Goal: Task Accomplishment & Management: Use online tool/utility

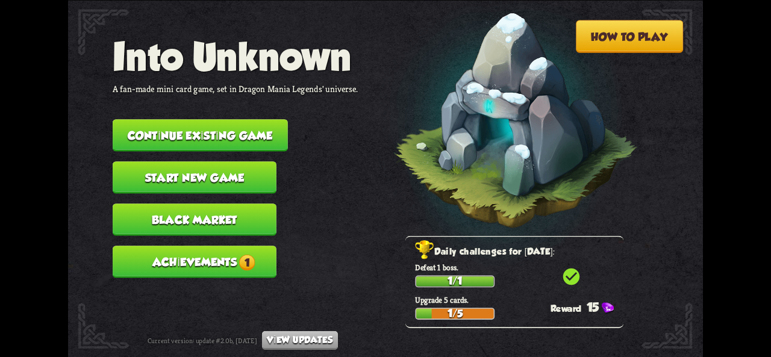
click at [240, 257] on span "1" at bounding box center [247, 262] width 16 height 16
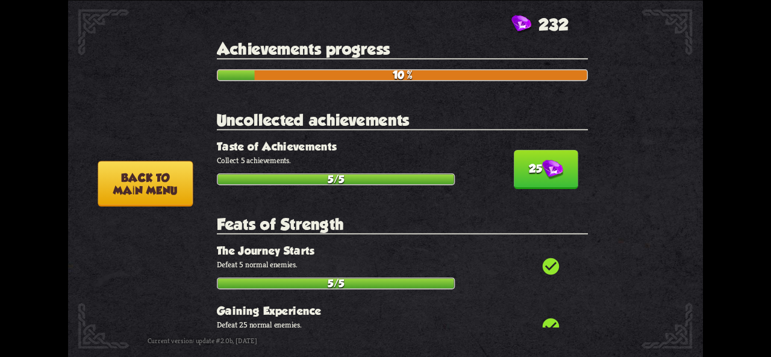
click at [533, 162] on button "25" at bounding box center [546, 169] width 64 height 39
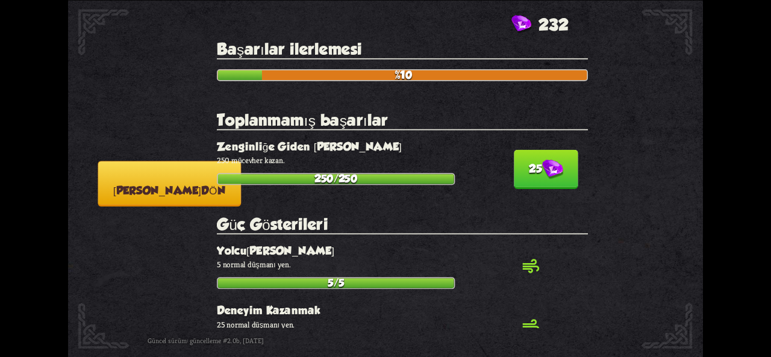
click at [542, 167] on img at bounding box center [552, 170] width 21 height 20
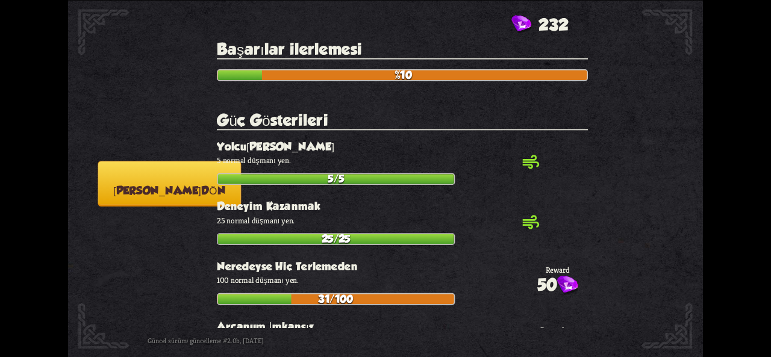
click at [180, 189] on font "[PERSON_NAME]" at bounding box center [157, 190] width 88 height 13
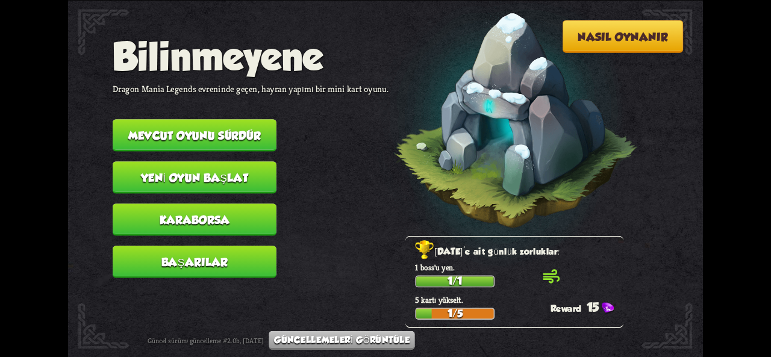
click at [168, 181] on font "Yeni oyun başlat" at bounding box center [195, 177] width 108 height 13
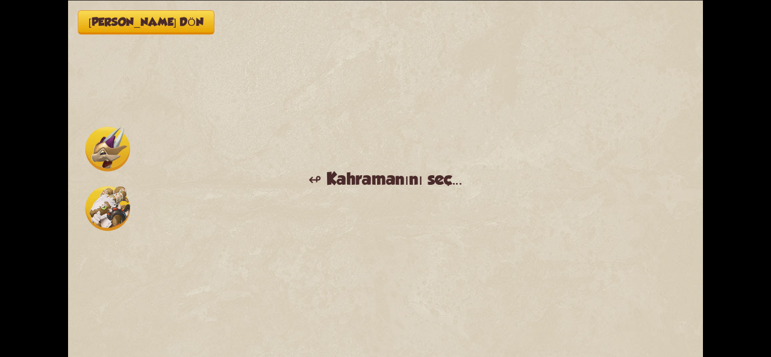
click at [136, 30] on button "Ana menüye dön" at bounding box center [146, 22] width 137 height 24
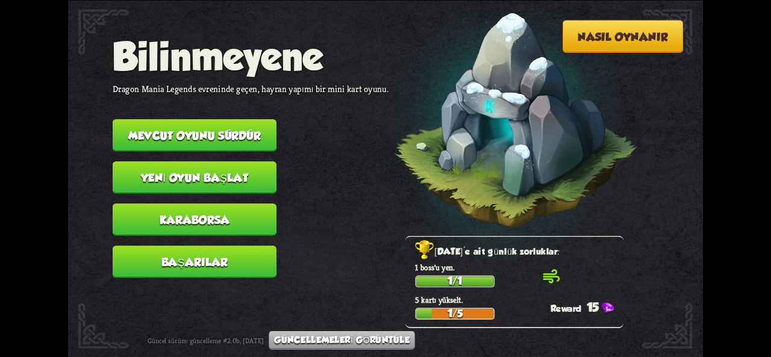
click at [192, 224] on font "Karaborsa" at bounding box center [195, 219] width 71 height 13
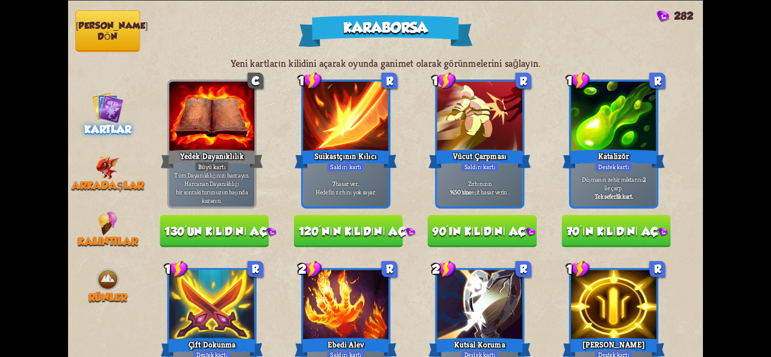
drag, startPoint x: 477, startPoint y: 175, endPoint x: 441, endPoint y: 136, distance: 53.7
click at [441, 134] on div "1 R Vücut Çarpması Saldırı kartı Zırhınızın %50'sine eşit hasar verin ." at bounding box center [479, 144] width 89 height 129
drag, startPoint x: 483, startPoint y: 155, endPoint x: 464, endPoint y: 110, distance: 48.6
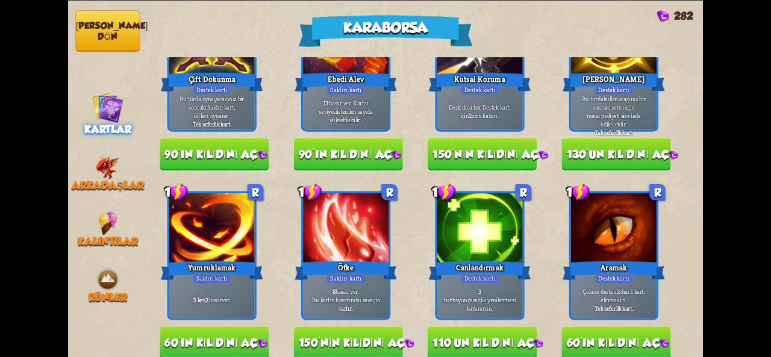
scroll to position [278, 0]
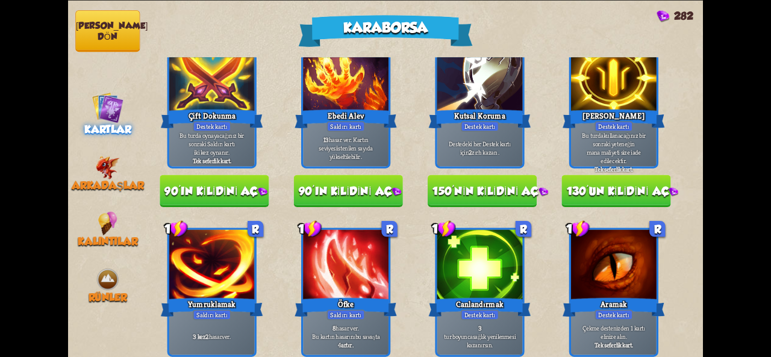
drag, startPoint x: 695, startPoint y: 155, endPoint x: 697, endPoint y: 163, distance: 8.0
click at [697, 163] on div "Yeni kartların kilidini açarak oyunda ganimet olarak görünmelerini sağlayın. C …" at bounding box center [426, 207] width 556 height 300
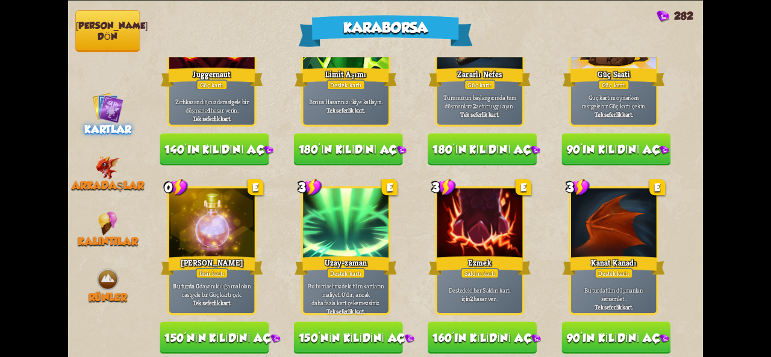
scroll to position [1253, 0]
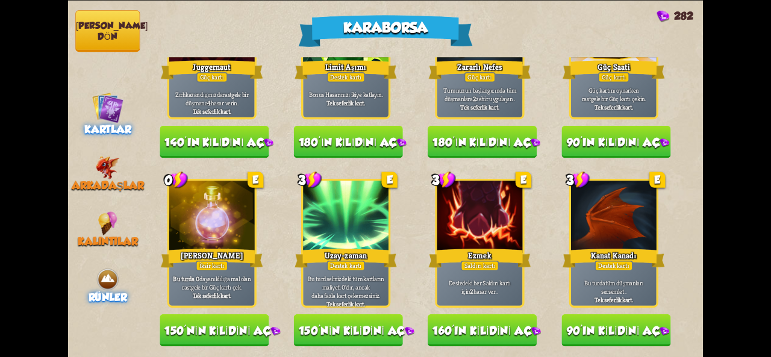
click at [95, 291] on font "Rünler" at bounding box center [108, 297] width 39 height 13
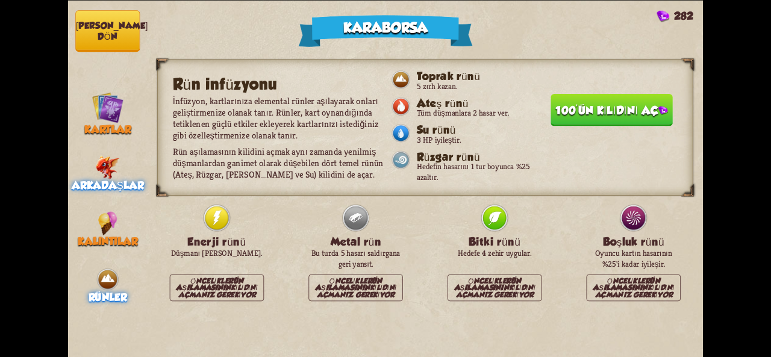
click at [113, 181] on font "Arkadaşlar" at bounding box center [108, 185] width 72 height 13
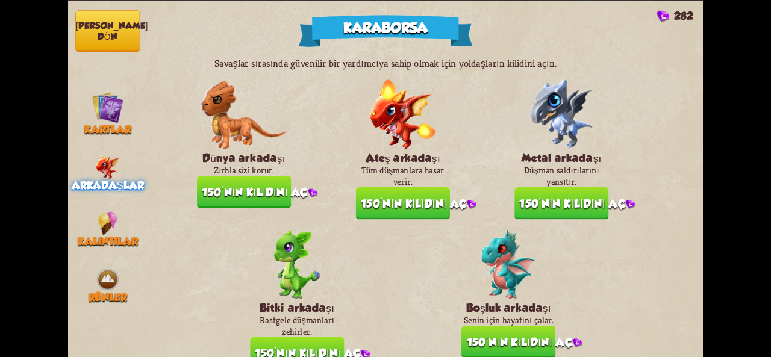
click at [229, 193] on font "150'nin kilidini aç" at bounding box center [255, 192] width 106 height 13
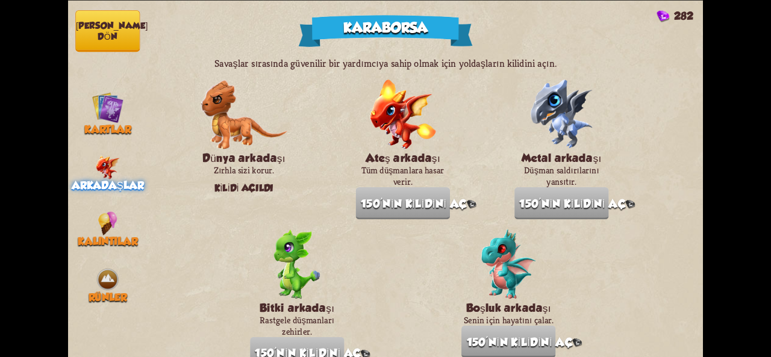
drag, startPoint x: 330, startPoint y: 232, endPoint x: 313, endPoint y: 190, distance: 45.7
click at [313, 190] on div "Dünya arkadaşı Zırhla sizi korur. Kilidi açıldı Ateş arkadaşı Tüm düşmanlara ha…" at bounding box center [403, 225] width 412 height 290
click at [111, 232] on img at bounding box center [107, 224] width 19 height 24
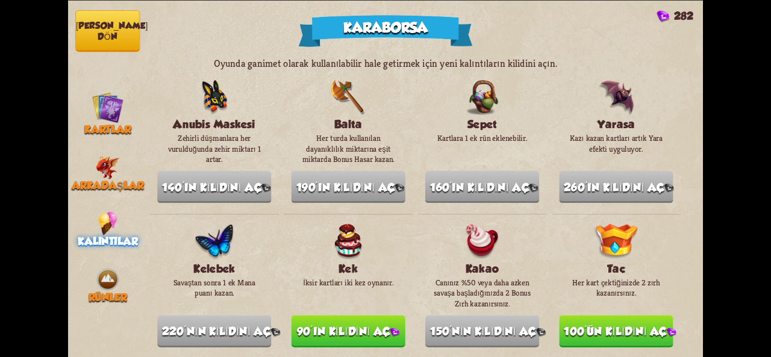
drag, startPoint x: 695, startPoint y: 107, endPoint x: 696, endPoint y: 114, distance: 6.7
click at [696, 114] on div "Oyunda ganimet olarak kullanılabilir hale getirmek için yeni kalıntıların kilid…" at bounding box center [426, 207] width 556 height 300
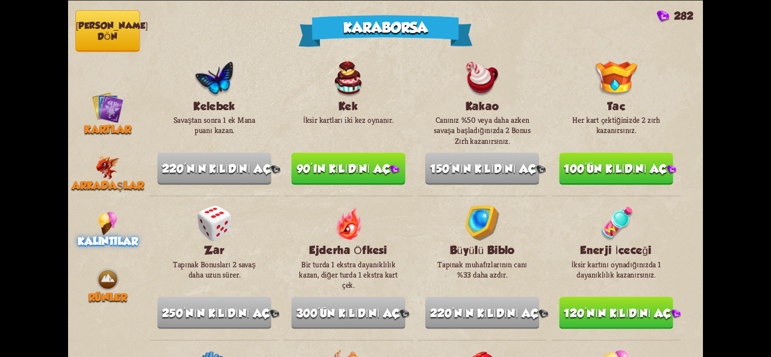
scroll to position [194, 0]
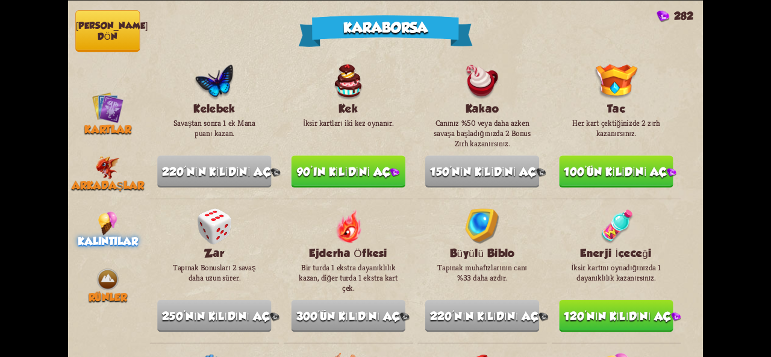
drag, startPoint x: 692, startPoint y: 136, endPoint x: 703, endPoint y: 131, distance: 11.9
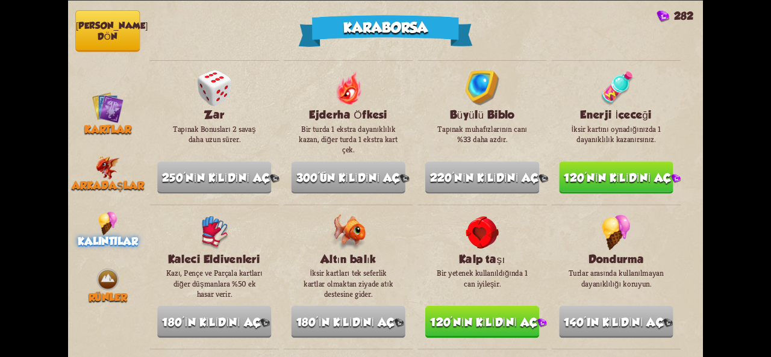
scroll to position [358, 0]
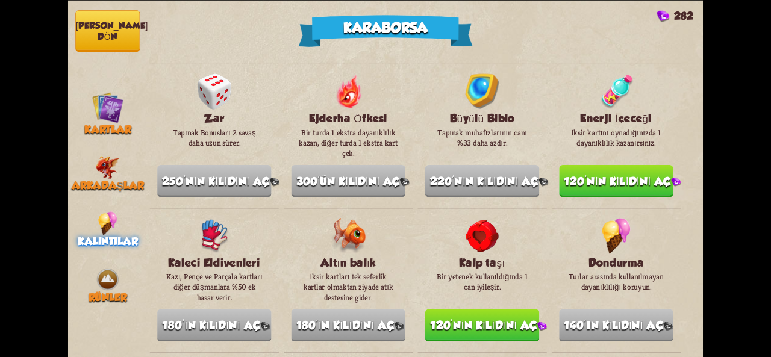
drag, startPoint x: 693, startPoint y: 165, endPoint x: 694, endPoint y: 172, distance: 7.3
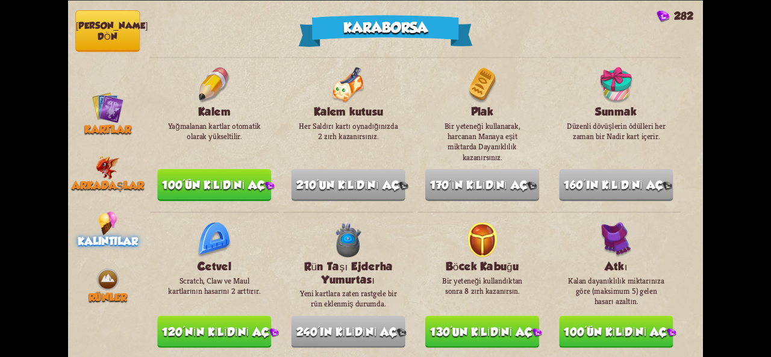
scroll to position [892, 0]
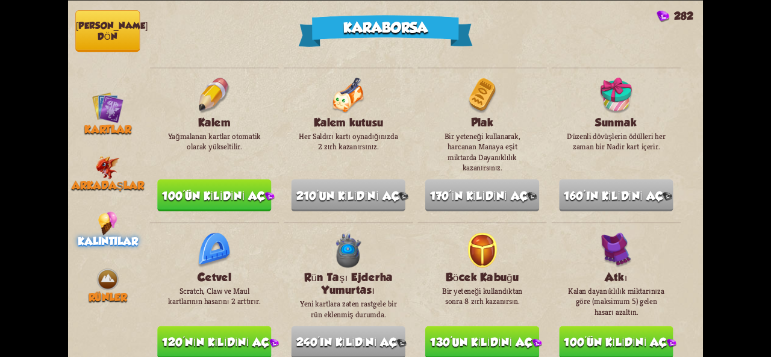
click at [246, 189] on font "100'ün kilidini aç" at bounding box center [213, 195] width 103 height 13
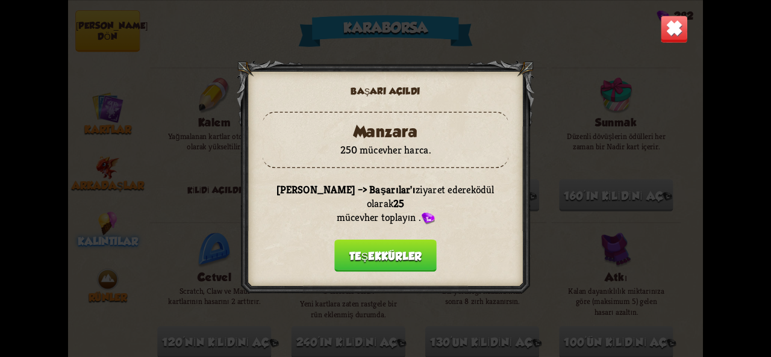
click at [395, 260] on button "Teşekkürler" at bounding box center [385, 255] width 102 height 33
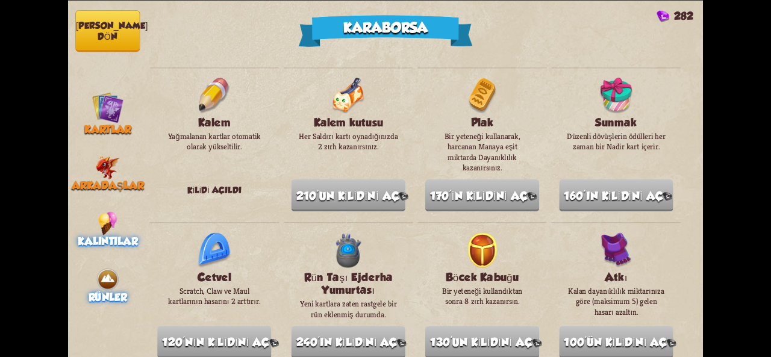
click at [113, 284] on img at bounding box center [108, 280] width 24 height 24
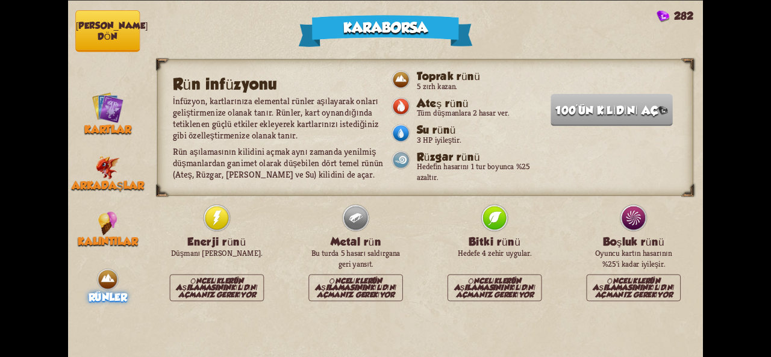
click at [78, 137] on nav "Ana menüye dön Kartlar Arkadaşlar Kalıntılar Rünler" at bounding box center [108, 178] width 80 height 357
click at [124, 31] on button "Ana menüye dön" at bounding box center [107, 31] width 64 height 42
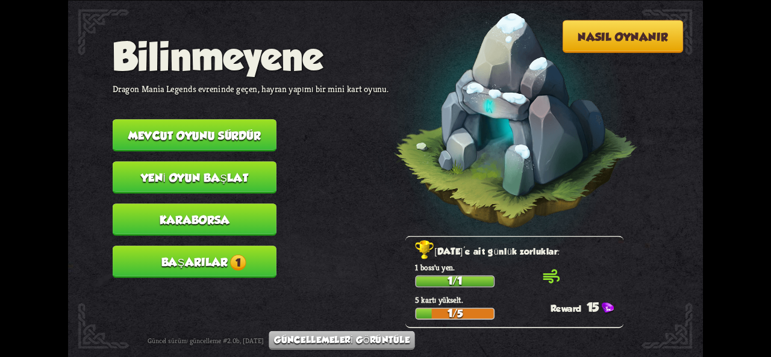
click at [253, 266] on button "Başarılar 1" at bounding box center [195, 262] width 164 height 33
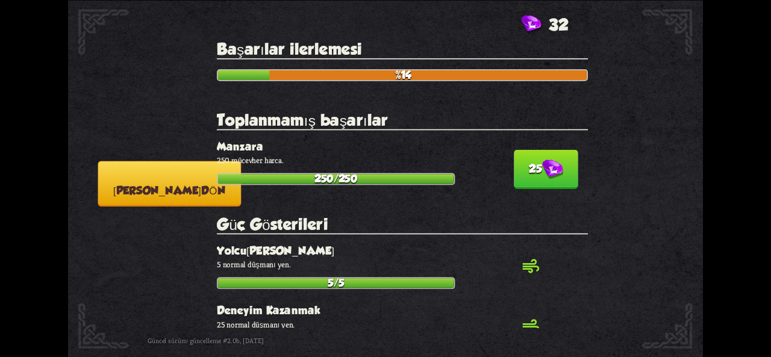
click at [567, 165] on button "25" at bounding box center [546, 169] width 64 height 39
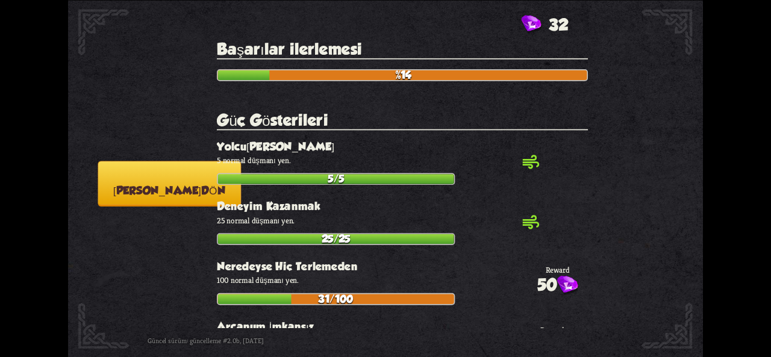
drag, startPoint x: 310, startPoint y: 196, endPoint x: 286, endPoint y: 176, distance: 31.6
click at [286, 176] on section "Güç Gösterileri kontrol_daire Yolculuk Başlıyor 5 normal düşmanı yen. 5/5 kontr…" at bounding box center [402, 358] width 371 height 495
click at [111, 169] on button "Ana menüye dön" at bounding box center [169, 184] width 143 height 46
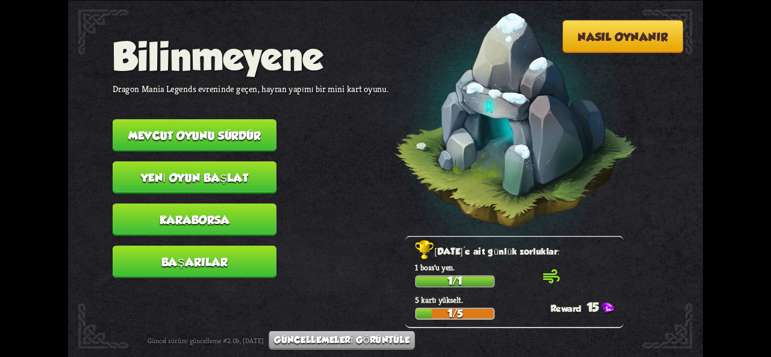
click at [187, 138] on font "Mevcut oyunu sürdür" at bounding box center [194, 135] width 133 height 13
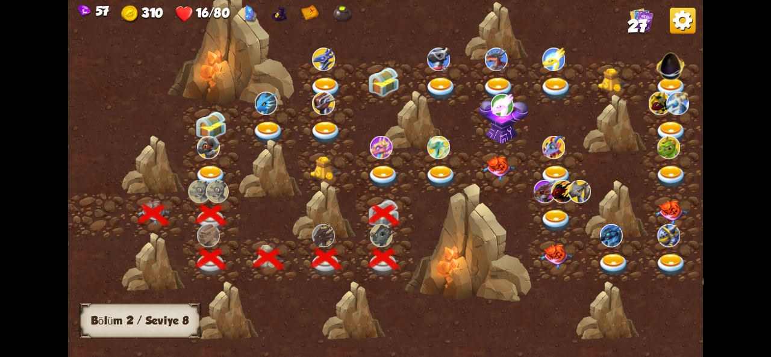
click at [495, 130] on img at bounding box center [503, 118] width 49 height 52
click at [210, 125] on img at bounding box center [211, 126] width 32 height 30
click at [376, 169] on img at bounding box center [384, 177] width 32 height 24
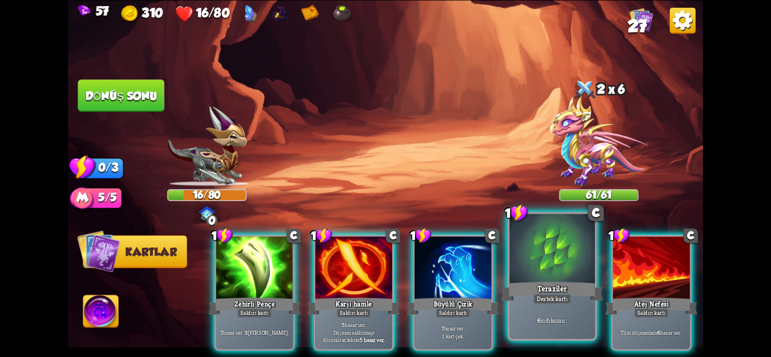
click at [533, 287] on div "Teraziler" at bounding box center [552, 291] width 102 height 23
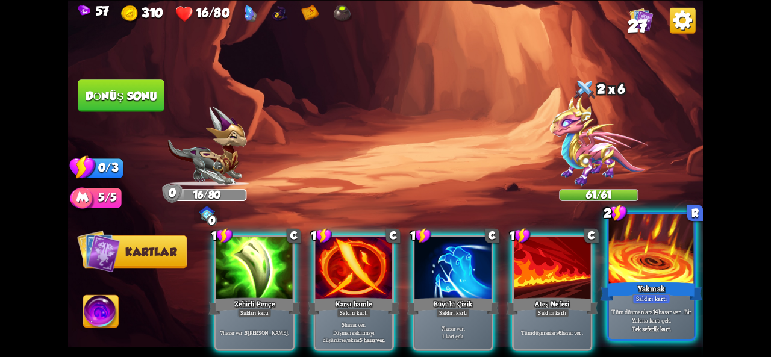
click at [662, 257] on div at bounding box center [652, 250] width 86 height 72
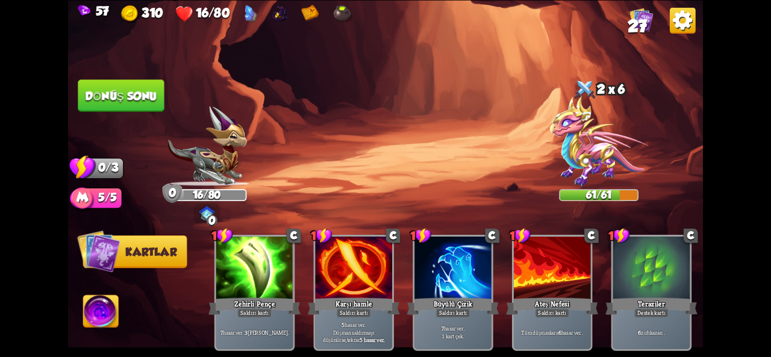
click at [136, 112] on img at bounding box center [385, 178] width 635 height 357
click at [139, 102] on button "Dönüş sonu" at bounding box center [121, 96] width 87 height 33
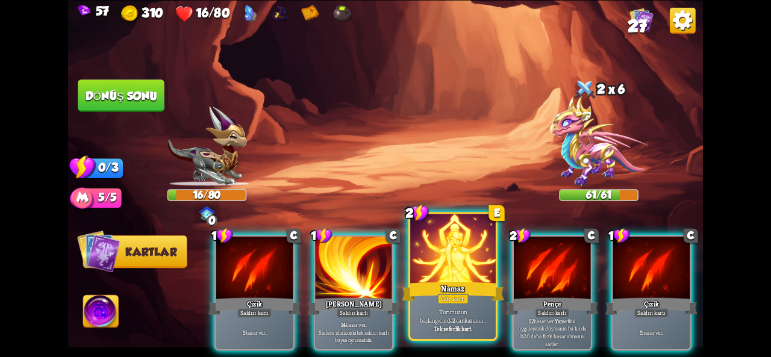
click at [439, 310] on font "Turunuzun başlangıcında" at bounding box center [443, 316] width 47 height 17
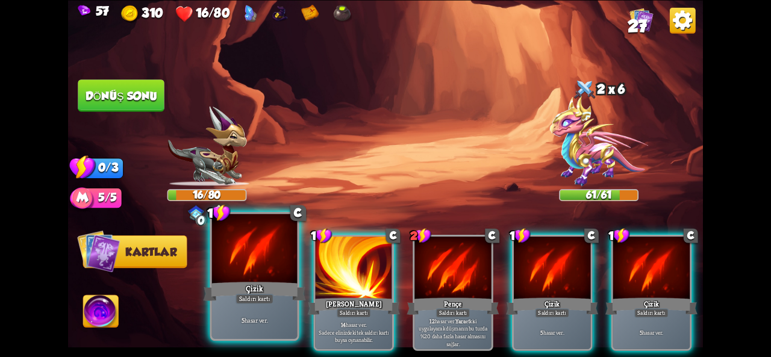
click at [280, 298] on div "Çizik" at bounding box center [255, 291] width 102 height 23
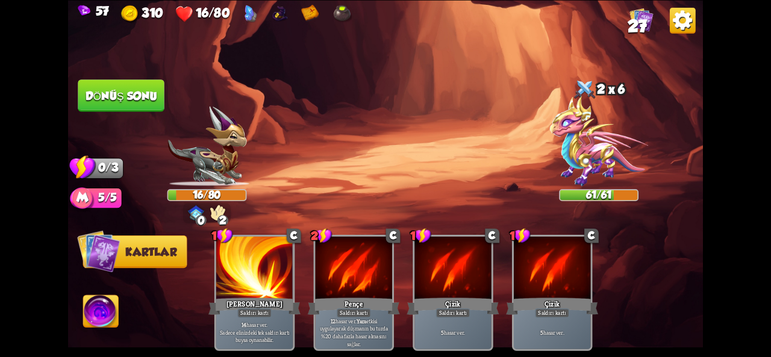
click at [128, 89] on button "Dönüş sonu" at bounding box center [121, 96] width 87 height 33
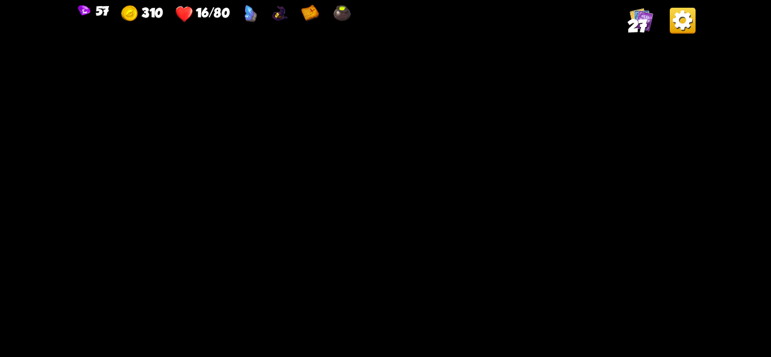
click at [322, 23] on div at bounding box center [299, 15] width 108 height 20
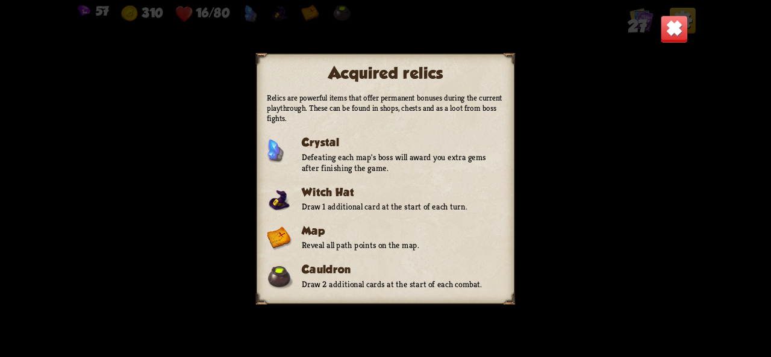
click at [348, 5] on div "Acquired relics Relics are powerful items that offer permanent bonuses during t…" at bounding box center [385, 178] width 635 height 357
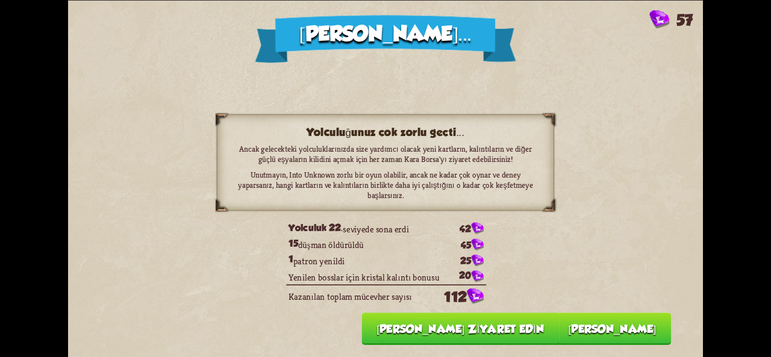
click at [551, 288] on div "Yenildin... 57 Yolculuğunuz çok zorlu geçti... Ancak gelecekteki yolculuklarını…" at bounding box center [385, 178] width 635 height 357
click at [605, 337] on button "Ana menü" at bounding box center [612, 329] width 118 height 33
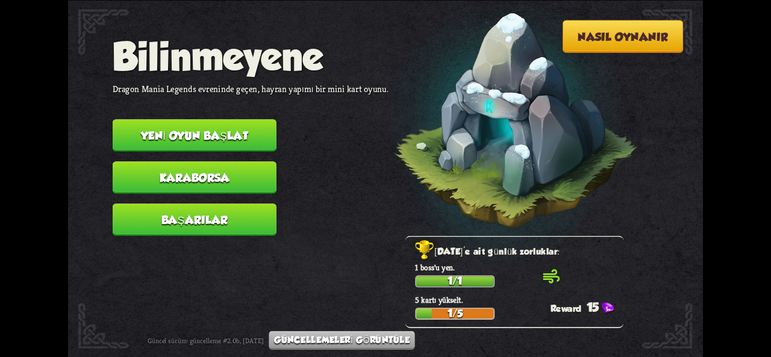
click at [228, 189] on button "Karaborsa" at bounding box center [195, 178] width 164 height 33
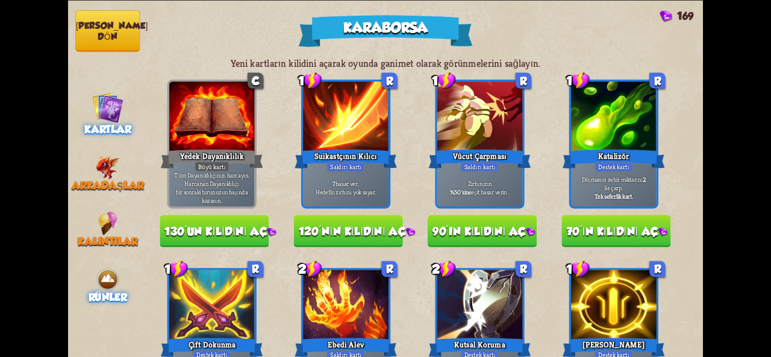
click at [101, 292] on font "Rünler" at bounding box center [108, 297] width 39 height 13
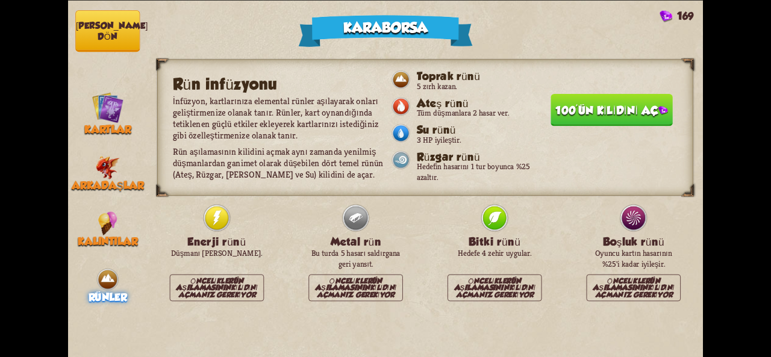
click at [577, 115] on font "100'ün kilidini aç" at bounding box center [607, 110] width 103 height 13
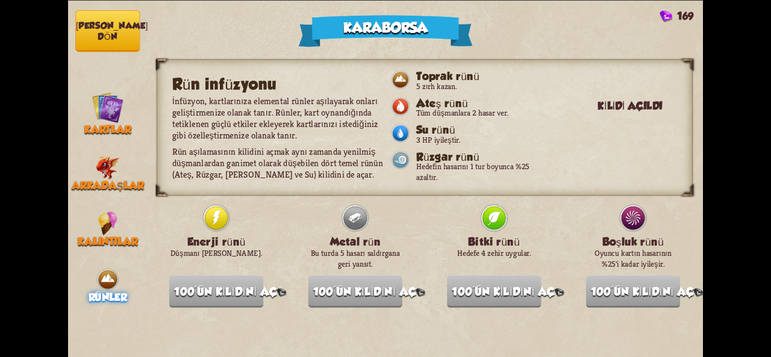
scroll to position [0, 0]
click at [399, 87] on img at bounding box center [401, 79] width 20 height 20
click at [398, 73] on img at bounding box center [401, 79] width 20 height 20
click at [400, 128] on img at bounding box center [401, 133] width 20 height 20
click at [396, 115] on img at bounding box center [401, 106] width 20 height 20
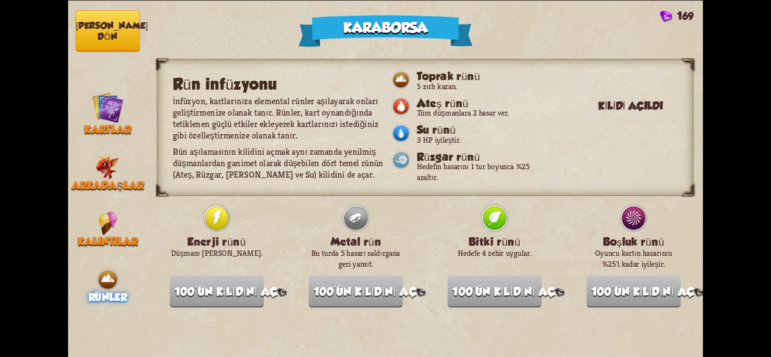
drag, startPoint x: 394, startPoint y: 136, endPoint x: 396, endPoint y: 115, distance: 21.2
click at [396, 115] on img at bounding box center [401, 106] width 20 height 20
click at [395, 160] on img at bounding box center [401, 160] width 20 height 20
click at [119, 36] on button "Ana menüye dön" at bounding box center [107, 31] width 64 height 42
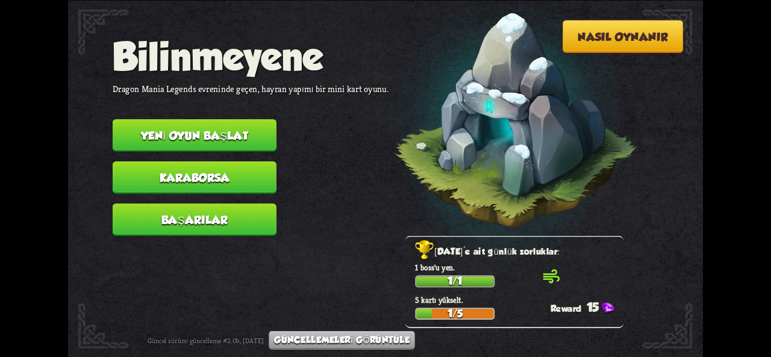
click at [175, 136] on font "Yeni oyun başlat" at bounding box center [195, 135] width 108 height 13
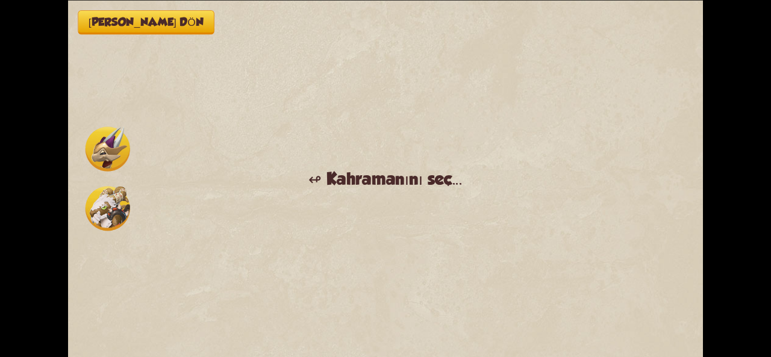
click at [119, 204] on img at bounding box center [108, 208] width 45 height 45
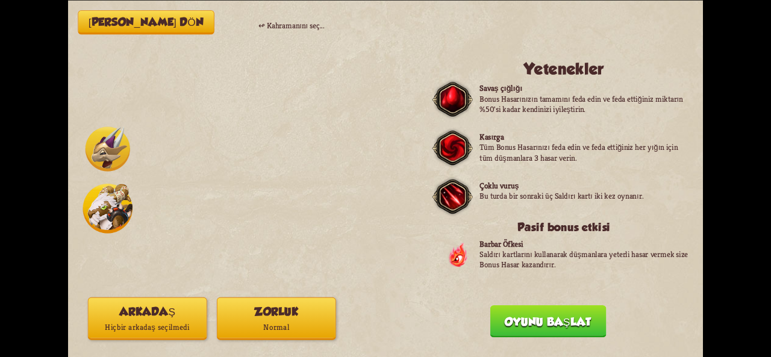
click at [105, 164] on img at bounding box center [108, 149] width 45 height 45
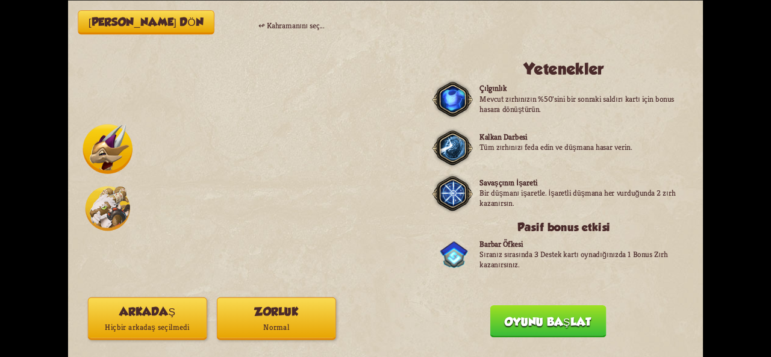
click at [292, 318] on button "Zorluk Normal" at bounding box center [276, 318] width 119 height 43
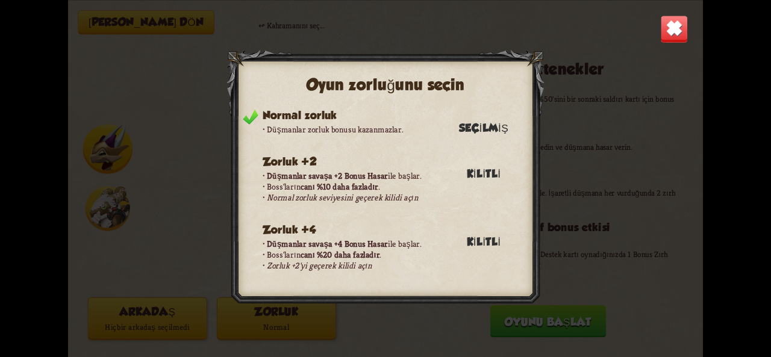
click at [672, 36] on img at bounding box center [674, 29] width 28 height 28
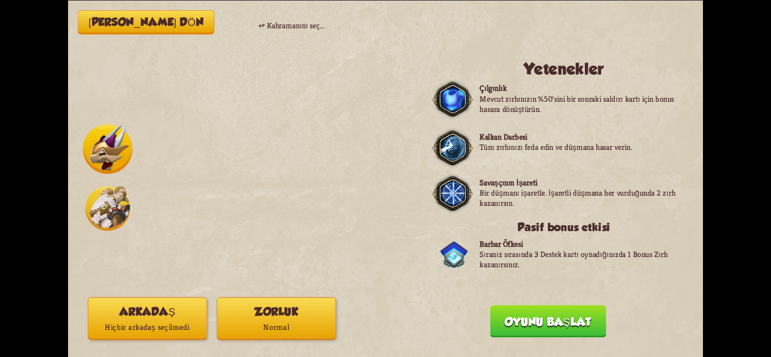
click at [121, 325] on font "Hiçbir arkadaş seçilmedi" at bounding box center [147, 327] width 85 height 10
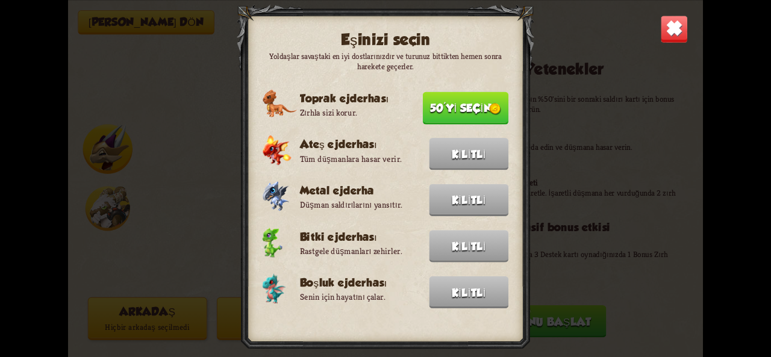
click at [453, 115] on button "50'yi seçin" at bounding box center [466, 108] width 86 height 33
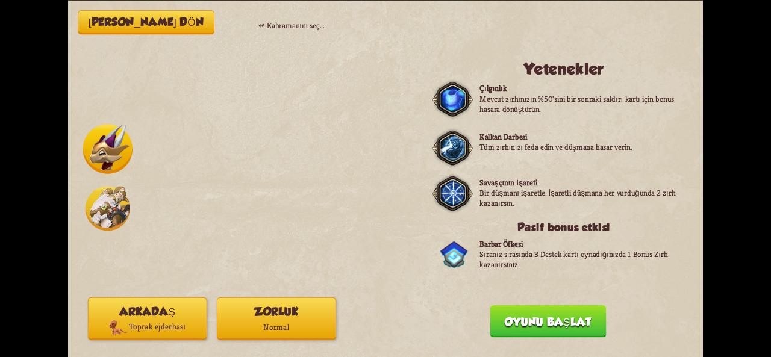
click at [105, 324] on p "Toprak ejderhası" at bounding box center [148, 327] width 118 height 16
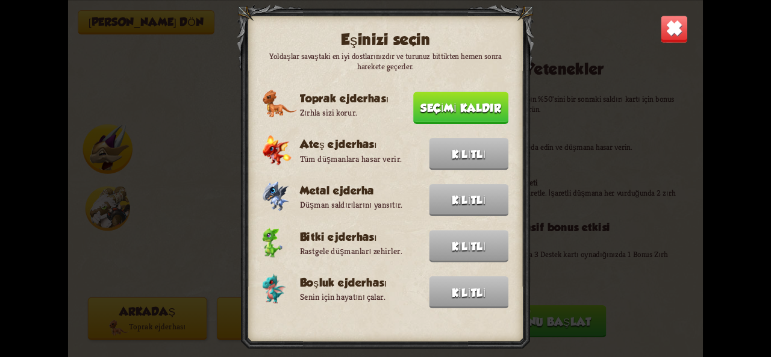
click at [669, 38] on img at bounding box center [674, 29] width 28 height 28
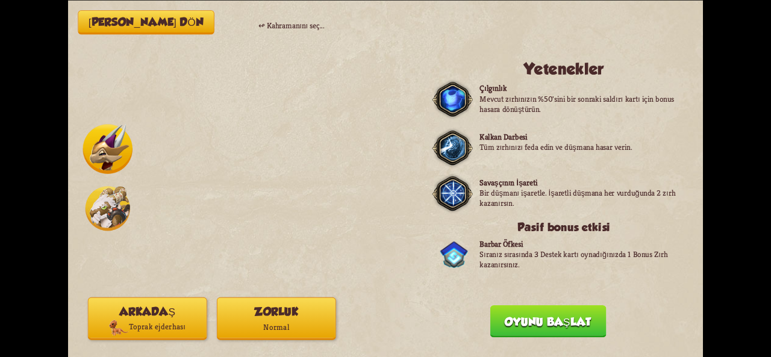
click at [171, 321] on p "Toprak ejderhası" at bounding box center [148, 327] width 118 height 16
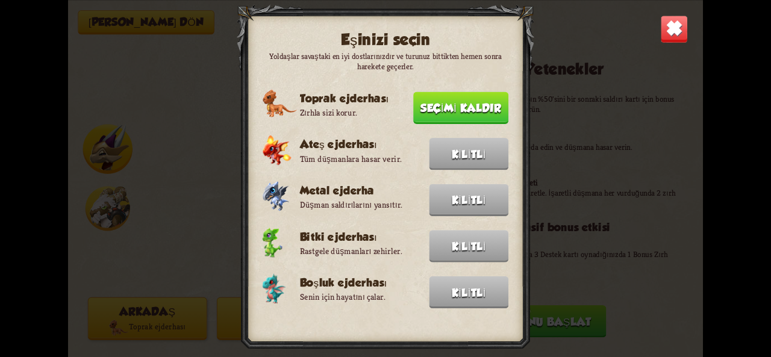
click at [665, 34] on img at bounding box center [674, 29] width 28 height 28
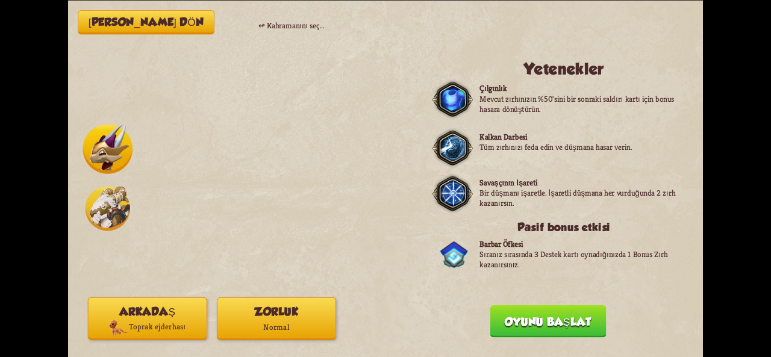
click at [560, 322] on font "Oyunu başlat" at bounding box center [548, 321] width 86 height 13
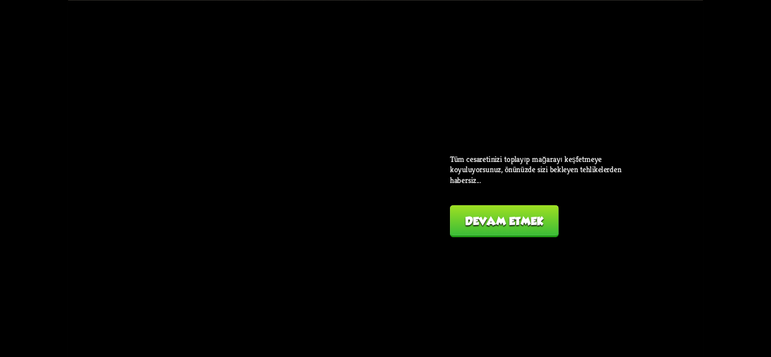
click at [507, 253] on div "Ana menüye dön ↫ Kahramanını seç... Yetenekler Çılgınlık Mevcut zırhınızın %50'…" at bounding box center [385, 178] width 635 height 357
click at [500, 236] on div "Ana menüye dön ↫ Kahramanını seç... Yetenekler Çılgınlık Mevcut zırhınızın %50'…" at bounding box center [385, 178] width 635 height 357
click at [493, 223] on font "Devam etmek" at bounding box center [504, 221] width 79 height 13
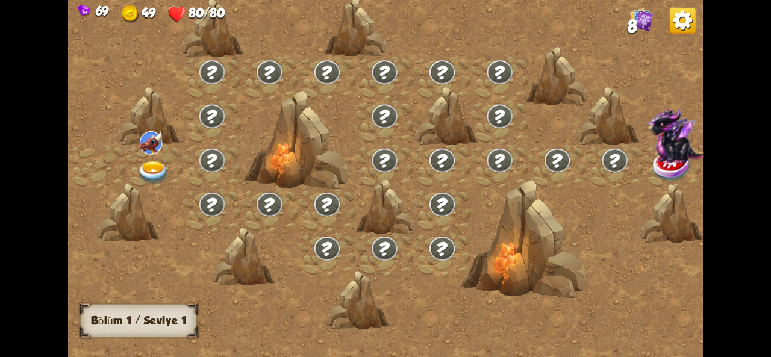
click at [149, 175] on img at bounding box center [153, 173] width 32 height 24
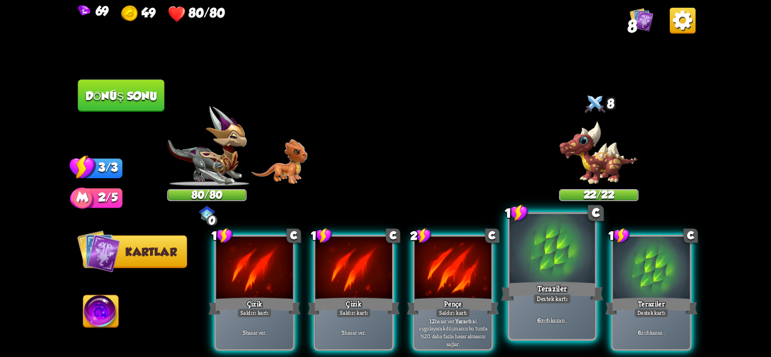
click at [569, 259] on div at bounding box center [553, 250] width 86 height 72
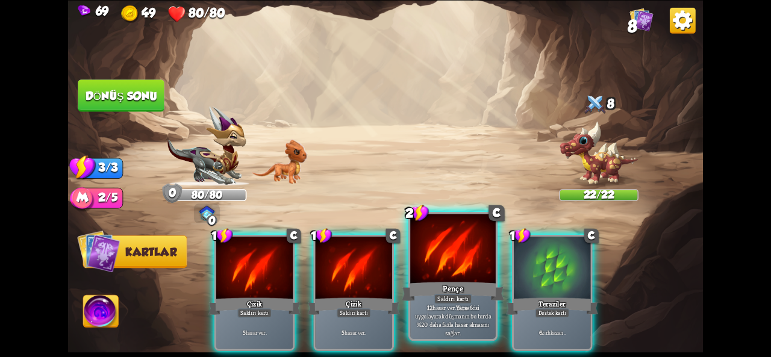
click at [467, 284] on div "Pençe" at bounding box center [453, 291] width 102 height 23
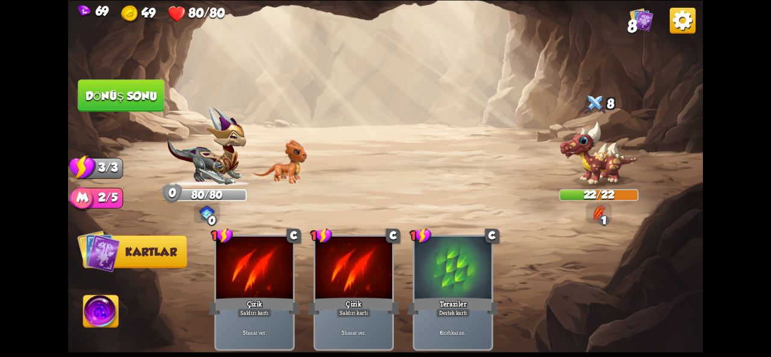
click at [139, 106] on button "Dönüş sonu" at bounding box center [121, 96] width 87 height 33
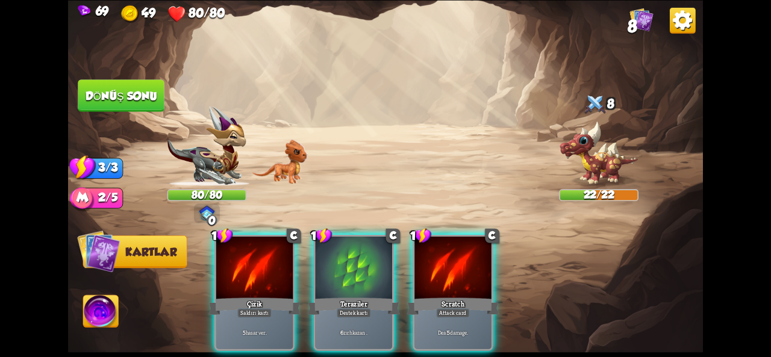
click at [574, 130] on div "Oyuncu sırası" at bounding box center [385, 179] width 635 height 99
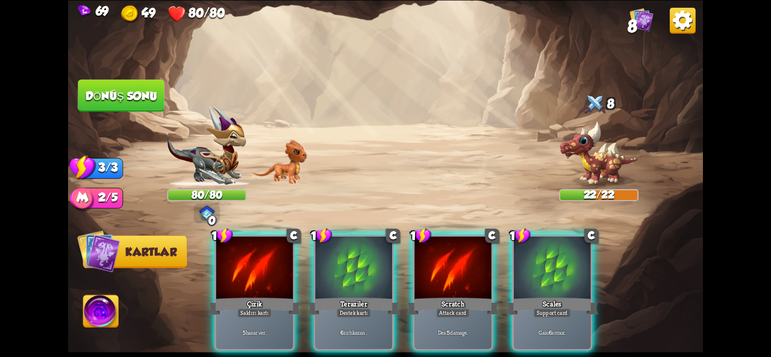
click at [592, 158] on div "Oyuncu sırası" at bounding box center [385, 179] width 635 height 99
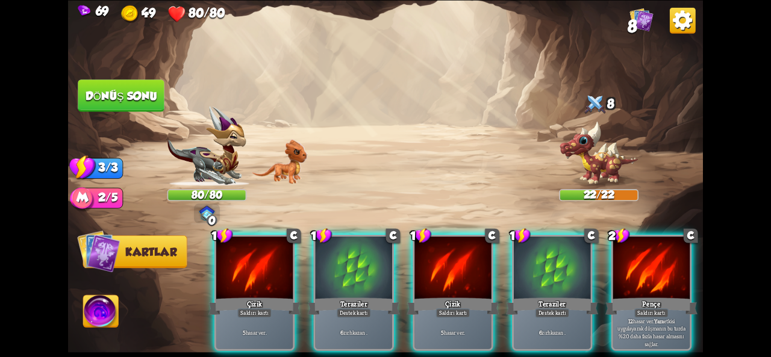
click at [592, 158] on img at bounding box center [599, 154] width 80 height 66
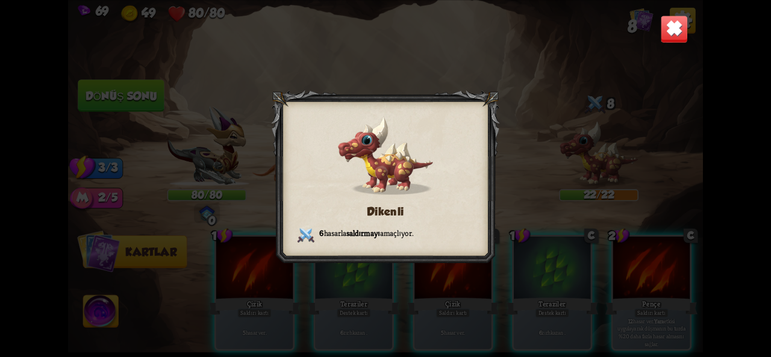
click at [669, 20] on img at bounding box center [674, 29] width 28 height 28
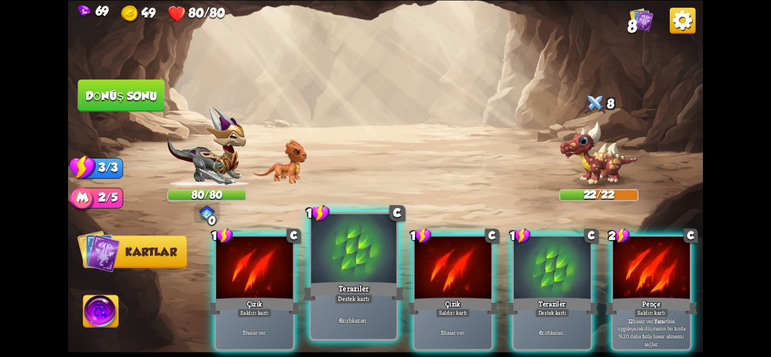
click at [348, 328] on div "6 zırh kazan ." at bounding box center [354, 320] width 86 height 37
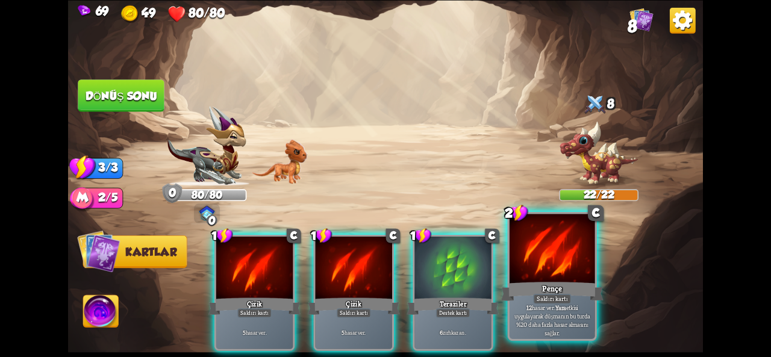
click at [533, 322] on font "etkisi uygulayarak düşmanın bu turda %20 daha fazla hasar almasını sağlar." at bounding box center [553, 321] width 76 height 34
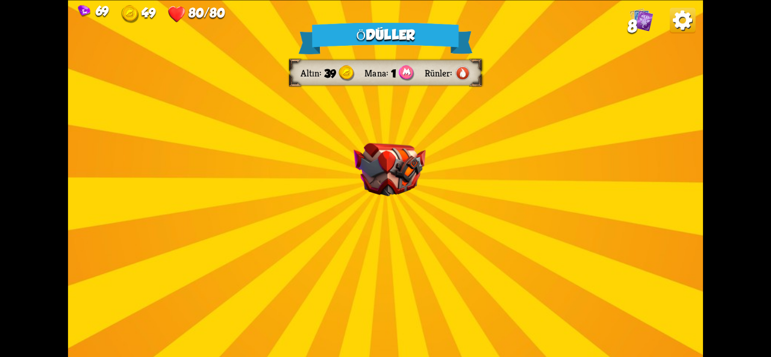
click at [398, 207] on div "Ödüller Altın 39 Mana 1 Rünler Bir kart seçin 1 C Hayat Sülüğü Destek kartı Bu …" at bounding box center [385, 178] width 635 height 357
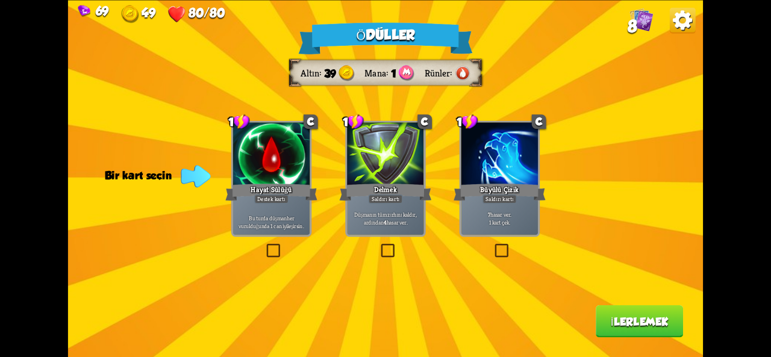
click at [461, 75] on img at bounding box center [463, 73] width 16 height 16
click at [452, 73] on div "Rünler" at bounding box center [440, 73] width 30 height 12
click at [493, 246] on label at bounding box center [493, 246] width 0 height 0
click at [0, 0] on input "checkbox" at bounding box center [0, 0] width 0 height 0
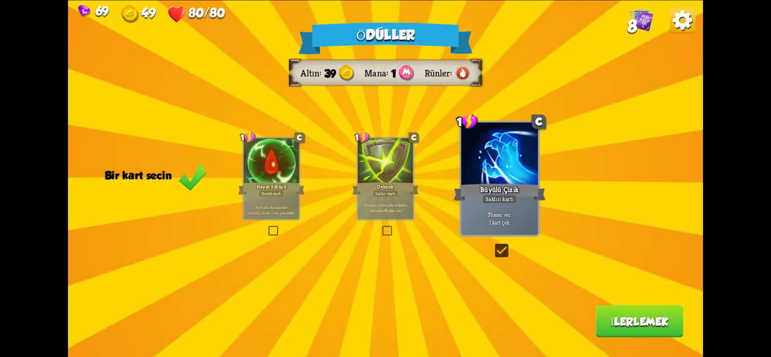
click at [623, 333] on button "İlerlemek" at bounding box center [639, 322] width 87 height 33
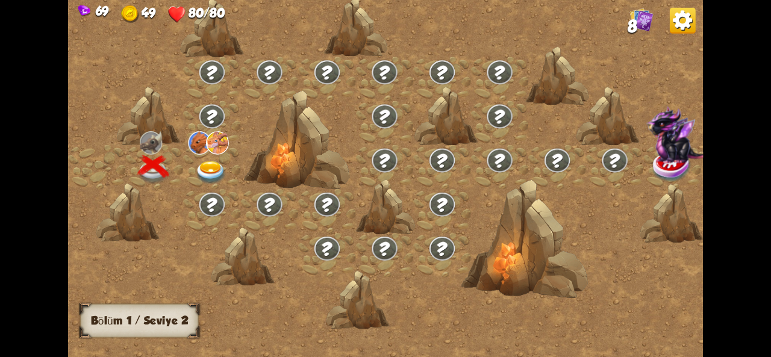
click at [203, 169] on img at bounding box center [211, 173] width 32 height 24
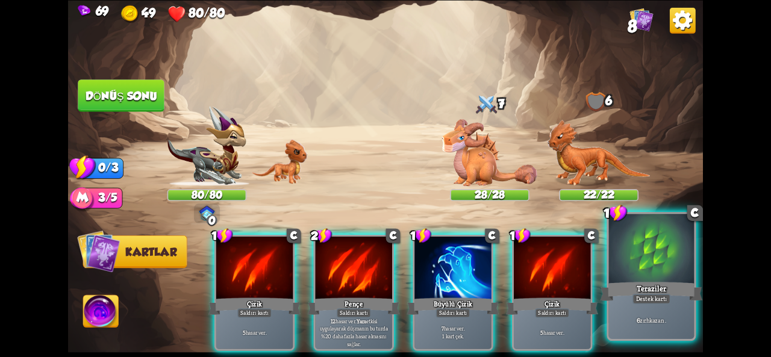
click at [645, 283] on div "Teraziler" at bounding box center [651, 291] width 102 height 23
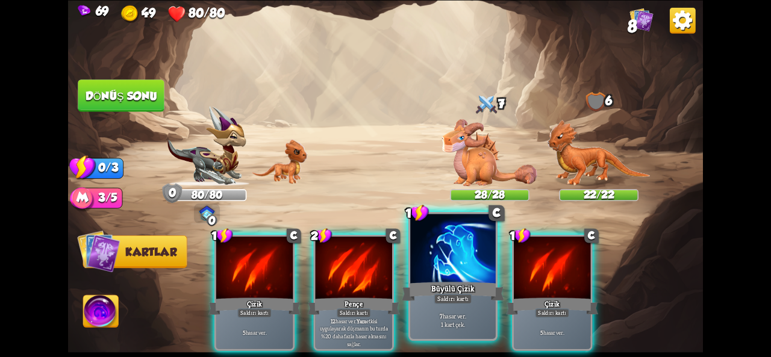
click at [454, 290] on font "Büyülü Çizik" at bounding box center [452, 288] width 43 height 10
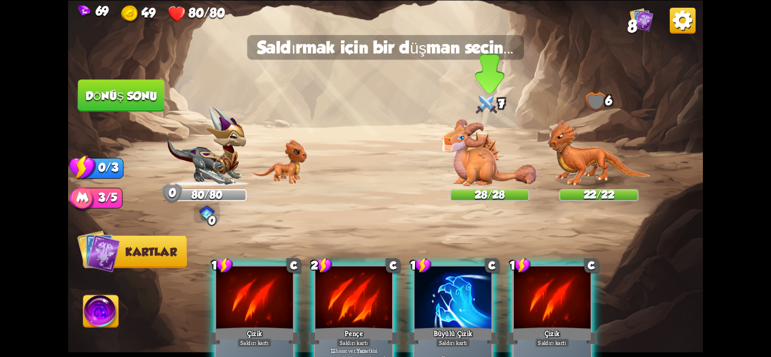
click at [477, 160] on img at bounding box center [489, 152] width 95 height 67
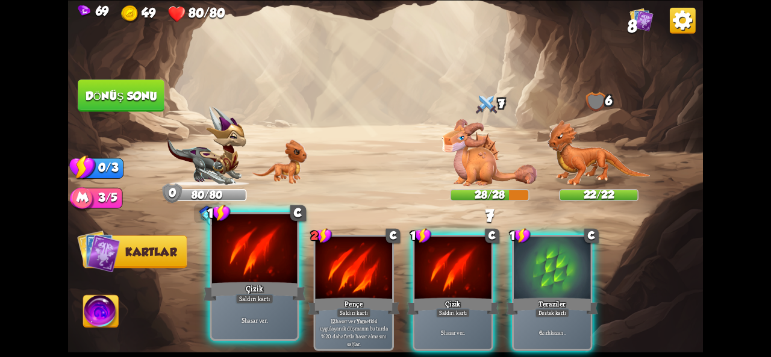
click at [256, 283] on div "Çizik" at bounding box center [255, 291] width 102 height 23
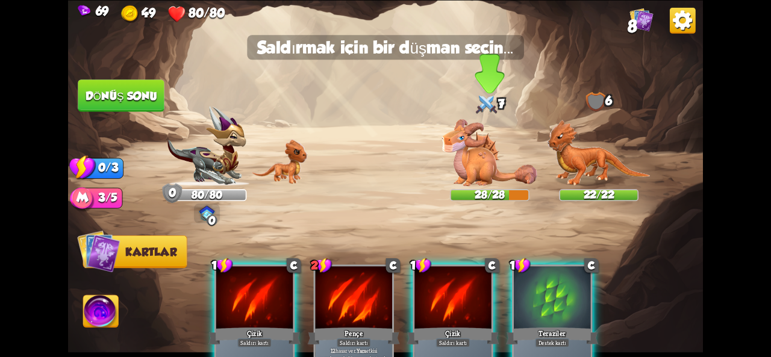
click at [492, 155] on img at bounding box center [489, 152] width 95 height 67
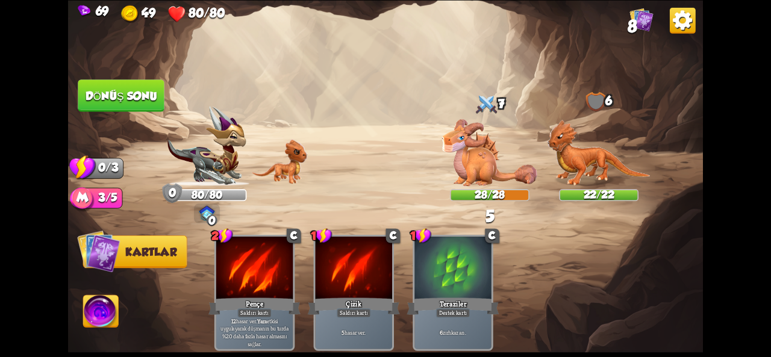
click at [119, 113] on img at bounding box center [385, 178] width 635 height 357
click at [116, 107] on button "Dönüş sonu" at bounding box center [121, 96] width 87 height 33
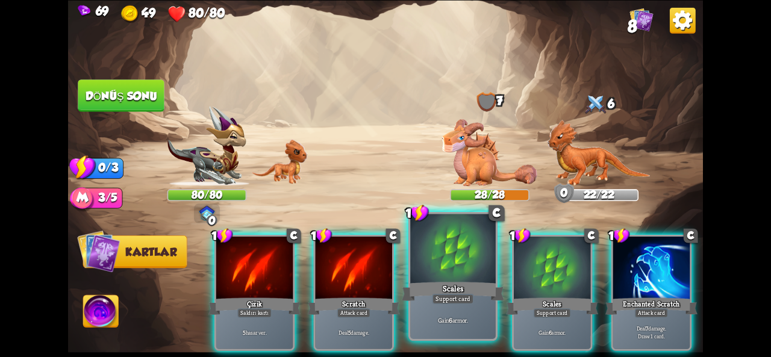
click at [460, 273] on div at bounding box center [453, 250] width 86 height 72
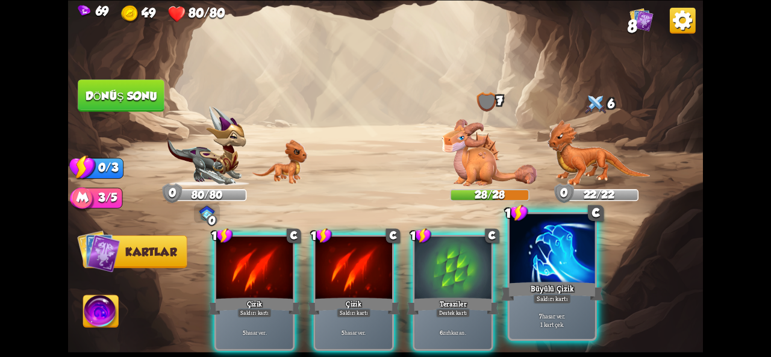
click at [531, 274] on div at bounding box center [553, 250] width 86 height 72
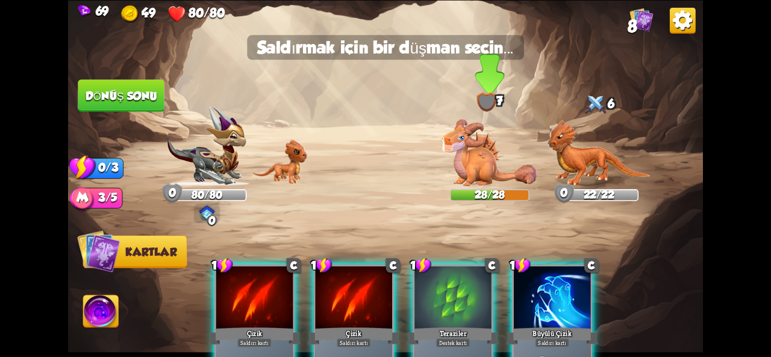
click at [479, 163] on img at bounding box center [489, 152] width 95 height 67
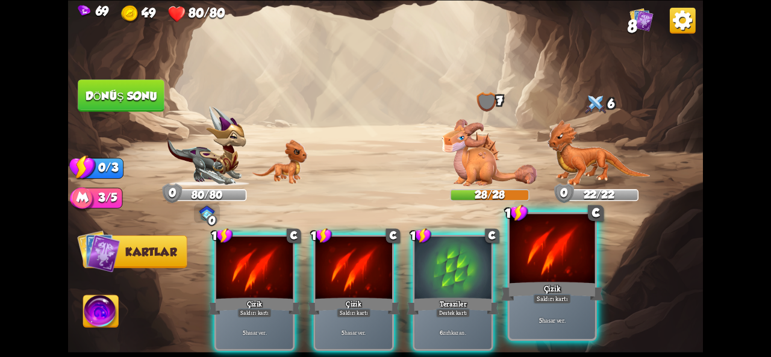
click at [544, 285] on font "Çizik" at bounding box center [552, 288] width 17 height 10
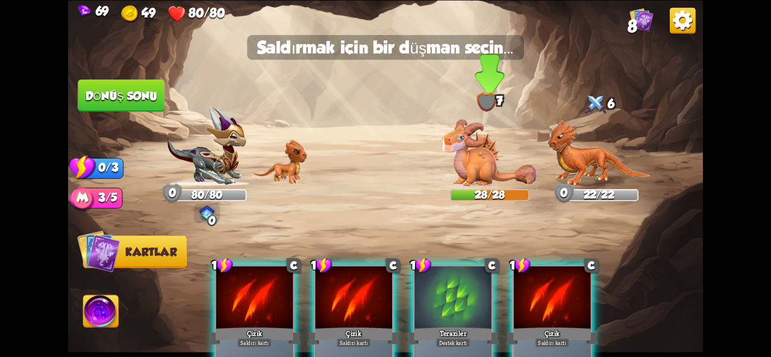
click at [462, 120] on img at bounding box center [489, 152] width 95 height 67
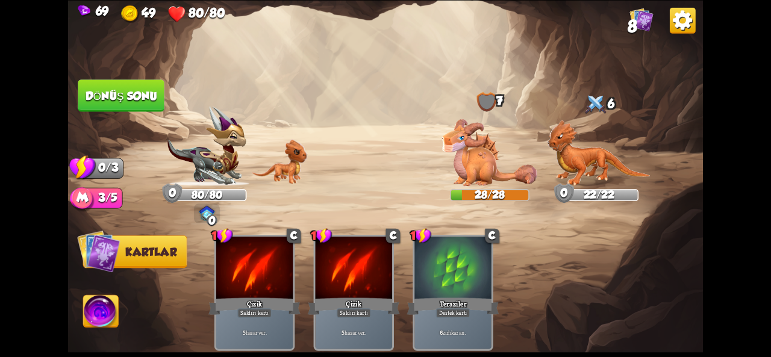
click at [137, 92] on font "Dönüş sonu" at bounding box center [122, 95] width 72 height 13
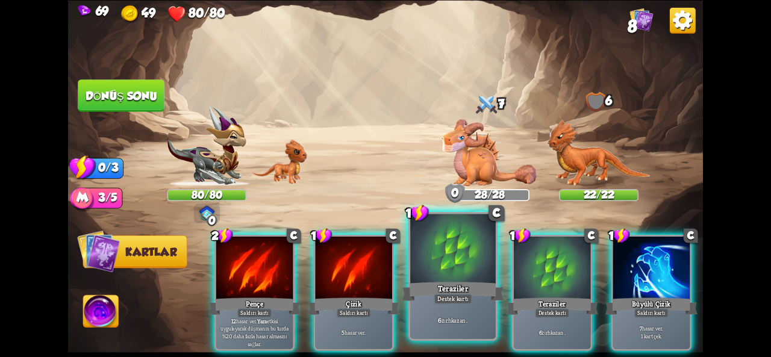
click at [445, 286] on font "Teraziler" at bounding box center [453, 288] width 30 height 10
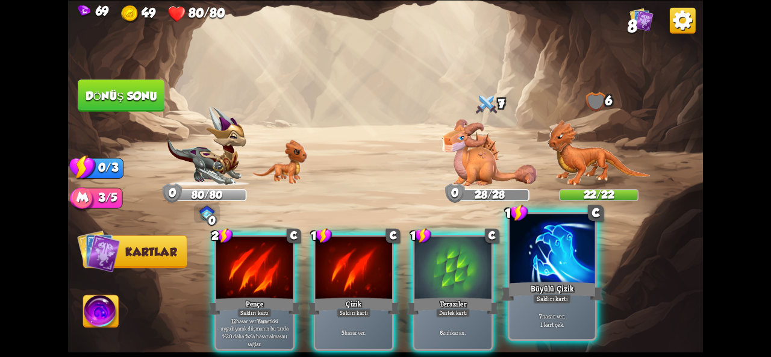
click at [559, 310] on div "7 hasar ver . 1 kart çek." at bounding box center [553, 320] width 86 height 37
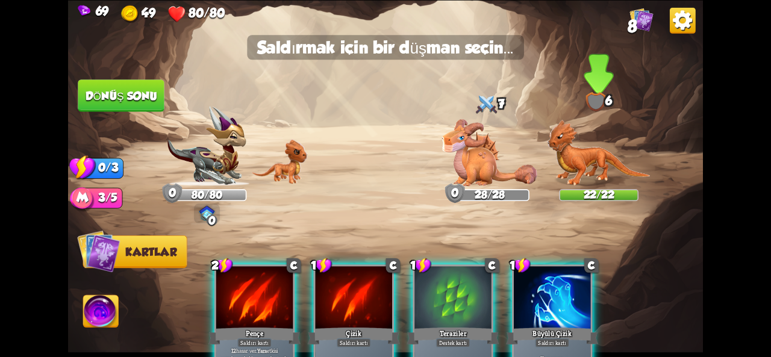
click at [576, 165] on img at bounding box center [598, 152] width 103 height 67
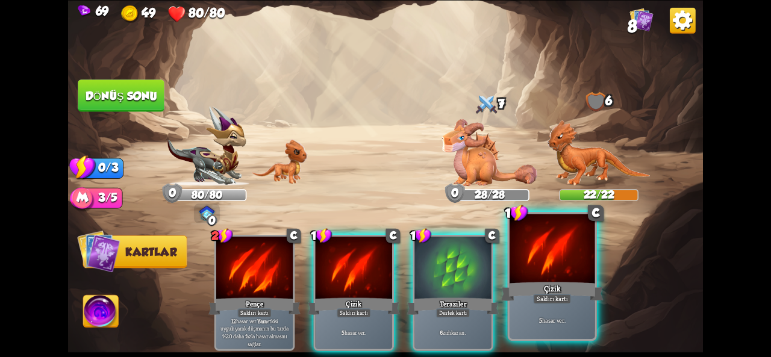
click at [529, 296] on div "Çizik" at bounding box center [552, 291] width 102 height 23
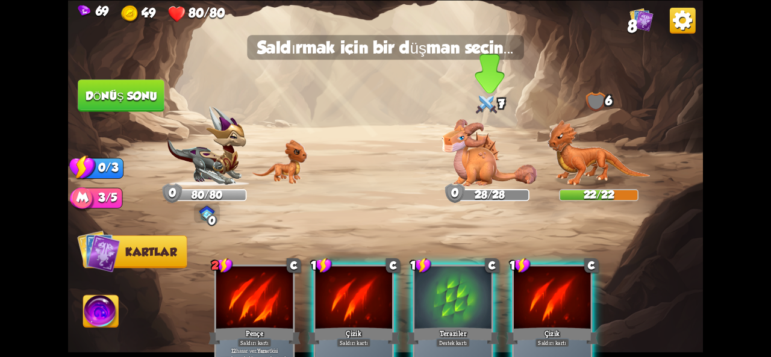
click at [464, 190] on div "0" at bounding box center [455, 193] width 20 height 20
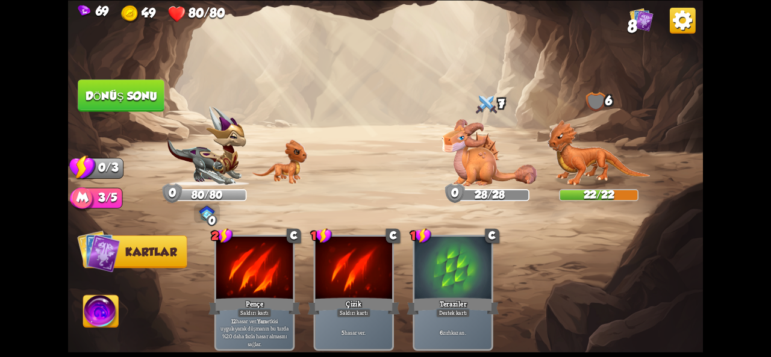
click at [100, 102] on button "Dönüş sonu" at bounding box center [121, 96] width 87 height 33
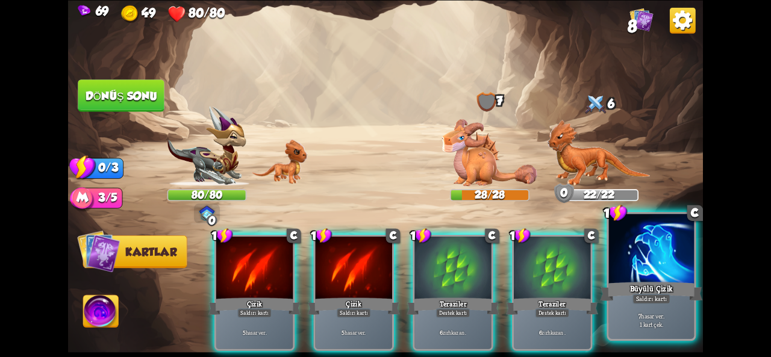
click at [669, 315] on p "7 hasar ver . 1 kart çek." at bounding box center [651, 320] width 81 height 17
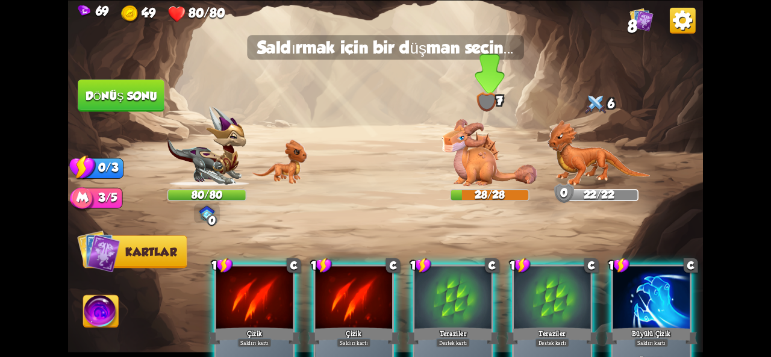
click at [480, 149] on img at bounding box center [489, 152] width 95 height 67
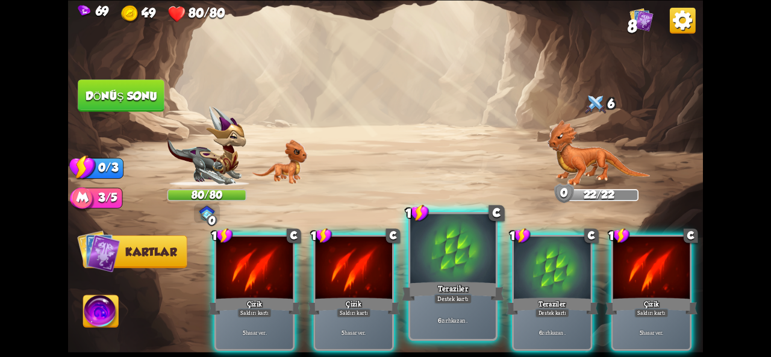
click at [415, 279] on div at bounding box center [453, 250] width 86 height 72
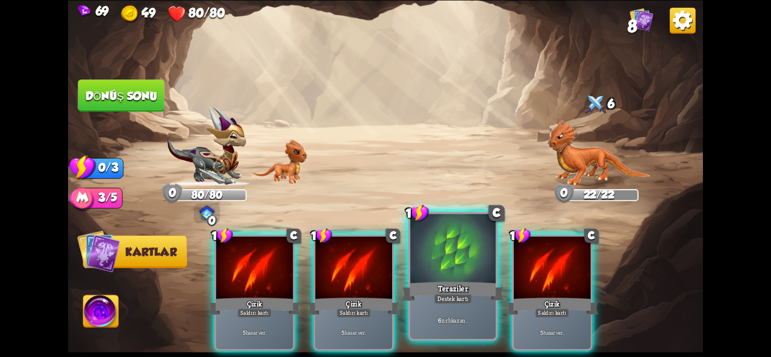
click at [480, 289] on div "Teraziler" at bounding box center [453, 291] width 102 height 23
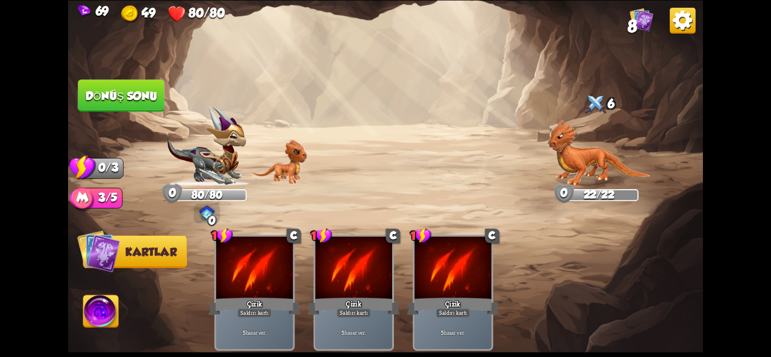
click at [130, 96] on font "Dönüş sonu" at bounding box center [122, 95] width 72 height 13
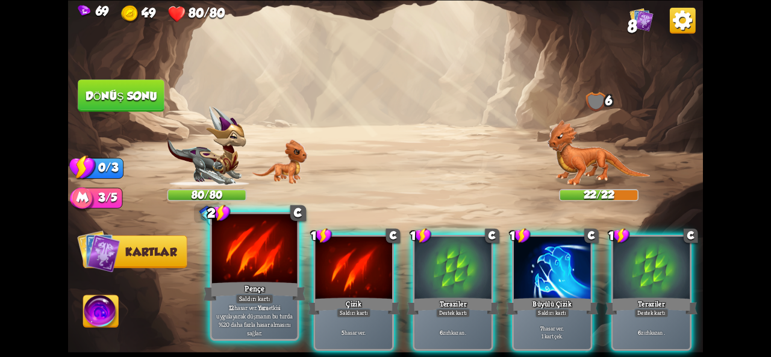
click at [274, 267] on div at bounding box center [255, 250] width 86 height 72
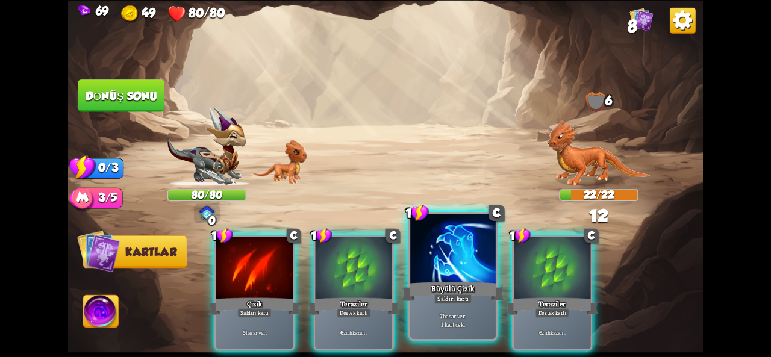
click at [470, 261] on div at bounding box center [453, 250] width 86 height 72
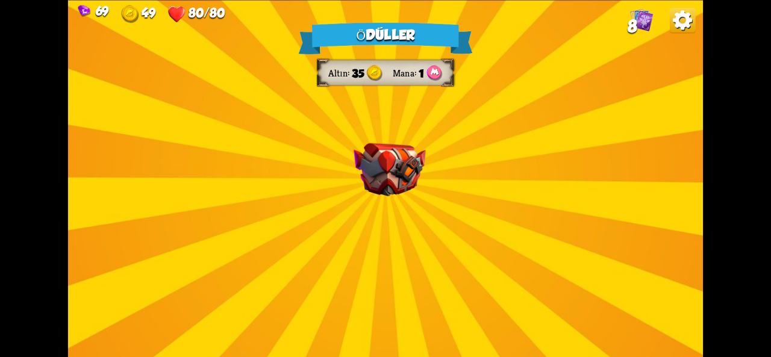
click at [272, 130] on div "Ödüller Altın 35 Mana 1 Bir kart seçin 1 C Zehirli Pençe Saldırı kartı 7 hasar …" at bounding box center [385, 178] width 635 height 357
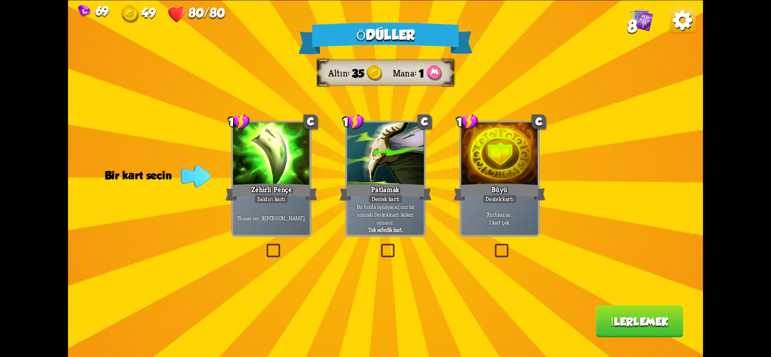
click at [280, 185] on font "Zehirli Pençe" at bounding box center [271, 190] width 40 height 10
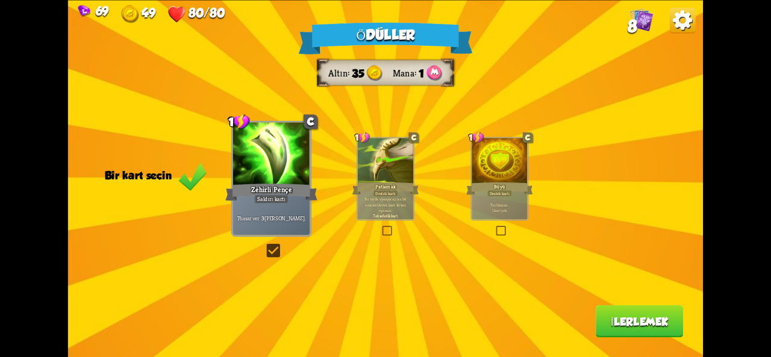
click at [517, 192] on div "Büyü" at bounding box center [499, 188] width 66 height 15
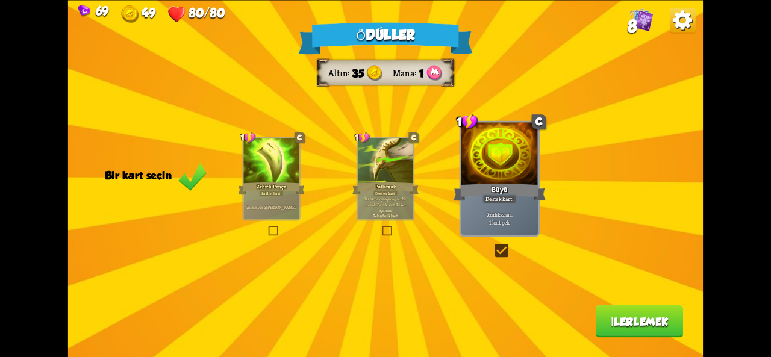
click at [633, 335] on button "İlerlemek" at bounding box center [639, 322] width 87 height 33
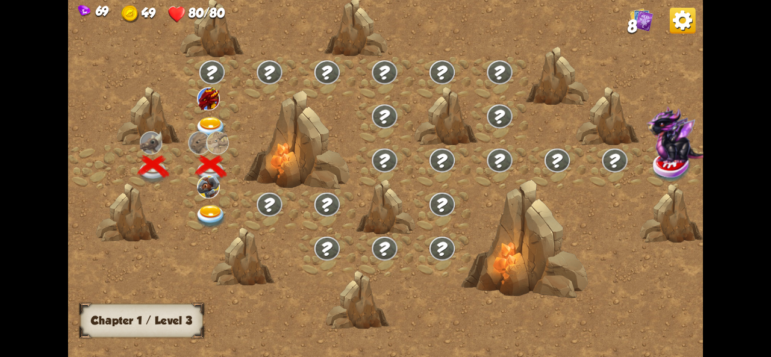
click at [195, 199] on div at bounding box center [212, 211] width 58 height 44
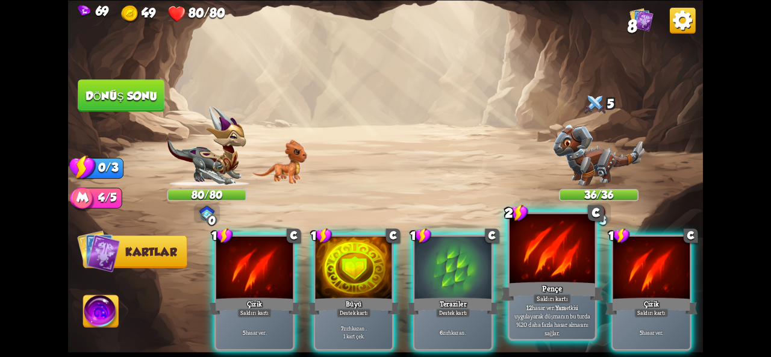
click at [542, 279] on div at bounding box center [553, 250] width 86 height 72
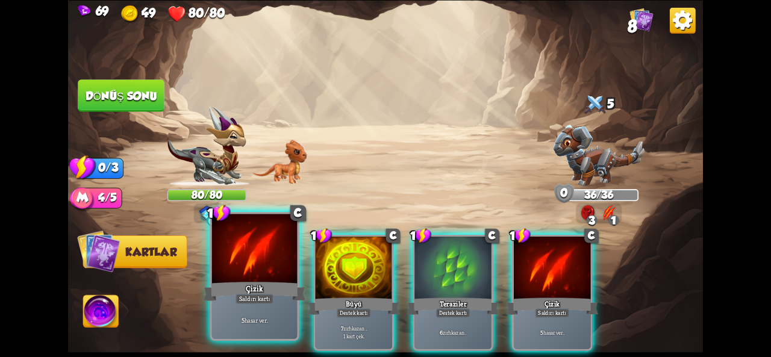
click at [234, 292] on div "Çizik" at bounding box center [255, 291] width 102 height 23
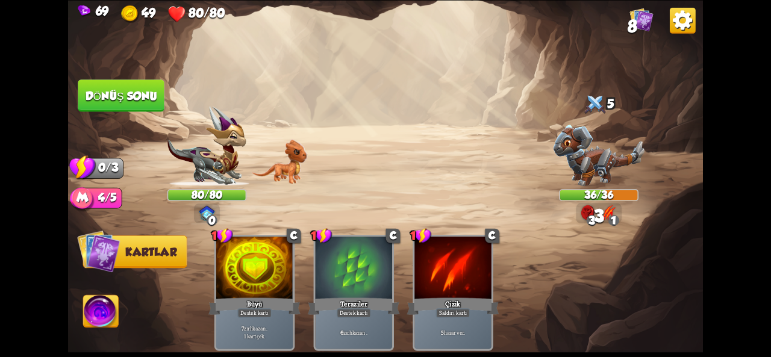
click at [129, 104] on button "Dönüş sonu" at bounding box center [121, 96] width 87 height 33
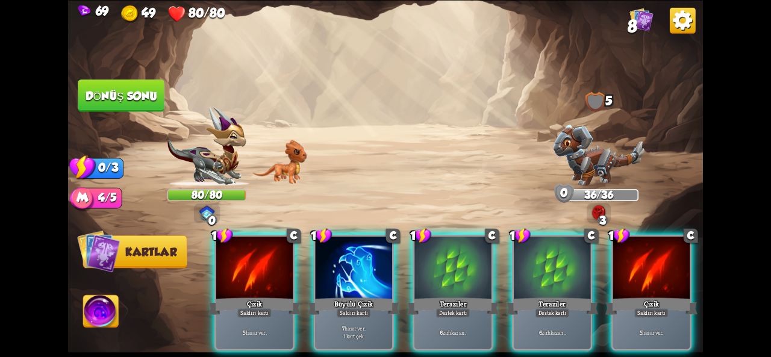
click at [583, 152] on img at bounding box center [599, 155] width 92 height 61
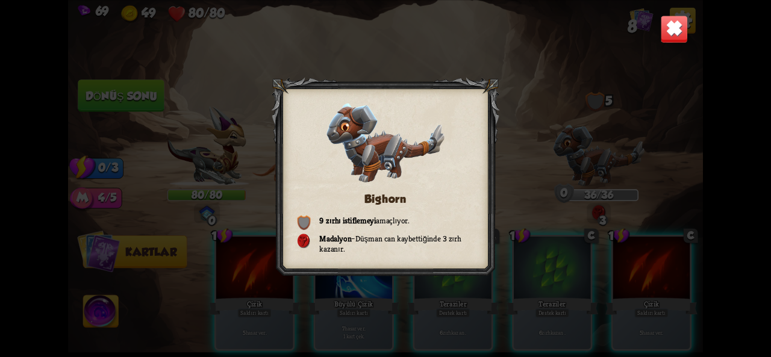
click at [666, 49] on div "Bighorn 9 zırhı istiflemeyi amaçlıyor . Madalyon – Düşman can kaybettiğinde 3 z…" at bounding box center [385, 178] width 635 height 357
click at [676, 40] on img at bounding box center [674, 29] width 28 height 28
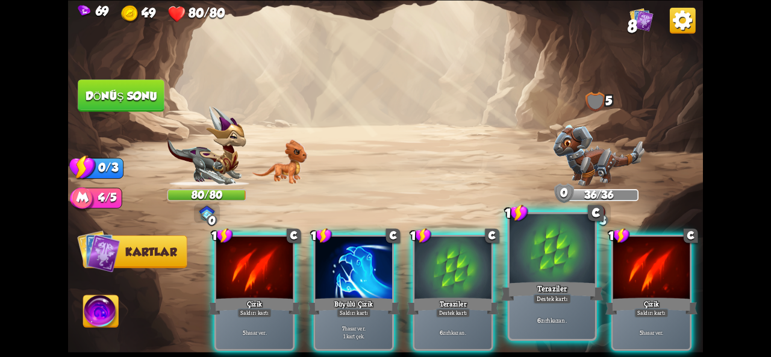
click at [541, 281] on div "Teraziler" at bounding box center [552, 291] width 102 height 23
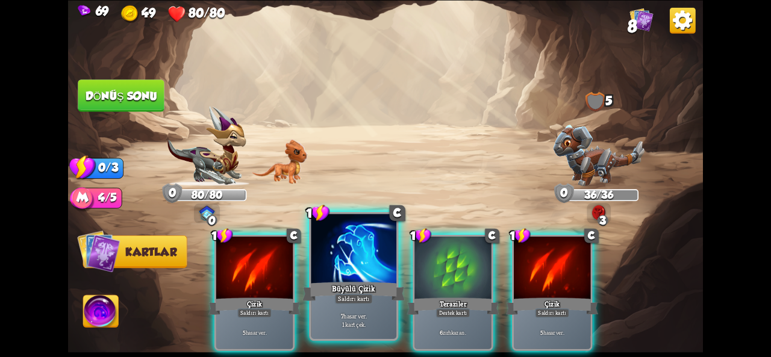
click at [360, 284] on font "Büyülü Çizik" at bounding box center [353, 288] width 43 height 10
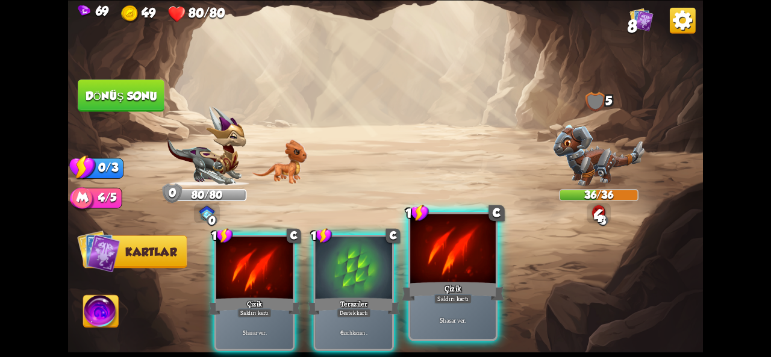
click at [451, 297] on font "Saldırı kartı" at bounding box center [453, 299] width 31 height 8
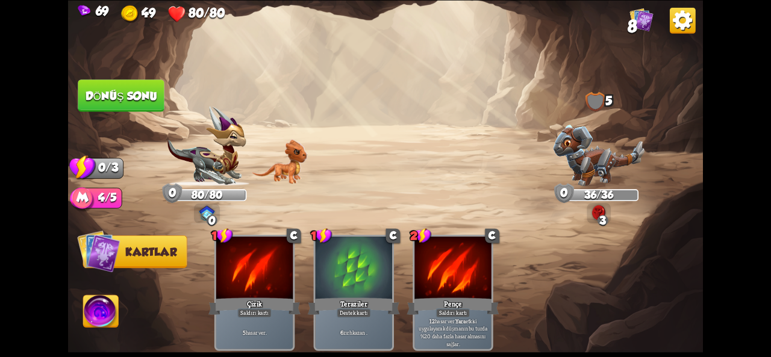
click at [121, 87] on button "Dönüş sonu" at bounding box center [121, 96] width 87 height 33
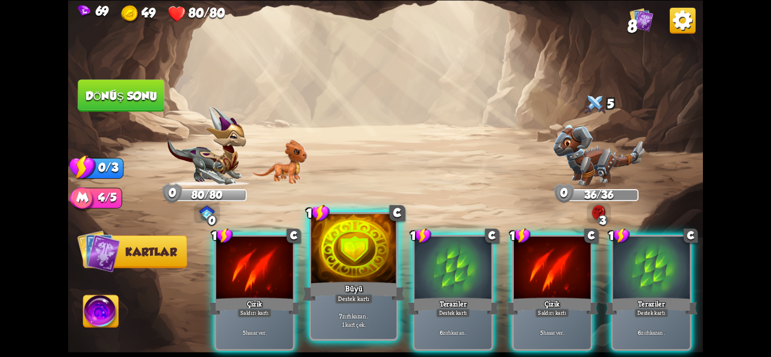
click at [362, 271] on div at bounding box center [354, 250] width 86 height 72
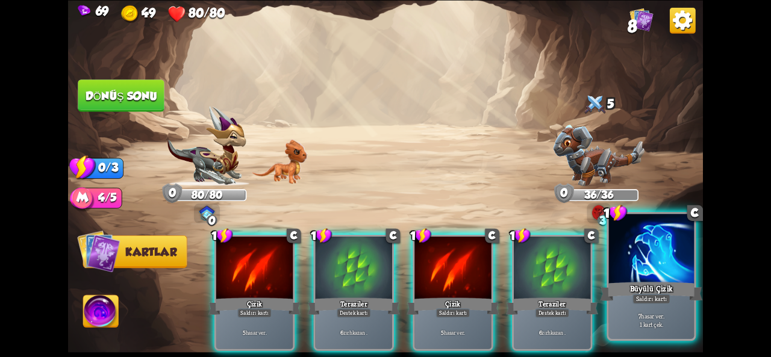
click at [628, 283] on div "Büyülü Çizik" at bounding box center [651, 291] width 102 height 23
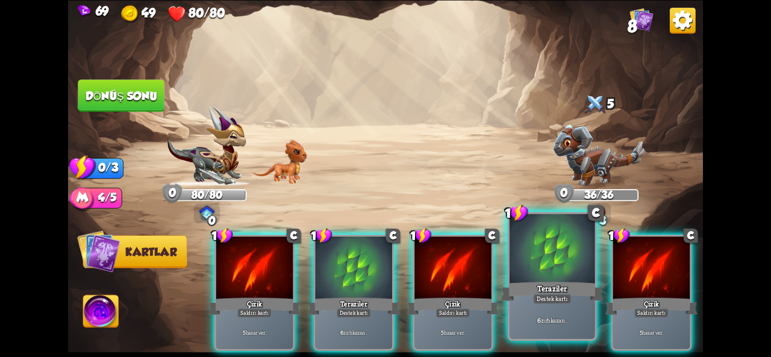
click at [554, 283] on font "Teraziler" at bounding box center [553, 288] width 30 height 10
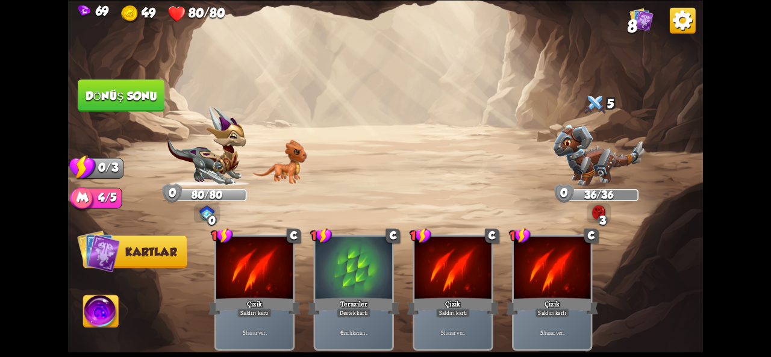
click at [147, 99] on font "Dönüş sonu" at bounding box center [122, 95] width 72 height 13
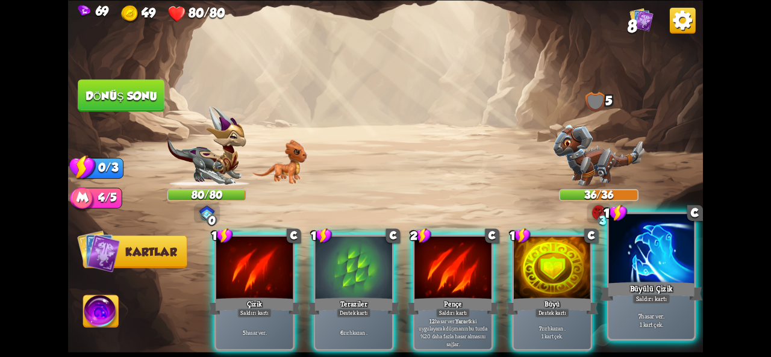
click at [639, 234] on div at bounding box center [652, 250] width 86 height 72
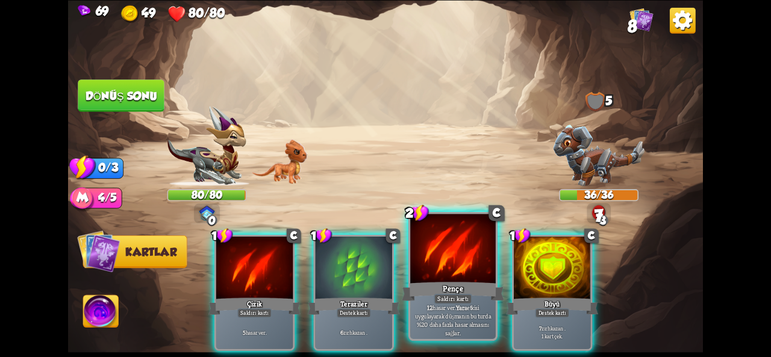
click at [453, 262] on div at bounding box center [453, 250] width 86 height 72
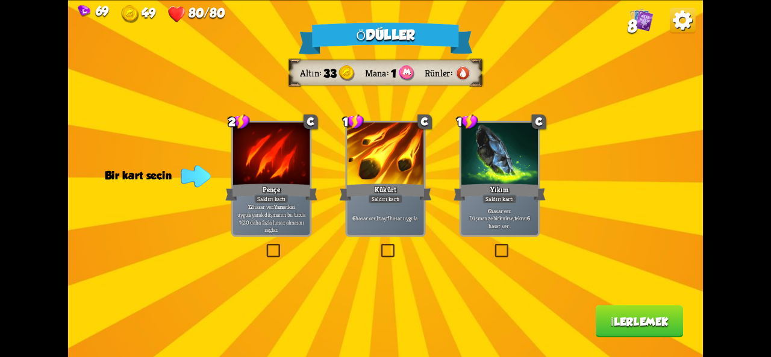
click at [525, 230] on div "6 hasar ver . Düşman zehirlenirse, tekrar 6 hasar ver ." at bounding box center [500, 218] width 77 height 34
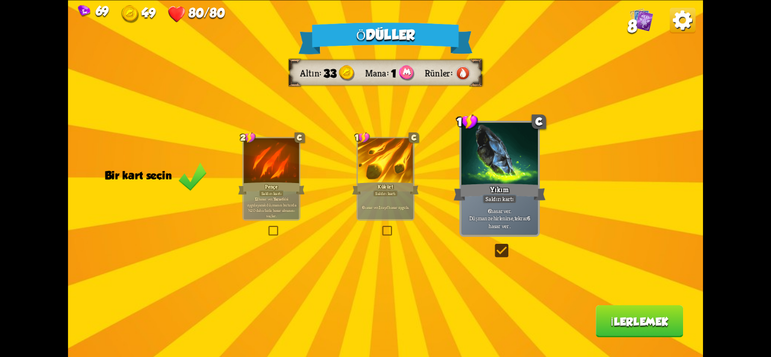
click at [611, 322] on font "İlerlemek" at bounding box center [640, 321] width 58 height 13
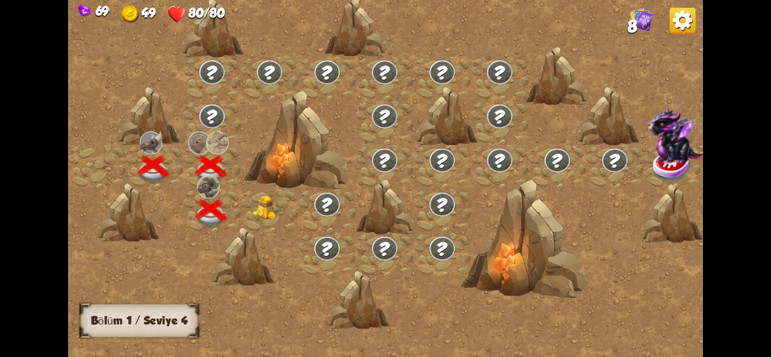
click at [271, 206] on img at bounding box center [269, 207] width 32 height 24
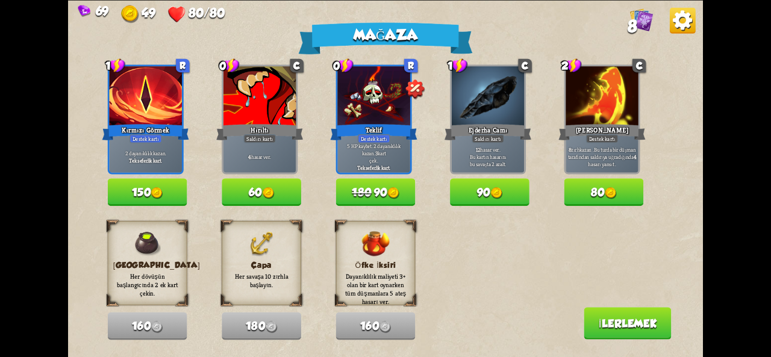
click at [157, 198] on img at bounding box center [157, 193] width 12 height 12
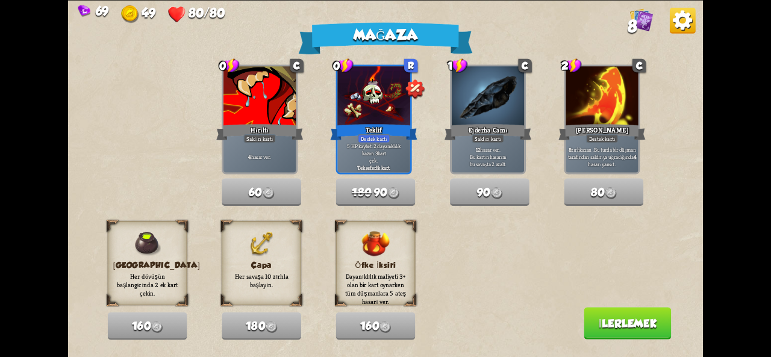
click at [607, 327] on font "İlerlemek" at bounding box center [628, 323] width 58 height 13
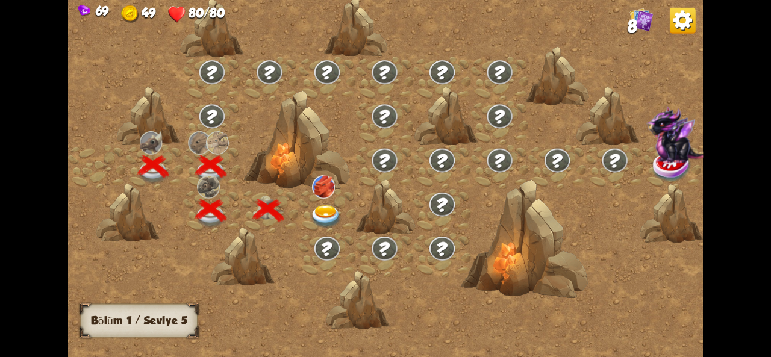
click at [319, 211] on img at bounding box center [326, 217] width 32 height 24
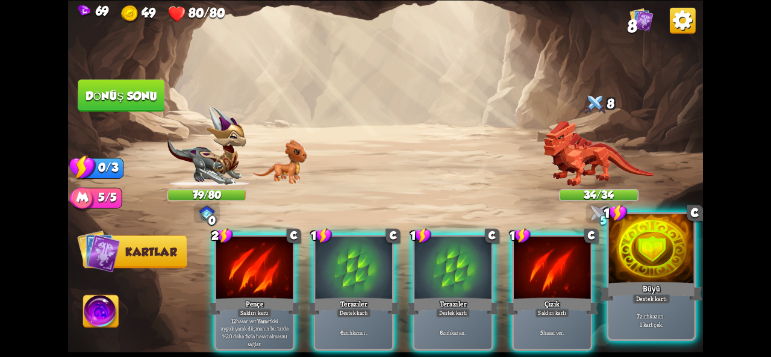
click at [648, 288] on font "Büyü" at bounding box center [651, 288] width 17 height 10
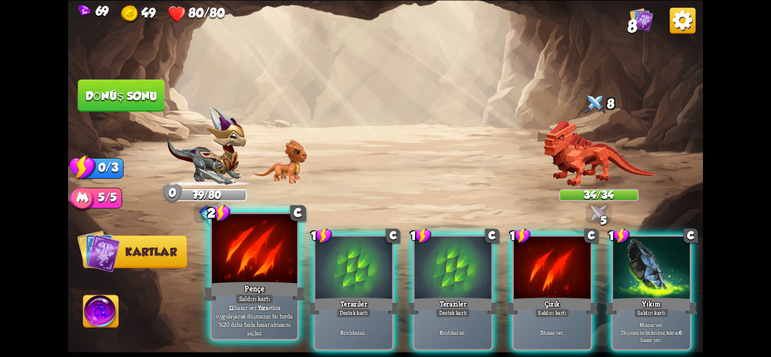
click at [225, 275] on div at bounding box center [255, 250] width 86 height 72
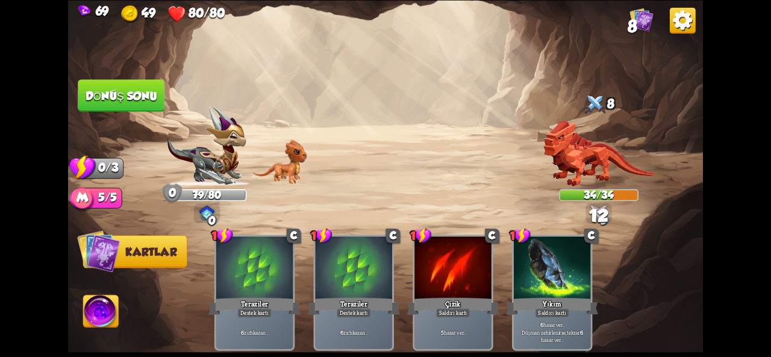
click at [121, 99] on font "Dönüş sonu" at bounding box center [122, 95] width 72 height 13
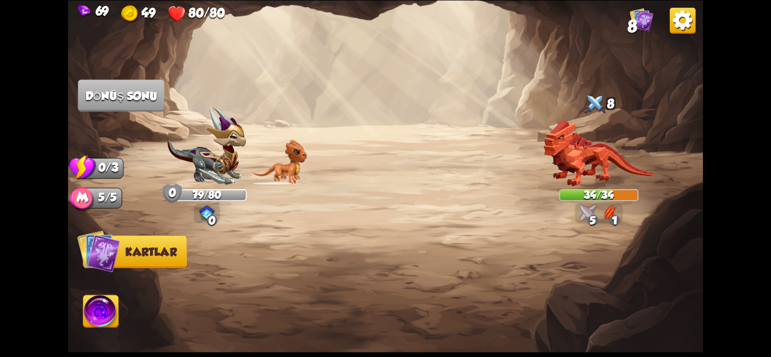
click at [190, 178] on div "Saldırmak için bir düşman seçin... O kartı oynayacak kadar dayanıklılığın yok .…" at bounding box center [385, 178] width 635 height 357
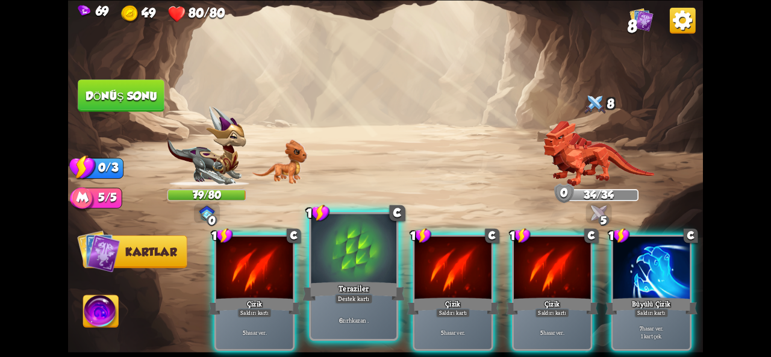
click at [364, 254] on div at bounding box center [354, 250] width 86 height 72
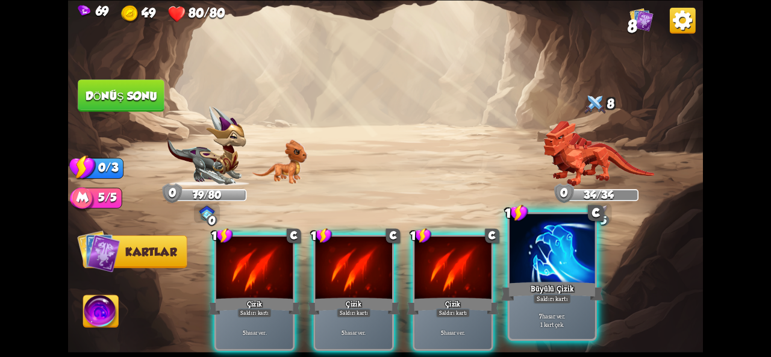
click at [527, 274] on div at bounding box center [553, 250] width 86 height 72
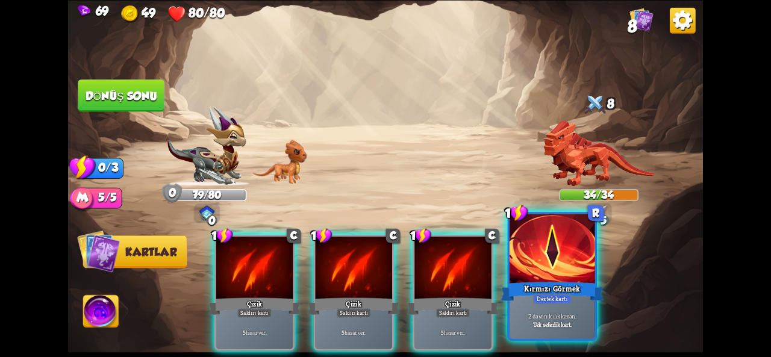
click at [560, 331] on div "2 dayanıklılık kazan. Tek seferlik kart." at bounding box center [553, 320] width 86 height 37
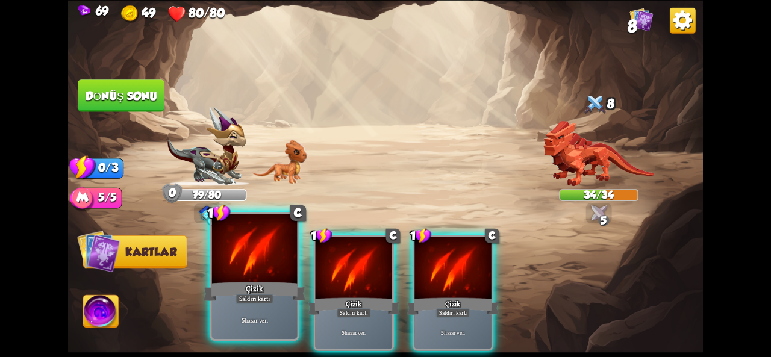
click at [246, 287] on font "Çizik" at bounding box center [254, 288] width 17 height 10
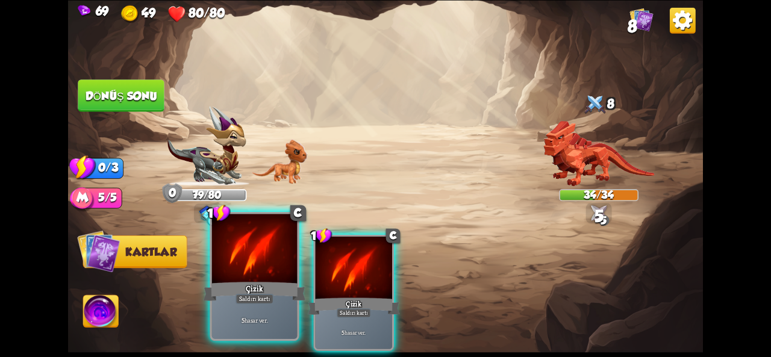
click at [270, 298] on font "Saldırı kartı" at bounding box center [254, 299] width 31 height 8
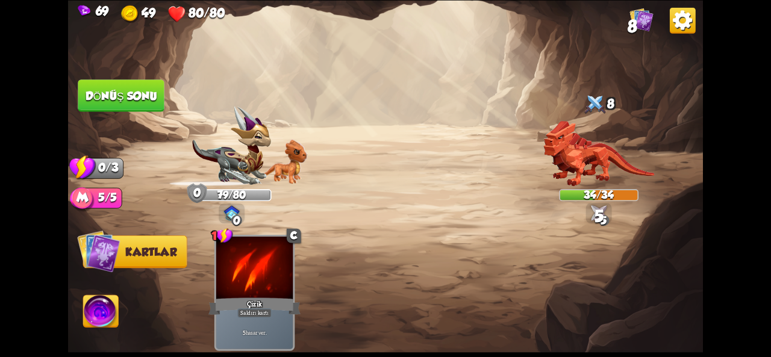
click at [127, 99] on font "Dönüş sonu" at bounding box center [122, 95] width 72 height 13
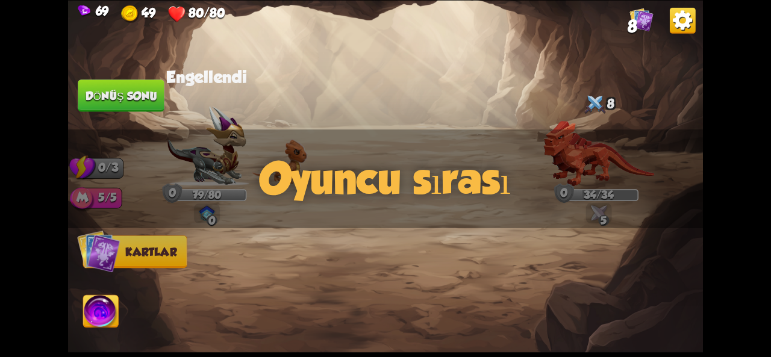
click at [637, 21] on font "8" at bounding box center [633, 25] width 10 height 19
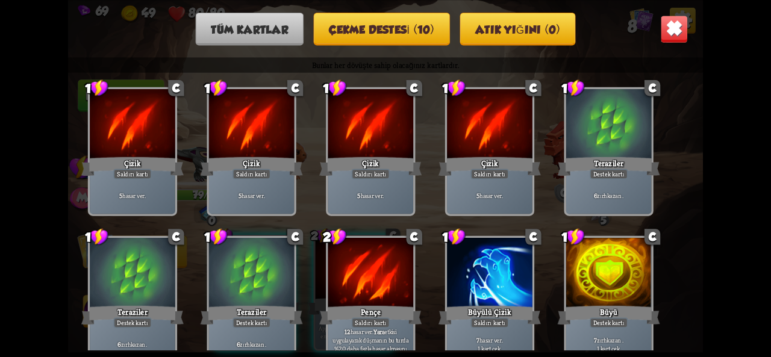
drag, startPoint x: 517, startPoint y: 271, endPoint x: 493, endPoint y: 154, distance: 120.0
click at [493, 154] on div "Bunlar her dövüşte sahip olacağınız kartlardır. 1 C Çizik Saldırı kartı 5 hasar…" at bounding box center [385, 203] width 635 height 293
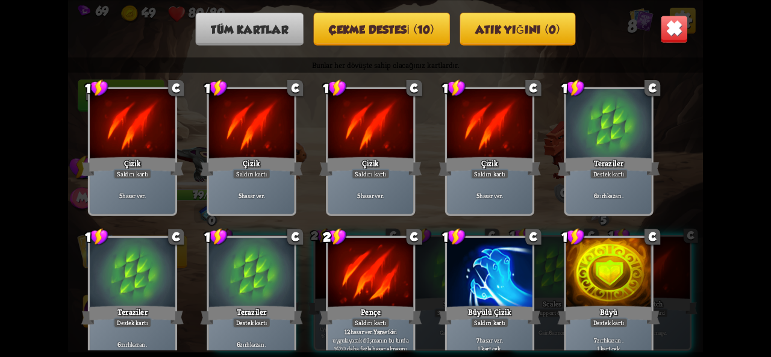
drag, startPoint x: 437, startPoint y: 209, endPoint x: 444, endPoint y: 97, distance: 111.7
click at [425, 86] on div "Bunlar her dövüşte sahip olacağınız kartlardır. 1 C Çizik Saldırı kartı 5 hasar…" at bounding box center [385, 203] width 635 height 293
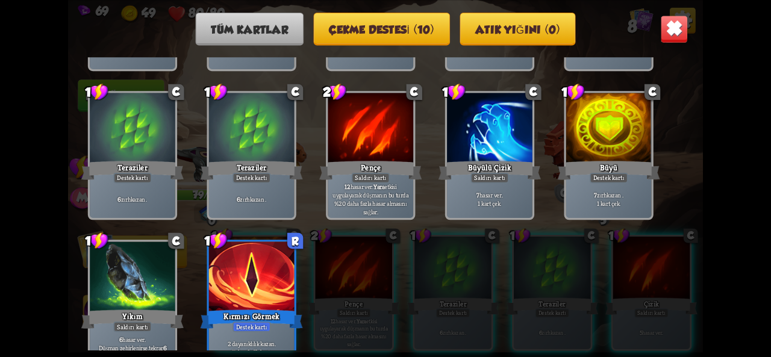
scroll to position [198, 0]
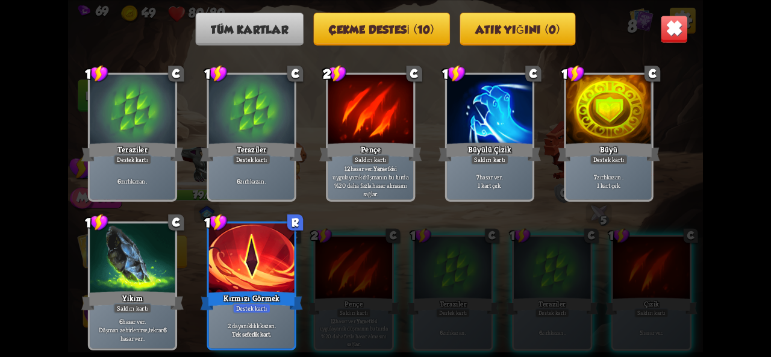
click at [378, 36] on button "Çekme destesi (10)" at bounding box center [381, 29] width 136 height 33
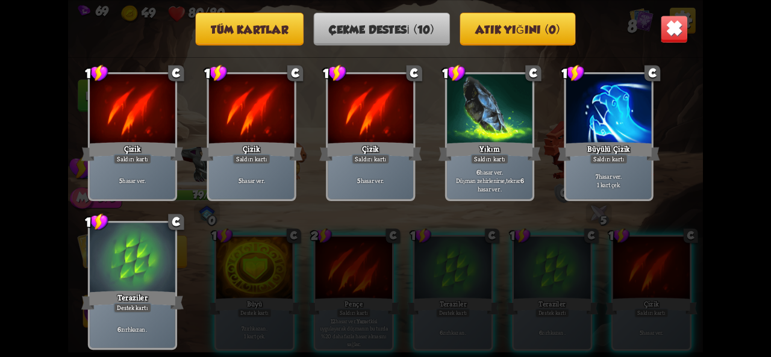
scroll to position [17, 0]
click at [529, 38] on button "Atık yığını (0)" at bounding box center [518, 29] width 116 height 33
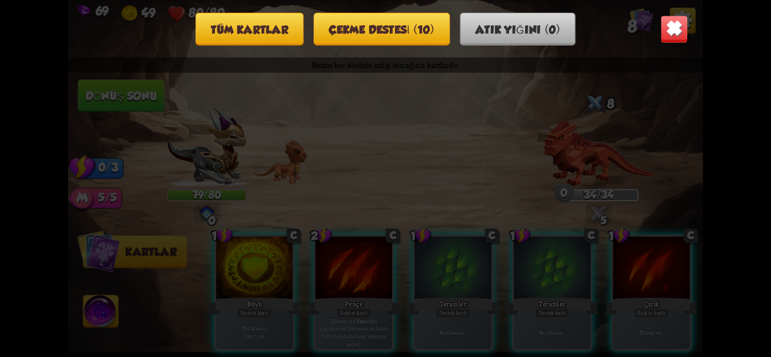
scroll to position [0, 0]
click at [269, 46] on div "Tüm kartlar Çekme destesi (10) Atık yığını (0) Bunlar her dövüşte sahip olacağı…" at bounding box center [385, 178] width 635 height 357
click at [300, 36] on button "Tüm kartlar" at bounding box center [250, 29] width 108 height 33
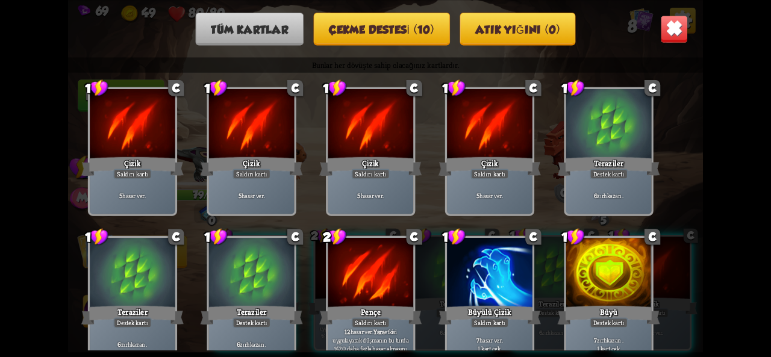
click at [364, 40] on button "Çekme destesi (10)" at bounding box center [381, 29] width 136 height 33
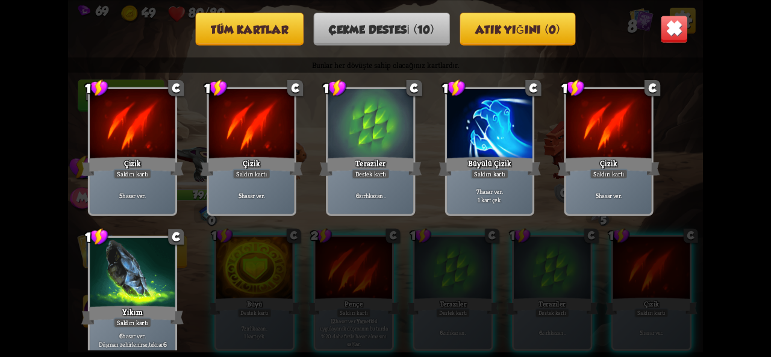
click at [368, 154] on div at bounding box center [371, 125] width 86 height 72
click at [674, 34] on img at bounding box center [674, 29] width 28 height 28
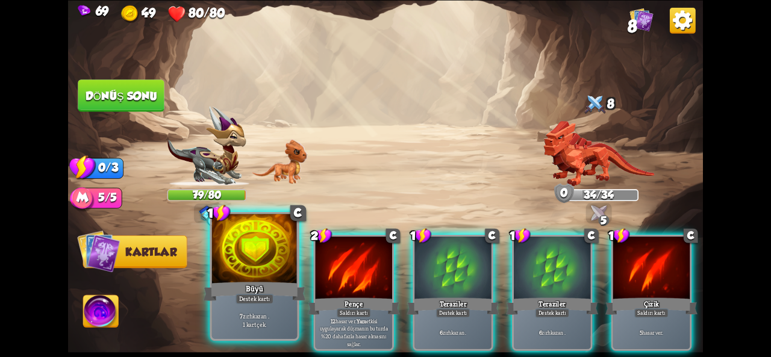
click at [265, 275] on div at bounding box center [255, 250] width 86 height 72
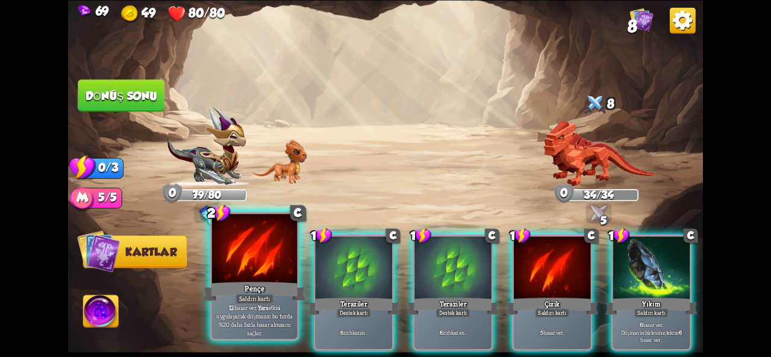
click at [257, 285] on font "Pençe" at bounding box center [255, 288] width 20 height 10
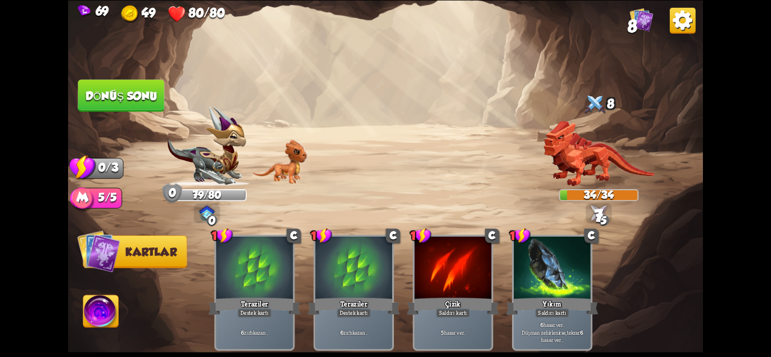
click at [102, 103] on button "Dönüş sonu" at bounding box center [121, 96] width 87 height 33
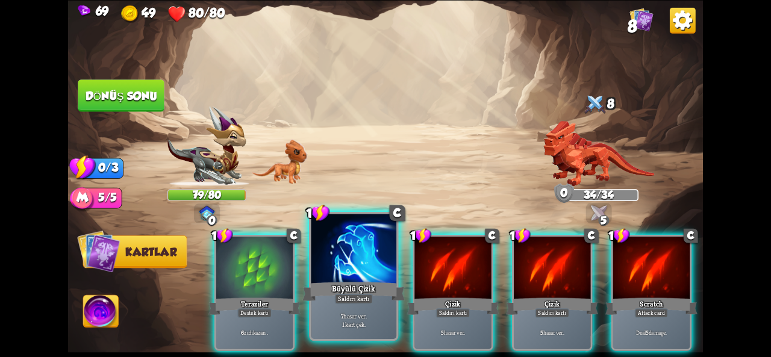
click at [367, 277] on div at bounding box center [354, 250] width 86 height 72
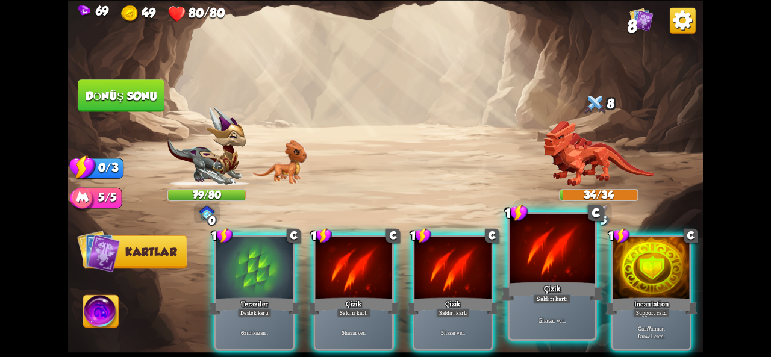
click at [553, 300] on font "Saldırı kartı" at bounding box center [552, 299] width 31 height 8
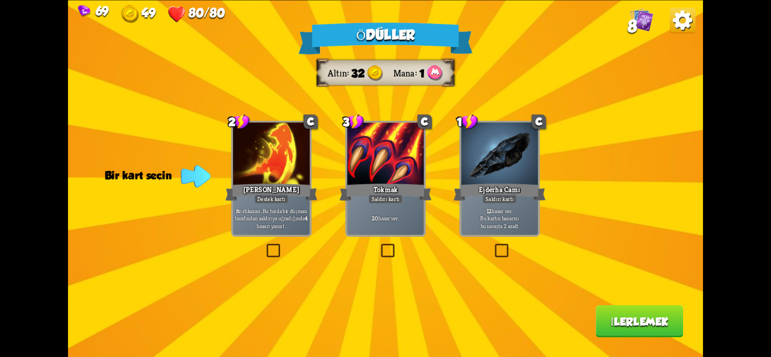
click at [265, 246] on label at bounding box center [265, 246] width 0 height 0
click at [0, 0] on input "checkbox" at bounding box center [0, 0] width 0 height 0
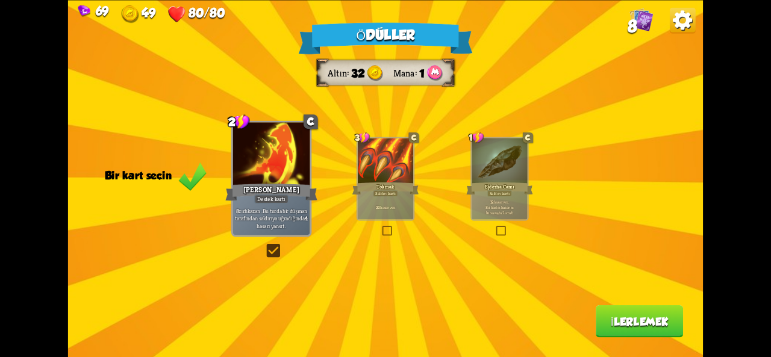
click at [632, 320] on font "İlerlemek" at bounding box center [640, 321] width 58 height 13
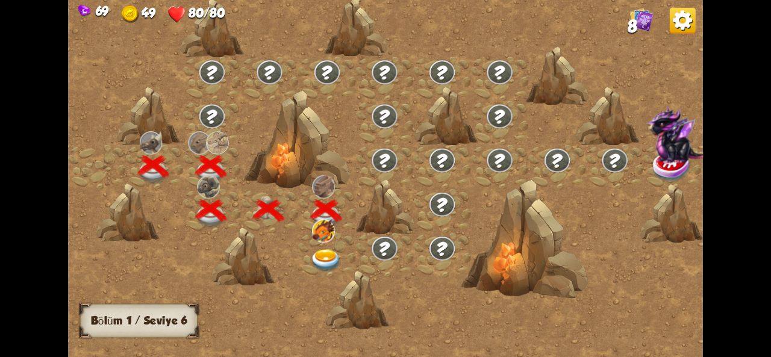
click at [318, 249] on img at bounding box center [326, 261] width 32 height 24
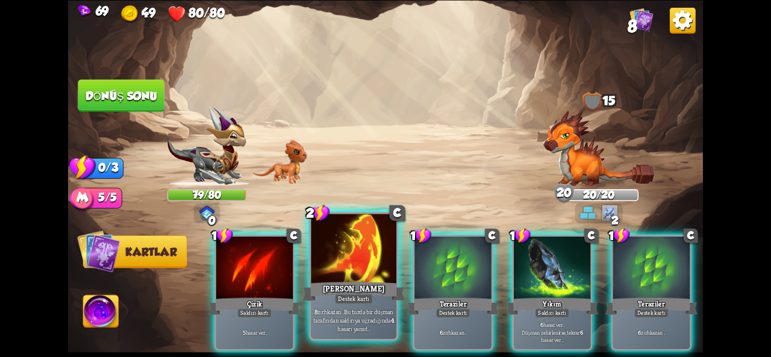
click at [358, 275] on div at bounding box center [354, 250] width 86 height 72
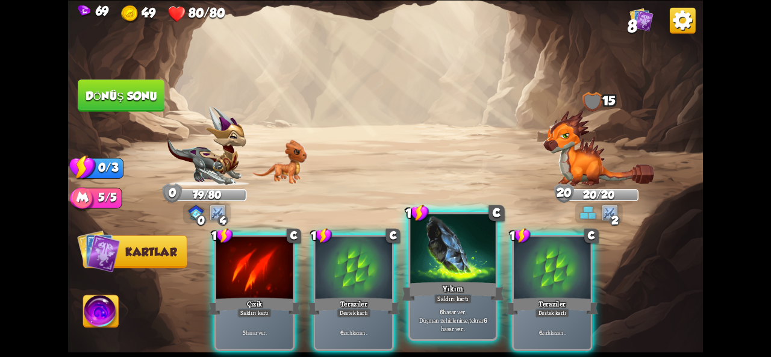
click at [456, 277] on div at bounding box center [453, 250] width 86 height 72
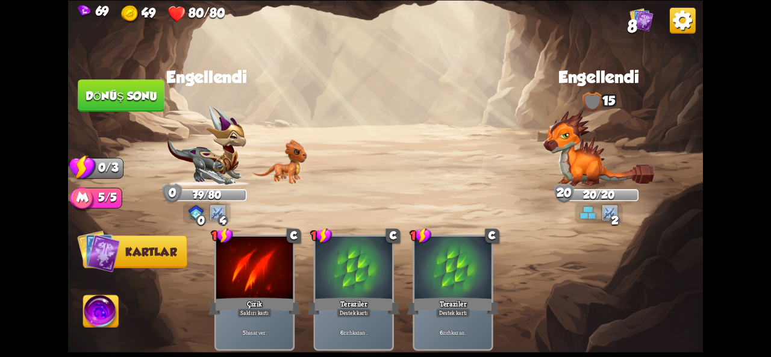
click at [116, 95] on font "Dönüş sonu" at bounding box center [122, 95] width 72 height 13
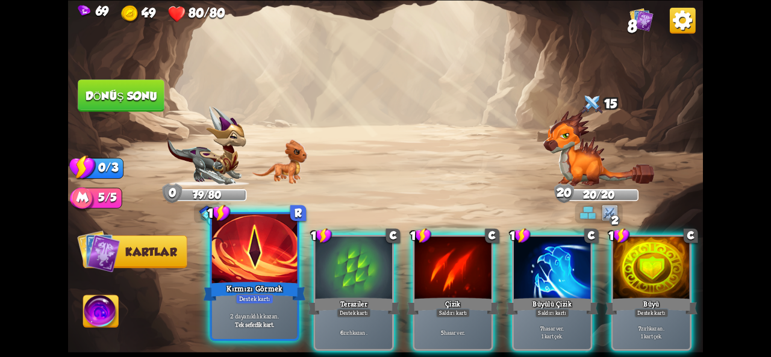
click at [248, 289] on font "Kırmızı Görmek" at bounding box center [255, 288] width 56 height 10
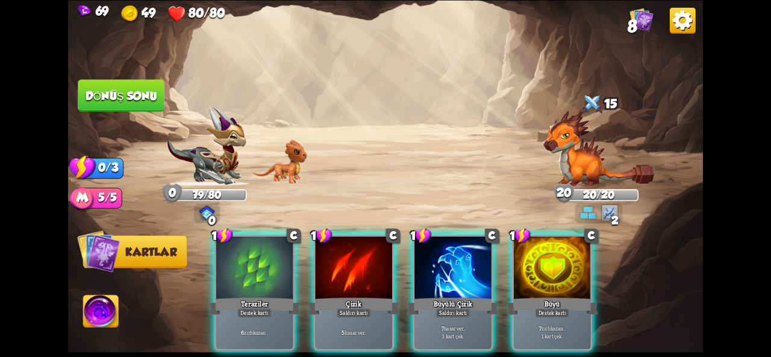
drag, startPoint x: 448, startPoint y: 271, endPoint x: 446, endPoint y: 263, distance: 8.8
click at [442, 262] on div at bounding box center [453, 269] width 77 height 64
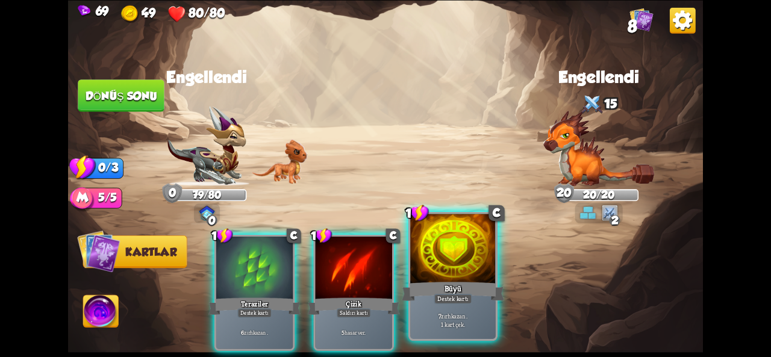
click at [450, 274] on div at bounding box center [453, 250] width 86 height 72
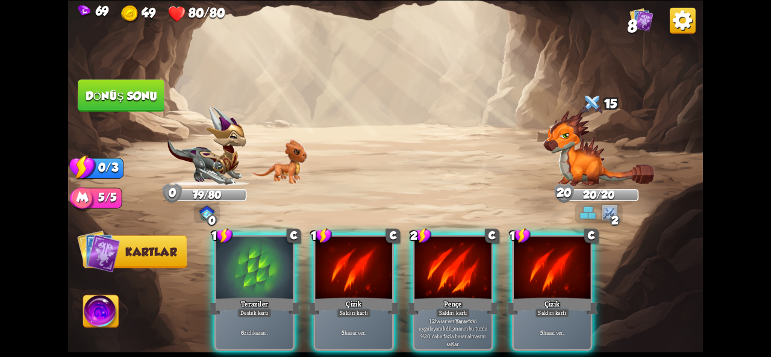
drag, startPoint x: 246, startPoint y: 287, endPoint x: 240, endPoint y: 286, distance: 6.1
click at [241, 299] on font "Teraziler" at bounding box center [254, 304] width 27 height 10
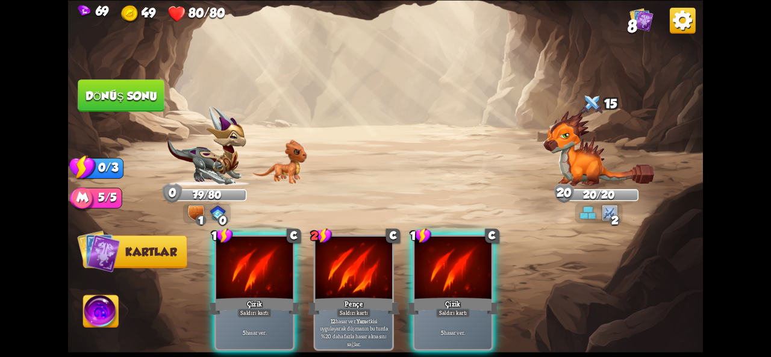
click at [438, 296] on div "Çizik" at bounding box center [453, 306] width 92 height 20
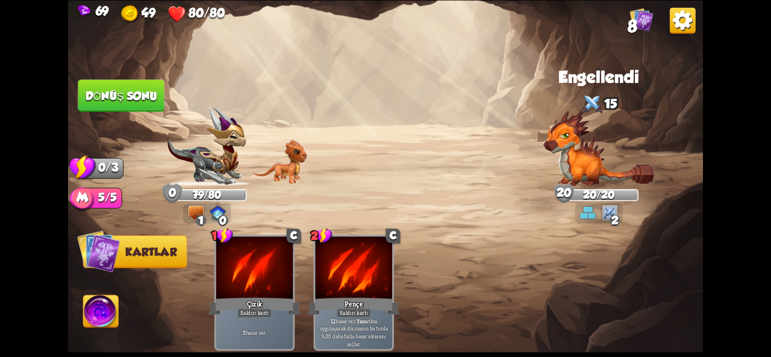
click at [521, 168] on img at bounding box center [385, 178] width 635 height 357
click at [581, 145] on img at bounding box center [599, 148] width 111 height 76
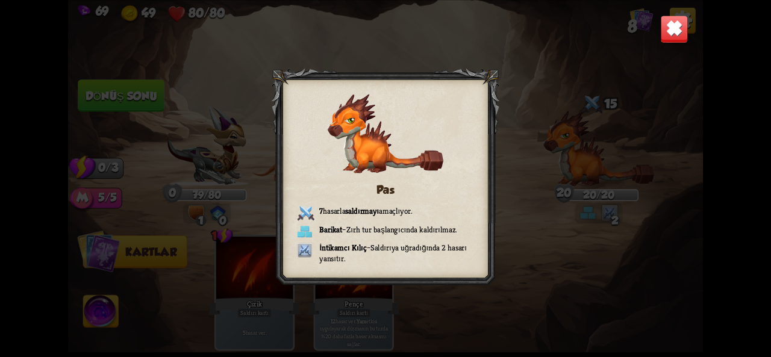
click at [668, 43] on div "Pas 7 hasarla saldırmayı amaçlıyor . Barikat – Zırh tur başlangıcında kaldırılm…" at bounding box center [385, 178] width 635 height 357
click at [665, 39] on img at bounding box center [674, 29] width 28 height 28
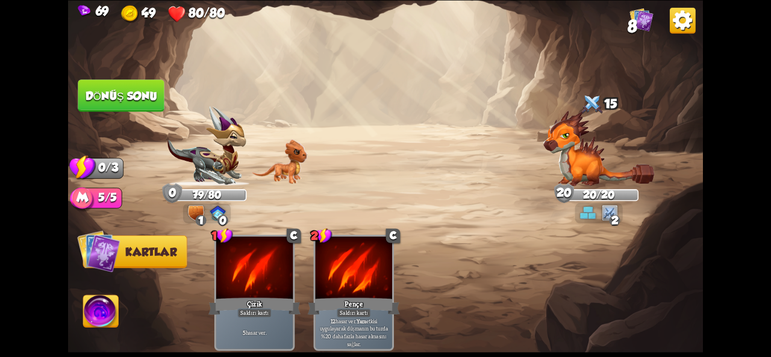
click at [142, 93] on font "Dönüş sonu" at bounding box center [122, 95] width 72 height 13
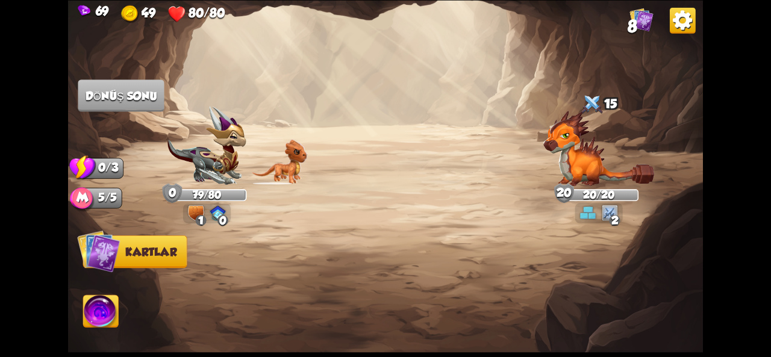
click at [243, 156] on img at bounding box center [208, 146] width 80 height 80
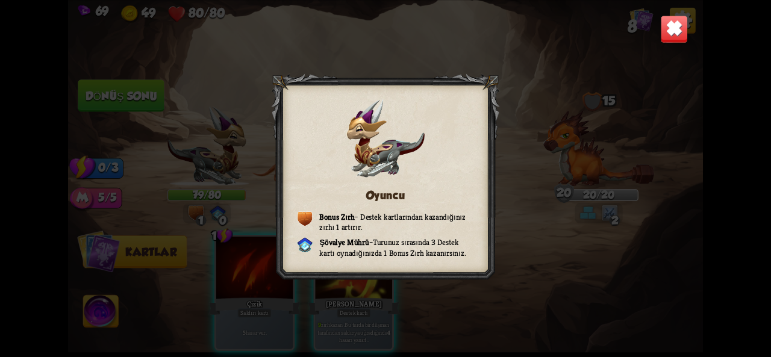
click at [671, 26] on img at bounding box center [674, 29] width 28 height 28
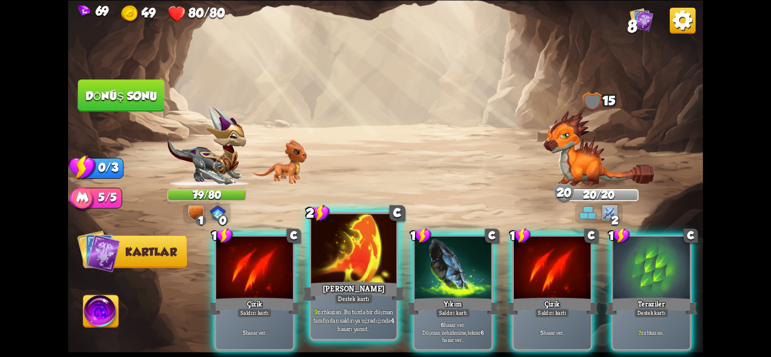
click at [357, 280] on div "Alev Bariyeri" at bounding box center [354, 291] width 102 height 23
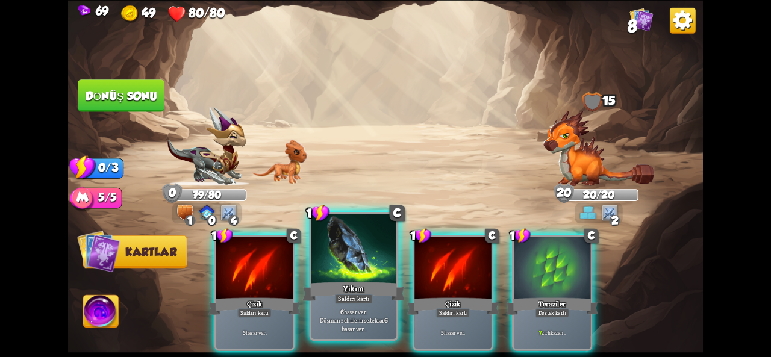
click at [356, 296] on font "Saldırı kartı" at bounding box center [353, 299] width 31 height 8
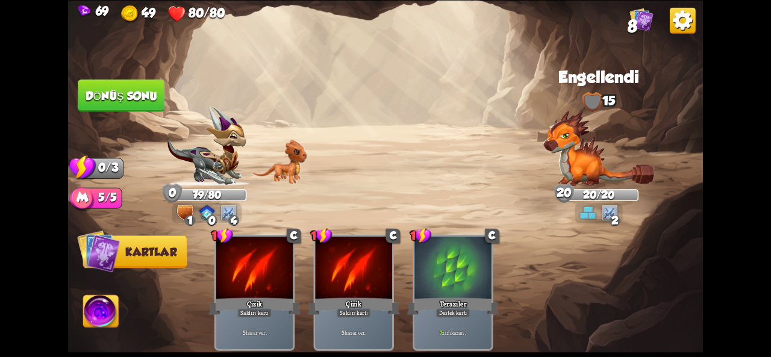
click at [104, 87] on button "Dönüş sonu" at bounding box center [121, 96] width 87 height 33
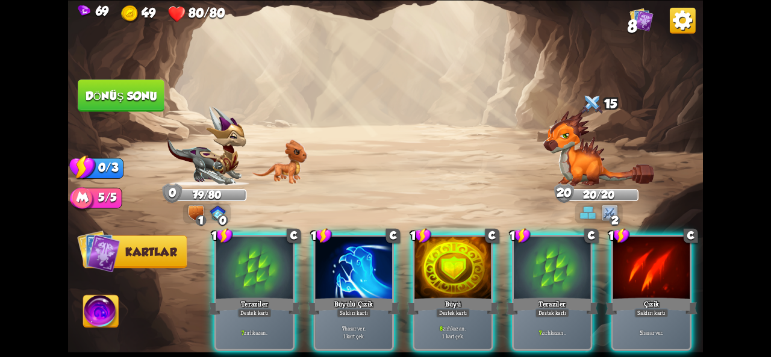
click at [574, 163] on img at bounding box center [599, 148] width 111 height 76
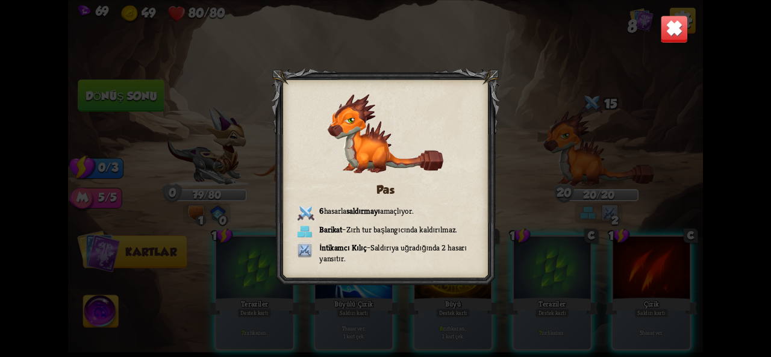
click at [671, 26] on img at bounding box center [674, 29] width 28 height 28
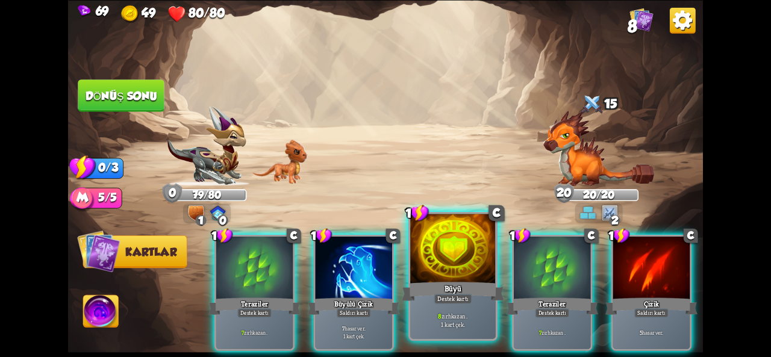
click at [442, 293] on div "Büyü" at bounding box center [453, 291] width 102 height 23
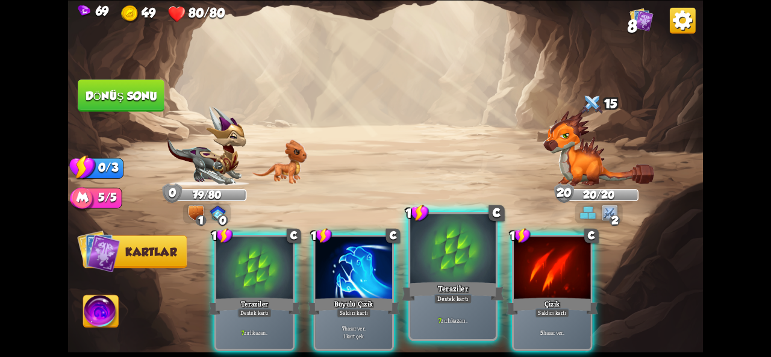
click at [445, 296] on font "Destek kartı" at bounding box center [453, 299] width 31 height 8
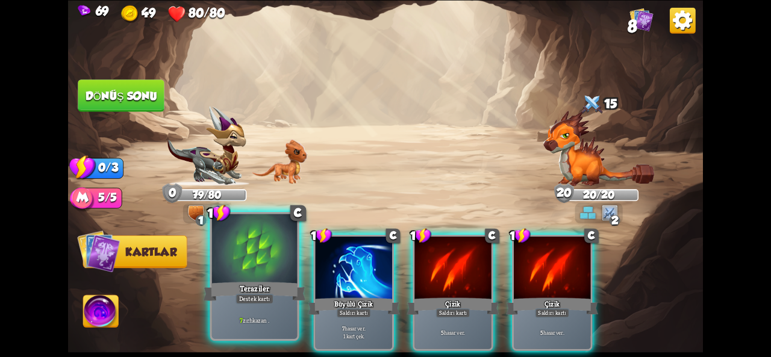
click at [227, 299] on div "Teraziler" at bounding box center [255, 291] width 102 height 23
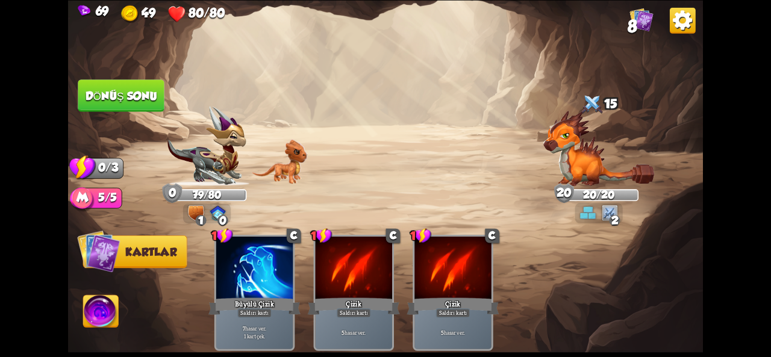
click at [127, 90] on font "Dönüş sonu" at bounding box center [122, 95] width 72 height 13
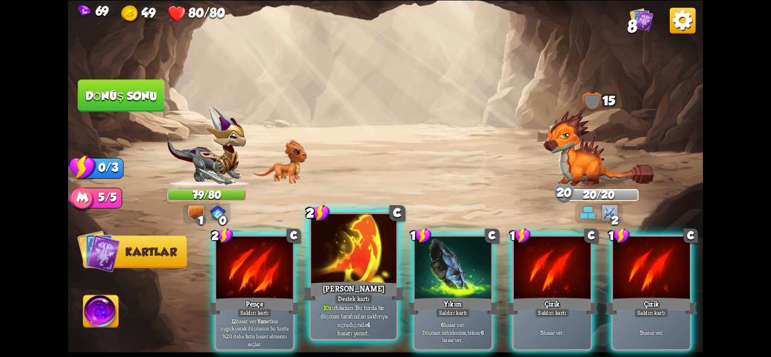
click at [368, 318] on font "Bu turda bir düşman tarafından saldırıya uğradığında" at bounding box center [354, 316] width 67 height 25
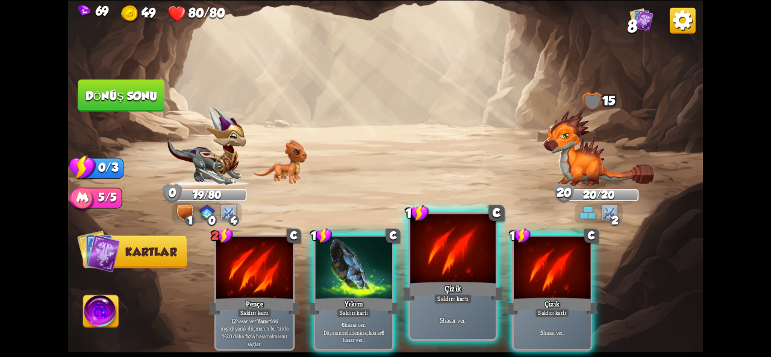
click at [472, 292] on div "Çizik" at bounding box center [453, 291] width 102 height 23
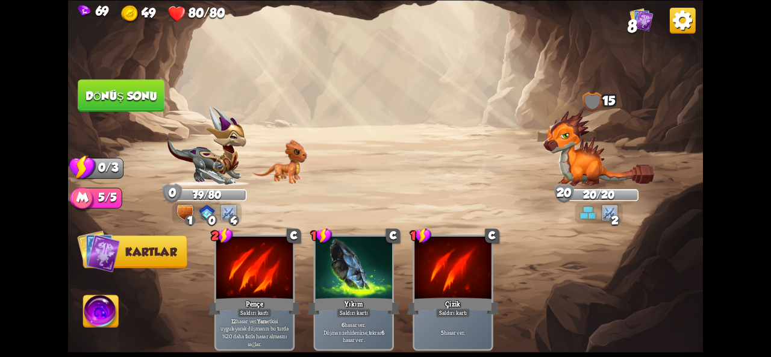
click at [130, 92] on font "Dönüş sonu" at bounding box center [122, 95] width 72 height 13
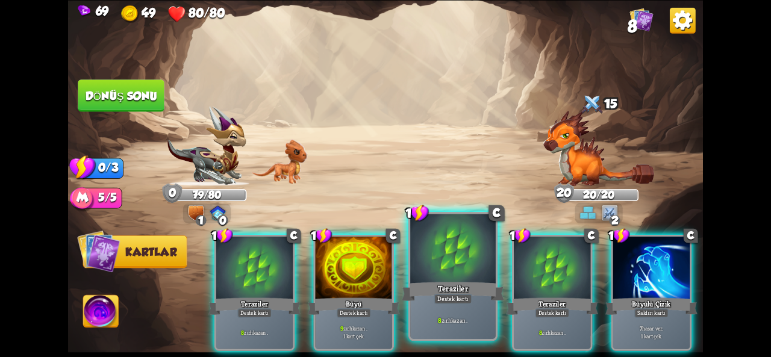
click at [466, 281] on div "Teraziler" at bounding box center [453, 291] width 102 height 23
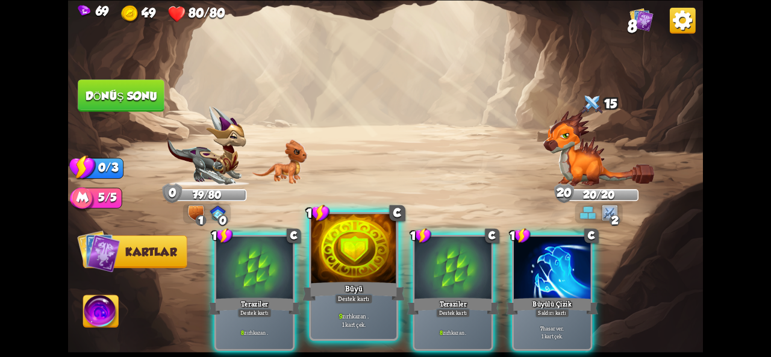
click at [374, 290] on div "Büyü" at bounding box center [354, 291] width 102 height 23
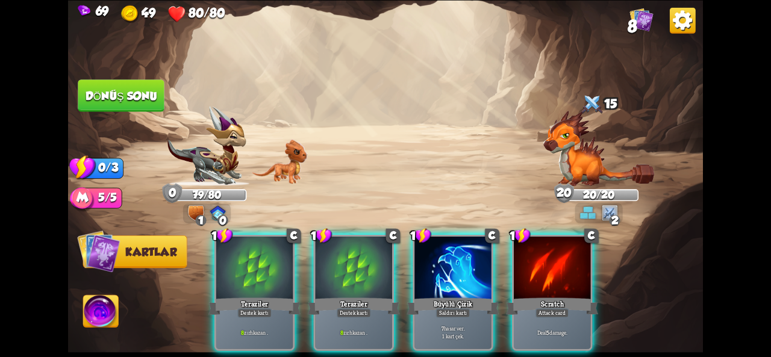
click at [374, 296] on div "Teraziler" at bounding box center [354, 306] width 92 height 20
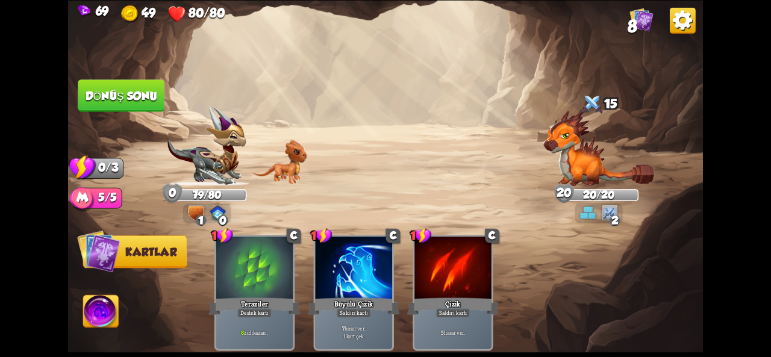
click at [130, 99] on font "Dönüş sonu" at bounding box center [122, 95] width 72 height 13
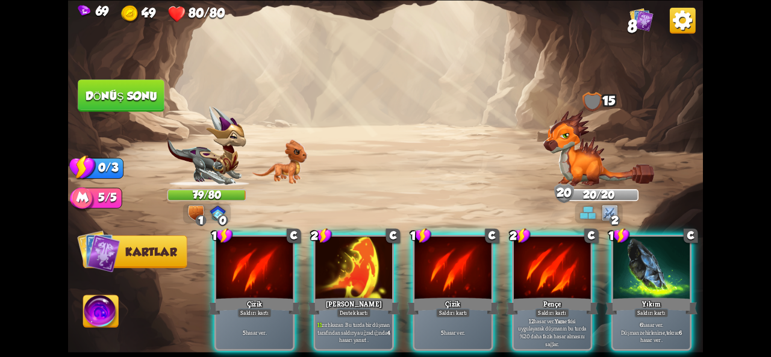
click at [553, 181] on img at bounding box center [599, 148] width 111 height 76
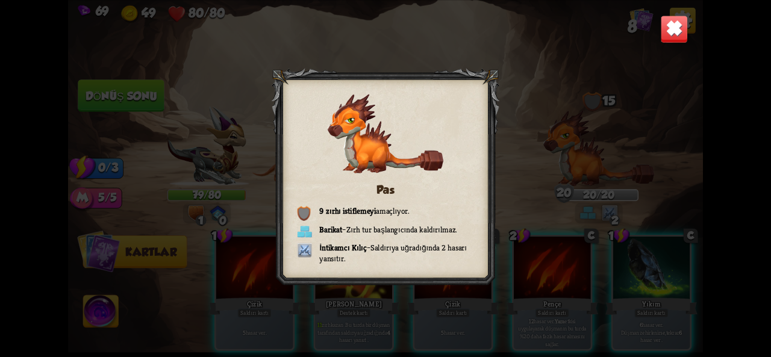
click at [668, 35] on img at bounding box center [674, 29] width 28 height 28
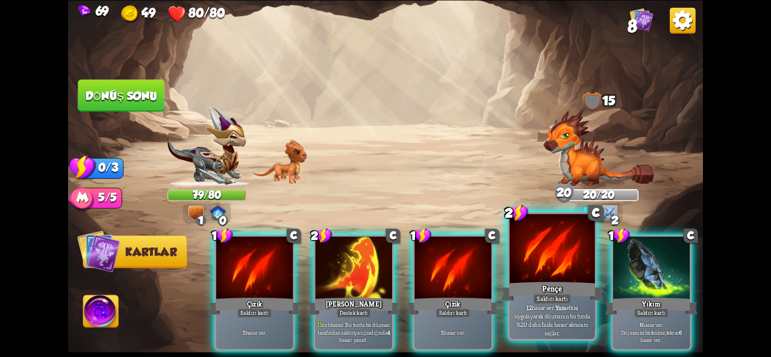
click at [550, 274] on div at bounding box center [553, 250] width 86 height 72
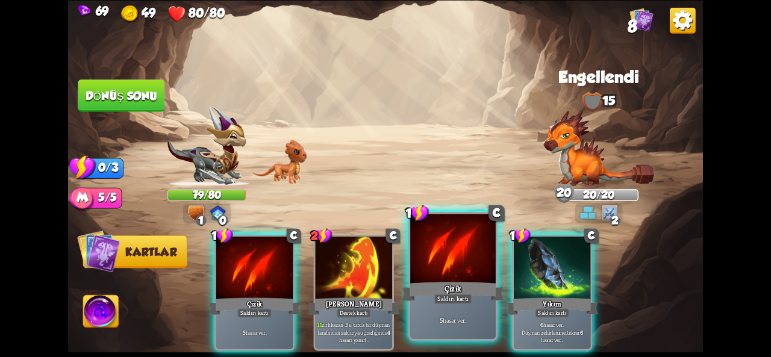
click at [462, 283] on div "Çizik" at bounding box center [453, 291] width 102 height 23
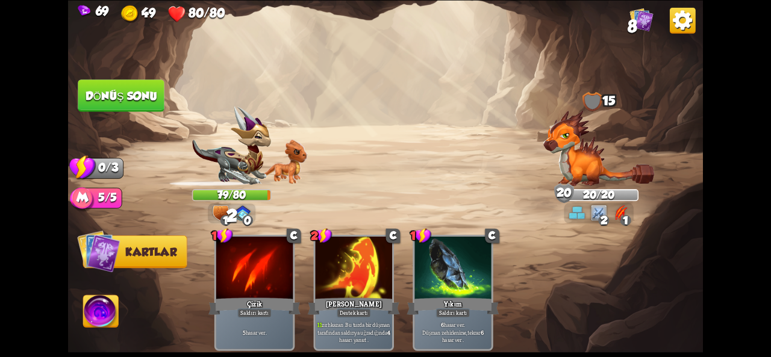
click at [136, 108] on button "Dönüş sonu" at bounding box center [121, 96] width 87 height 33
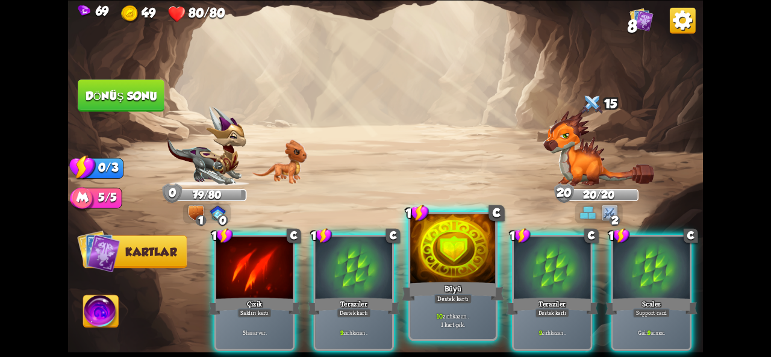
click at [451, 255] on div at bounding box center [453, 250] width 86 height 72
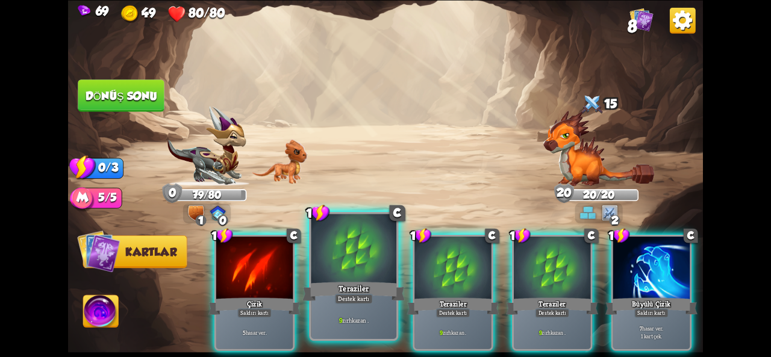
click at [363, 277] on div at bounding box center [354, 250] width 86 height 72
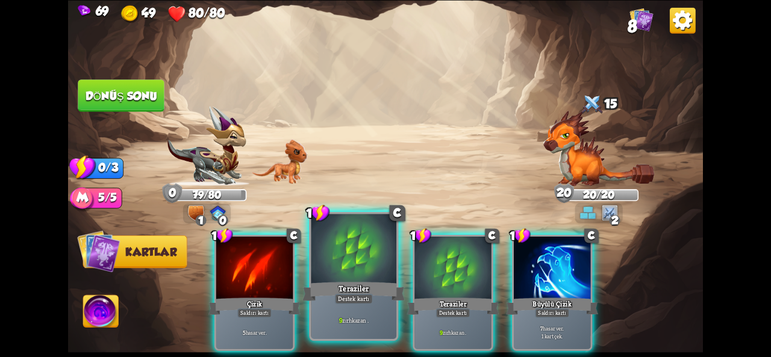
click at [363, 277] on div at bounding box center [354, 250] width 86 height 72
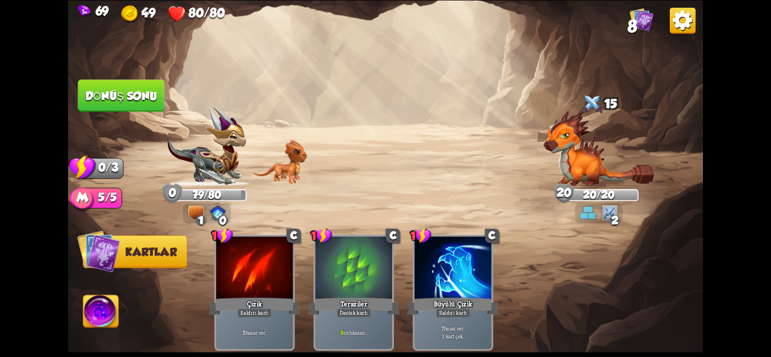
click at [142, 95] on font "Dönüş sonu" at bounding box center [122, 95] width 72 height 13
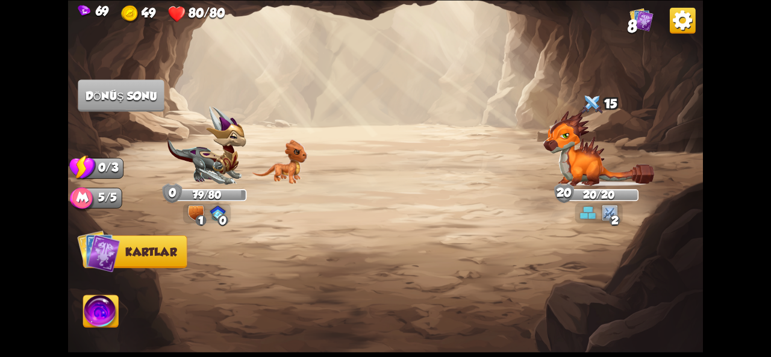
click at [623, 146] on img at bounding box center [599, 148] width 111 height 76
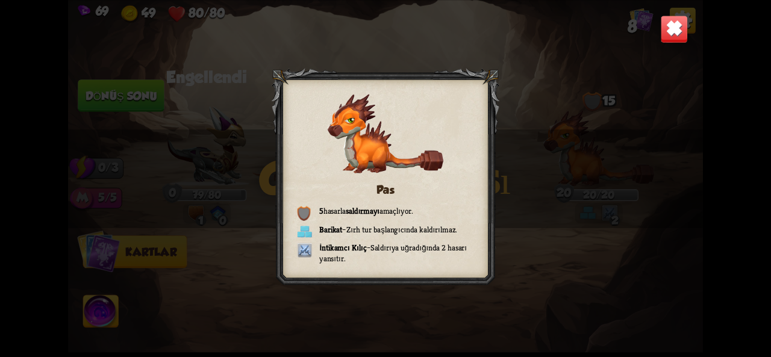
click at [665, 38] on img at bounding box center [674, 29] width 28 height 28
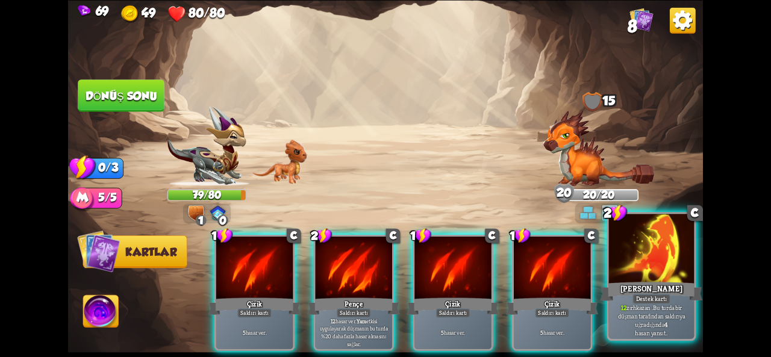
click at [622, 262] on div at bounding box center [652, 250] width 86 height 72
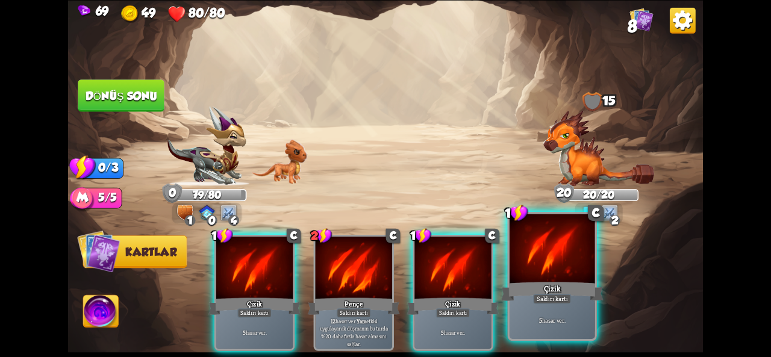
click at [578, 277] on div at bounding box center [553, 250] width 86 height 72
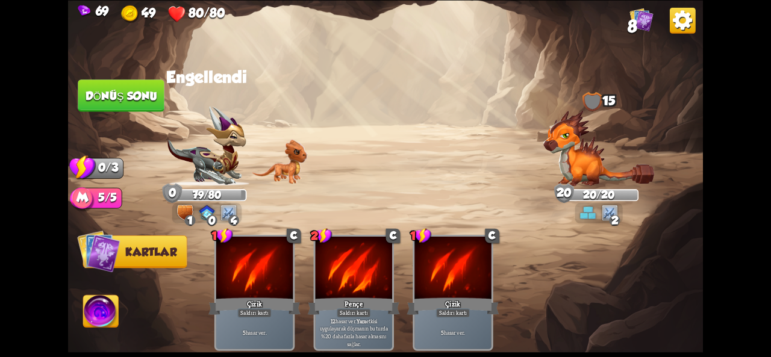
click at [133, 95] on font "Dönüş sonu" at bounding box center [122, 95] width 72 height 13
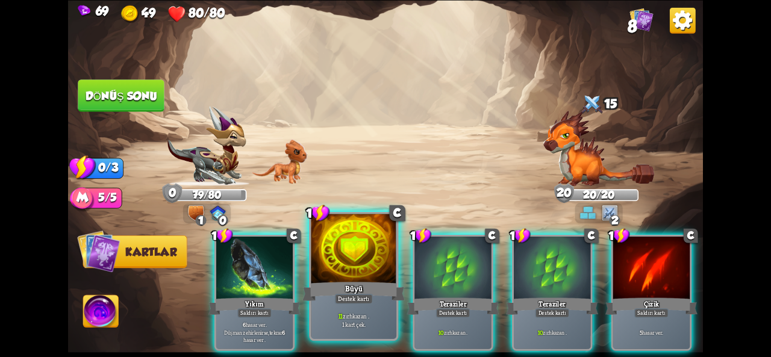
click at [333, 296] on div "Büyü" at bounding box center [354, 291] width 102 height 23
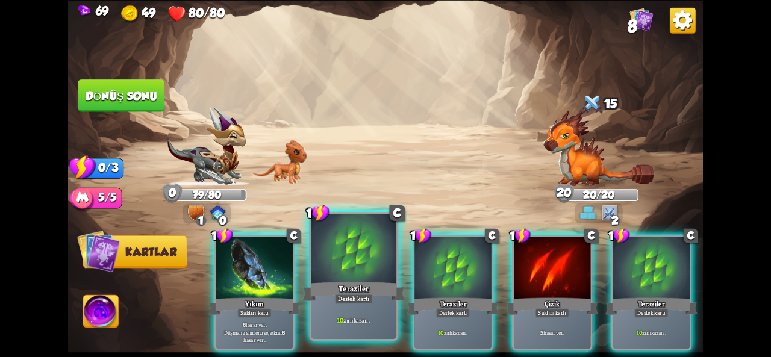
click at [343, 291] on font "Teraziler" at bounding box center [354, 288] width 30 height 10
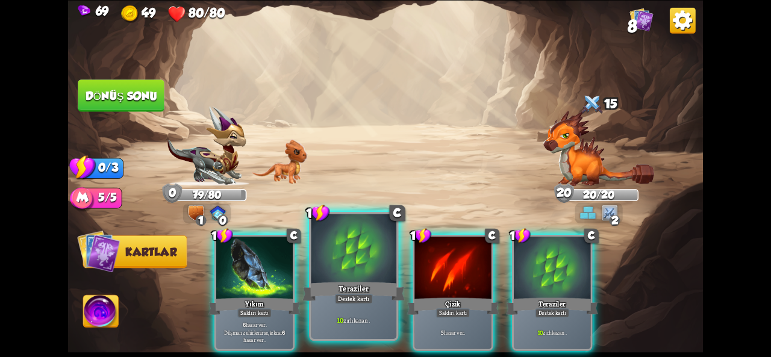
click at [342, 291] on font "Teraziler" at bounding box center [354, 288] width 30 height 10
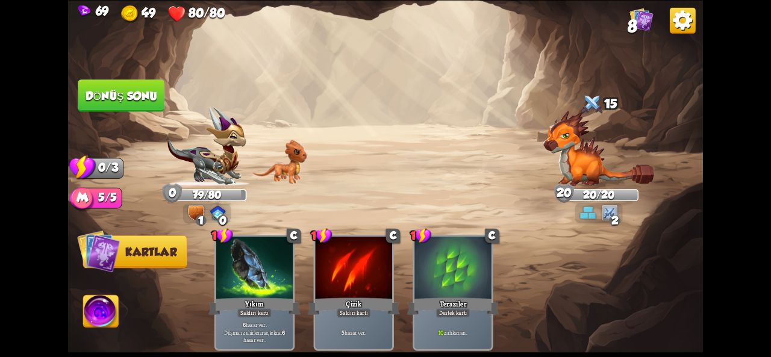
click at [143, 107] on button "Dönüş sonu" at bounding box center [121, 96] width 87 height 33
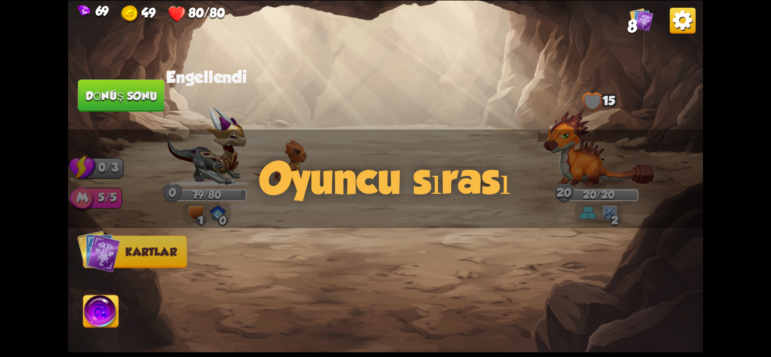
click at [146, 254] on font "Kartlar" at bounding box center [150, 252] width 51 height 13
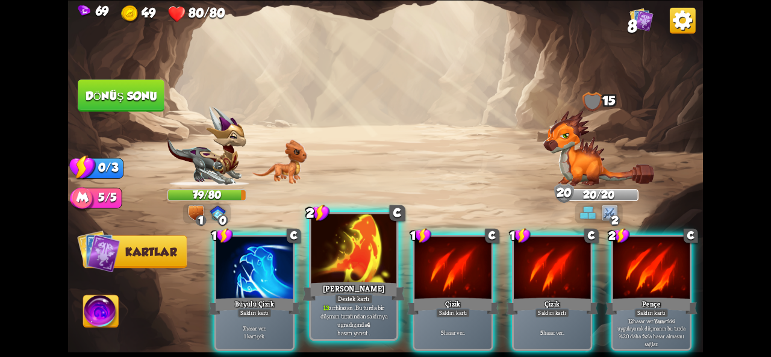
click at [351, 266] on div at bounding box center [354, 250] width 86 height 72
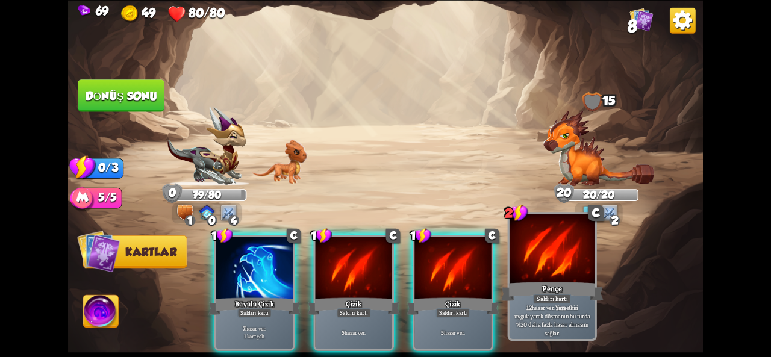
click at [557, 292] on font "Pençe" at bounding box center [552, 288] width 20 height 10
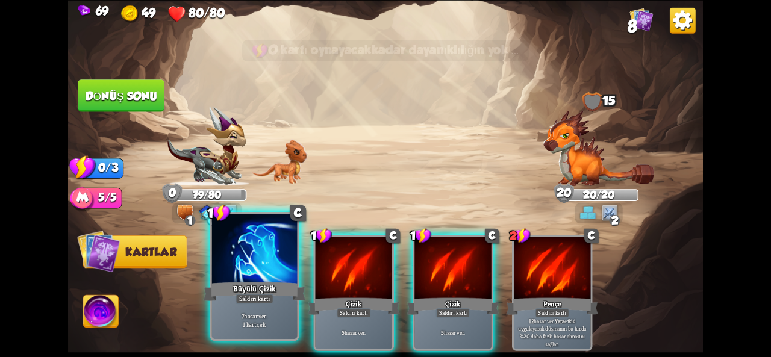
click at [258, 267] on div at bounding box center [255, 250] width 86 height 72
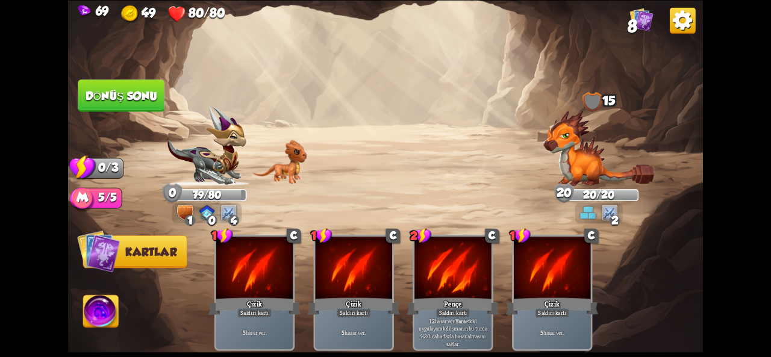
click at [92, 102] on button "Dönüş sonu" at bounding box center [121, 96] width 87 height 33
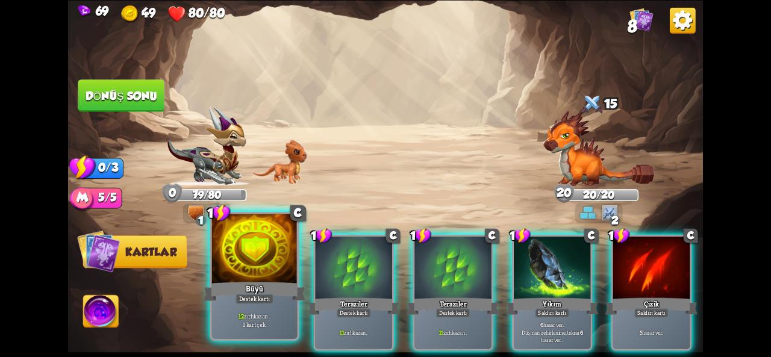
click at [269, 280] on div "Büyü" at bounding box center [255, 291] width 102 height 23
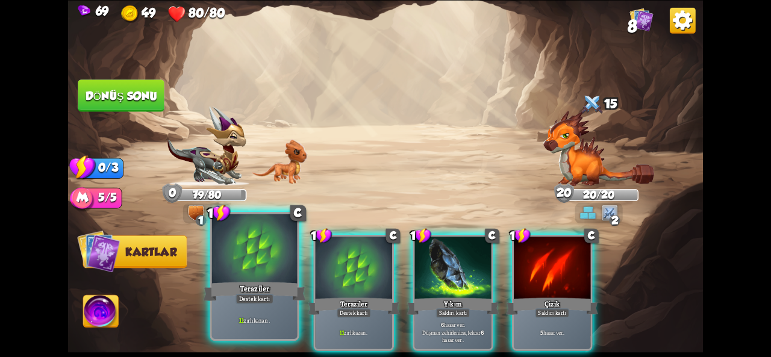
click at [271, 283] on div "Teraziler" at bounding box center [255, 291] width 102 height 23
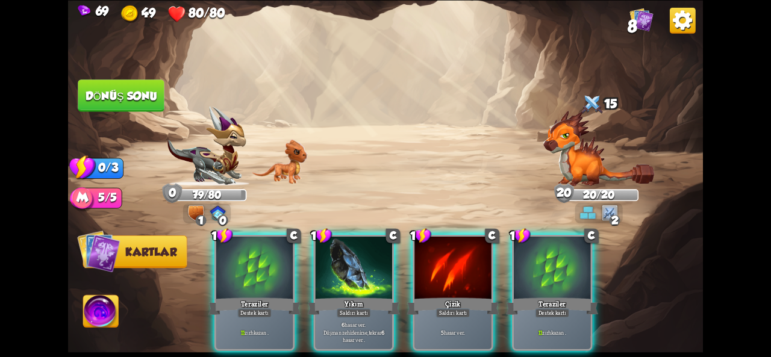
click at [271, 296] on div "Teraziler" at bounding box center [255, 306] width 92 height 20
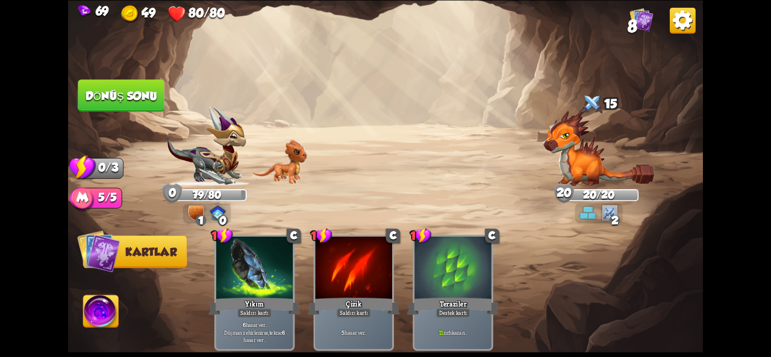
click at [134, 92] on font "Dönüş sonu" at bounding box center [122, 95] width 72 height 13
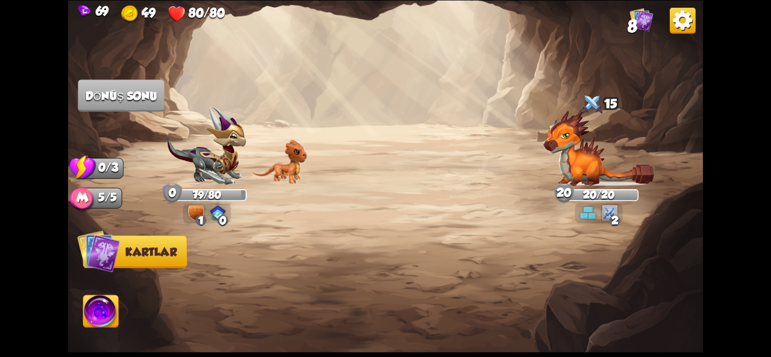
click at [111, 318] on img at bounding box center [101, 313] width 36 height 36
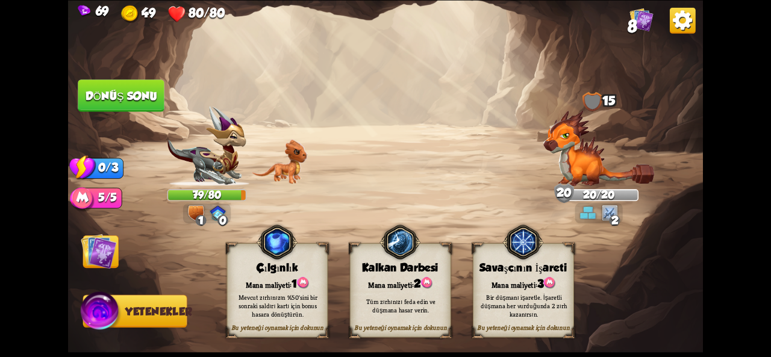
click at [274, 329] on font "Bu yeteneği oynamak için dokunun" at bounding box center [277, 328] width 92 height 8
click at [286, 293] on font "Mevcut zırhınızın %50'sini bir sonraki saldırı kartı için bonus hasara dönüştür…" at bounding box center [278, 305] width 79 height 25
click at [290, 333] on div "Bu yeteneği oynamak için dokunun Çılgınlık Mana maliyeti: 1 Mevcut zırhınızın %…" at bounding box center [277, 290] width 101 height 94
click at [290, 332] on font "Bu yeteneği oynamak için dokunun" at bounding box center [277, 328] width 92 height 8
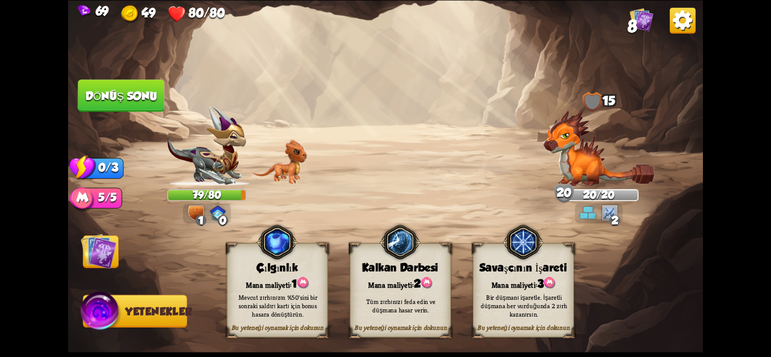
click at [290, 332] on font "Bu yeteneği oynamak için dokunun" at bounding box center [277, 328] width 92 height 8
click at [535, 334] on div "Bu yeteneği oynamak için dokunun Savaşçının İşareti Mana maliyeti: 3 Bir düşman…" at bounding box center [523, 290] width 101 height 94
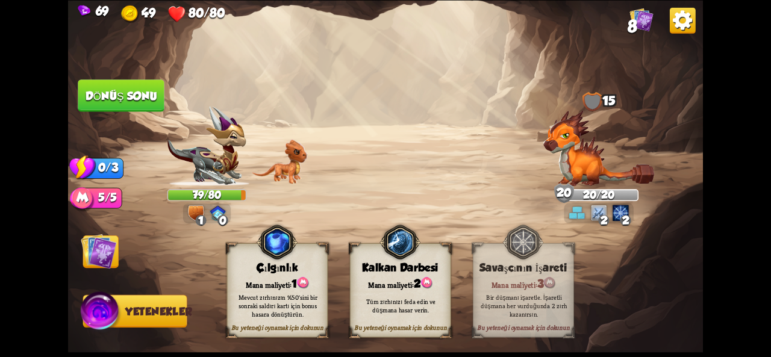
click at [421, 327] on font "Bu yeteneği oynamak için dokunun" at bounding box center [400, 328] width 92 height 8
click at [388, 327] on font "Bu yeteneği oynamak için dokunun" at bounding box center [400, 328] width 92 height 8
click at [285, 318] on font "Mevcut zırhınızın %50'sini bir sonraki saldırı kartı için bonus hasara dönüştür…" at bounding box center [278, 305] width 79 height 25
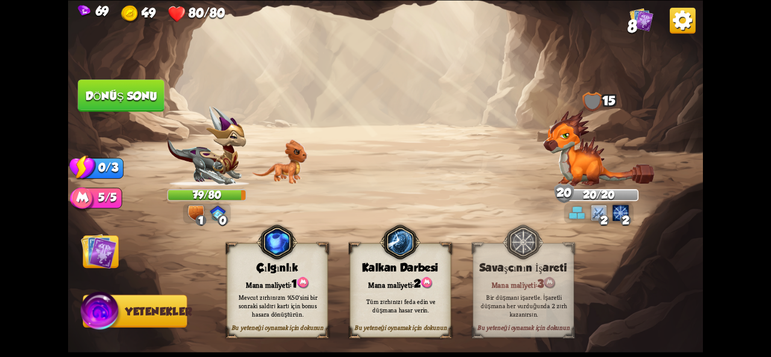
click at [369, 330] on font "Bu yeteneği oynamak için dokunun" at bounding box center [400, 328] width 92 height 8
click at [398, 331] on font "Bu yeteneği oynamak için dokunun" at bounding box center [400, 328] width 92 height 8
click at [289, 319] on div "Mevcut zırhınızın %50'sini bir sonraki saldırı kartı için bonus hasara dönüştür…" at bounding box center [277, 306] width 101 height 40
click at [139, 313] on font "Yetenekler" at bounding box center [158, 312] width 66 height 13
click at [96, 314] on img at bounding box center [101, 313] width 42 height 43
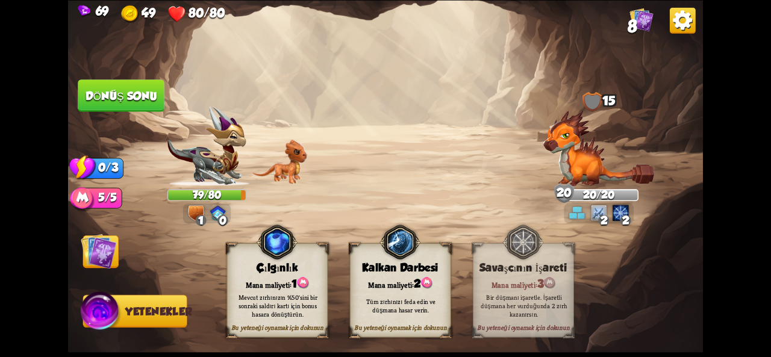
click at [96, 314] on img at bounding box center [101, 313] width 42 height 43
click at [93, 257] on img at bounding box center [99, 251] width 36 height 36
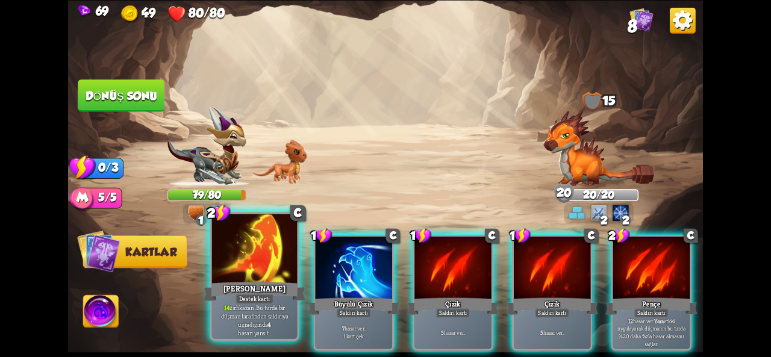
click at [260, 278] on div at bounding box center [255, 250] width 86 height 72
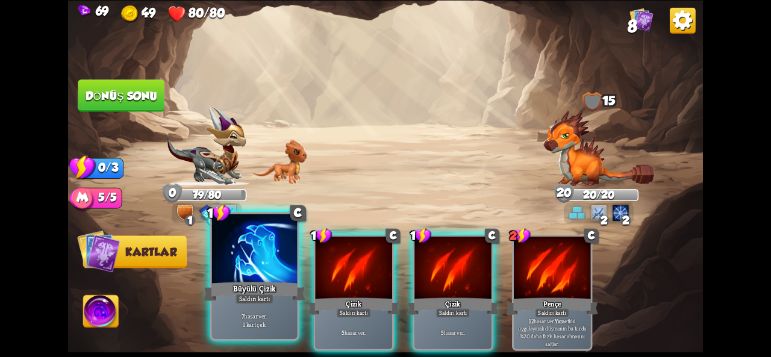
click at [255, 290] on font "Büyülü Çizik" at bounding box center [254, 288] width 43 height 10
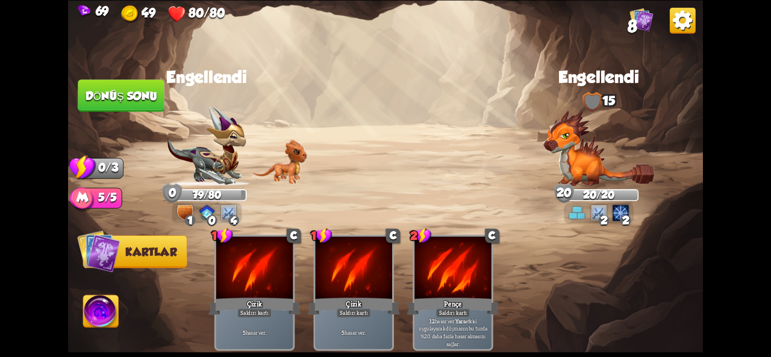
click at [147, 98] on font "Dönüş sonu" at bounding box center [122, 95] width 72 height 13
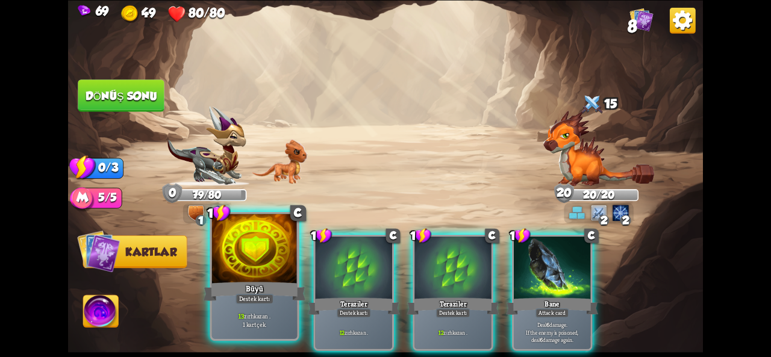
click at [245, 260] on div at bounding box center [255, 250] width 86 height 72
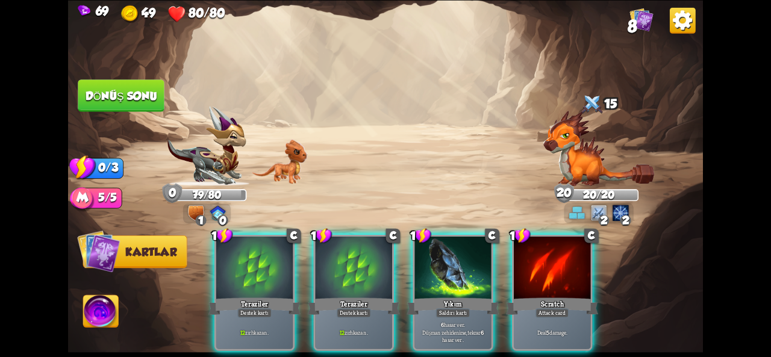
click at [245, 260] on div at bounding box center [254, 269] width 77 height 64
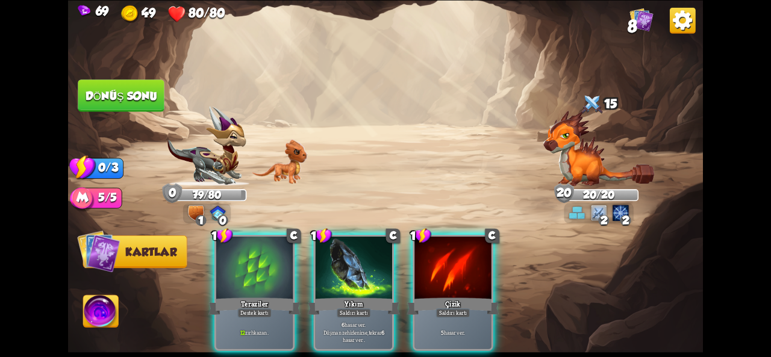
click at [245, 260] on div at bounding box center [254, 269] width 77 height 64
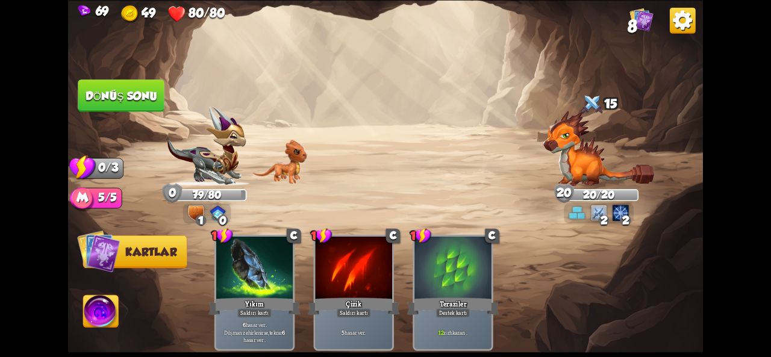
click at [95, 306] on img at bounding box center [101, 313] width 36 height 36
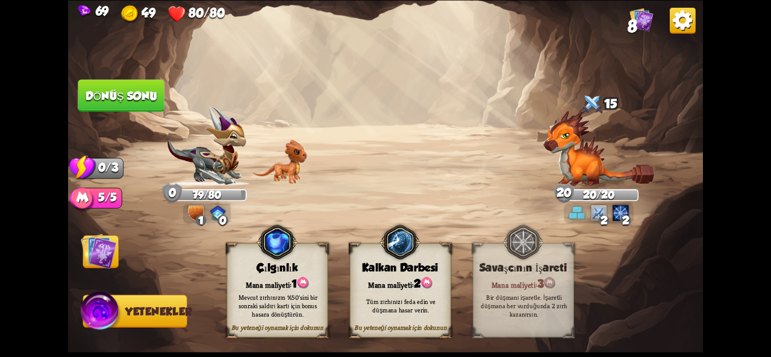
click at [379, 332] on font "Bu yeteneği oynamak için dokunun" at bounding box center [400, 328] width 92 height 8
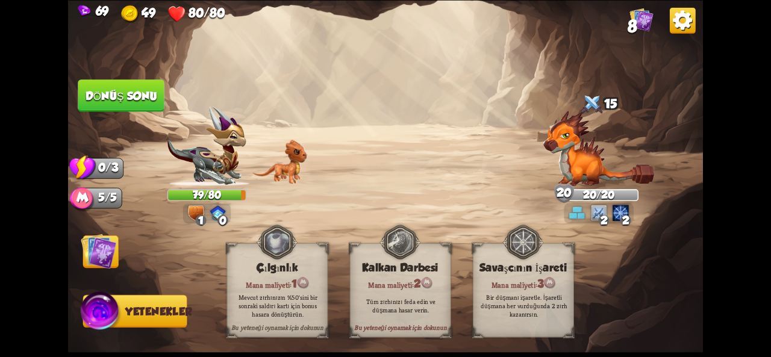
click at [379, 332] on font "Bu yeteneği oynamak için dokunun" at bounding box center [400, 328] width 92 height 8
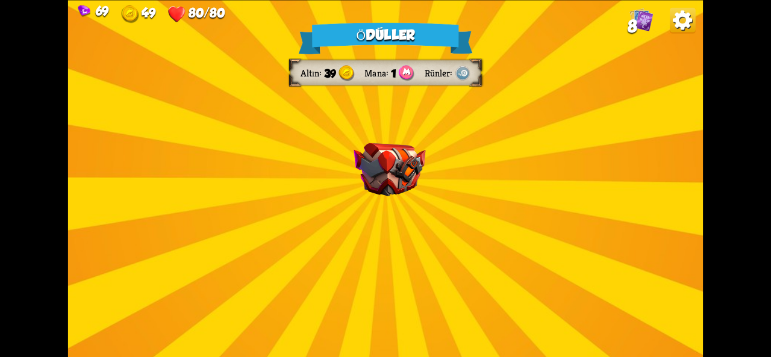
click at [389, 278] on div "Ödüller Altın 39 Mana 1 Rünler Bir kart seçin 1 C Ateş Nefesi Saldırı kartı Tüm…" at bounding box center [385, 178] width 635 height 357
click at [371, 186] on img at bounding box center [390, 169] width 72 height 53
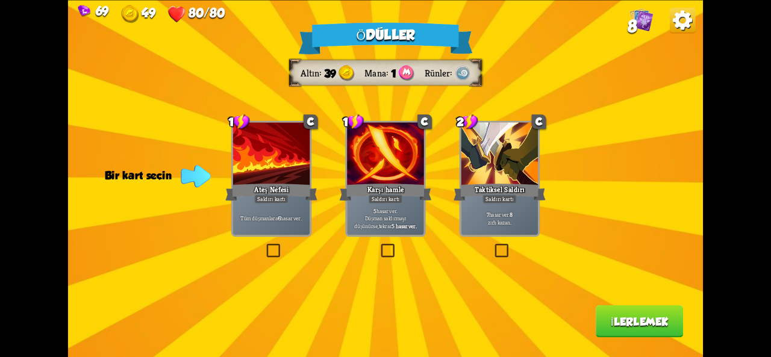
click at [384, 202] on font "Saldırı kartı" at bounding box center [386, 199] width 28 height 8
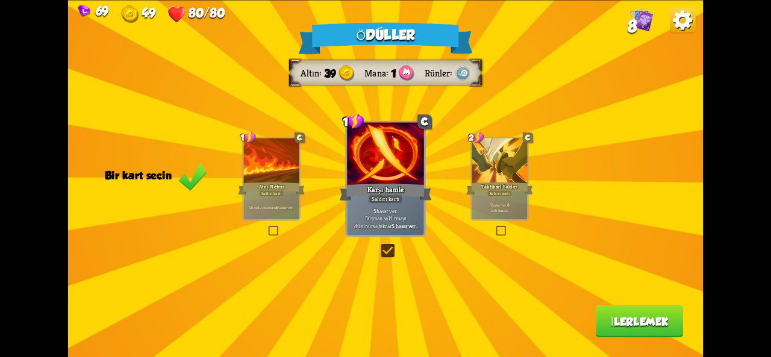
click at [398, 210] on font "." at bounding box center [397, 211] width 1 height 8
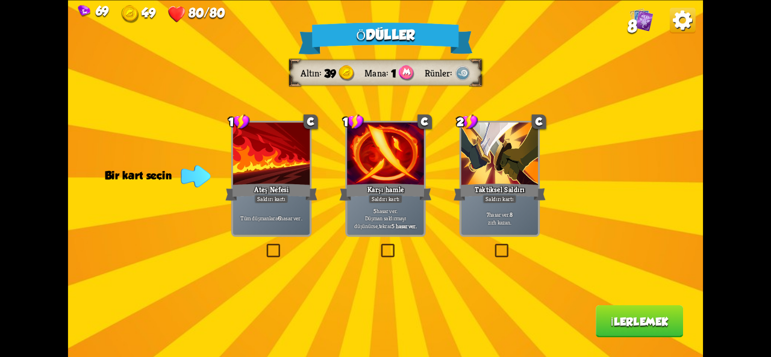
click at [474, 215] on p "7 hasar ver . 8 zırh kazan ." at bounding box center [499, 217] width 73 height 15
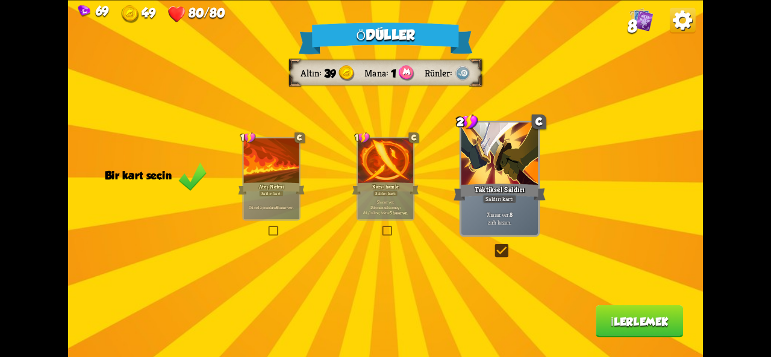
click at [623, 315] on font "İlerlemek" at bounding box center [640, 321] width 58 height 13
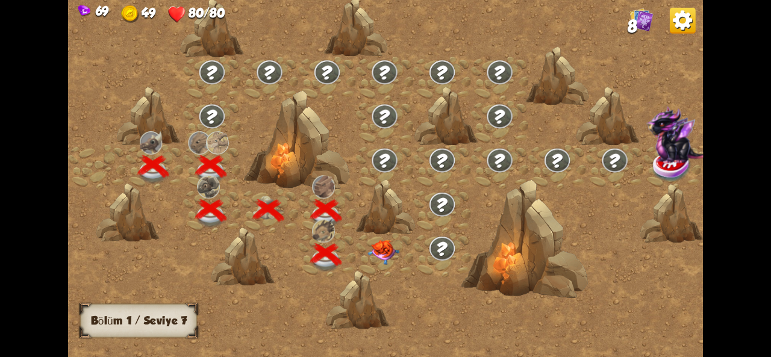
click at [378, 249] on img at bounding box center [384, 251] width 32 height 25
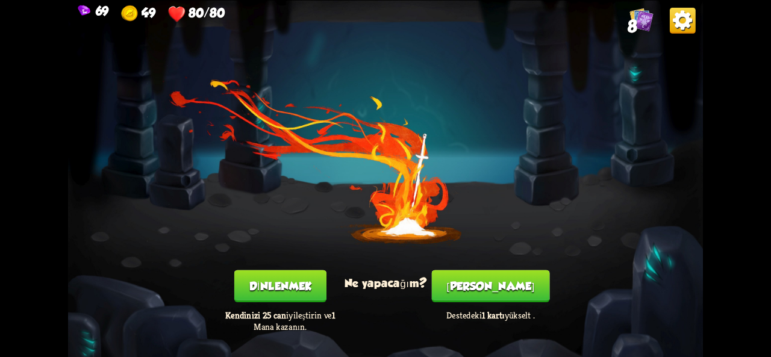
click at [295, 295] on button "Dinlenmek" at bounding box center [280, 286] width 92 height 33
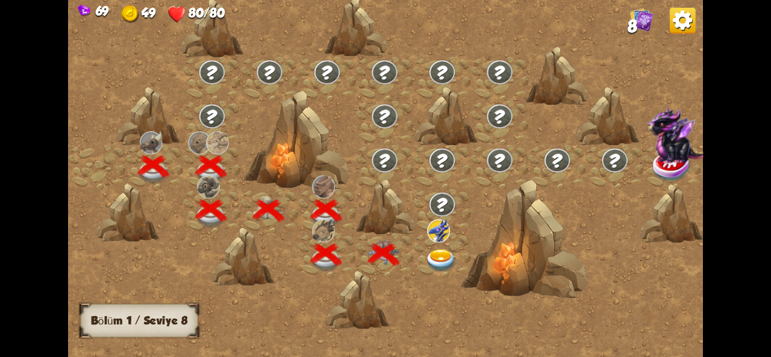
click at [448, 232] on img at bounding box center [438, 230] width 23 height 23
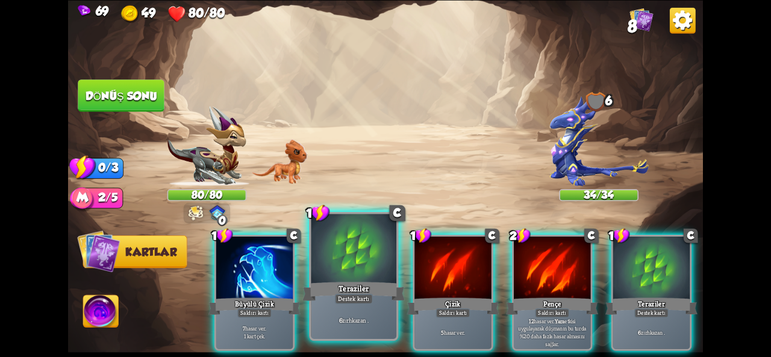
click at [336, 272] on div at bounding box center [354, 250] width 86 height 72
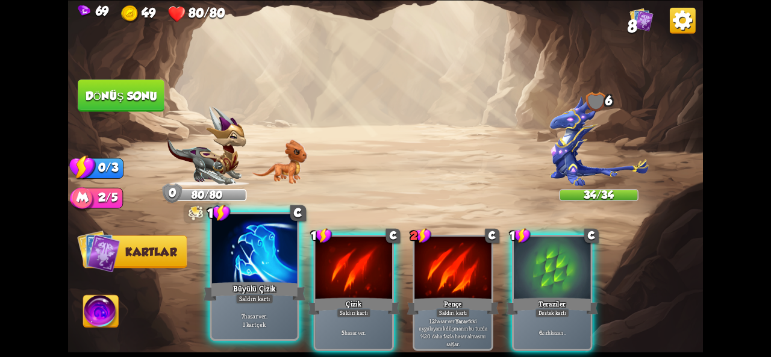
click at [276, 289] on font "Büyülü Çizik" at bounding box center [254, 288] width 43 height 10
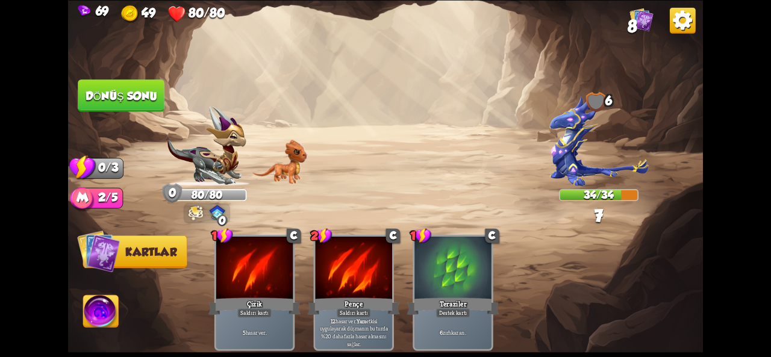
click at [116, 103] on button "Dönüş sonu" at bounding box center [121, 96] width 87 height 33
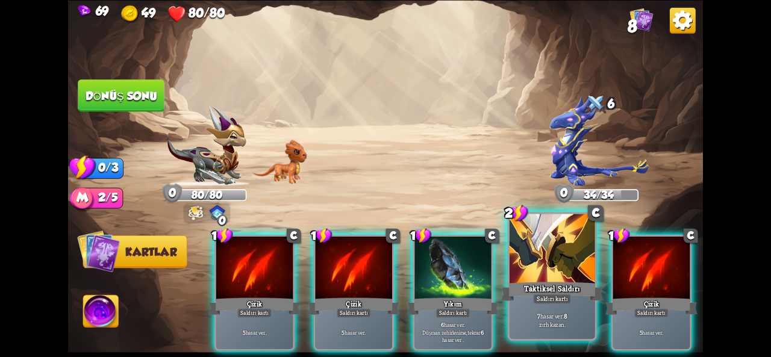
click at [535, 295] on div "Saldırı kartı" at bounding box center [552, 299] width 38 height 10
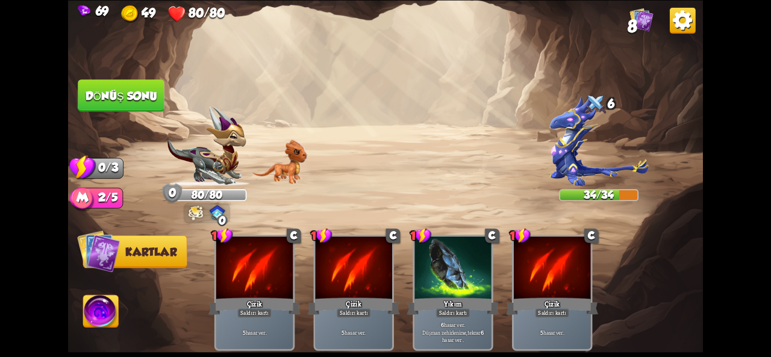
click at [141, 93] on font "Dönüş sonu" at bounding box center [121, 95] width 74 height 13
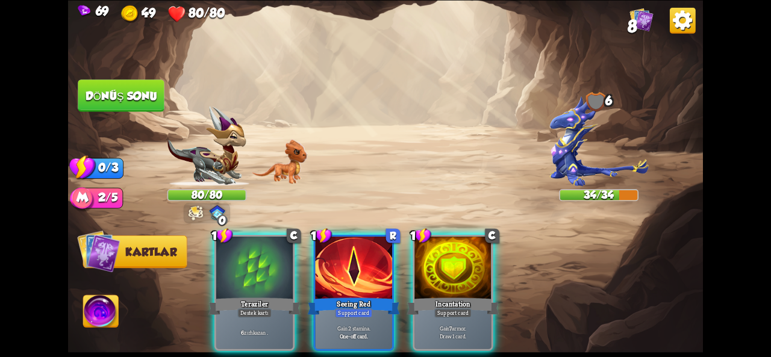
click at [570, 162] on div "Oyuncu sırası" at bounding box center [385, 179] width 635 height 99
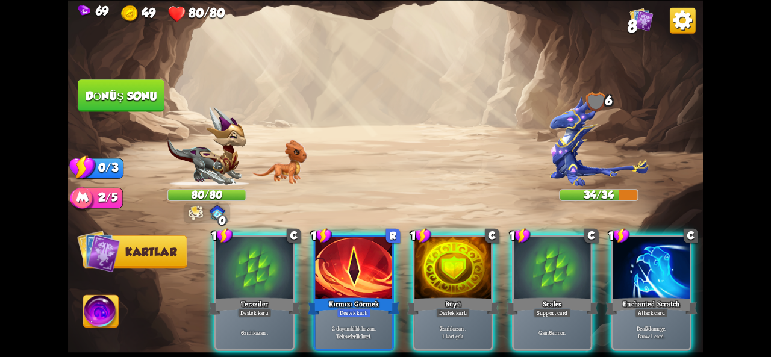
click at [570, 162] on div "Oyuncu sırası" at bounding box center [385, 179] width 635 height 99
click at [570, 158] on img at bounding box center [599, 141] width 98 height 90
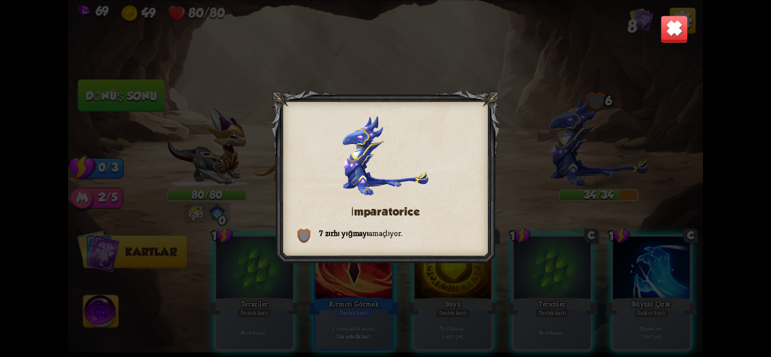
click at [672, 34] on img at bounding box center [674, 29] width 28 height 28
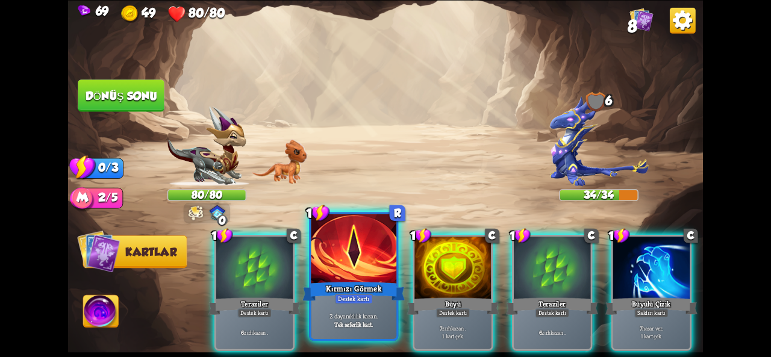
click at [354, 270] on div at bounding box center [354, 250] width 86 height 72
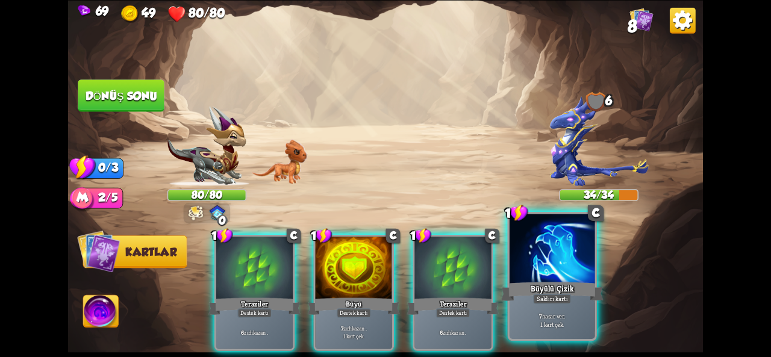
click at [518, 285] on div "Büyülü Çizik" at bounding box center [552, 291] width 102 height 23
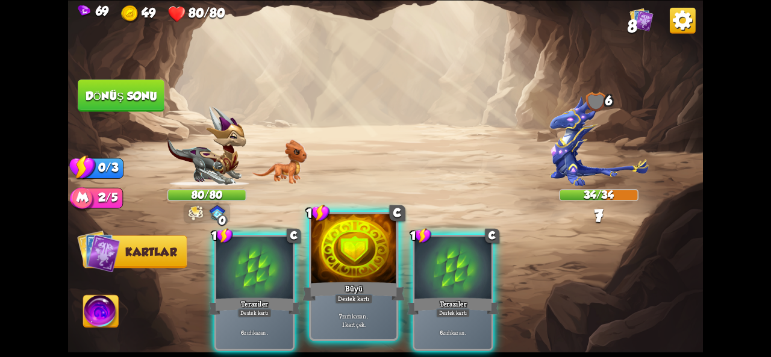
click at [363, 295] on font "Destek kartı" at bounding box center [353, 299] width 31 height 8
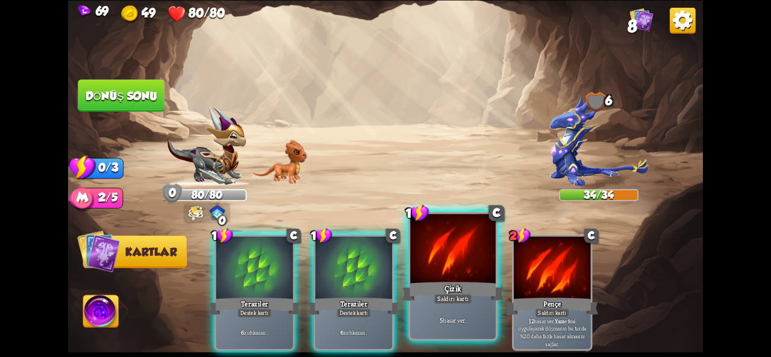
click at [449, 303] on font "Saldırı kartı" at bounding box center [453, 299] width 31 height 8
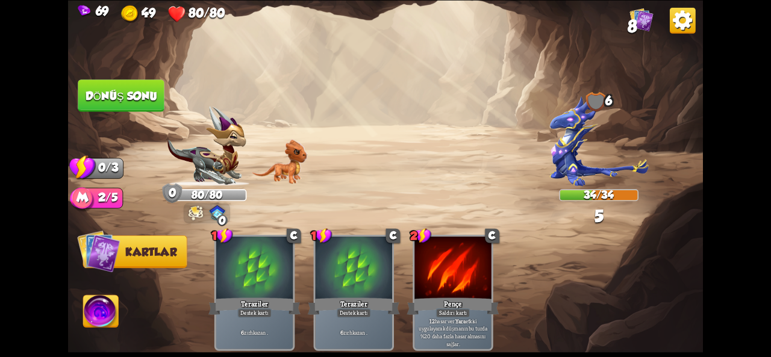
click at [129, 90] on font "Dönüş sonu" at bounding box center [121, 95] width 74 height 13
click at [143, 113] on img at bounding box center [385, 178] width 635 height 357
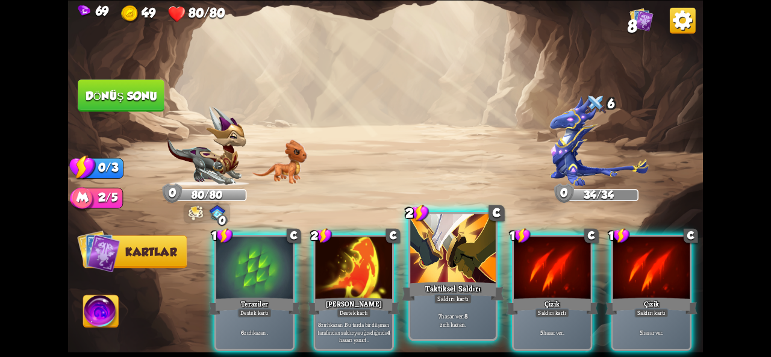
click at [474, 268] on div at bounding box center [453, 250] width 86 height 72
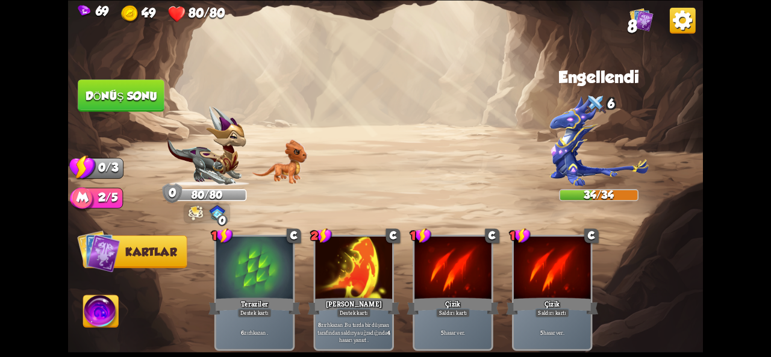
click at [130, 91] on font "Dönüş sonu" at bounding box center [122, 95] width 72 height 13
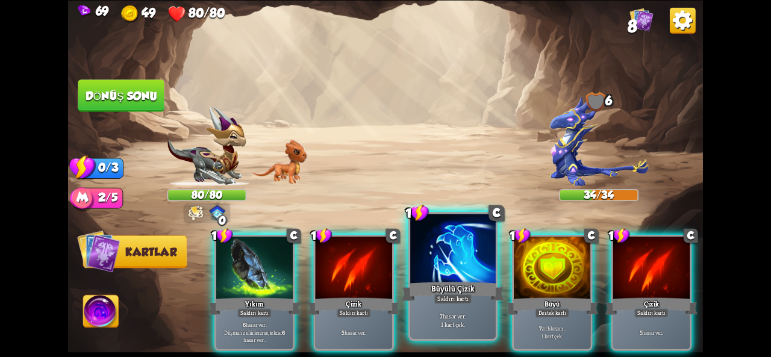
click at [451, 296] on font "Saldırı kartı" at bounding box center [453, 299] width 31 height 8
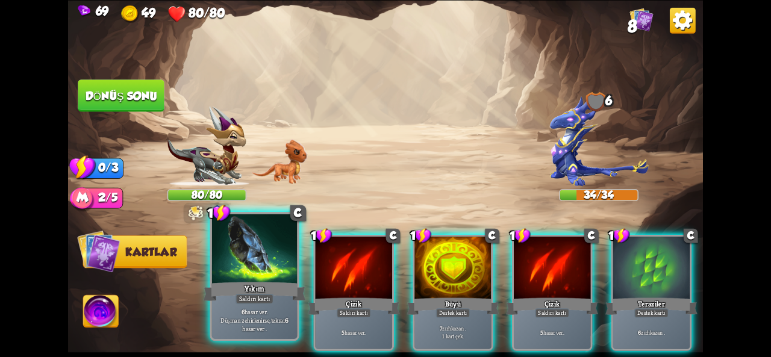
click at [266, 294] on div "Saldırı kartı" at bounding box center [255, 299] width 38 height 10
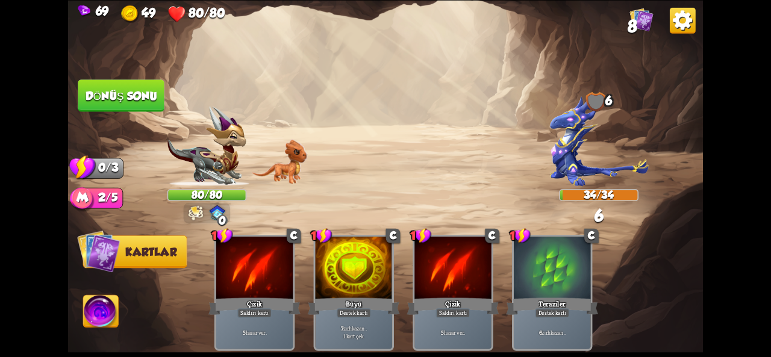
click at [125, 100] on font "Dönüş sonu" at bounding box center [122, 95] width 72 height 13
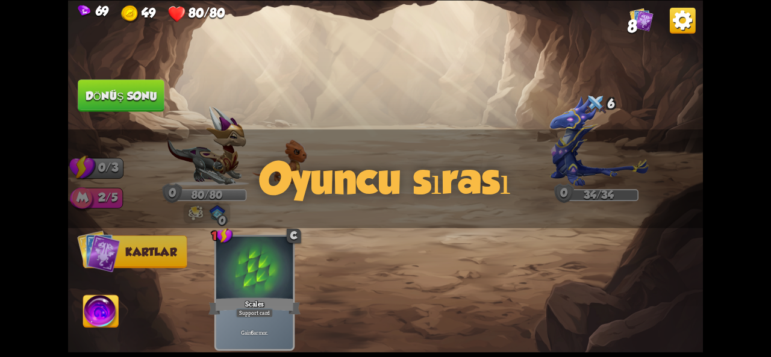
click at [228, 153] on div "Oyuncu sırası" at bounding box center [385, 179] width 635 height 99
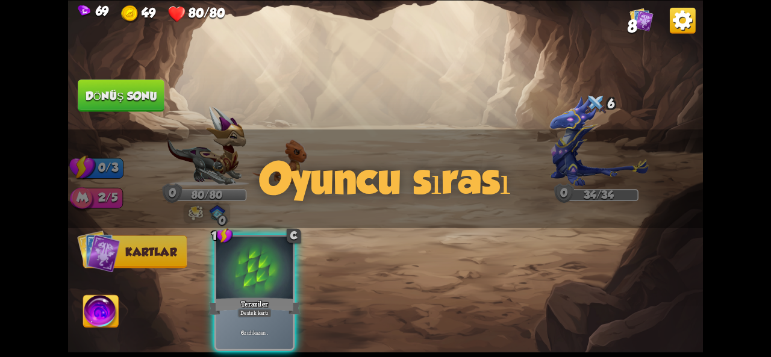
click at [194, 143] on div "Oyuncu sırası" at bounding box center [385, 179] width 635 height 99
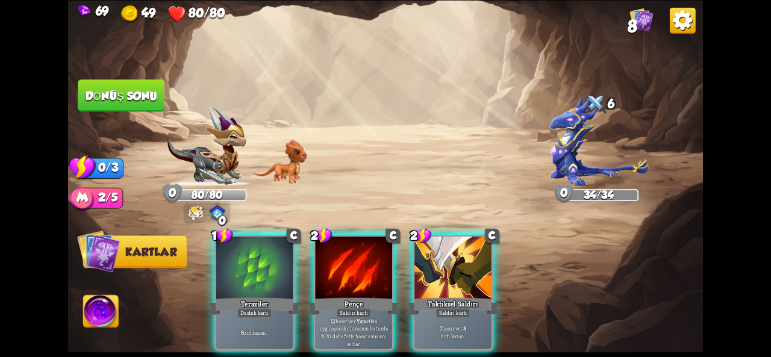
click at [209, 134] on div "Oyuncu sırası" at bounding box center [385, 179] width 635 height 99
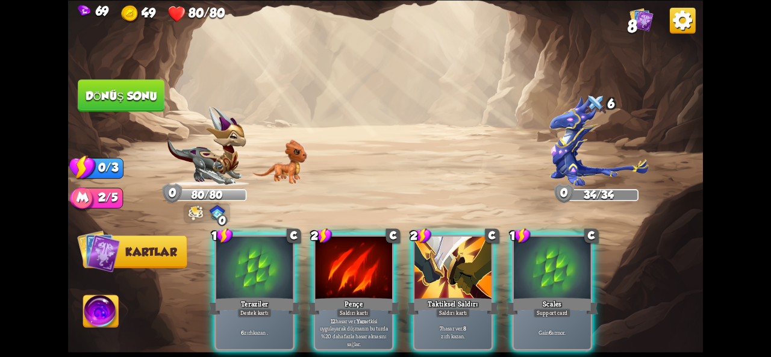
click at [218, 144] on div "Oyuncu sırası" at bounding box center [385, 179] width 635 height 99
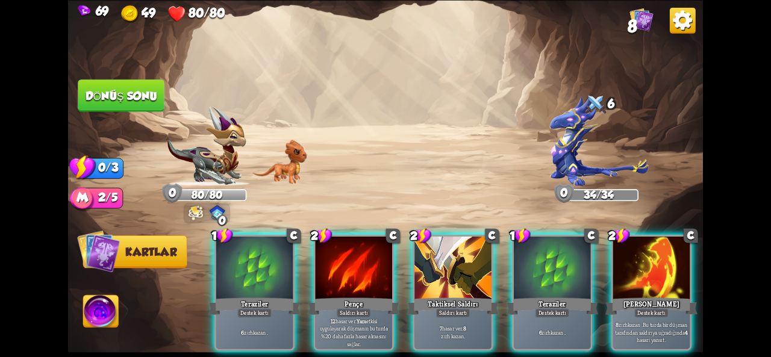
click at [213, 175] on img at bounding box center [208, 146] width 80 height 80
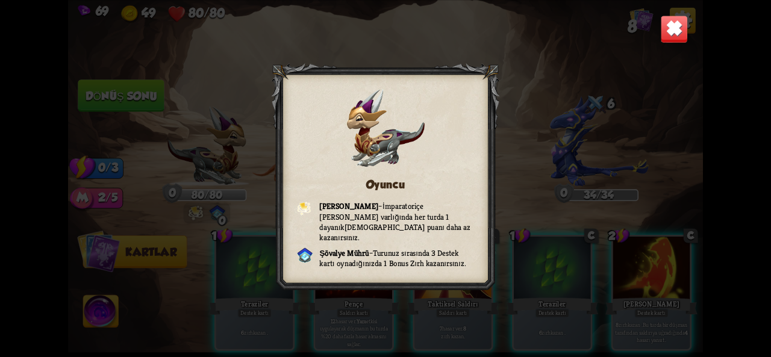
click at [667, 32] on img at bounding box center [674, 29] width 28 height 28
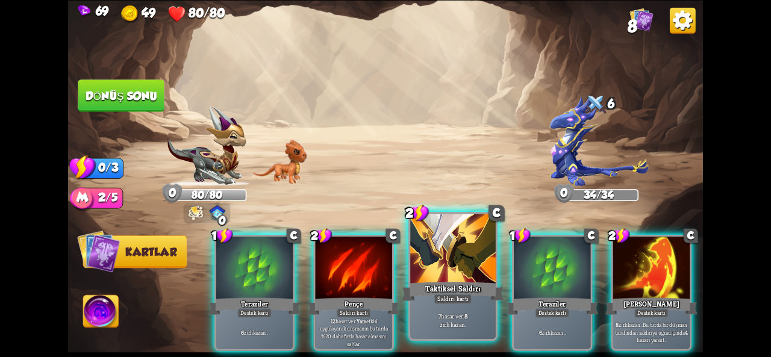
click at [430, 282] on div "Taktiksel Saldırı" at bounding box center [453, 291] width 102 height 23
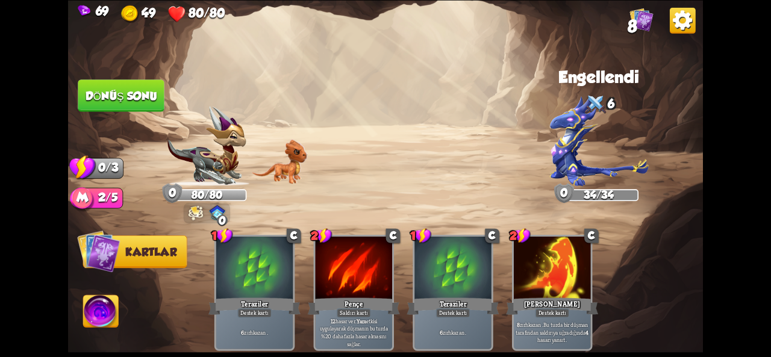
click at [164, 102] on button "Dönüş sonu" at bounding box center [121, 96] width 87 height 33
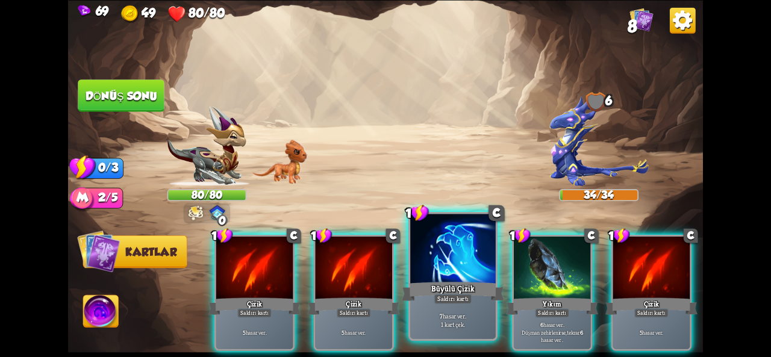
click at [444, 325] on font "1 kart çek." at bounding box center [453, 325] width 24 height 8
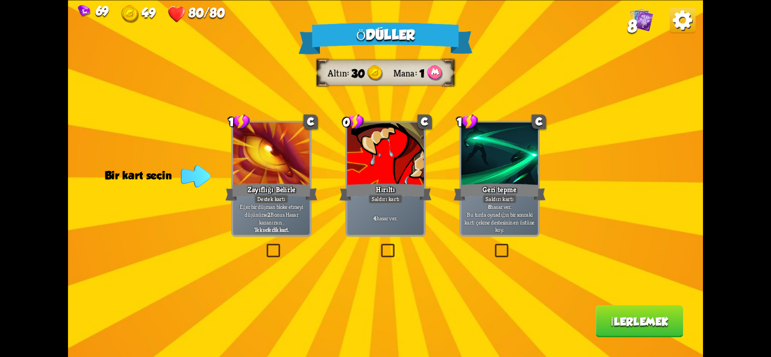
click at [538, 198] on div "Geri tepme" at bounding box center [500, 192] width 92 height 20
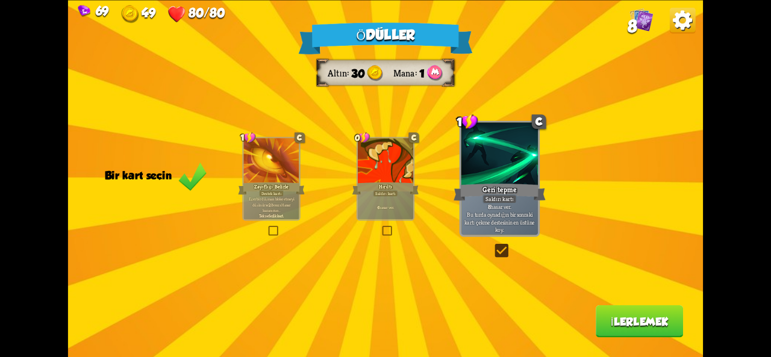
click at [673, 324] on button "İlerlemek" at bounding box center [639, 322] width 87 height 33
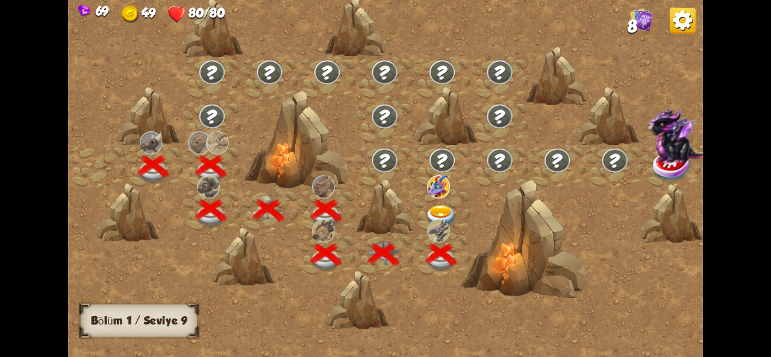
click at [456, 212] on img at bounding box center [441, 217] width 32 height 24
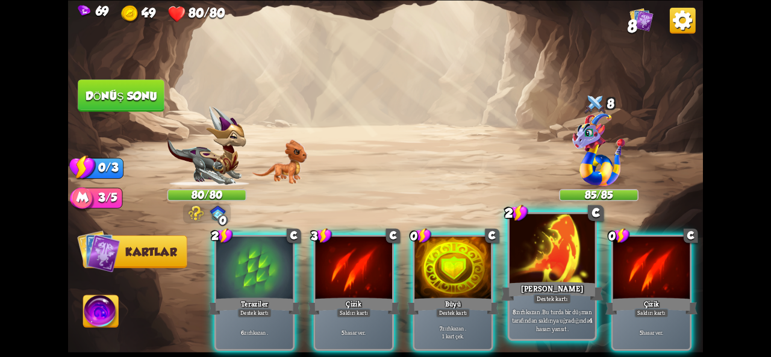
click at [566, 309] on font "Bu turda bir düşman tarafından saldırıya uğradığında" at bounding box center [552, 316] width 80 height 17
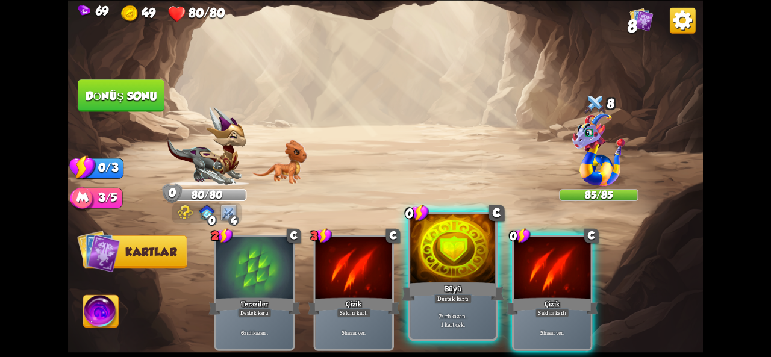
click at [429, 278] on div at bounding box center [453, 250] width 86 height 72
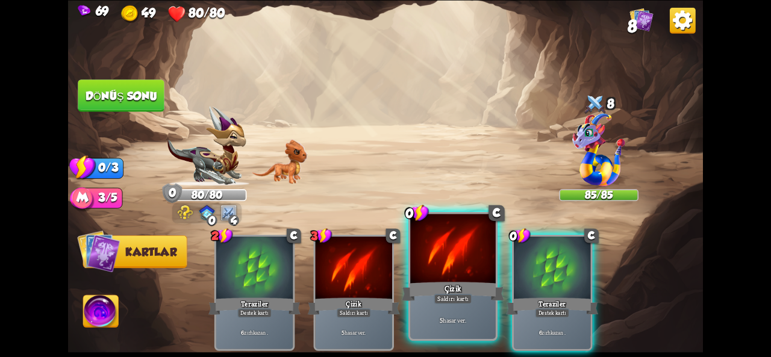
click at [431, 244] on div at bounding box center [453, 250] width 86 height 72
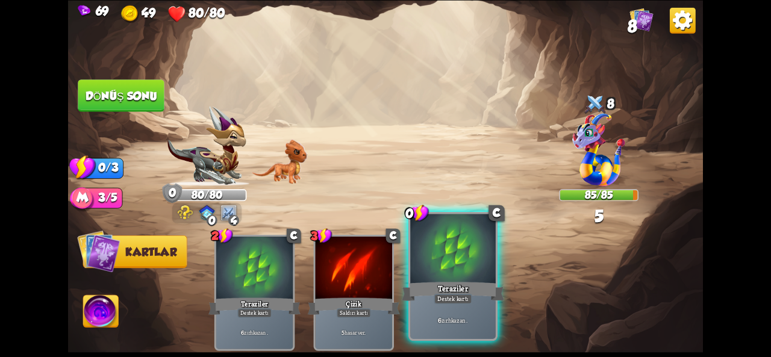
click at [480, 281] on div "Teraziler" at bounding box center [453, 291] width 102 height 23
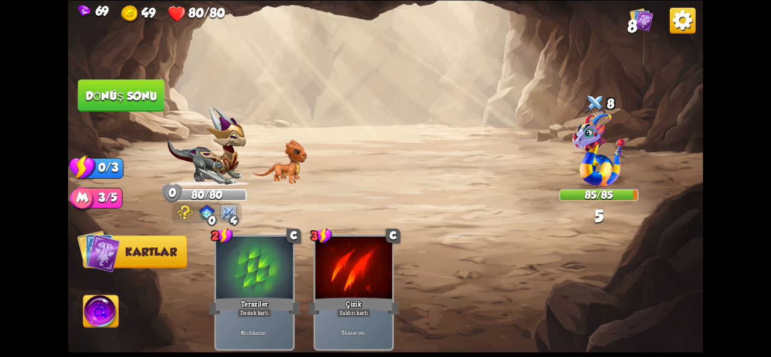
click at [136, 99] on font "Dönüş sonu" at bounding box center [122, 95] width 72 height 13
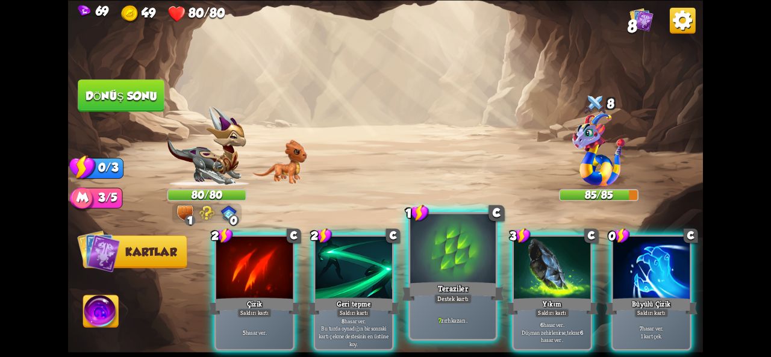
click at [440, 298] on font "Destek kartı" at bounding box center [453, 299] width 31 height 8
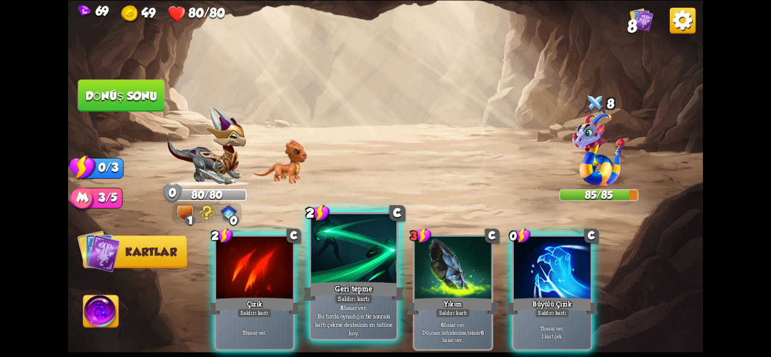
click at [323, 284] on div "Geri tepme" at bounding box center [354, 291] width 102 height 23
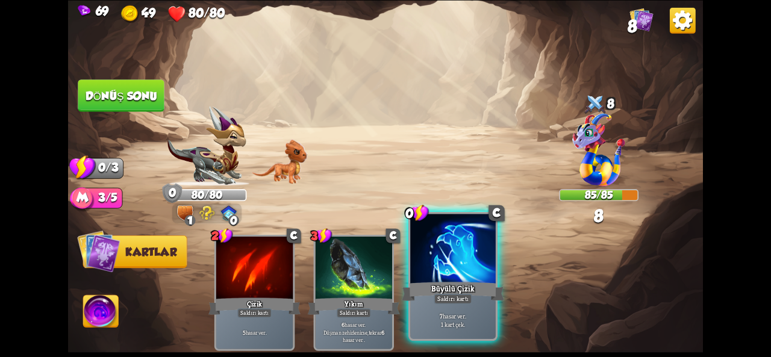
click at [475, 284] on div "Büyülü Çizik" at bounding box center [453, 291] width 102 height 23
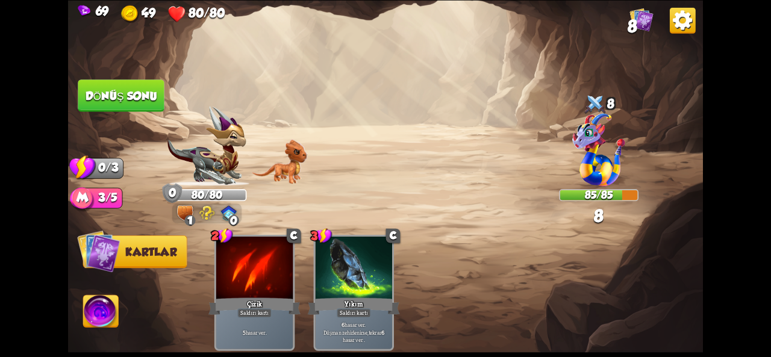
click at [118, 93] on font "Dönüş sonu" at bounding box center [122, 95] width 72 height 13
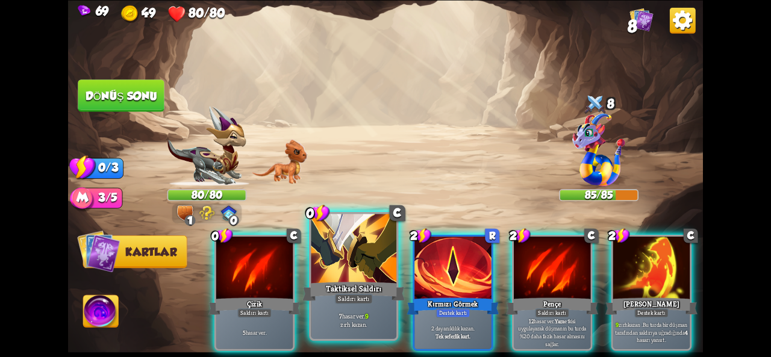
click at [342, 269] on div at bounding box center [354, 250] width 86 height 72
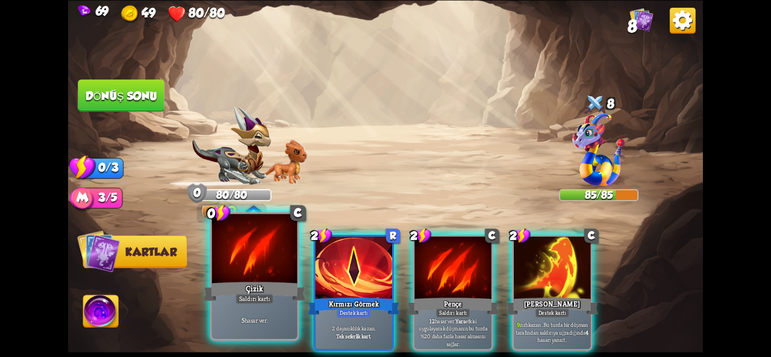
click at [256, 267] on div at bounding box center [255, 250] width 86 height 72
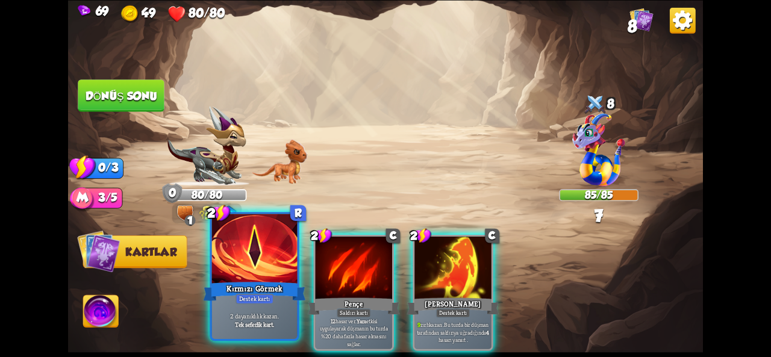
click at [274, 278] on div at bounding box center [255, 250] width 86 height 72
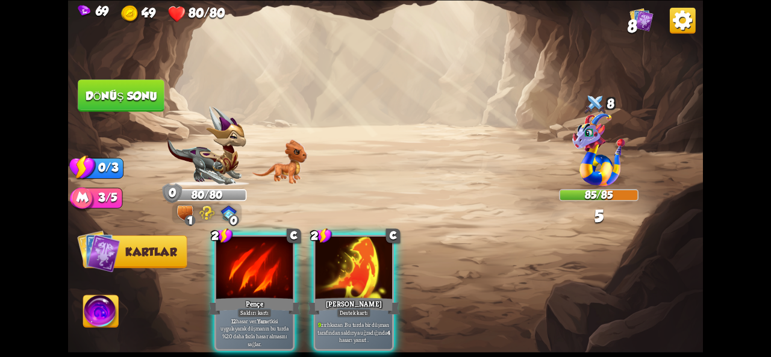
click at [106, 90] on font "Dönüş sonu" at bounding box center [121, 95] width 74 height 13
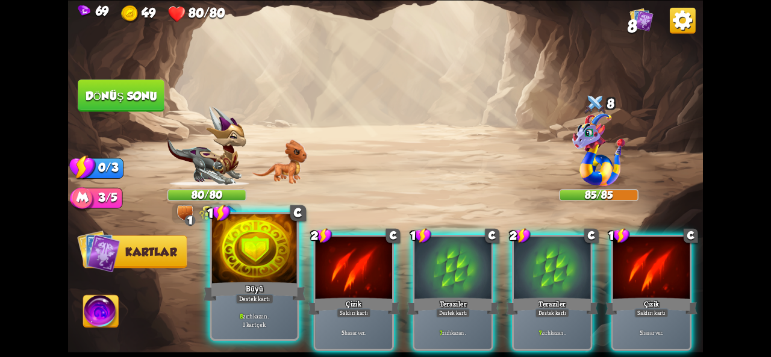
click at [239, 300] on font "Destek kartı" at bounding box center [254, 299] width 31 height 8
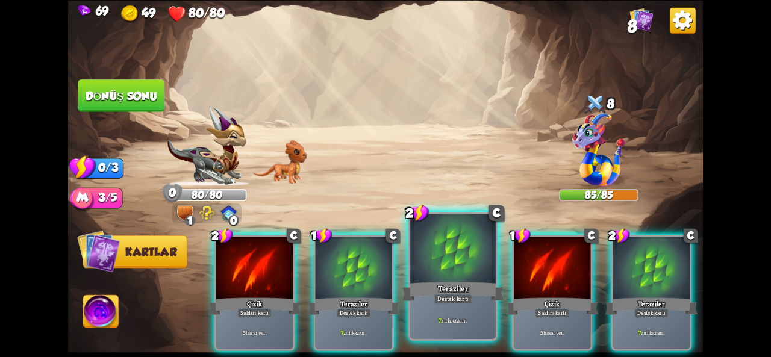
click at [451, 268] on div at bounding box center [453, 250] width 86 height 72
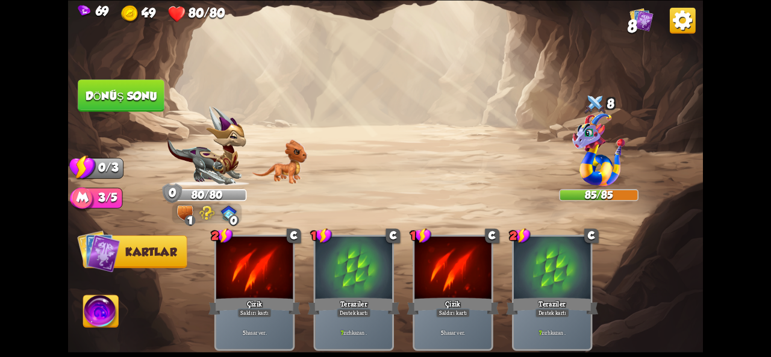
click at [130, 95] on font "Dönüş sonu" at bounding box center [121, 95] width 74 height 13
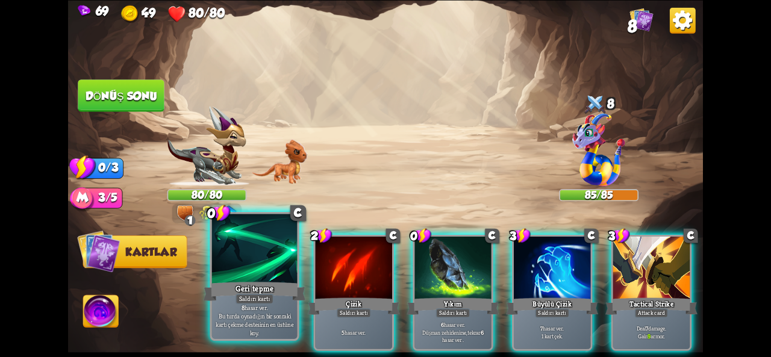
click at [259, 271] on div at bounding box center [255, 250] width 86 height 72
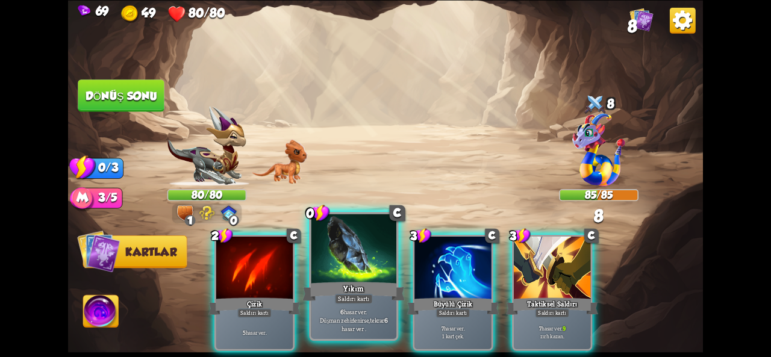
click at [350, 281] on div "Yıkım" at bounding box center [354, 291] width 102 height 23
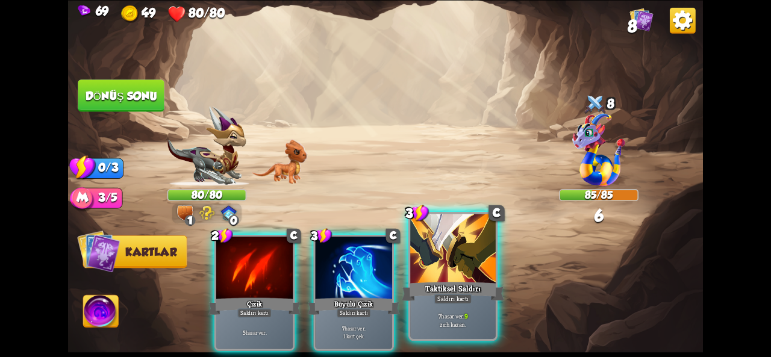
click at [457, 287] on font "Taktiksel Saldırı" at bounding box center [453, 288] width 56 height 10
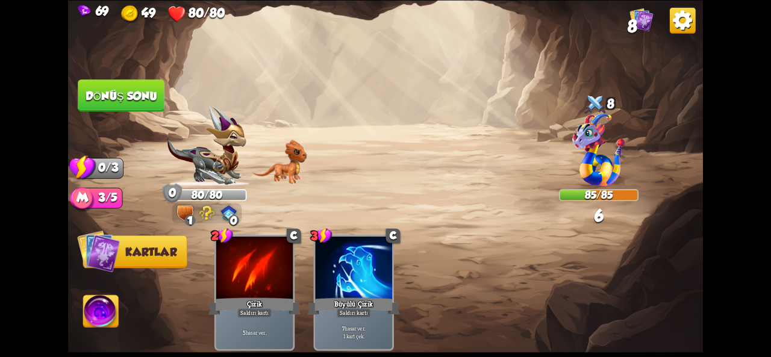
click at [104, 87] on button "Dönüş sonu" at bounding box center [121, 96] width 87 height 33
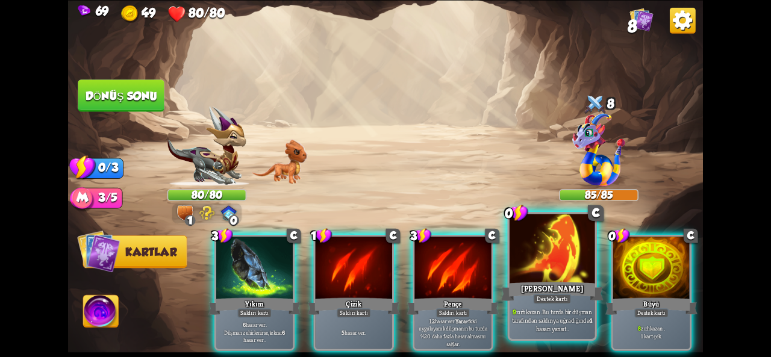
click at [562, 267] on div at bounding box center [553, 250] width 86 height 72
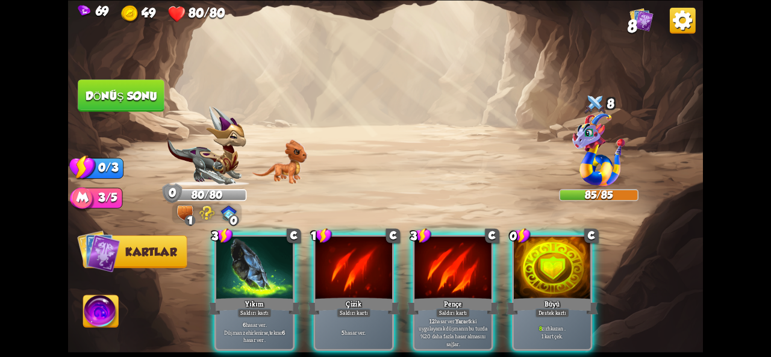
click at [562, 267] on div at bounding box center [552, 269] width 77 height 64
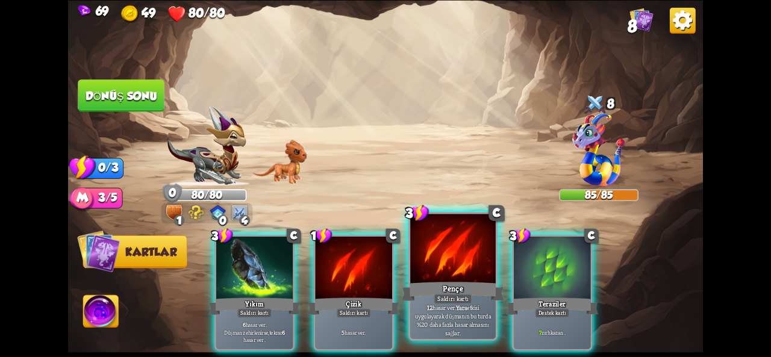
click at [478, 310] on font "etkisi uygulayarak düşmanın bu turda %20 daha fazla hasar almasını sağlar." at bounding box center [453, 321] width 76 height 34
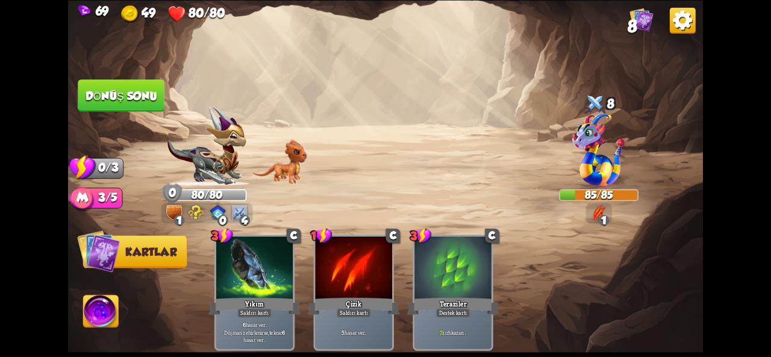
click at [99, 95] on font "Dönüş sonu" at bounding box center [122, 95] width 72 height 13
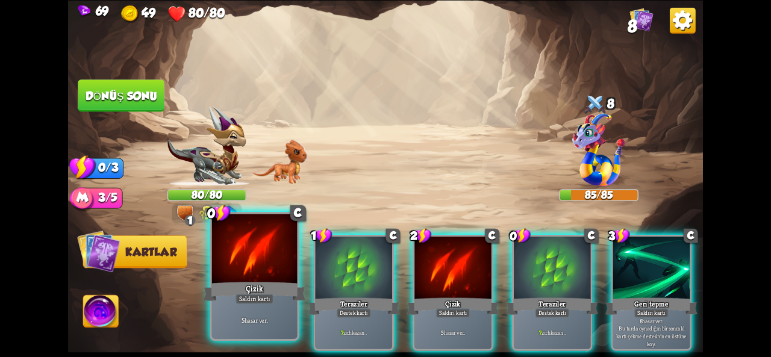
click at [231, 315] on div "5 hasar ver ." at bounding box center [255, 320] width 86 height 37
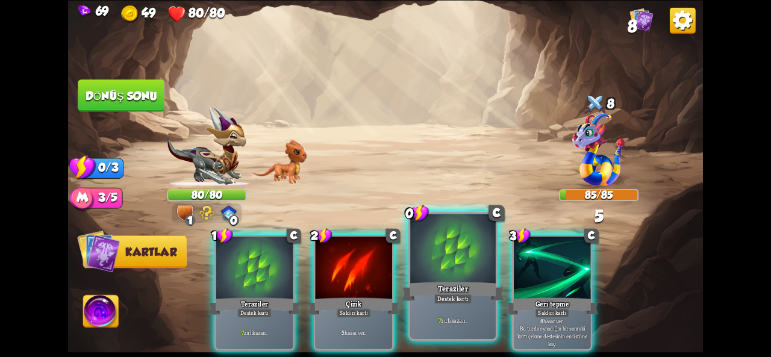
click at [463, 306] on div "7 zırh kazan ." at bounding box center [453, 320] width 86 height 37
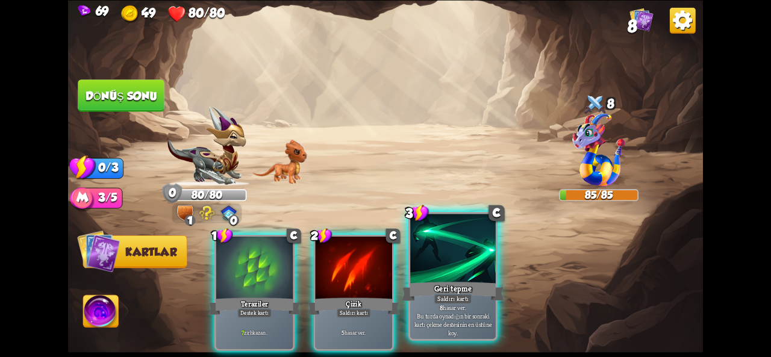
click at [433, 286] on div "Geri tepme" at bounding box center [453, 291] width 102 height 23
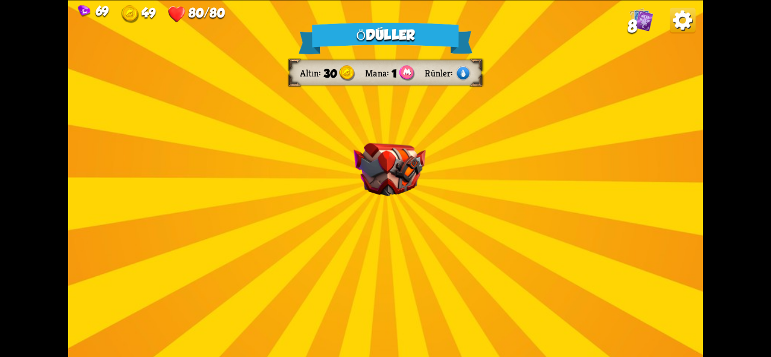
click at [410, 192] on img at bounding box center [390, 169] width 72 height 53
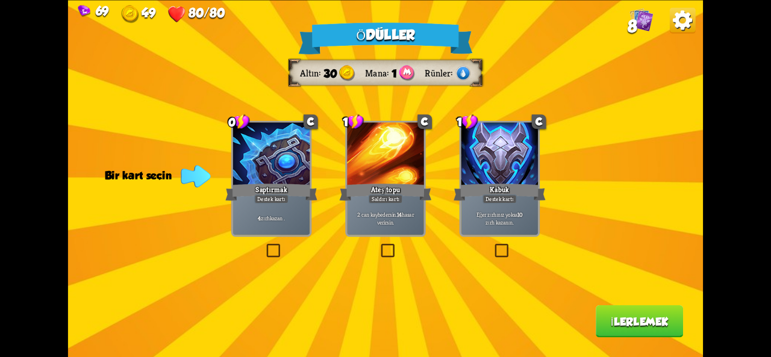
click at [501, 229] on div "Eğer zırhınız yoksa 10 zırh kazanın ." at bounding box center [500, 218] width 77 height 34
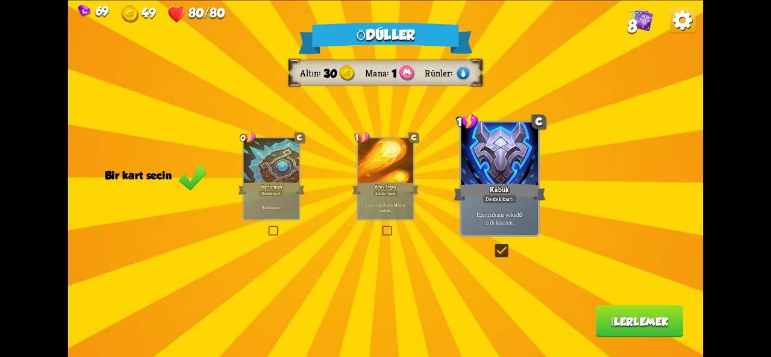
click at [622, 334] on button "İlerlemek" at bounding box center [639, 322] width 87 height 33
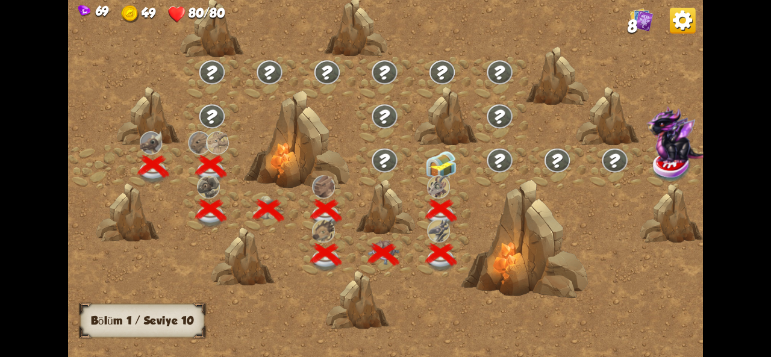
click at [436, 162] on img at bounding box center [441, 166] width 32 height 30
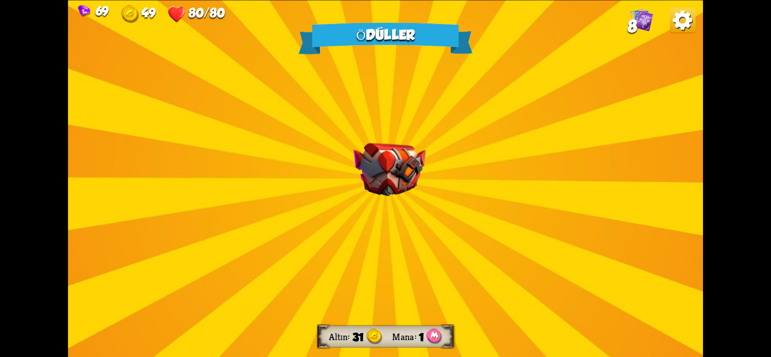
click at [422, 195] on img at bounding box center [390, 169] width 72 height 53
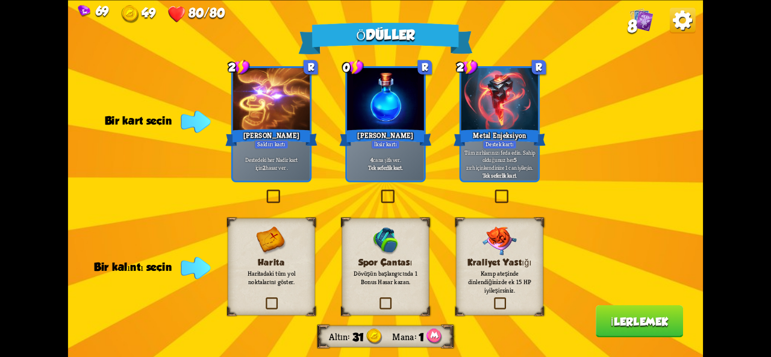
click at [265, 275] on font "Haritadaki tüm yol noktalarını göster." at bounding box center [272, 277] width 48 height 17
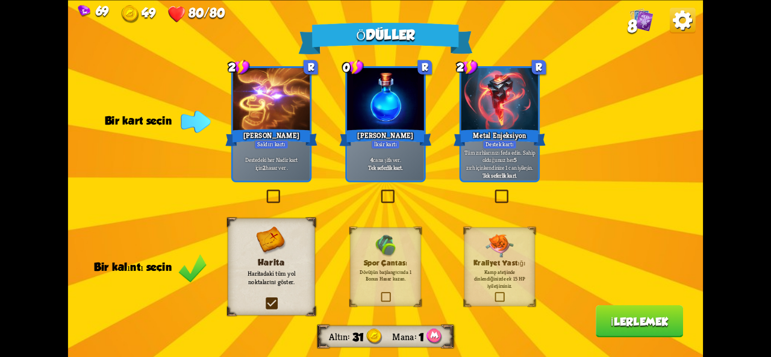
drag, startPoint x: 274, startPoint y: 177, endPoint x: 200, endPoint y: 240, distance: 97.1
click at [200, 240] on div "Ödüller Altın 31 Mana 1 Bir kart seçin 2 R Nadirlik Kibir Saldırı kartı Destede…" at bounding box center [385, 178] width 635 height 357
click at [280, 174] on div "Destedeki her Nadir kart için 2 hasar ver ." at bounding box center [271, 164] width 77 height 34
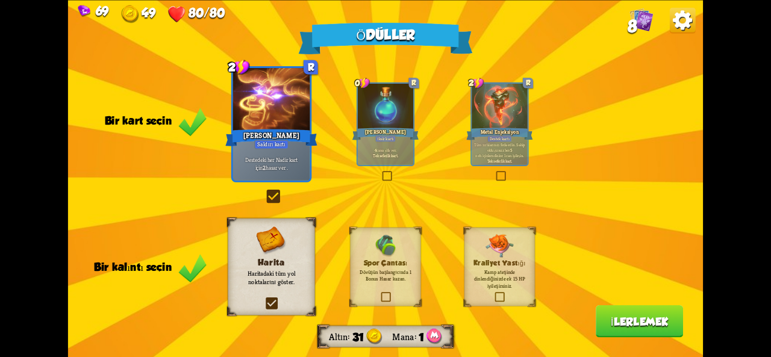
click at [641, 316] on font "İlerlemek" at bounding box center [640, 321] width 58 height 13
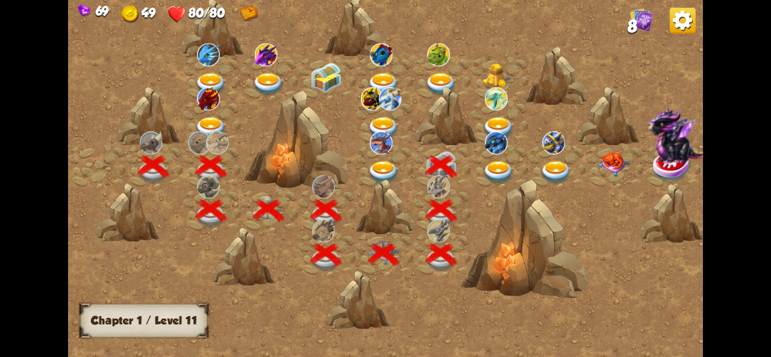
scroll to position [0, 183]
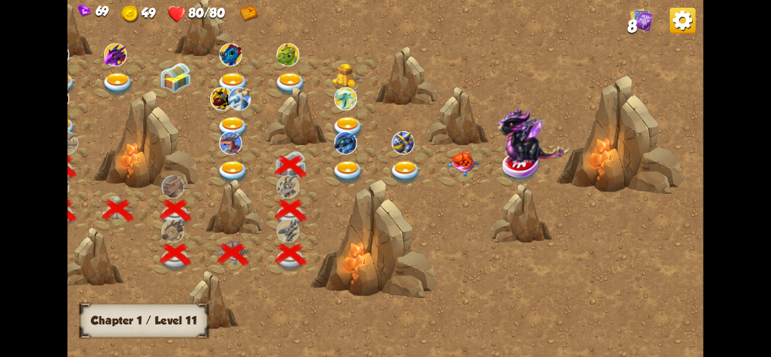
drag, startPoint x: 271, startPoint y: 142, endPoint x: 386, endPoint y: 144, distance: 114.5
click at [386, 144] on div at bounding box center [310, 184] width 786 height 371
click at [333, 169] on img at bounding box center [348, 173] width 32 height 24
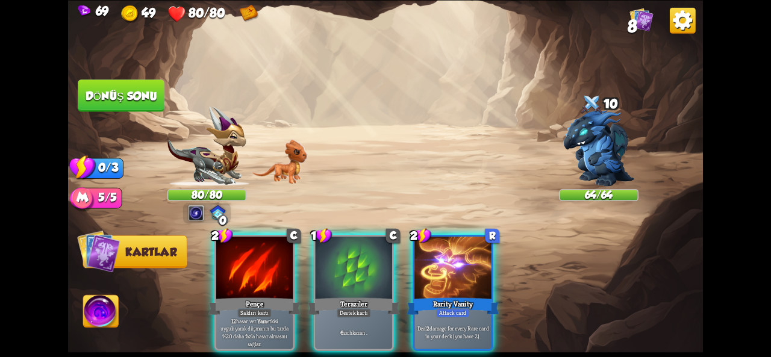
click at [598, 172] on div "Oyuncu sırası" at bounding box center [385, 179] width 635 height 99
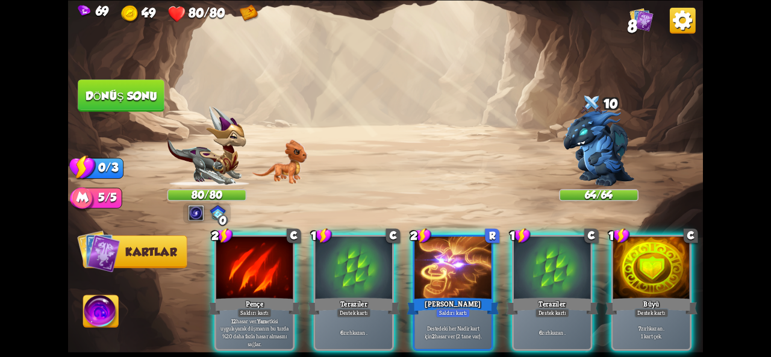
click at [598, 175] on div "Oyuncu sırası" at bounding box center [385, 179] width 635 height 99
click at [598, 175] on img at bounding box center [598, 148] width 71 height 77
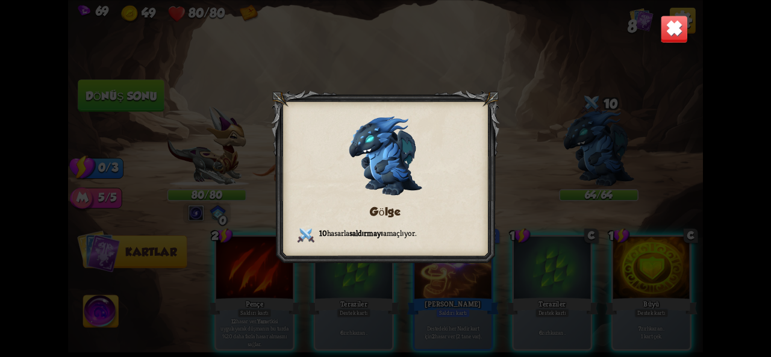
click at [672, 32] on img at bounding box center [674, 29] width 28 height 28
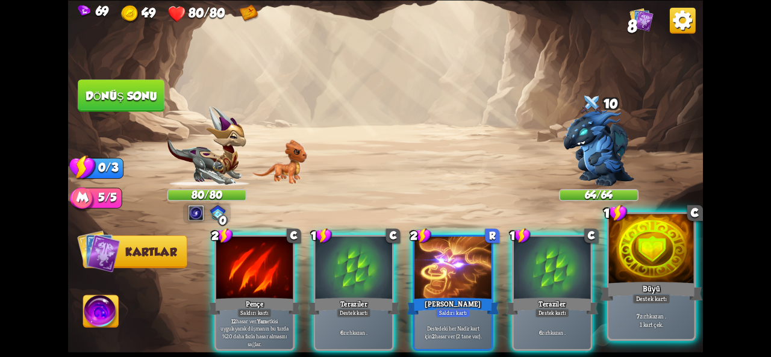
click at [625, 257] on div at bounding box center [652, 250] width 86 height 72
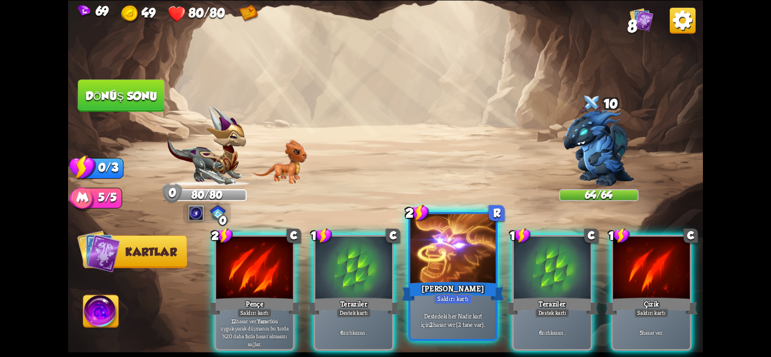
click at [438, 262] on div at bounding box center [453, 250] width 86 height 72
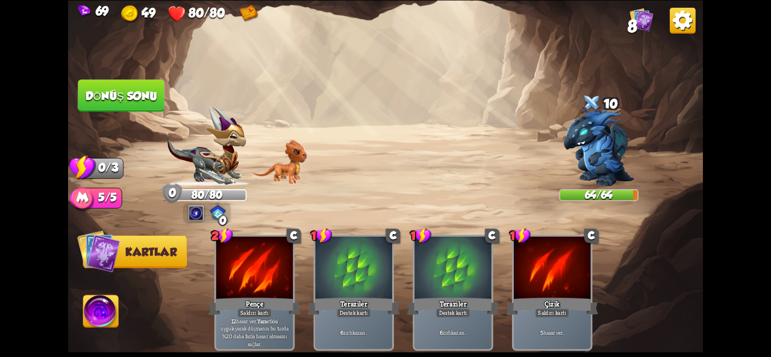
click at [134, 95] on font "Dönüş sonu" at bounding box center [122, 95] width 72 height 13
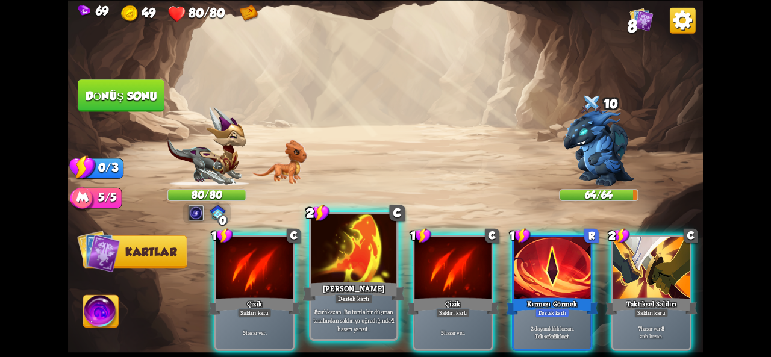
click at [352, 289] on font "Alev Bariyeri" at bounding box center [354, 288] width 62 height 10
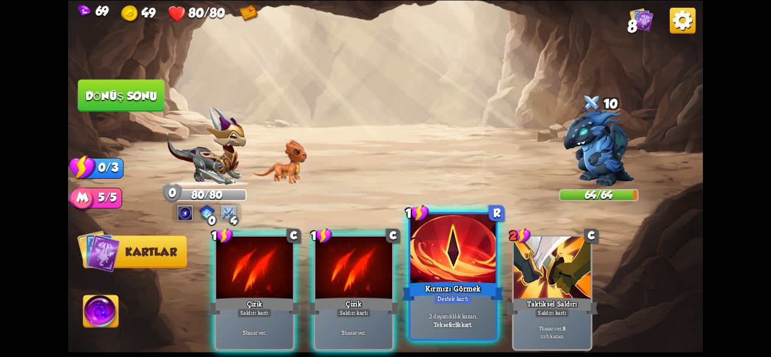
click at [422, 286] on div "Kırmızı Görmek" at bounding box center [453, 291] width 102 height 23
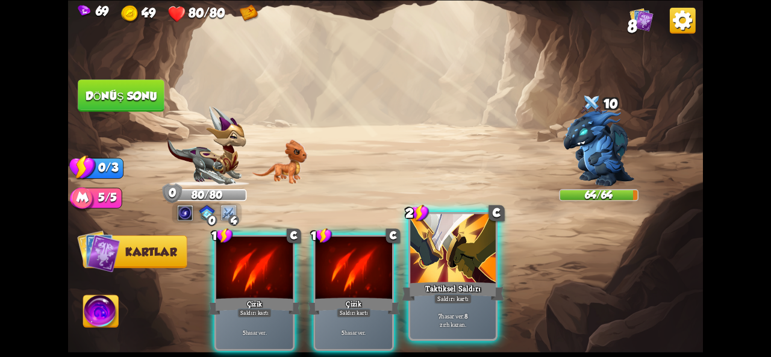
click at [431, 280] on div "Taktiksel Saldırı" at bounding box center [453, 291] width 102 height 23
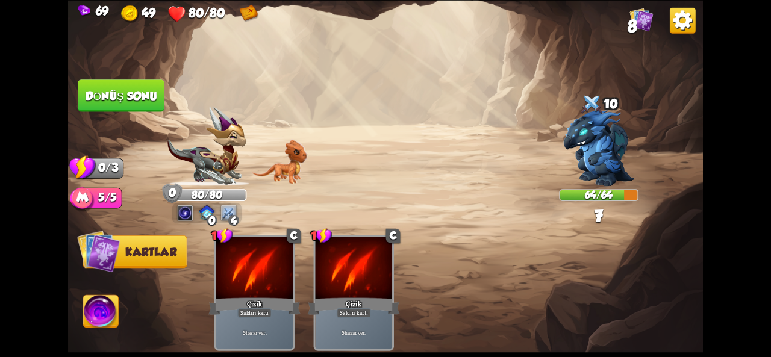
click at [141, 75] on img at bounding box center [385, 178] width 635 height 357
click at [140, 92] on font "Dönüş sonu" at bounding box center [122, 95] width 72 height 13
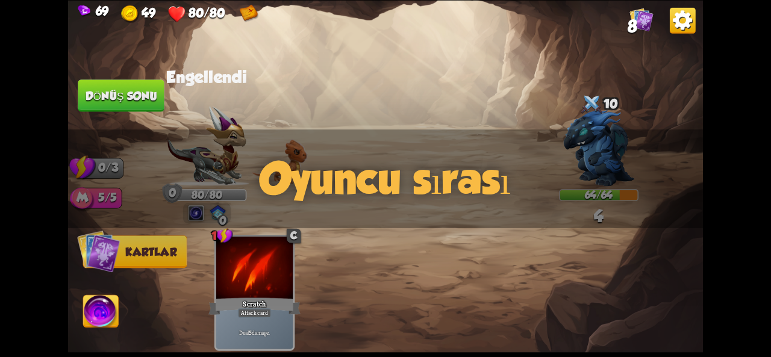
click at [212, 146] on div "Oyuncu sırası" at bounding box center [385, 179] width 635 height 99
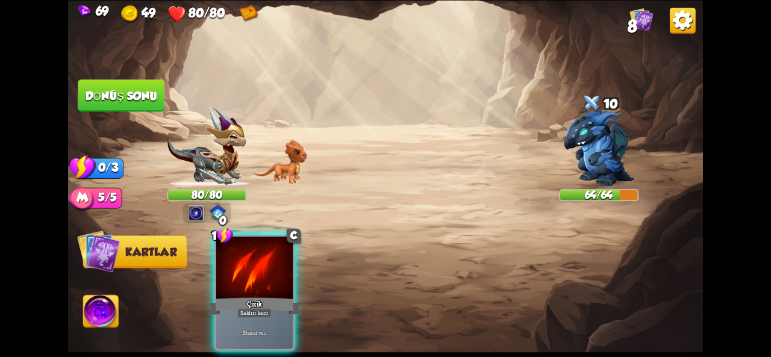
click at [224, 133] on div "Oyuncu sırası" at bounding box center [385, 179] width 635 height 99
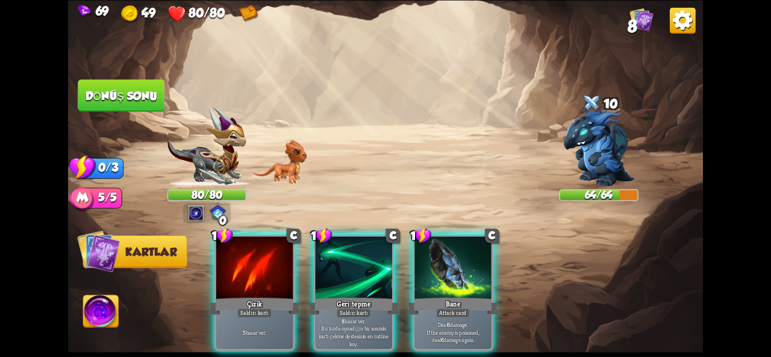
click at [224, 133] on div "Oyuncu sırası" at bounding box center [385, 179] width 635 height 99
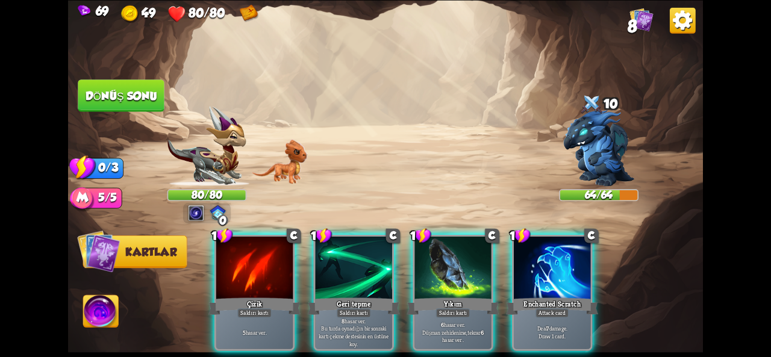
click at [224, 133] on div "Oyuncu sırası" at bounding box center [385, 179] width 635 height 99
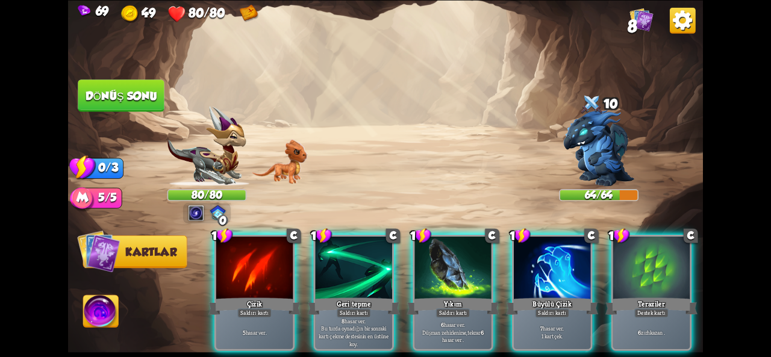
click at [224, 133] on img at bounding box center [208, 146] width 80 height 80
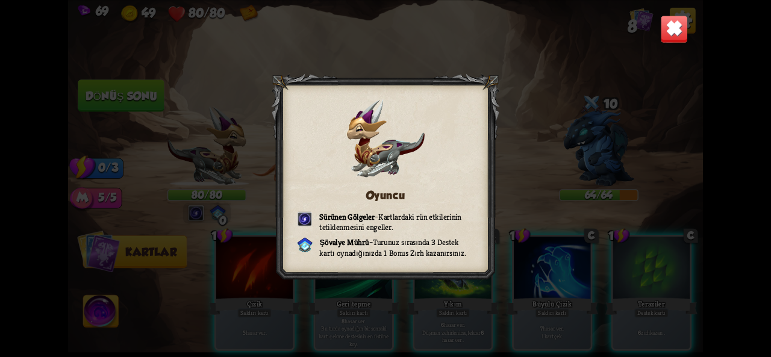
click at [665, 34] on img at bounding box center [674, 29] width 28 height 28
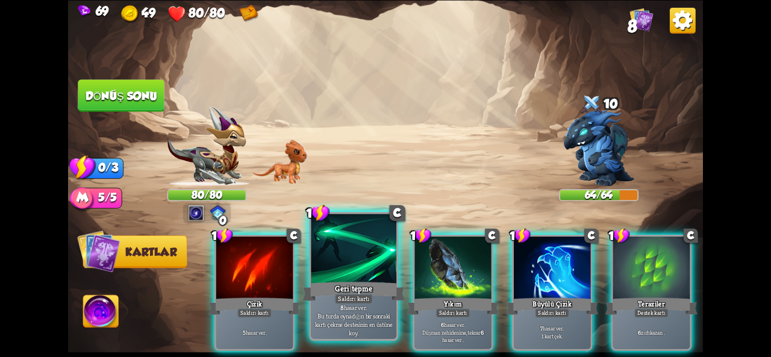
click at [370, 293] on font "Geri tepme" at bounding box center [354, 288] width 38 height 10
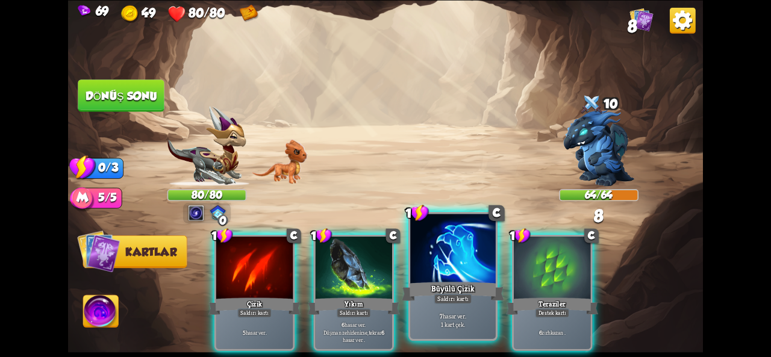
click at [440, 291] on font "Büyülü Çizik" at bounding box center [452, 288] width 43 height 10
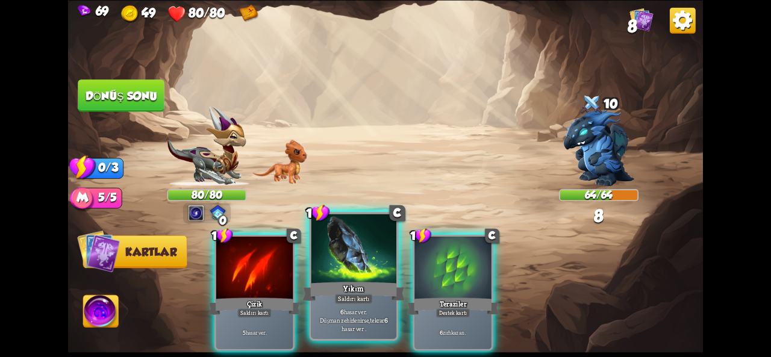
click at [366, 295] on font "Saldırı kartı" at bounding box center [353, 299] width 31 height 8
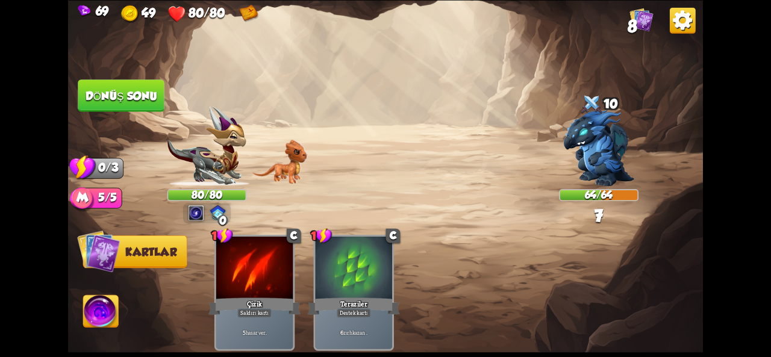
click at [122, 90] on font "Dönüş sonu" at bounding box center [121, 95] width 73 height 13
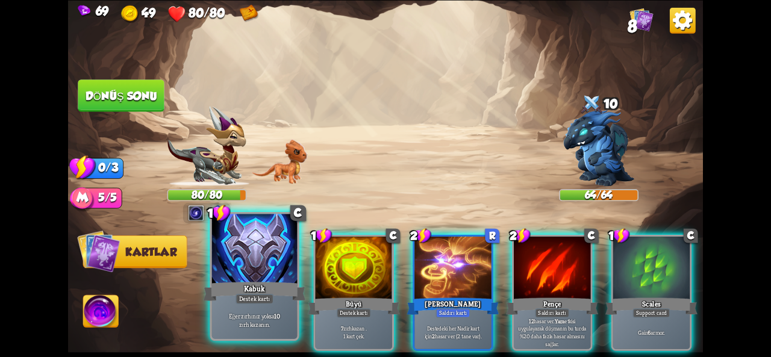
click at [226, 292] on div "Kabuk" at bounding box center [255, 291] width 102 height 23
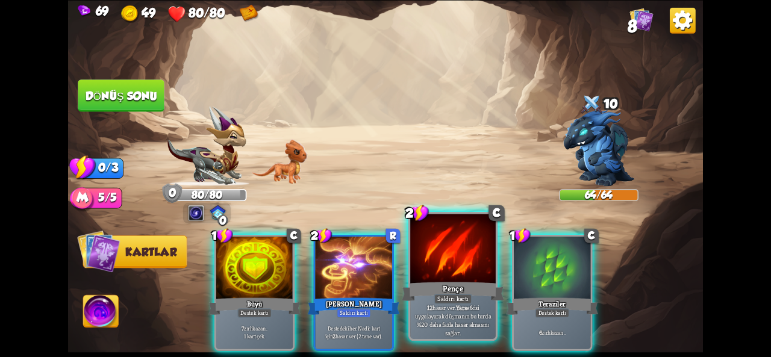
click at [452, 278] on div at bounding box center [453, 250] width 86 height 72
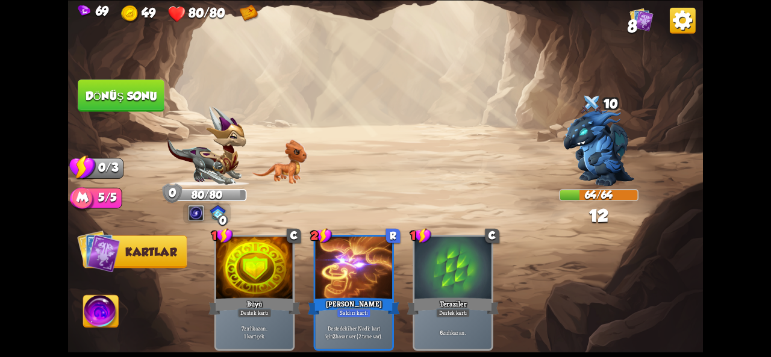
click at [158, 110] on button "Dönüş sonu" at bounding box center [121, 95] width 88 height 33
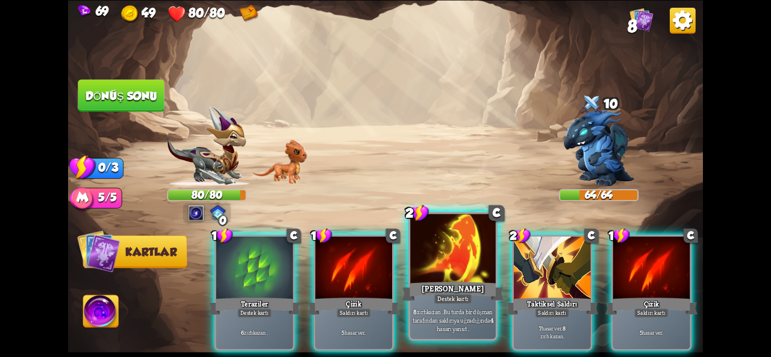
click at [409, 277] on div "2 C Alev Bariyeri Destek kartı 8 zırh kazan . Bu turda bir düşman tarafından sa…" at bounding box center [453, 276] width 89 height 129
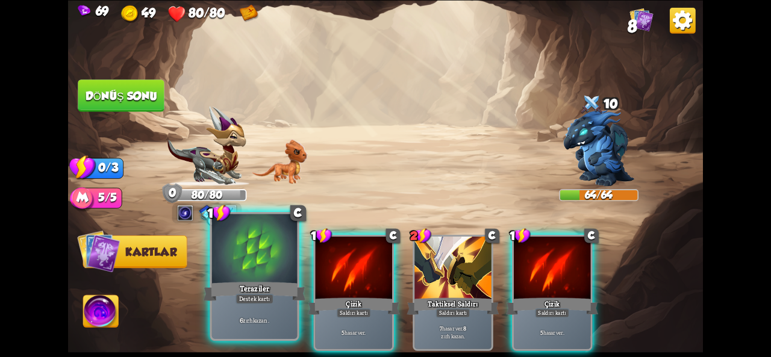
click at [281, 288] on div "Teraziler" at bounding box center [255, 291] width 102 height 23
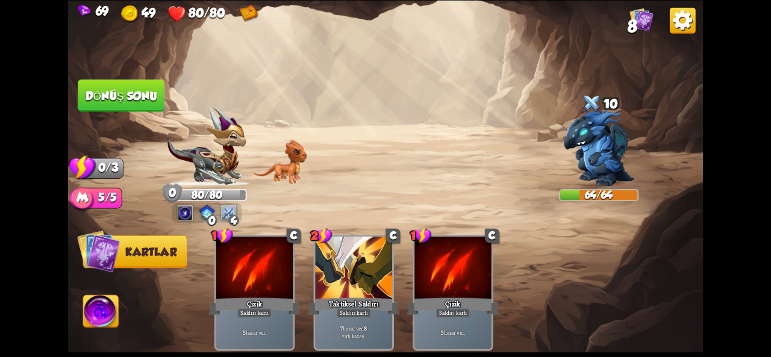
click at [115, 90] on font "Dönüş sonu" at bounding box center [121, 95] width 72 height 13
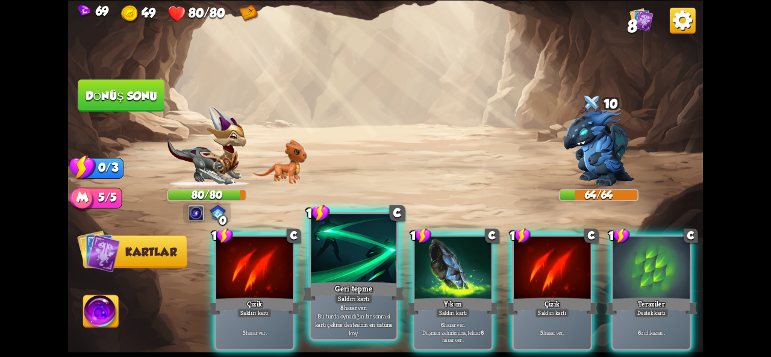
click at [321, 251] on div at bounding box center [354, 250] width 86 height 72
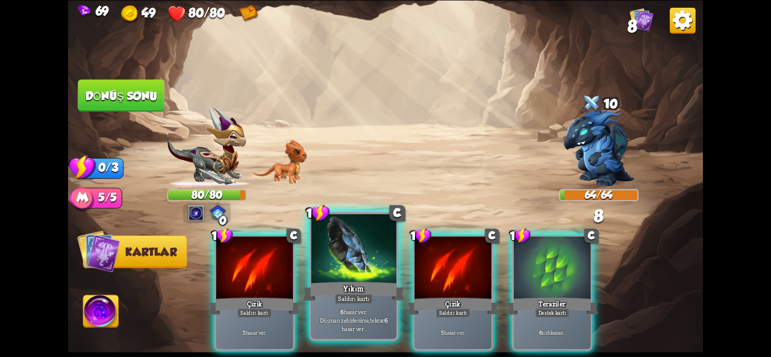
click at [331, 272] on div at bounding box center [354, 250] width 86 height 72
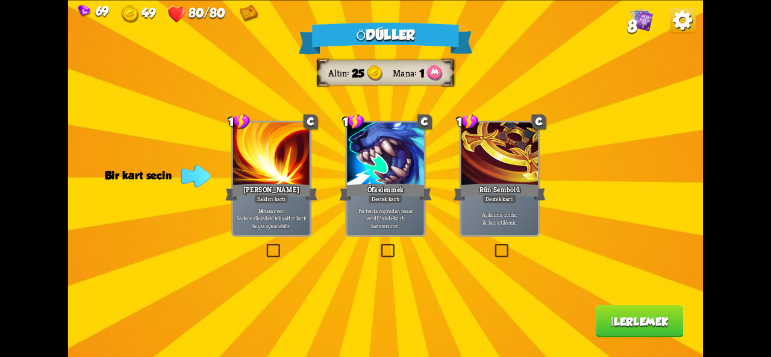
click at [500, 212] on font "Aşılanmış rünler" at bounding box center [500, 214] width 36 height 8
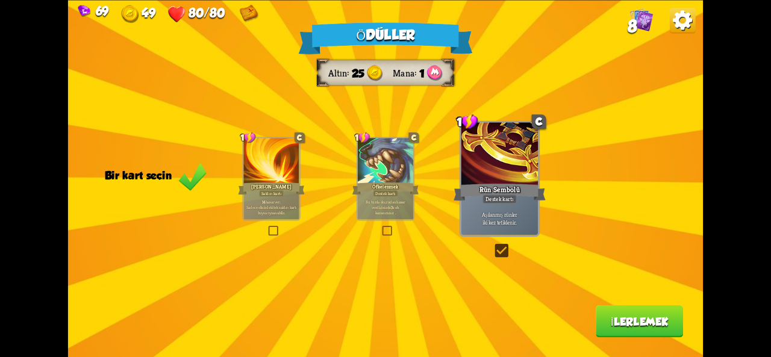
click at [640, 316] on font "İlerlemek" at bounding box center [640, 321] width 58 height 13
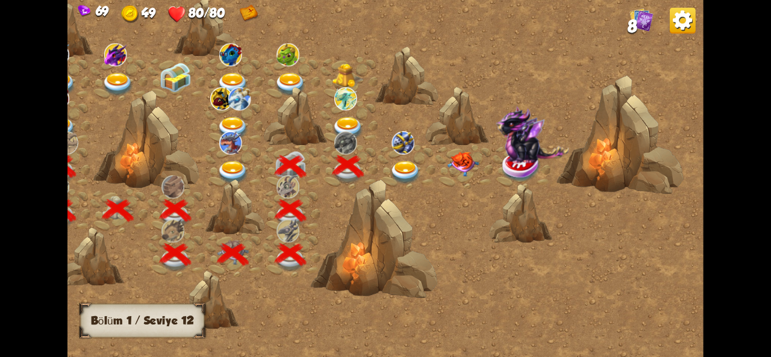
click at [397, 172] on img at bounding box center [406, 173] width 32 height 24
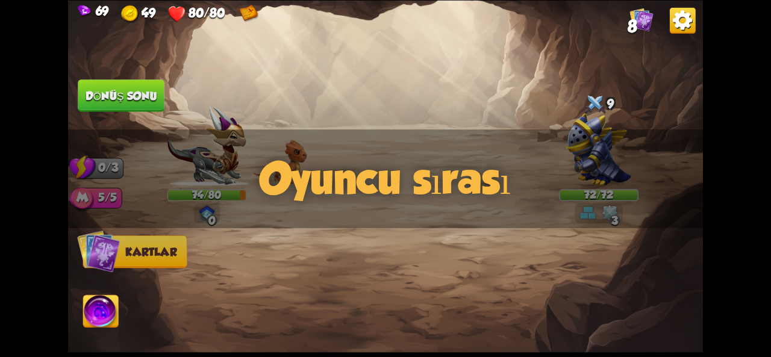
click at [614, 149] on div "Oyuncu sırası" at bounding box center [385, 179] width 635 height 99
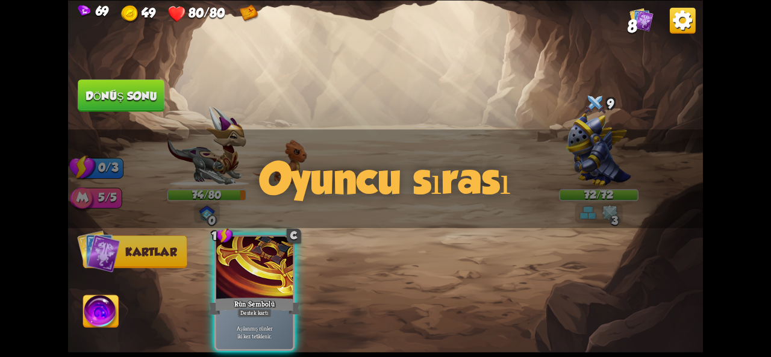
drag, startPoint x: 592, startPoint y: 155, endPoint x: 614, endPoint y: 149, distance: 22.9
click at [614, 149] on div "Oyuncu sırası" at bounding box center [385, 179] width 635 height 99
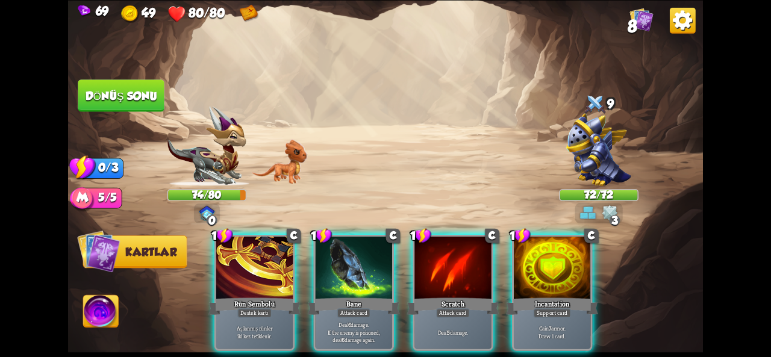
click at [617, 147] on div "Oyuncu sırası" at bounding box center [385, 179] width 635 height 99
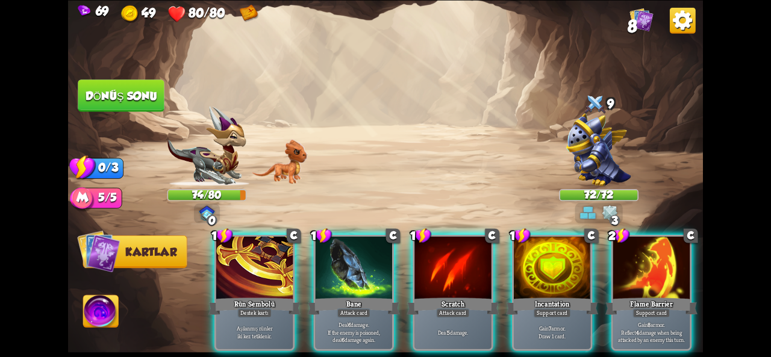
click at [616, 146] on div "Oyuncu sırası" at bounding box center [385, 179] width 635 height 99
click at [594, 149] on img at bounding box center [598, 149] width 65 height 73
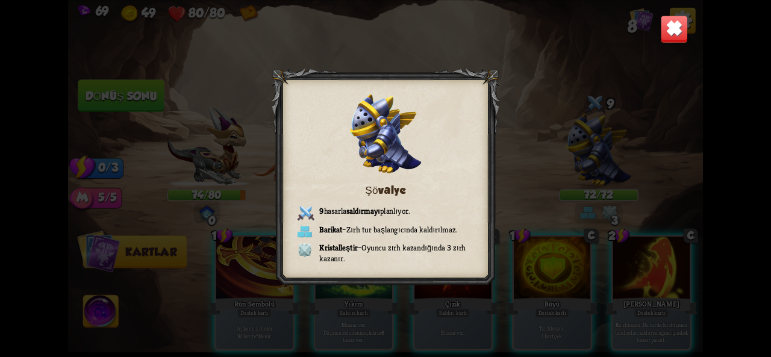
click at [674, 36] on img at bounding box center [674, 29] width 28 height 28
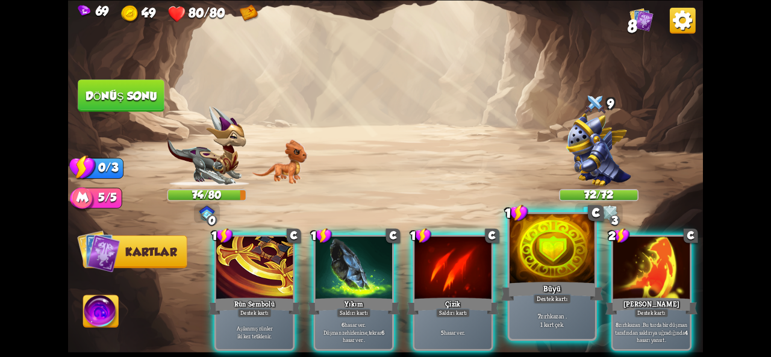
click at [536, 265] on div at bounding box center [553, 250] width 86 height 72
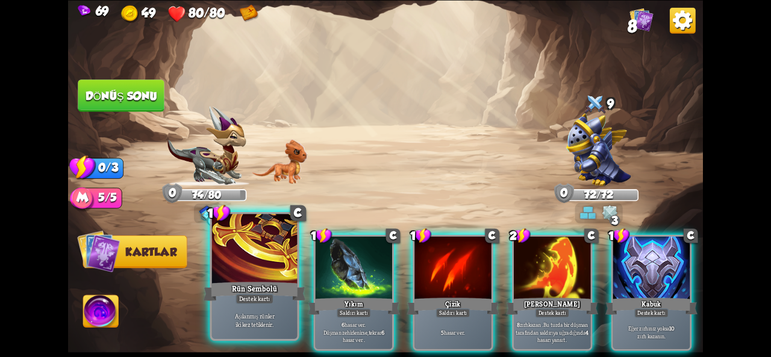
click at [284, 306] on div "Aşılanmış rünler iki kez tetiklenir." at bounding box center [255, 320] width 86 height 37
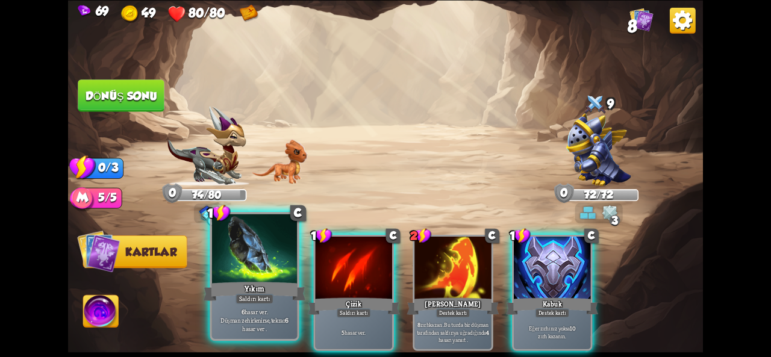
click at [234, 293] on div "Yıkım" at bounding box center [255, 291] width 102 height 23
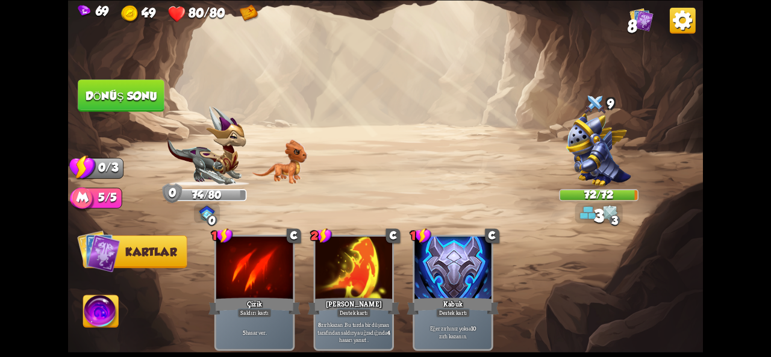
click at [126, 97] on font "Dönüş sonu" at bounding box center [121, 95] width 72 height 13
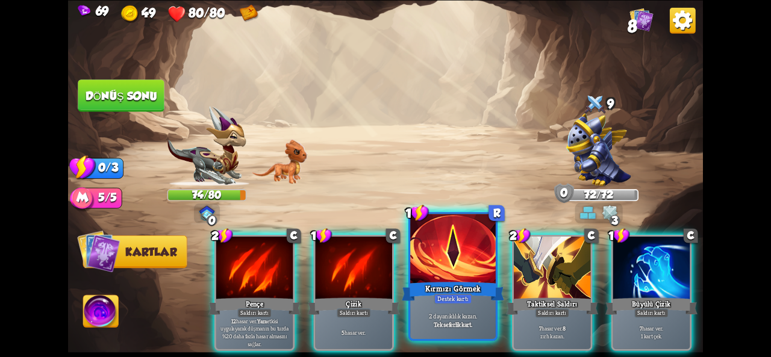
click at [446, 310] on div "2 dayanıklılık kazan. Tek seferlik kart." at bounding box center [453, 320] width 86 height 37
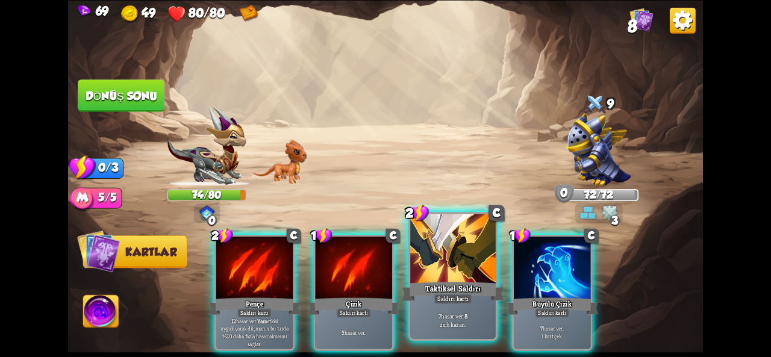
click at [462, 297] on font "Saldırı kartı" at bounding box center [453, 299] width 31 height 8
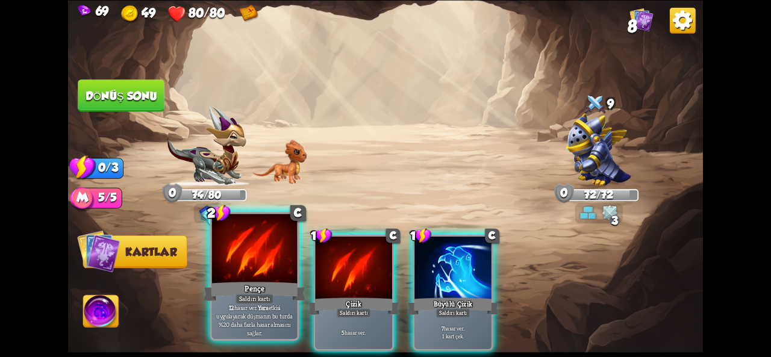
click at [286, 298] on div "Pençe" at bounding box center [255, 291] width 102 height 23
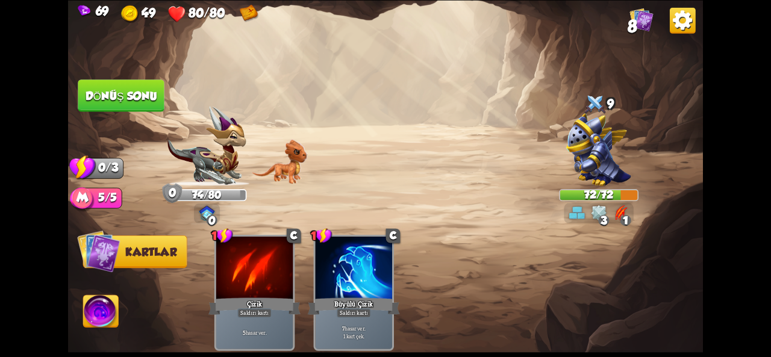
click at [141, 107] on button "Dönüş sonu" at bounding box center [121, 96] width 87 height 33
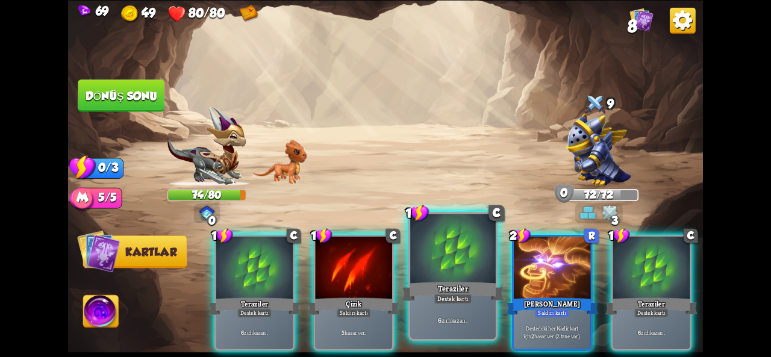
click at [465, 283] on font "Teraziler" at bounding box center [453, 288] width 30 height 10
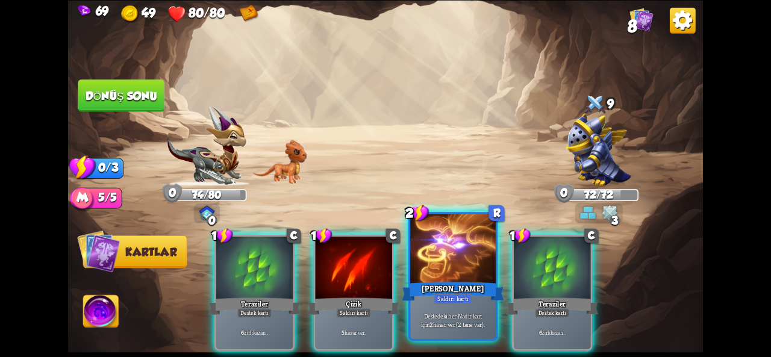
click at [472, 281] on div "Nadirlik Kibir" at bounding box center [453, 291] width 102 height 23
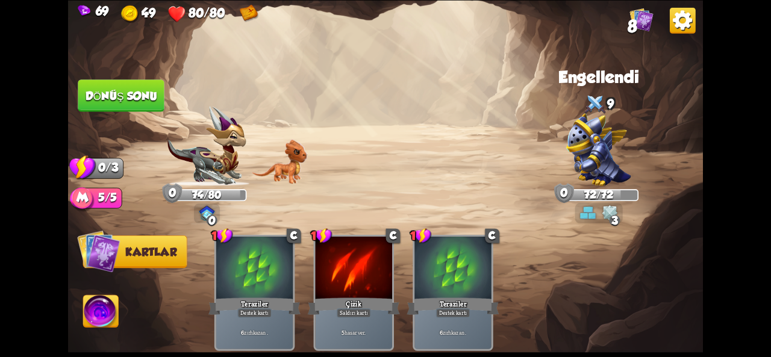
click at [131, 89] on font "Dönüş sonu" at bounding box center [121, 95] width 73 height 13
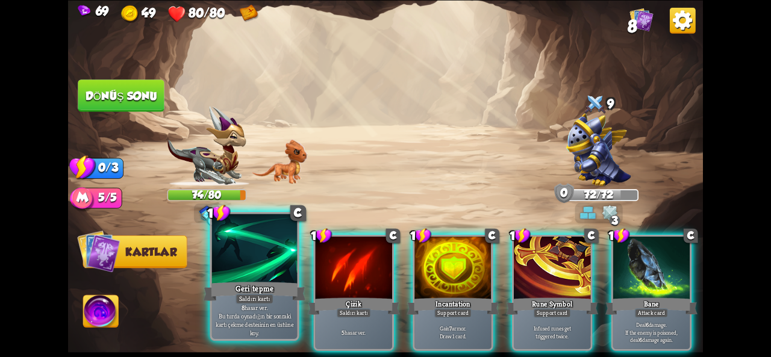
click at [246, 286] on font "Geri tepme" at bounding box center [255, 288] width 38 height 10
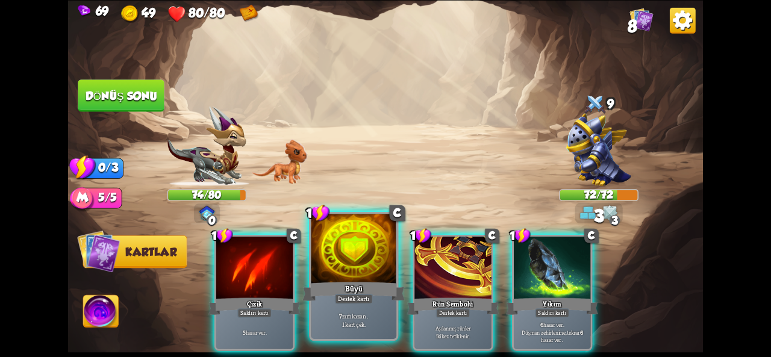
click at [378, 277] on div at bounding box center [354, 250] width 86 height 72
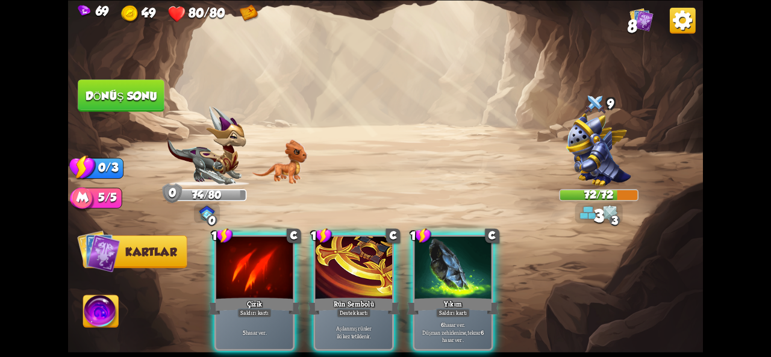
click at [378, 277] on div at bounding box center [354, 269] width 77 height 64
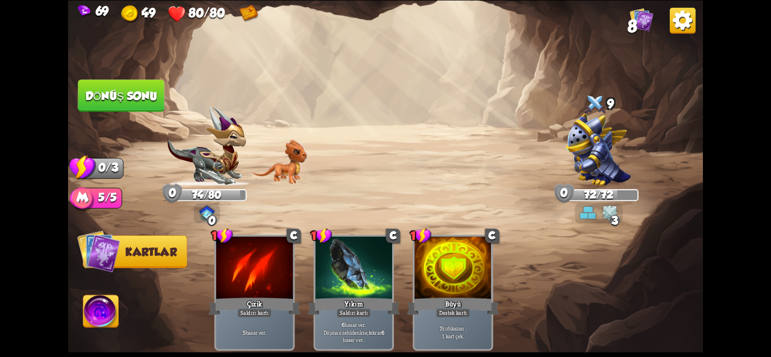
click at [124, 105] on button "Dönüş sonu" at bounding box center [121, 96] width 87 height 33
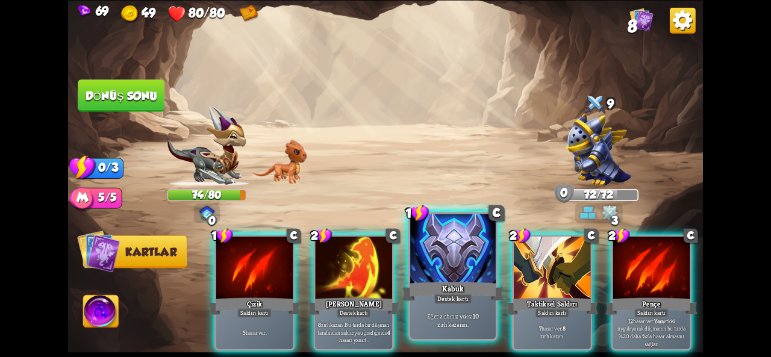
click at [425, 331] on div "Eğer zırhınız yoksa 10 zırh kazanın ." at bounding box center [453, 320] width 86 height 37
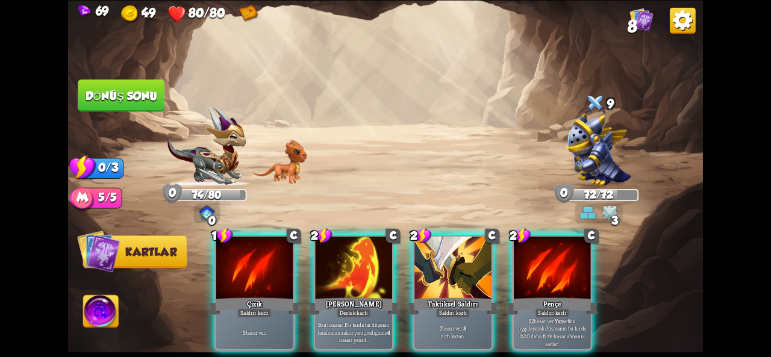
click at [425, 331] on div "7 hasar ver . 8 zırh kazan ." at bounding box center [453, 333] width 77 height 34
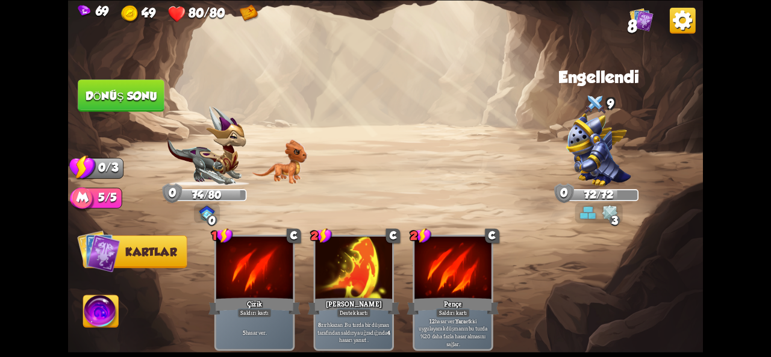
click at [134, 95] on font "Dönüş sonu" at bounding box center [121, 95] width 74 height 13
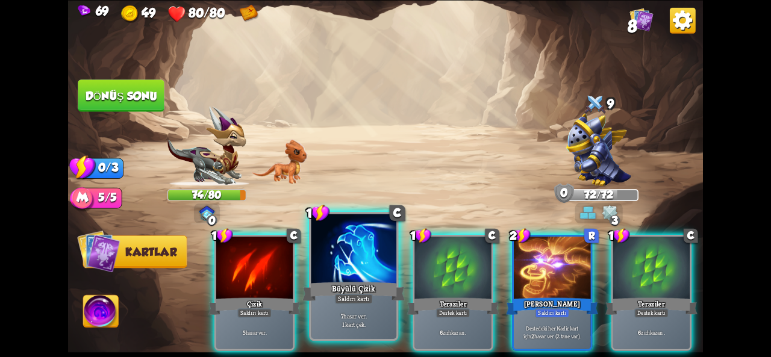
click at [345, 309] on div "7 hasar ver . 1 kart çek." at bounding box center [354, 320] width 86 height 37
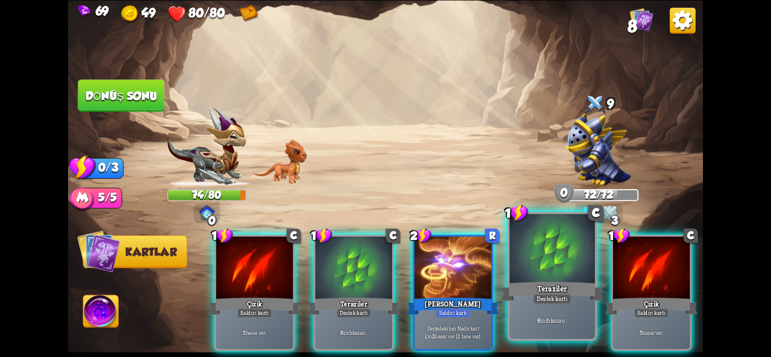
click at [532, 304] on div "6 zırh kazan ." at bounding box center [553, 320] width 86 height 37
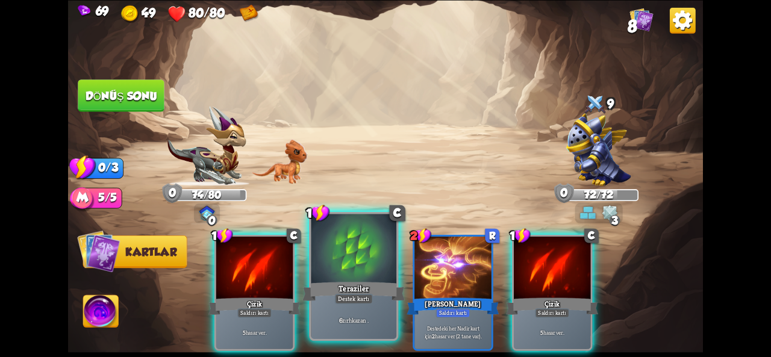
click at [341, 301] on font "Destek kartı" at bounding box center [353, 299] width 31 height 8
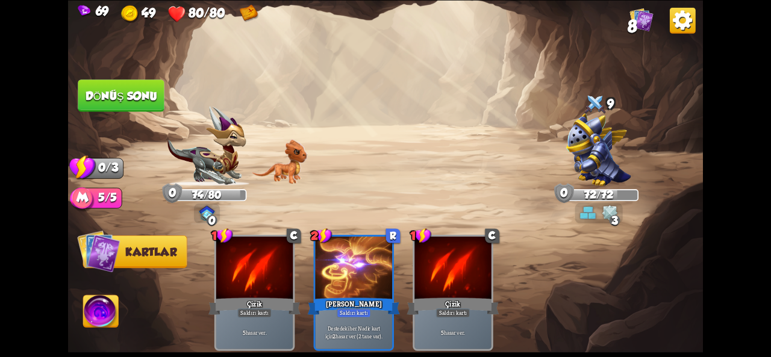
click at [124, 104] on button "Dönüş sonu" at bounding box center [121, 95] width 87 height 33
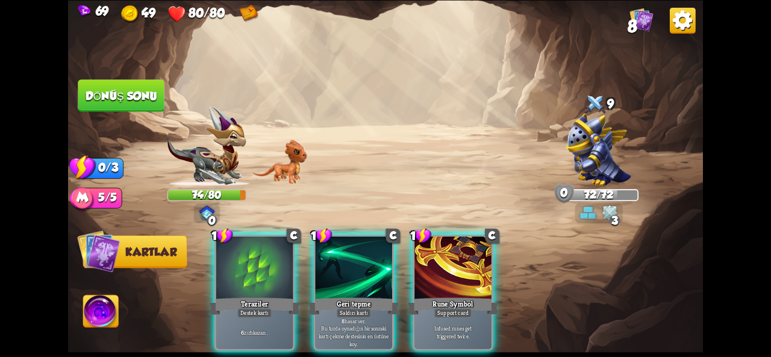
click at [107, 320] on img at bounding box center [101, 313] width 36 height 36
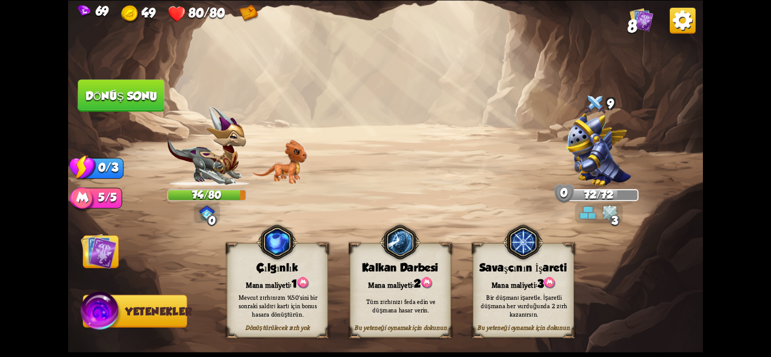
click at [369, 328] on font "Bu yeteneği oynamak için dokunun" at bounding box center [400, 328] width 92 height 8
click at [395, 312] on font "Tüm zırhınızı feda edin ve düşmana hasar verin." at bounding box center [401, 305] width 70 height 17
click at [416, 331] on font "Bu yeteneği oynamak için dokunun" at bounding box center [400, 328] width 92 height 8
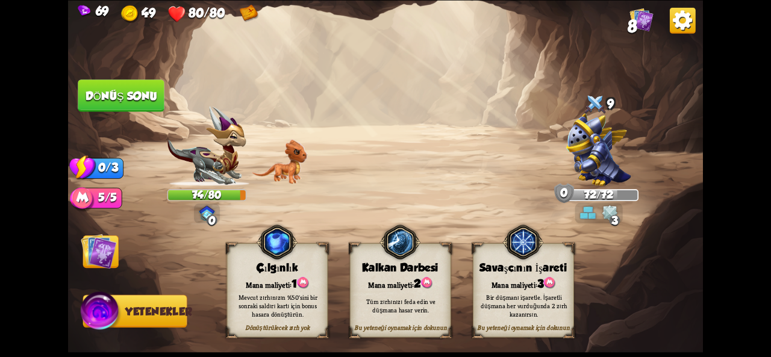
click at [416, 331] on font "Bu yeteneği oynamak için dokunun" at bounding box center [400, 328] width 92 height 8
click at [288, 315] on font "Mevcut zırhınızın %50'sini bir sonraki saldırı kartı için bonus hasara dönüştür…" at bounding box center [278, 305] width 79 height 25
click at [278, 328] on font "Dönüştürülecek zırh yok" at bounding box center [277, 328] width 64 height 8
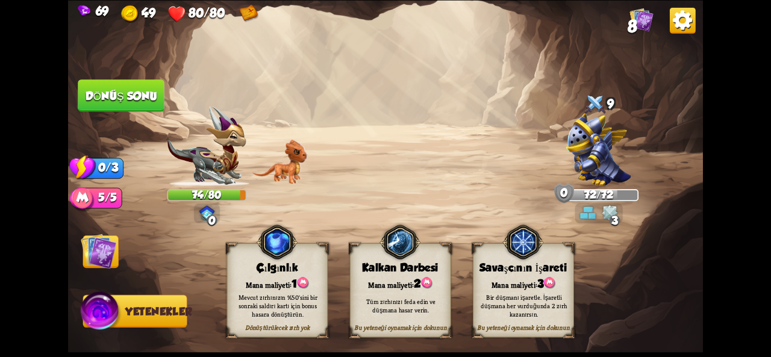
click at [278, 328] on font "Dönüştürülecek zırh yok" at bounding box center [277, 328] width 64 height 8
click at [285, 326] on font "Dönüştürülecek zırh yok" at bounding box center [277, 328] width 64 height 8
click at [307, 327] on font "Dönüştürülecek zırh yok" at bounding box center [277, 328] width 64 height 8
click at [422, 334] on div "Bu yeteneği oynamak için dokunun Kalkan Darbesi Mana maliyeti: 2 Tüm zırhınızı …" at bounding box center [400, 290] width 101 height 94
click at [414, 327] on font "Bu yeteneği oynamak için dokunun" at bounding box center [400, 328] width 92 height 8
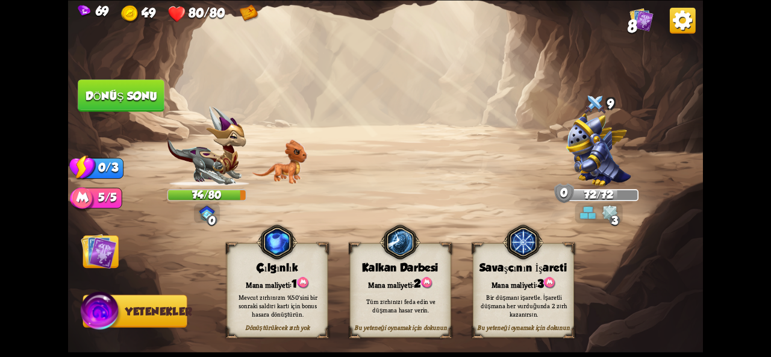
click at [414, 327] on font "Bu yeteneği oynamak için dokunun" at bounding box center [400, 328] width 92 height 8
click at [378, 321] on div "Tüm zırhınızı feda edin ve düşmana hasar verin." at bounding box center [401, 306] width 101 height 40
click at [271, 321] on div "Mevcut zırhınızın %50'sini bir sonraki saldırı kartı için bonus hasara dönüştür…" at bounding box center [277, 306] width 101 height 40
click at [162, 324] on button "Yetenekler" at bounding box center [135, 311] width 104 height 33
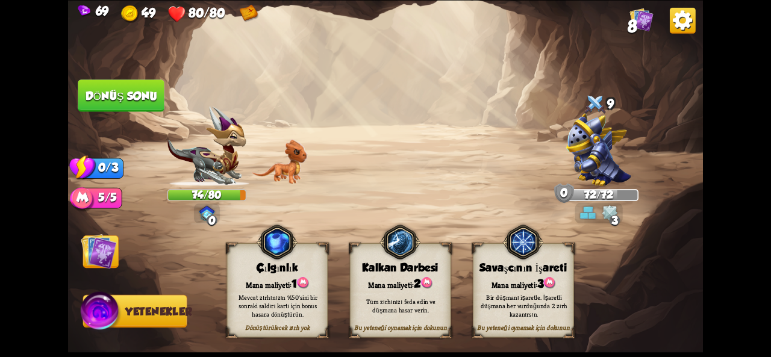
click at [107, 264] on img at bounding box center [99, 251] width 36 height 36
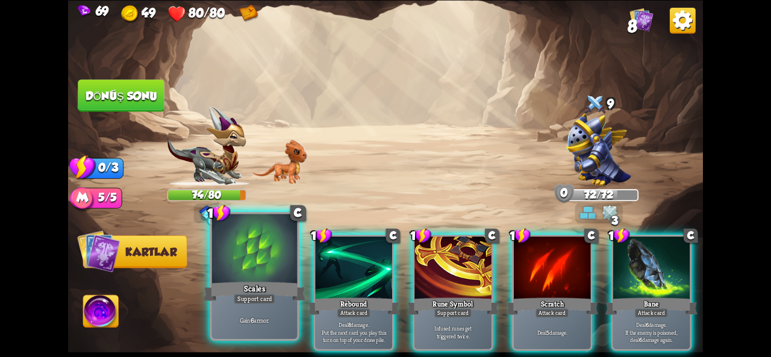
click at [212, 280] on div "Scales" at bounding box center [255, 291] width 102 height 23
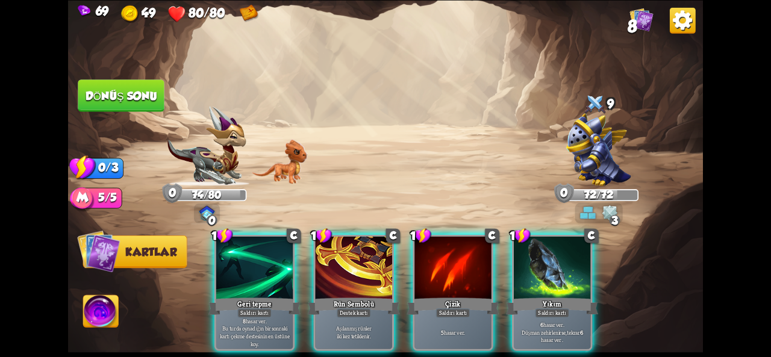
click at [102, 313] on img at bounding box center [101, 313] width 36 height 36
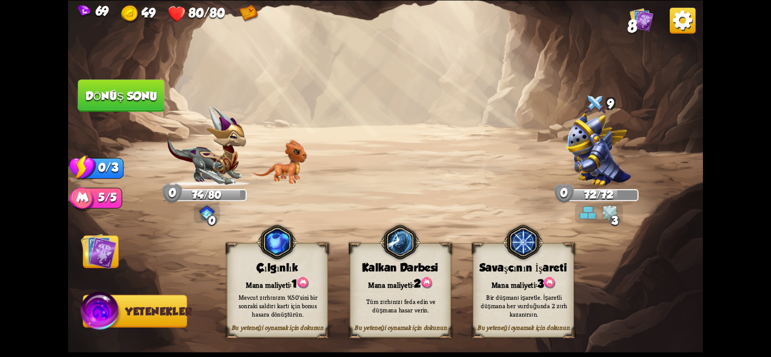
click at [416, 331] on font "Bu yeteneği oynamak için dokunun" at bounding box center [400, 328] width 92 height 8
click at [372, 321] on div "Tüm zırhınızı feda edin ve düşmana hasar verin." at bounding box center [401, 306] width 101 height 40
click at [507, 347] on img at bounding box center [385, 178] width 635 height 357
click at [504, 324] on div "Bir düşmanı işaretle. İşaretli düşmana her vurduğunda 2 zırh kazanırsın." at bounding box center [524, 306] width 101 height 40
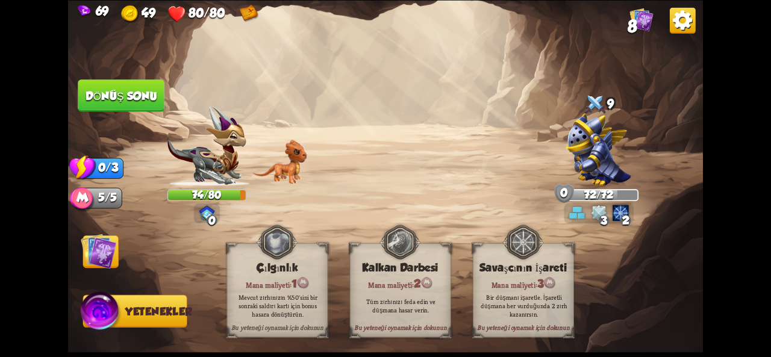
click at [110, 262] on img at bounding box center [99, 251] width 36 height 36
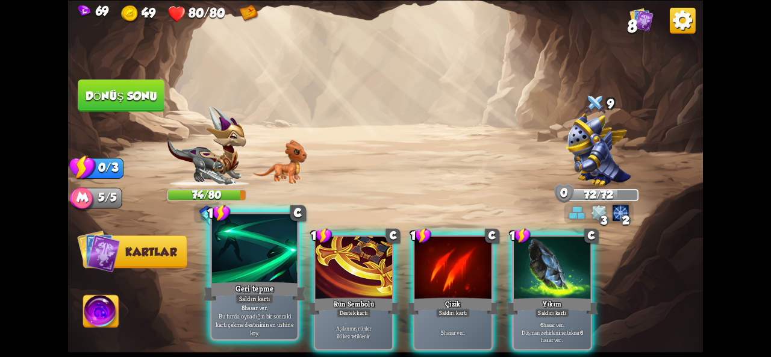
click at [258, 275] on div at bounding box center [255, 250] width 86 height 72
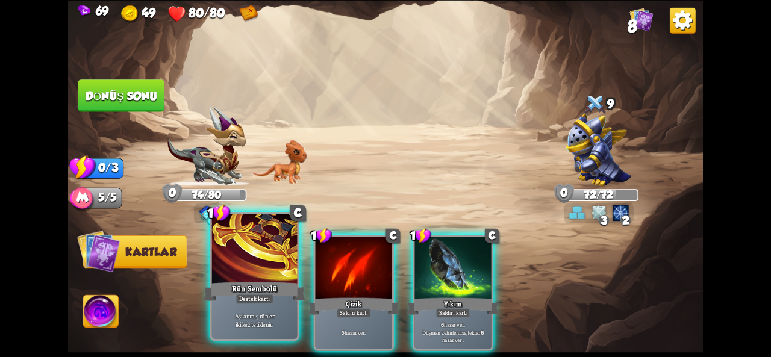
click at [272, 303] on div "Destek kartı" at bounding box center [255, 299] width 38 height 10
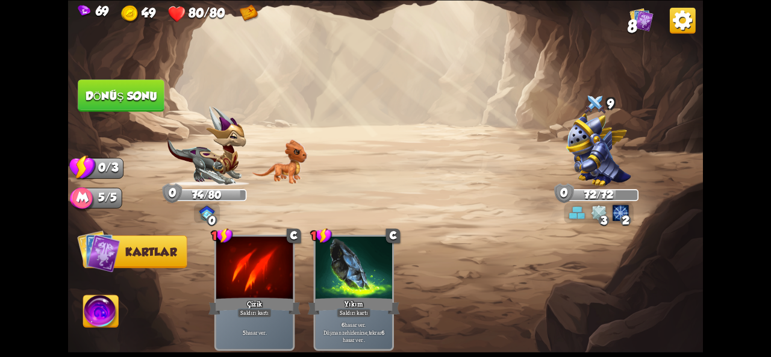
click at [104, 99] on font "Dönüş sonu" at bounding box center [122, 95] width 72 height 13
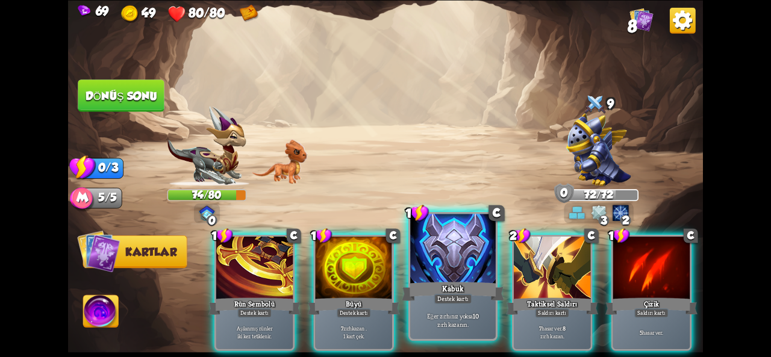
click at [453, 273] on div at bounding box center [453, 250] width 86 height 72
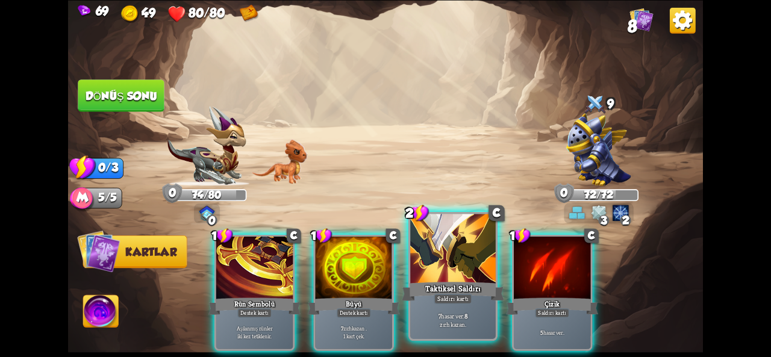
click at [443, 301] on font "Saldırı kartı" at bounding box center [453, 299] width 31 height 8
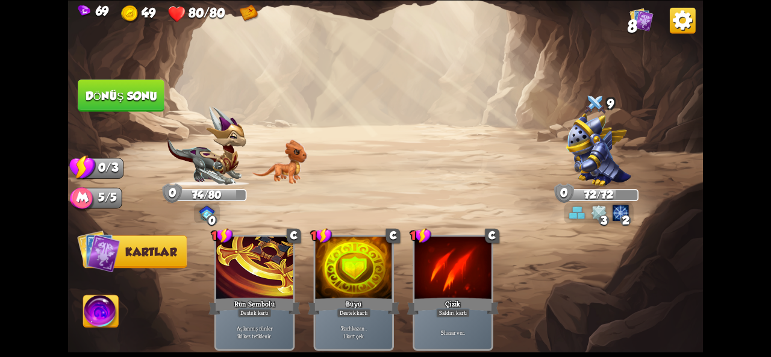
click at [104, 315] on img at bounding box center [101, 313] width 36 height 36
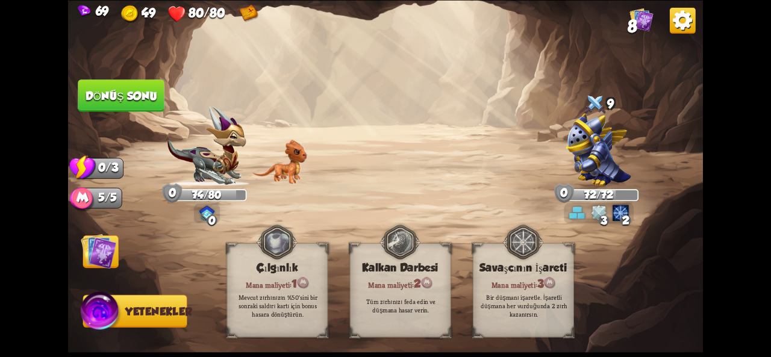
click at [105, 259] on img at bounding box center [99, 251] width 36 height 36
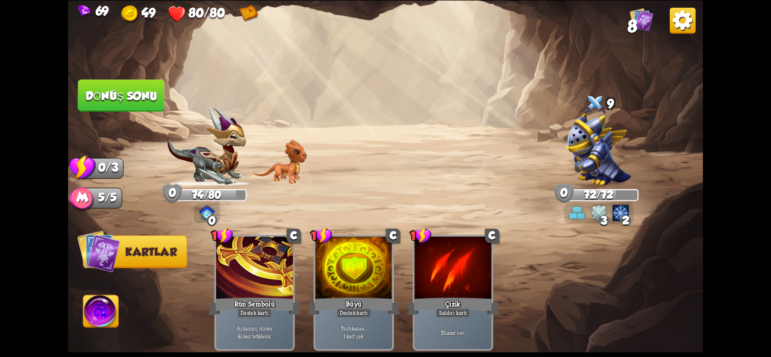
click at [136, 104] on button "Dönüş sonu" at bounding box center [121, 96] width 87 height 33
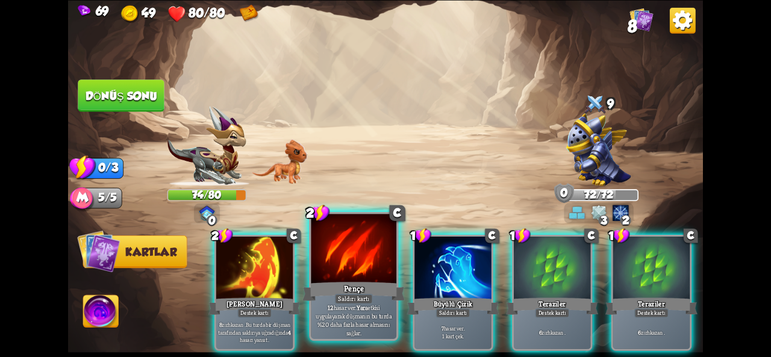
click at [346, 296] on font "Saldırı kartı" at bounding box center [353, 299] width 31 height 8
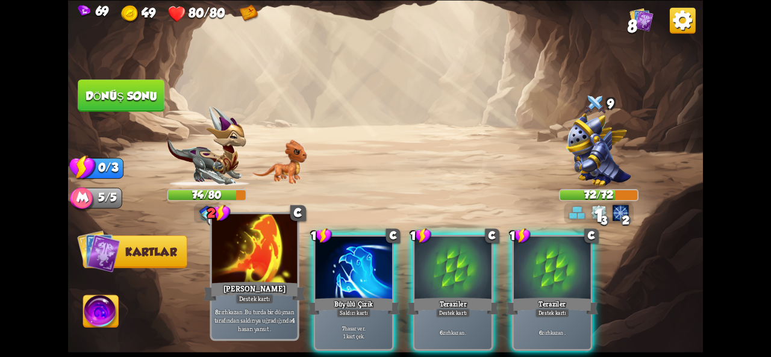
click at [243, 296] on font "Destek kartı" at bounding box center [254, 299] width 31 height 8
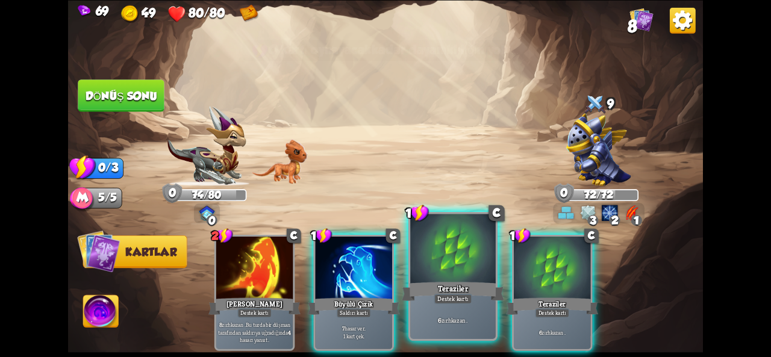
click at [442, 286] on font "Teraziler" at bounding box center [453, 288] width 30 height 10
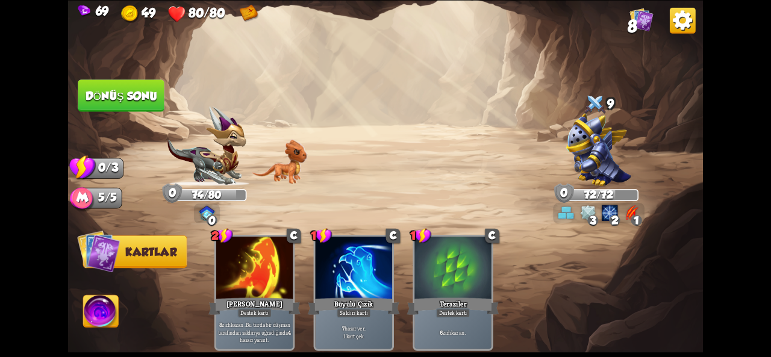
click at [134, 90] on font "Dönüş sonu" at bounding box center [121, 95] width 74 height 13
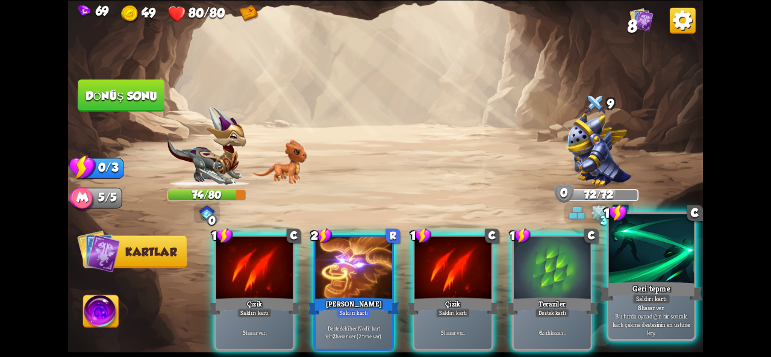
click at [654, 314] on font "Bu turda oynadığın bir sonraki kartı çekme destesinin en üstüne koy." at bounding box center [652, 324] width 78 height 25
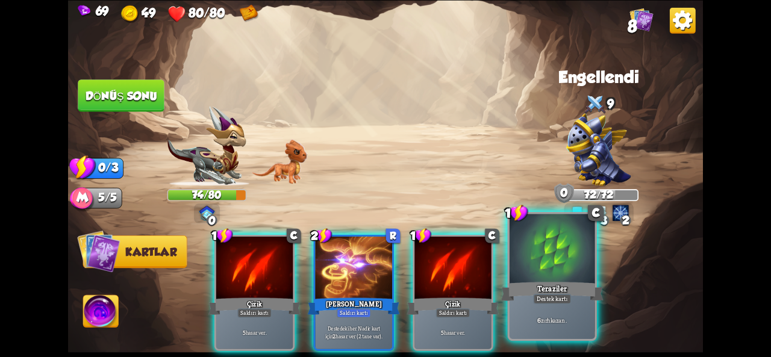
click at [559, 321] on font "kazan ." at bounding box center [559, 320] width 17 height 8
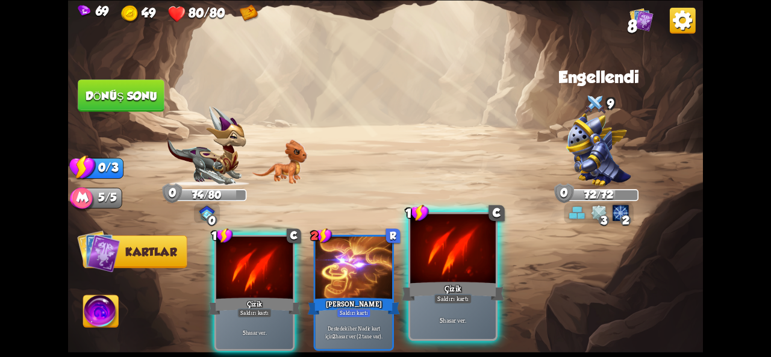
click at [450, 293] on font "Çizik" at bounding box center [453, 288] width 17 height 10
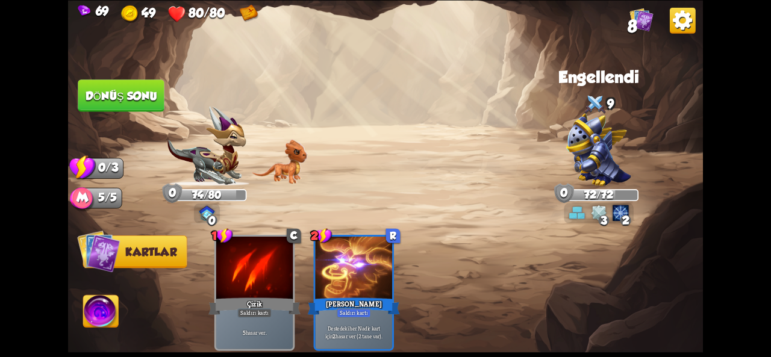
click at [137, 97] on font "Dönüş sonu" at bounding box center [122, 95] width 72 height 13
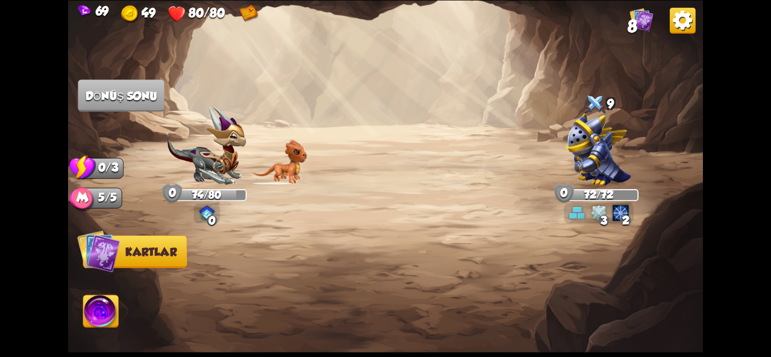
click at [246, 9] on img at bounding box center [249, 14] width 19 height 18
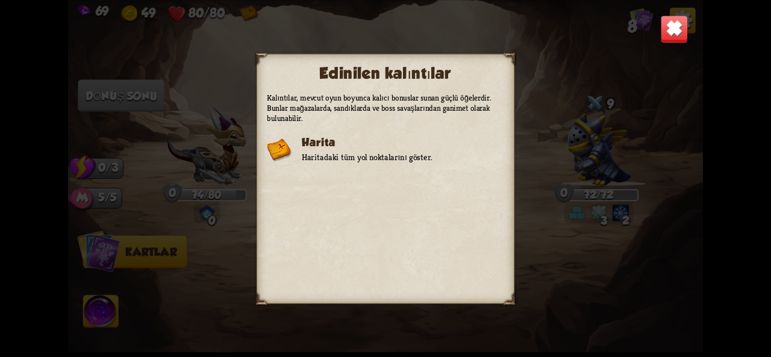
click at [559, 101] on div "Edinilen kalıntılar Kalıntılar, mevcut oyun boyunca kalıcı bonuslar sunan güçlü…" at bounding box center [385, 178] width 635 height 357
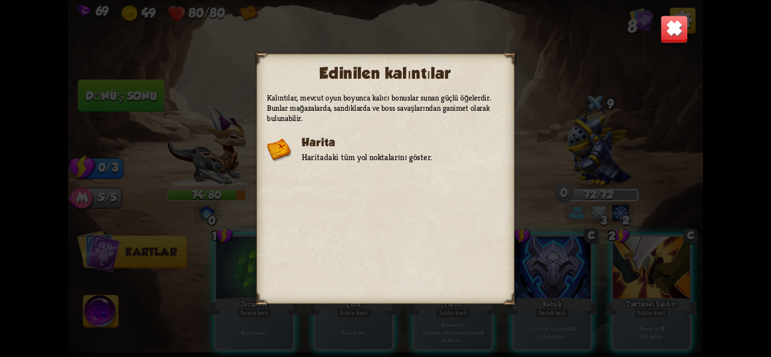
click at [677, 25] on img at bounding box center [674, 29] width 28 height 28
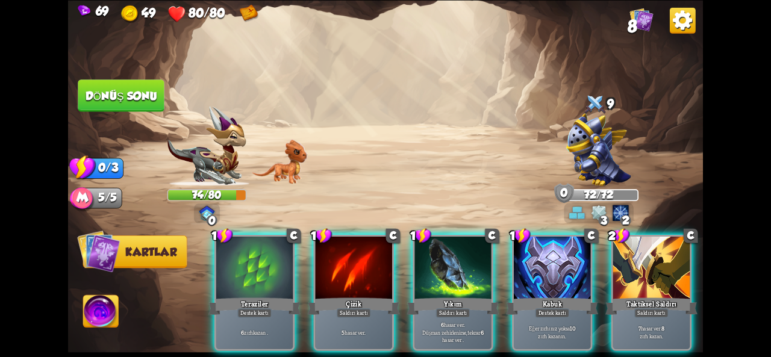
click at [576, 142] on img at bounding box center [598, 149] width 65 height 73
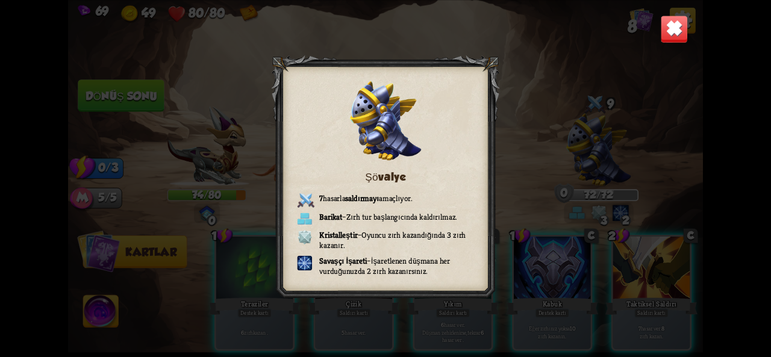
drag, startPoint x: 333, startPoint y: 262, endPoint x: 366, endPoint y: 182, distance: 86.7
click at [366, 182] on div "Şövalye 7 hasarla saldırmayı amaçlıyor . Barikat – Zırh tur başlangıcında kaldı…" at bounding box center [386, 178] width 207 height 225
drag, startPoint x: 365, startPoint y: 263, endPoint x: 418, endPoint y: 95, distance: 176.9
click at [418, 95] on div "Şövalye 7 hasarla saldırmayı amaçlıyor . Barikat – Zırh tur başlangıcında kaldı…" at bounding box center [386, 178] width 207 height 225
drag, startPoint x: 369, startPoint y: 175, endPoint x: 368, endPoint y: 104, distance: 71.1
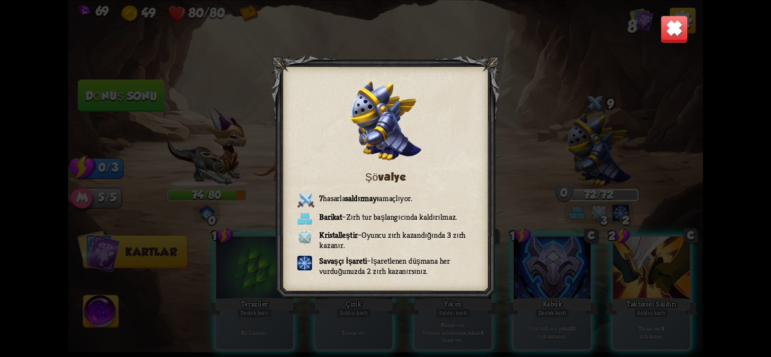
click at [368, 104] on div "Şövalye 7 hasarla saldırmayı amaçlıyor . Barikat – Zırh tur başlangıcında kaldı…" at bounding box center [386, 178] width 228 height 247
drag, startPoint x: 337, startPoint y: 122, endPoint x: 342, endPoint y: 99, distance: 24.0
click at [344, 99] on div at bounding box center [386, 178] width 228 height 247
drag, startPoint x: 319, startPoint y: 187, endPoint x: 335, endPoint y: 102, distance: 86.4
click at [335, 102] on div at bounding box center [386, 178] width 228 height 247
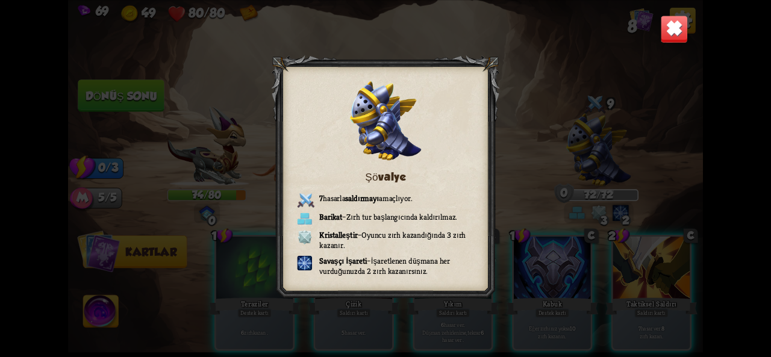
drag, startPoint x: 325, startPoint y: 142, endPoint x: 334, endPoint y: 87, distance: 55.1
click at [333, 91] on div at bounding box center [386, 178] width 228 height 247
drag, startPoint x: 336, startPoint y: 173, endPoint x: 341, endPoint y: 120, distance: 53.3
click at [341, 120] on div "Şövalye 7 hasarla saldırmayı amaçlıyor . Barikat – Zırh tur başlangıcında kaldı…" at bounding box center [385, 178] width 635 height 357
click at [348, 122] on div "Şövalye 7 hasarla saldırmayı amaçlıyor . Barikat – Zırh tur başlangıcında kaldı…" at bounding box center [386, 178] width 228 height 247
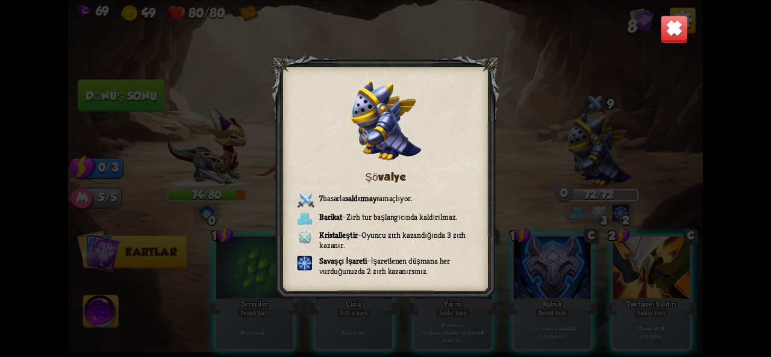
click at [669, 34] on img at bounding box center [674, 29] width 28 height 28
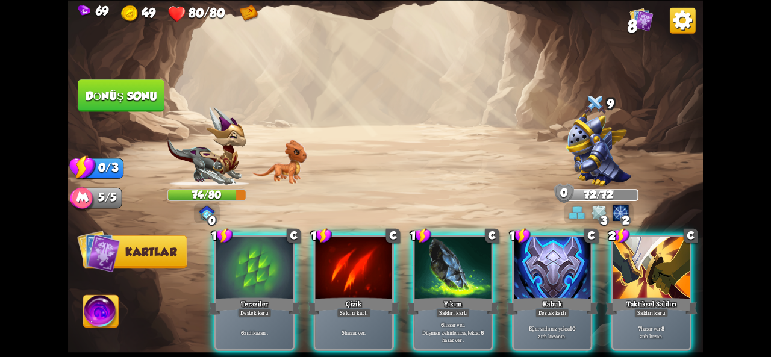
click at [125, 319] on img at bounding box center [385, 178] width 635 height 357
click at [115, 315] on img at bounding box center [101, 313] width 36 height 36
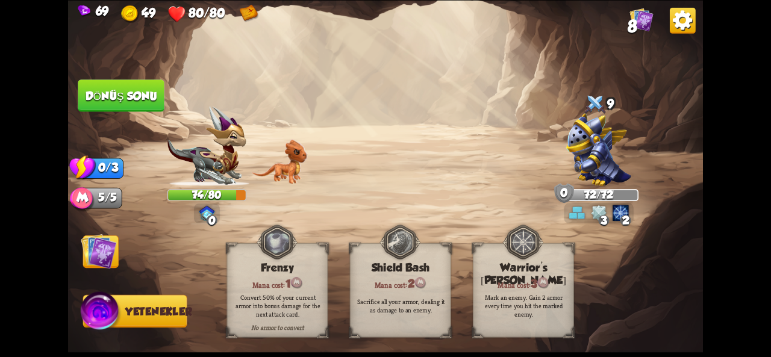
click at [371, 296] on div "Sacrifice all your armor, dealing it as damage to an enemy." at bounding box center [401, 306] width 101 height 40
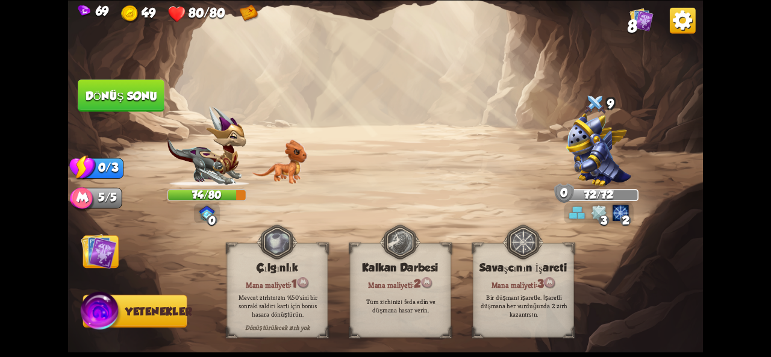
click at [283, 313] on font "Mevcut zırhınızın %50'sini bir sonraki saldırı kartı için bonus hasara dönüştür…" at bounding box center [278, 305] width 79 height 25
click at [489, 284] on div "Mana maliyeti: 3" at bounding box center [524, 283] width 100 height 14
click at [209, 309] on img at bounding box center [385, 178] width 635 height 357
click at [264, 298] on font "Mevcut zırhınızın %50'sini bir sonraki saldırı kartı için bonus hasara dönüştür…" at bounding box center [278, 305] width 79 height 25
click at [406, 255] on img at bounding box center [400, 242] width 41 height 42
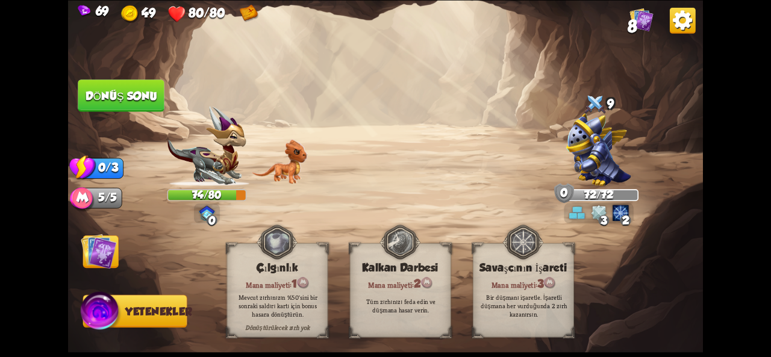
click at [556, 240] on img at bounding box center [385, 178] width 635 height 357
click at [678, 31] on img at bounding box center [683, 20] width 26 height 26
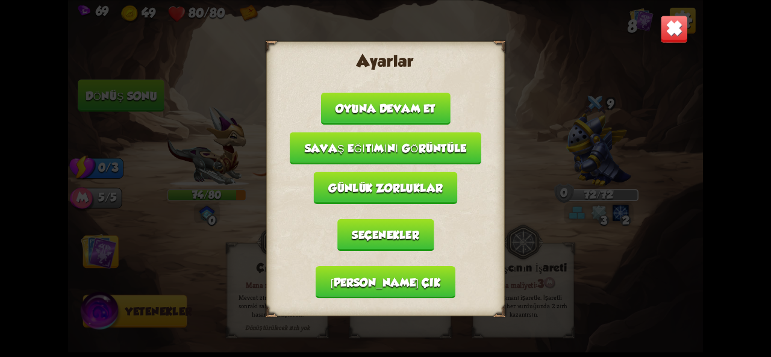
click at [365, 293] on button "Ana menüye çık" at bounding box center [386, 282] width 140 height 33
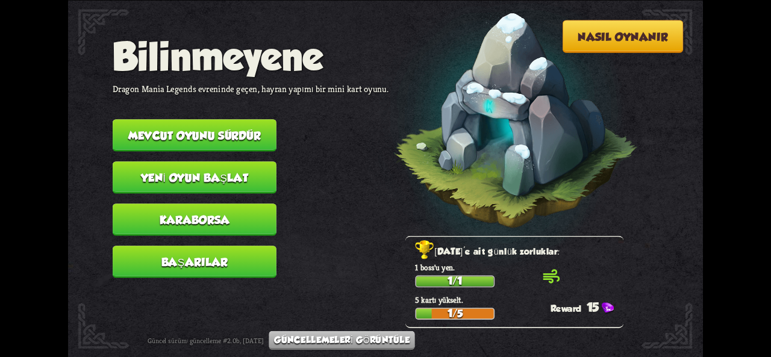
click at [523, 127] on img at bounding box center [500, 124] width 278 height 289
click at [475, 157] on img at bounding box center [500, 124] width 278 height 289
click at [236, 263] on button "Başarılar" at bounding box center [195, 262] width 164 height 33
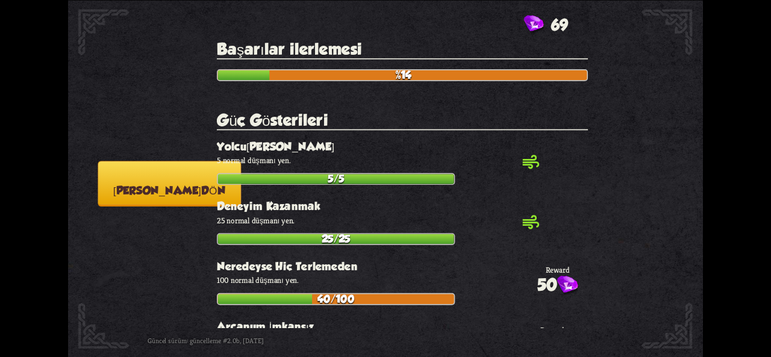
click at [125, 205] on button "Ana menüye dön" at bounding box center [169, 184] width 143 height 46
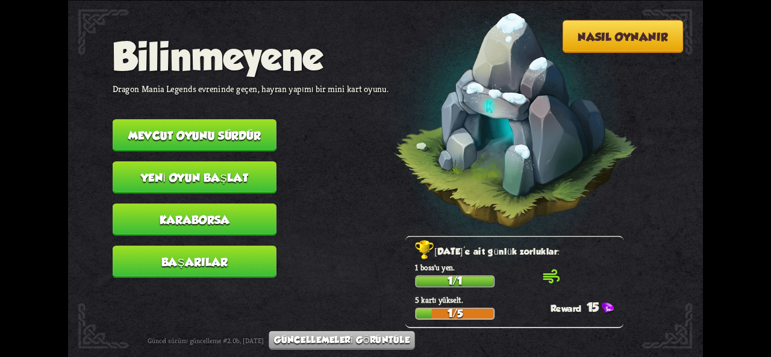
click at [155, 228] on button "Karaborsa" at bounding box center [195, 220] width 164 height 33
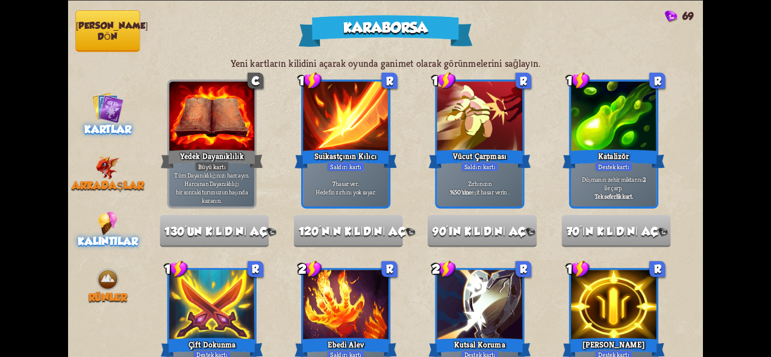
click at [113, 216] on img at bounding box center [107, 224] width 19 height 24
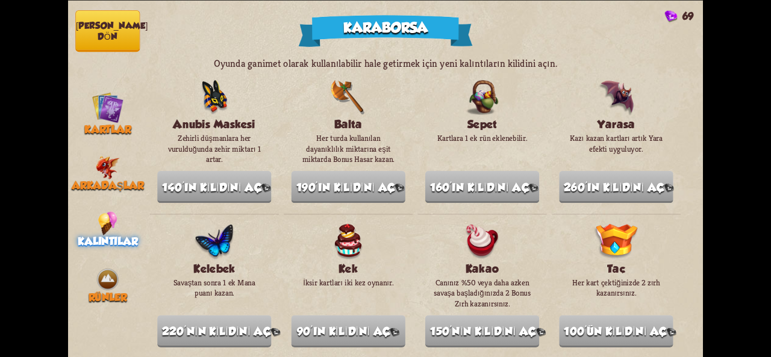
drag, startPoint x: 289, startPoint y: 218, endPoint x: 306, endPoint y: 36, distance: 182.8
click at [307, 30] on div "Karaborsa 69 Oyunda ganimet olarak kullanılabilir hale getirmek için yeni kalın…" at bounding box center [385, 178] width 635 height 357
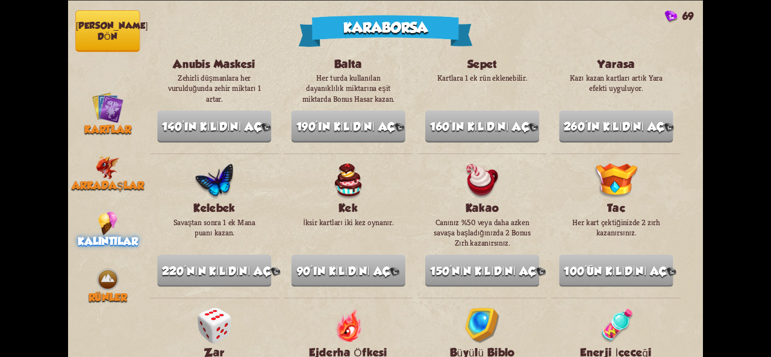
scroll to position [0, 0]
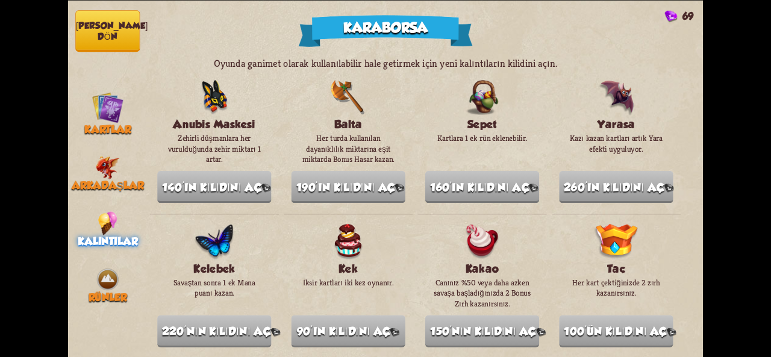
click at [649, 143] on div "Yarasa Kazı kazan kartları artık Yara efekti uyguluyor. 260'ın kilidini aç" at bounding box center [616, 122] width 99 height 85
drag, startPoint x: 630, startPoint y: 152, endPoint x: 611, endPoint y: 85, distance: 70.2
click at [611, 85] on div "Yarasa Kazı kazan kartları artık Yara efekti uyguluyor. 260'ın kilidini aç" at bounding box center [616, 122] width 99 height 85
drag, startPoint x: 611, startPoint y: 86, endPoint x: 415, endPoint y: 127, distance: 200.7
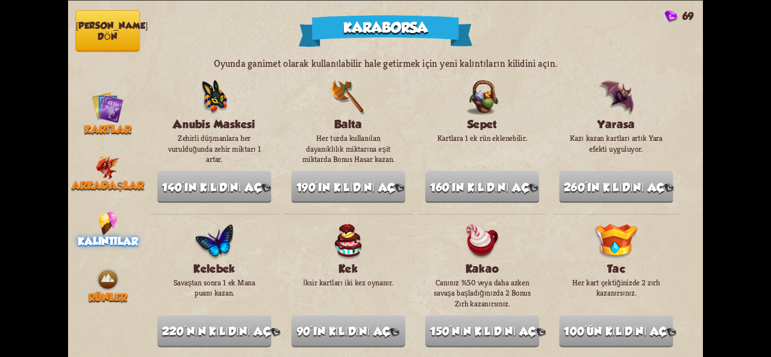
drag, startPoint x: 766, startPoint y: 0, endPoint x: 472, endPoint y: 49, distance: 297.5
click at [472, 49] on div "Oyunda ganimet olarak kullanılabilir hale getirmek için yeni kalıntıların kilid…" at bounding box center [426, 178] width 556 height 357
click at [221, 43] on div "Oyunda ganimet olarak kullanılabilir hale getirmek için yeni kalıntıların kilid…" at bounding box center [426, 178] width 556 height 357
drag, startPoint x: 221, startPoint y: 43, endPoint x: 219, endPoint y: 36, distance: 7.3
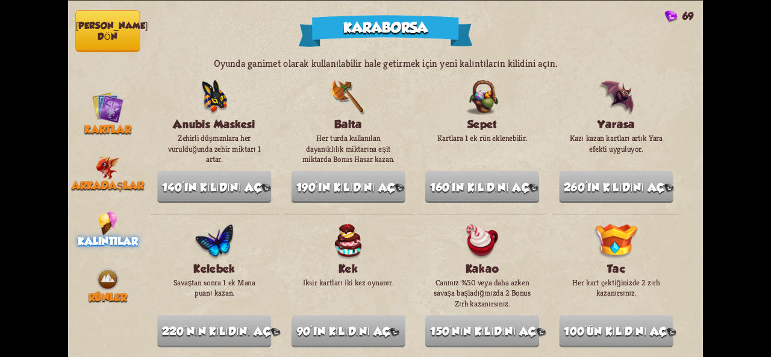
click at [219, 36] on div "Oyunda ganimet olarak kullanılabilir hale getirmek için yeni kalıntıların kilid…" at bounding box center [426, 178] width 556 height 357
click at [10, 84] on div "Karaborsa 69 Oyunda ganimet olarak kullanılabilir hale getirmek için yeni kalın…" at bounding box center [385, 178] width 771 height 357
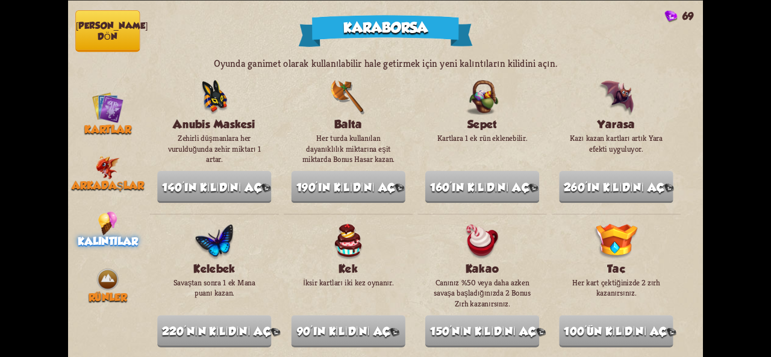
click at [116, 43] on button "Ana menüye dön" at bounding box center [107, 31] width 64 height 42
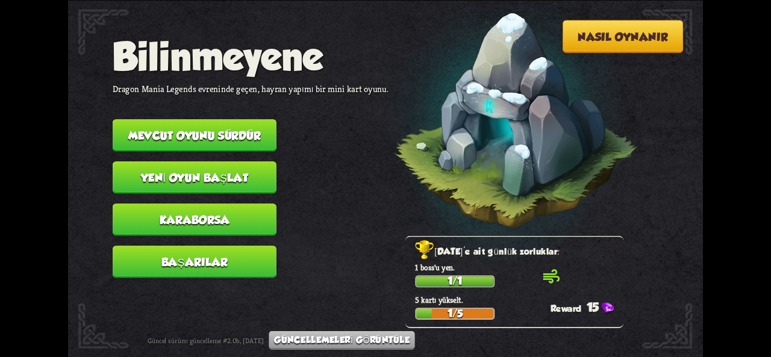
click at [199, 130] on font "Mevcut oyunu sürdür" at bounding box center [194, 135] width 133 height 13
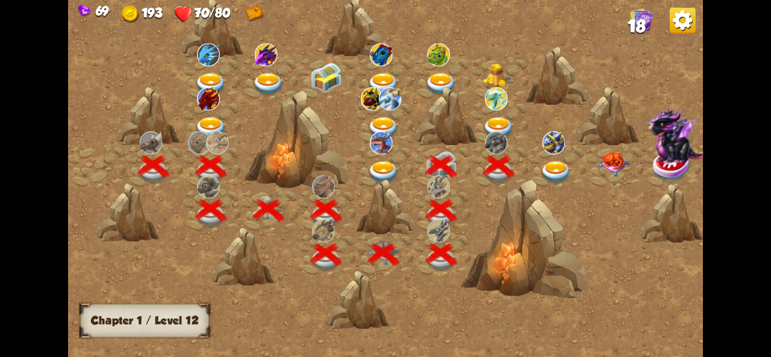
scroll to position [0, 183]
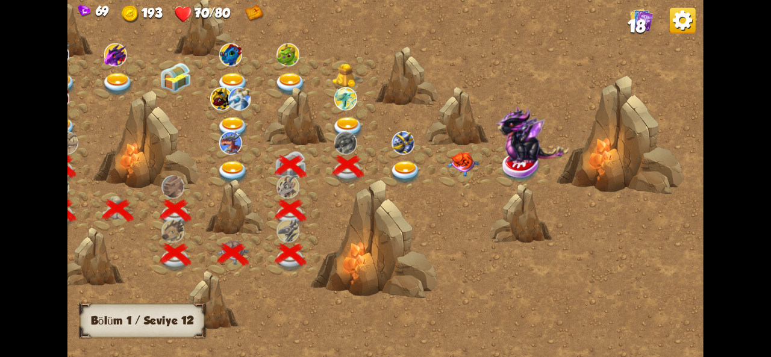
click at [394, 162] on img at bounding box center [406, 173] width 32 height 24
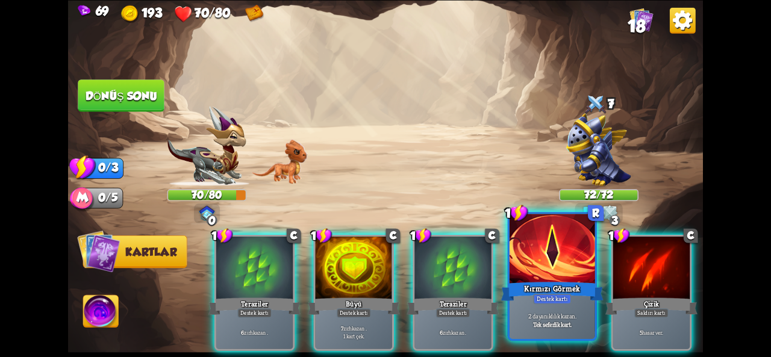
click at [551, 290] on font "Kırmızı Görmek" at bounding box center [552, 288] width 56 height 10
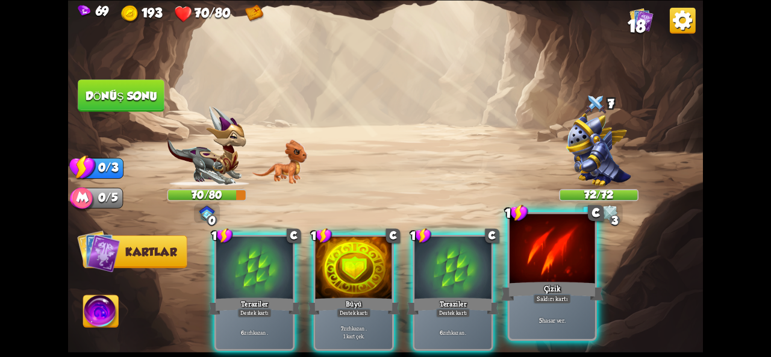
click at [525, 287] on div "Çizik" at bounding box center [552, 291] width 102 height 23
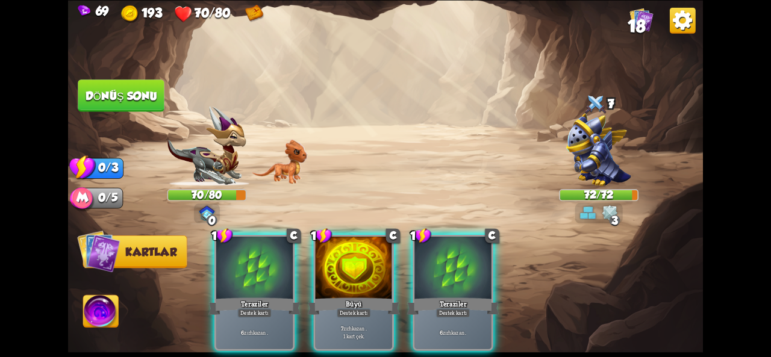
click at [93, 309] on img at bounding box center [101, 313] width 36 height 36
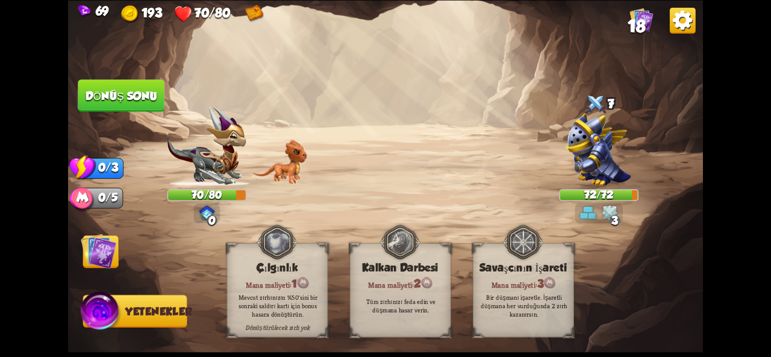
click at [92, 237] on img at bounding box center [99, 251] width 36 height 36
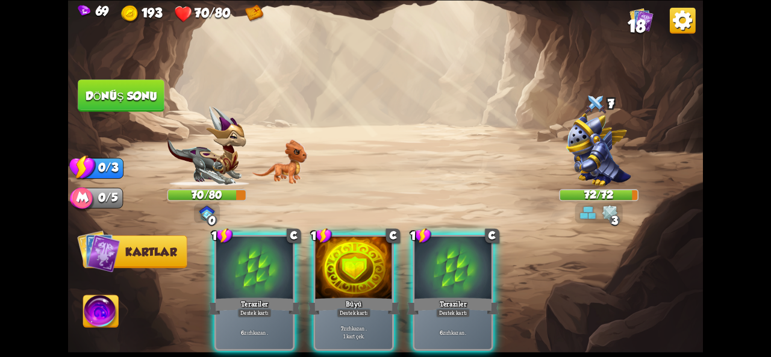
click at [113, 81] on button "Dönüş sonu" at bounding box center [121, 96] width 87 height 33
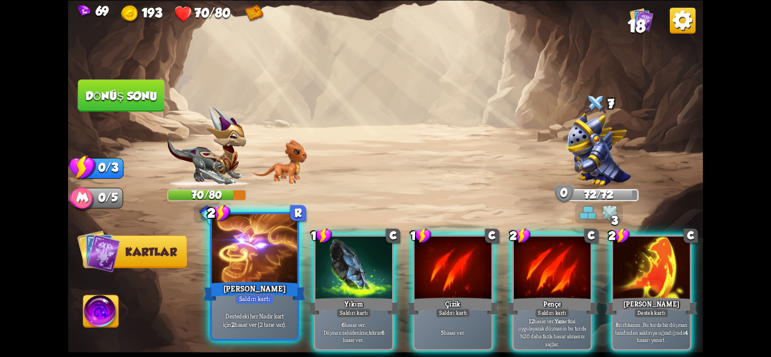
click at [253, 262] on div at bounding box center [255, 250] width 86 height 72
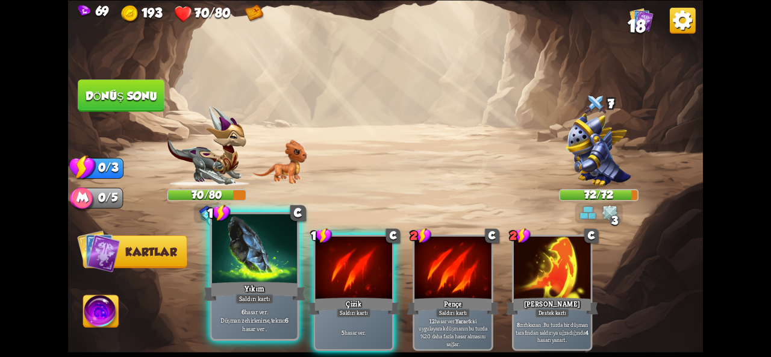
click at [272, 279] on div at bounding box center [255, 250] width 86 height 72
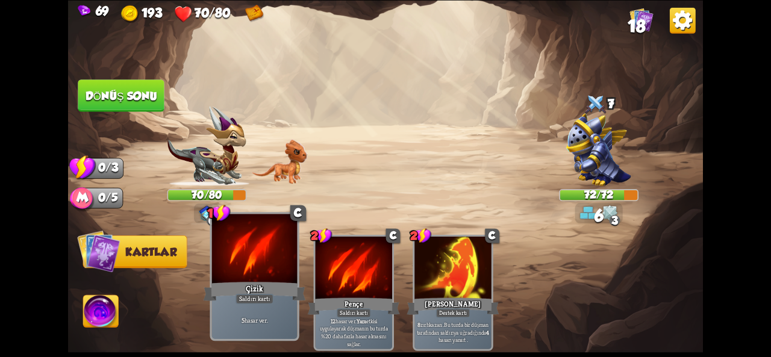
drag, startPoint x: 425, startPoint y: 269, endPoint x: 251, endPoint y: 224, distance: 180.5
click at [251, 224] on div "1 C Çizik Saldırı kartı 5 hasar ver . 2 C Pençe Saldırı kartı 12 hasar ver . Ya…" at bounding box center [449, 277] width 508 height 159
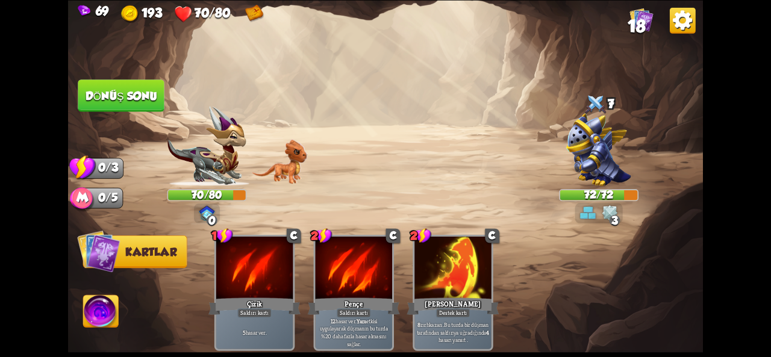
click at [151, 91] on font "Dönüş sonu" at bounding box center [121, 95] width 74 height 13
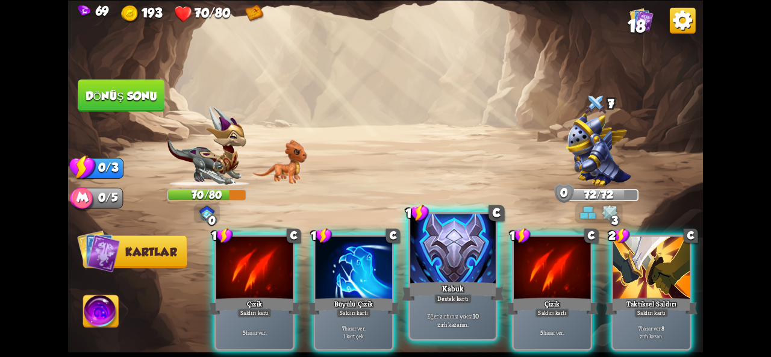
click at [453, 271] on div at bounding box center [453, 250] width 86 height 72
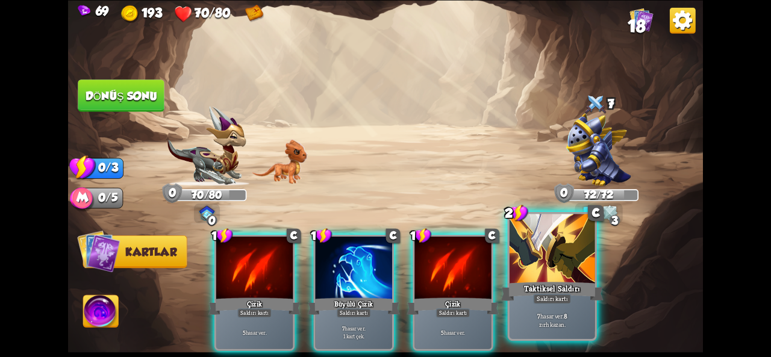
click at [533, 301] on div "Saldırı kartı" at bounding box center [552, 299] width 38 height 10
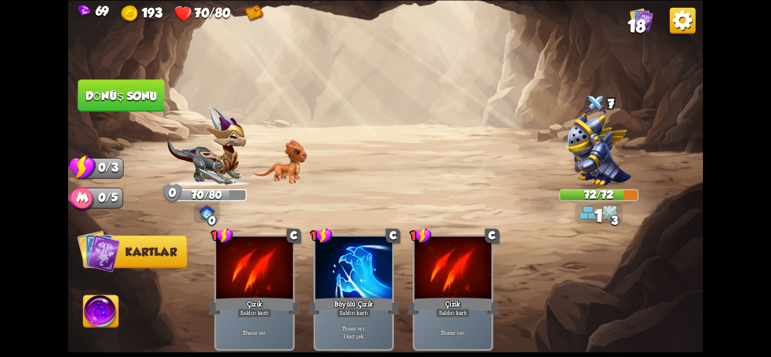
click at [159, 98] on button "Dönüş sonu" at bounding box center [121, 96] width 87 height 33
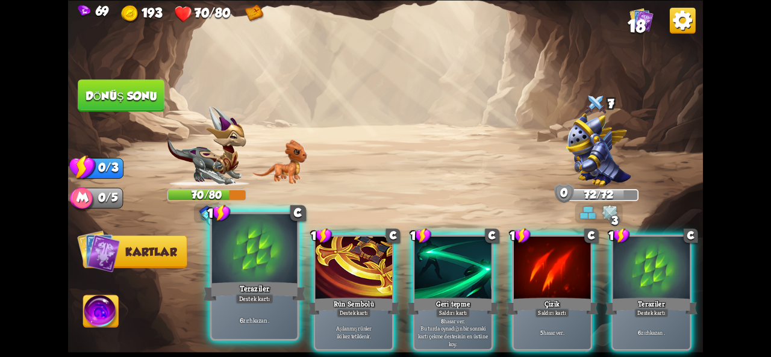
click at [239, 279] on div at bounding box center [255, 250] width 86 height 72
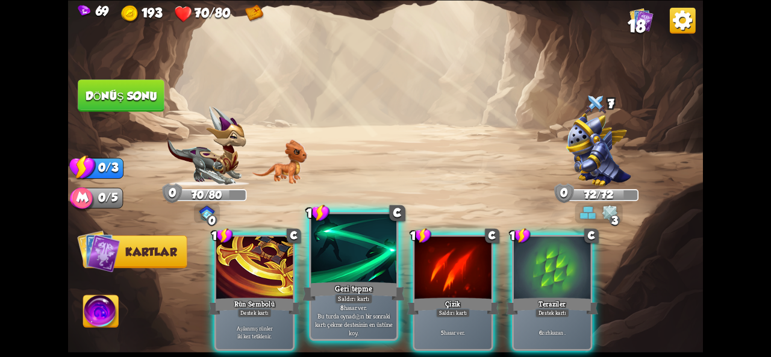
click at [347, 284] on font "Geri tepme" at bounding box center [354, 288] width 38 height 10
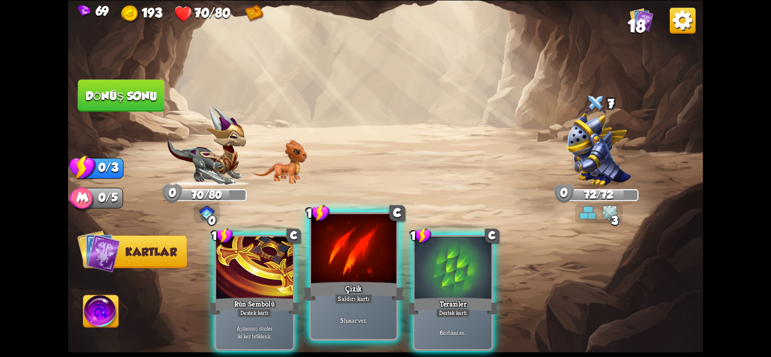
click at [363, 289] on div "Çizik" at bounding box center [354, 291] width 102 height 23
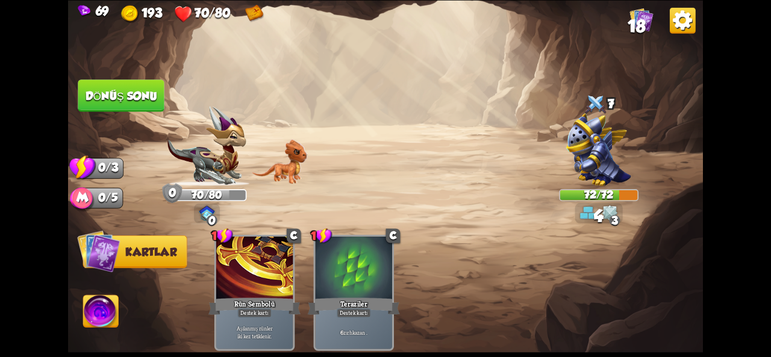
click at [121, 95] on font "Dönüş sonu" at bounding box center [122, 95] width 72 height 13
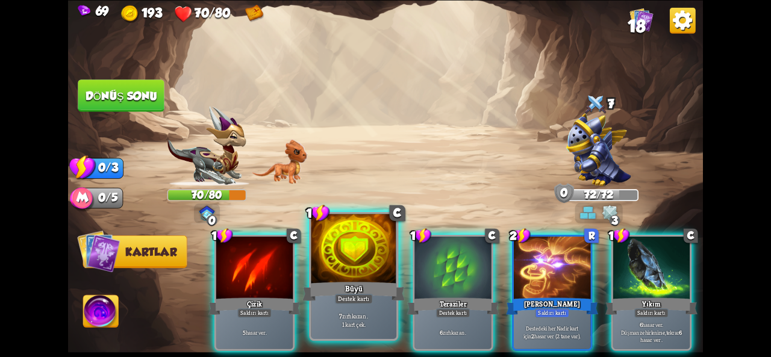
click at [362, 256] on div at bounding box center [354, 250] width 86 height 72
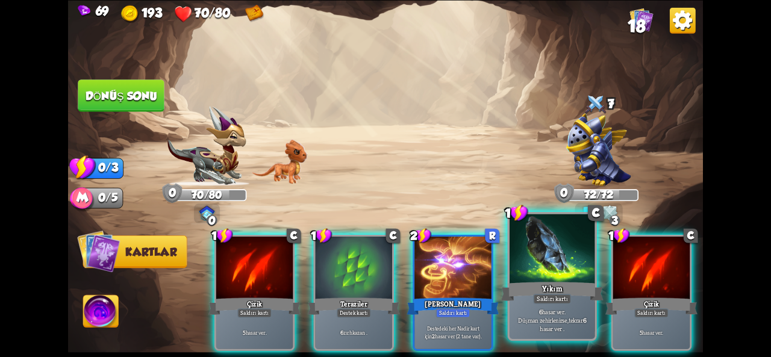
click at [545, 268] on div at bounding box center [553, 250] width 86 height 72
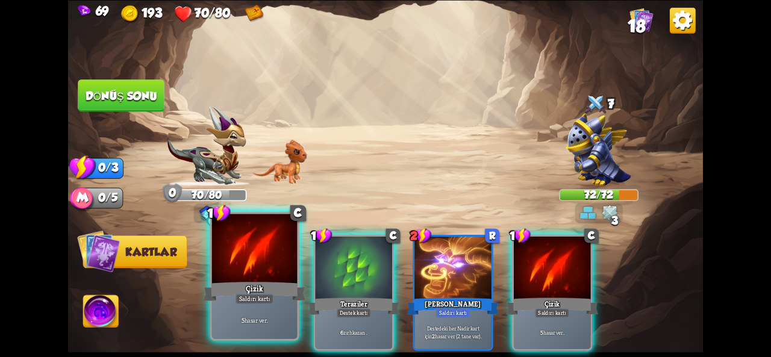
click at [245, 304] on div "Saldırı kartı" at bounding box center [255, 299] width 38 height 10
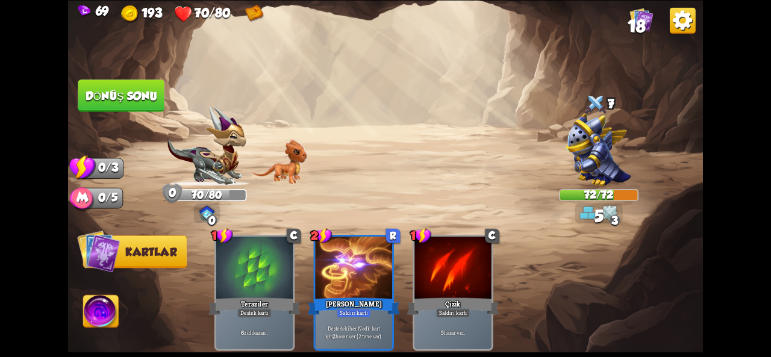
click at [131, 97] on font "Dönüş sonu" at bounding box center [121, 95] width 73 height 13
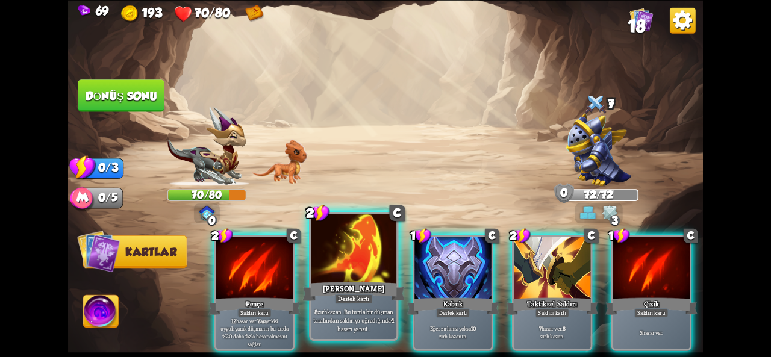
click at [352, 249] on div at bounding box center [354, 250] width 86 height 72
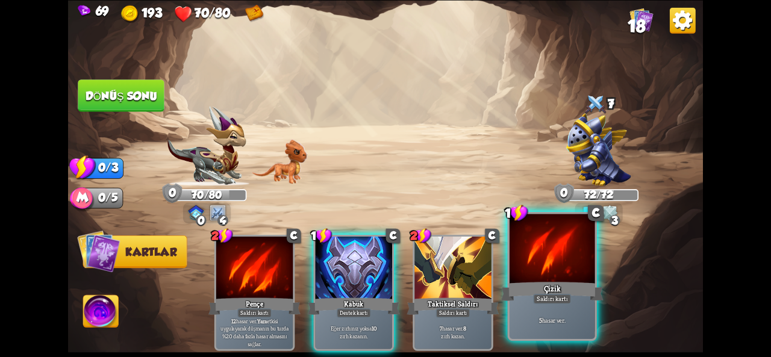
click at [539, 273] on div at bounding box center [553, 250] width 86 height 72
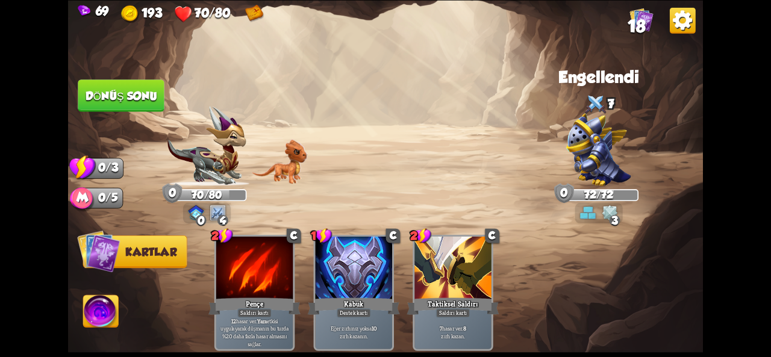
click at [119, 85] on button "Dönüş sonu" at bounding box center [121, 96] width 87 height 33
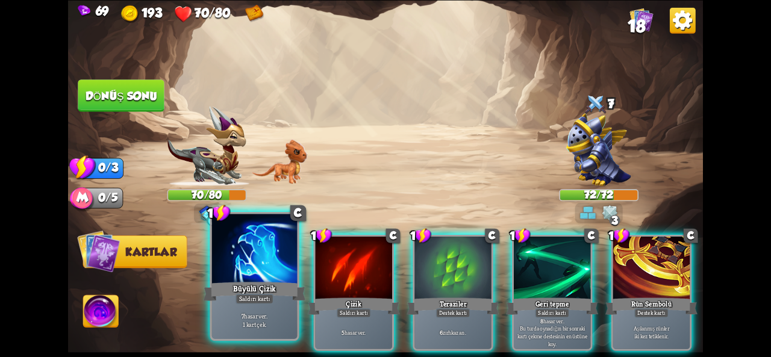
click at [269, 293] on font "Büyülü Çizik" at bounding box center [254, 288] width 43 height 10
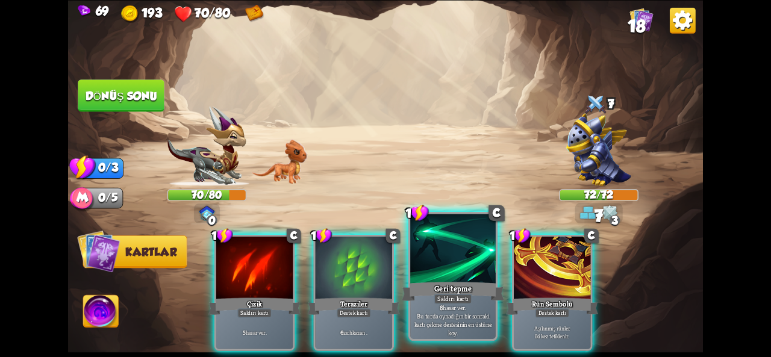
click at [440, 283] on div "Geri tepme" at bounding box center [453, 291] width 102 height 23
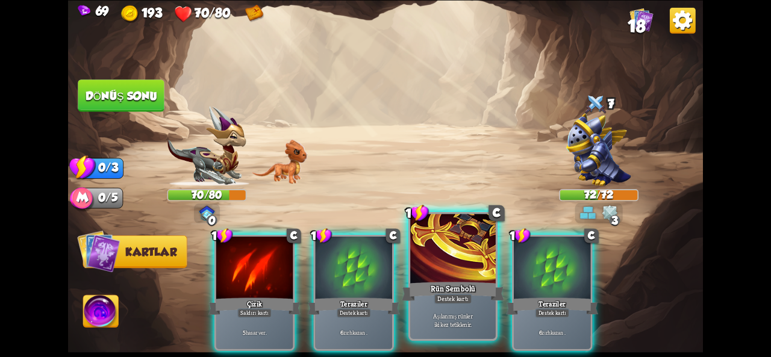
click at [450, 313] on font "Aşılanmış rünler" at bounding box center [452, 316] width 39 height 8
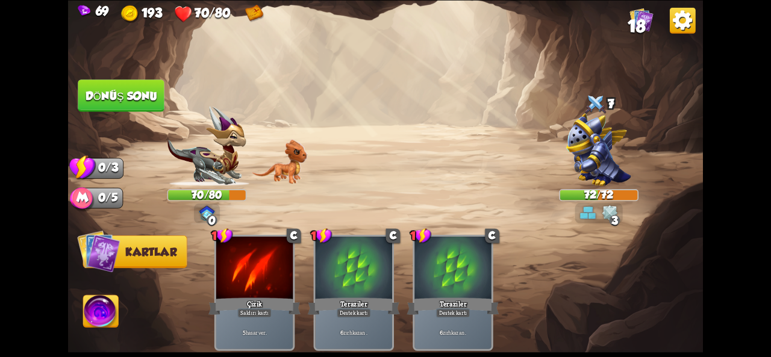
click at [155, 105] on button "Dönüş sonu" at bounding box center [121, 96] width 87 height 33
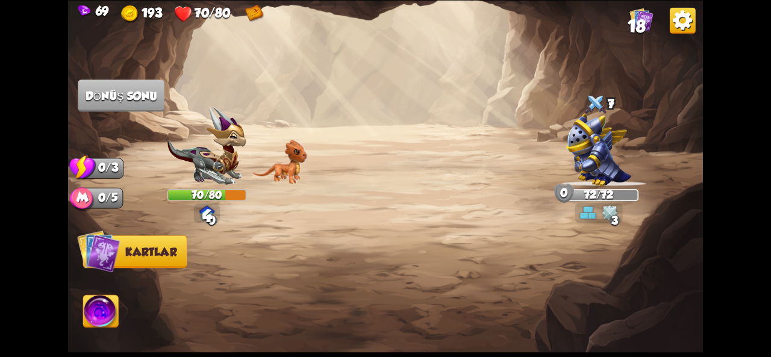
click at [272, 164] on img at bounding box center [280, 161] width 56 height 45
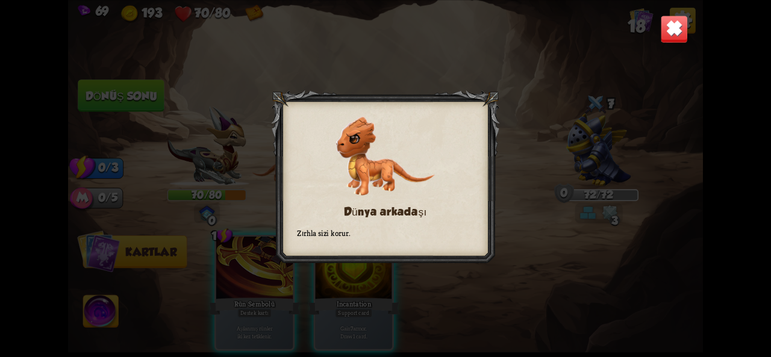
click at [503, 284] on div "Dünya arkadaşı Zırhla sizi korur." at bounding box center [385, 178] width 635 height 357
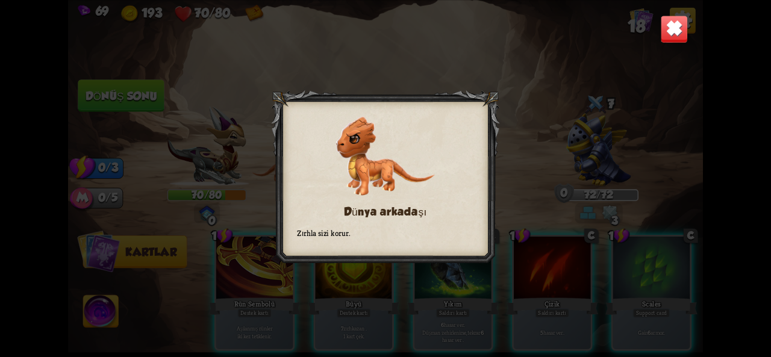
click at [547, 144] on div "Dünya arkadaşı Zırhla sizi korur." at bounding box center [385, 178] width 635 height 357
click at [667, 30] on img at bounding box center [674, 29] width 28 height 28
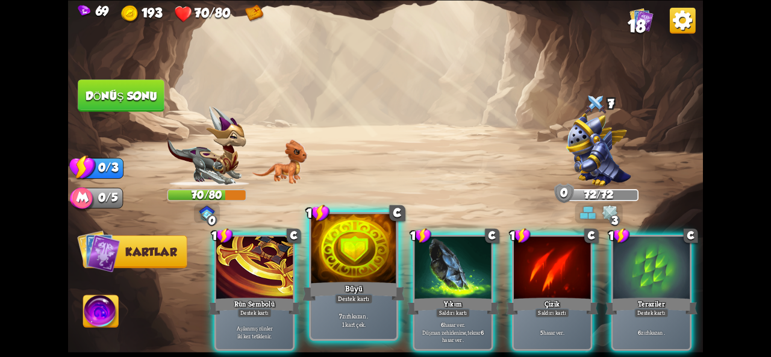
click at [354, 275] on div at bounding box center [354, 250] width 86 height 72
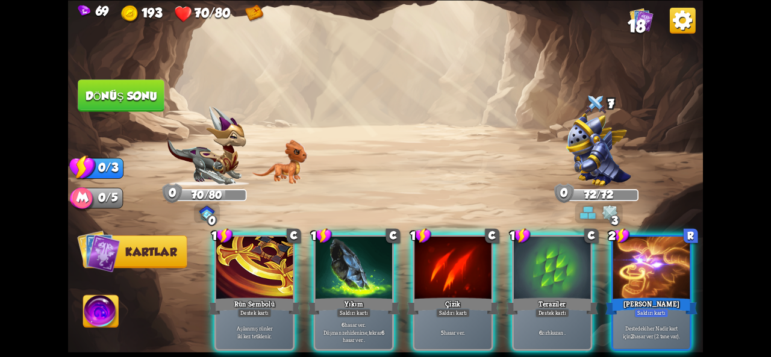
click at [601, 165] on img at bounding box center [598, 149] width 65 height 73
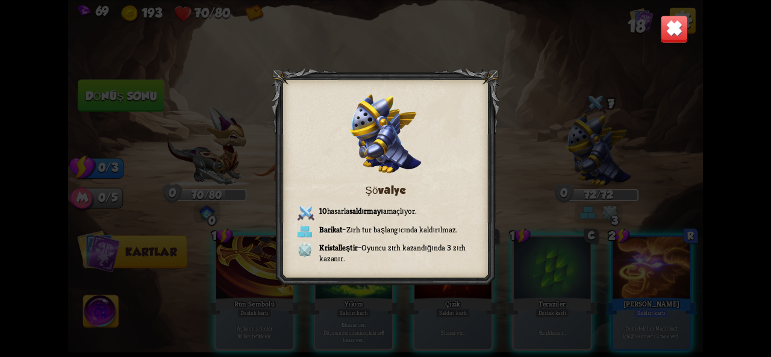
click at [685, 33] on img at bounding box center [674, 29] width 28 height 28
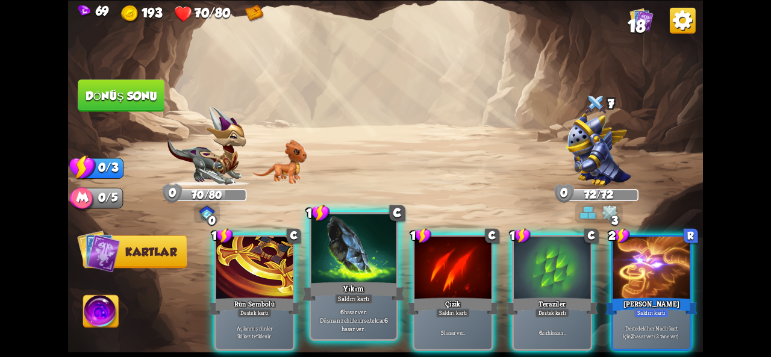
click at [368, 269] on div at bounding box center [354, 250] width 86 height 72
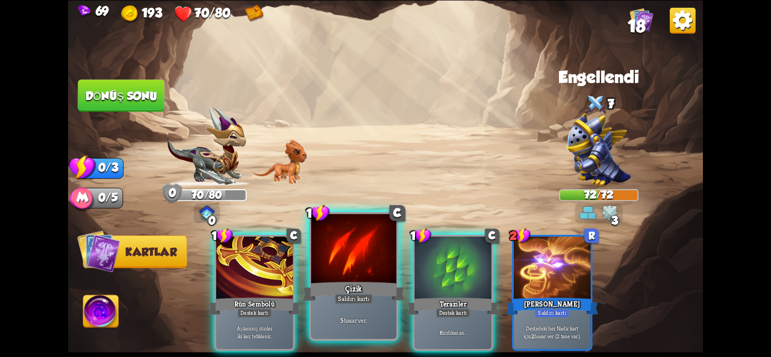
click at [357, 277] on div at bounding box center [354, 250] width 86 height 72
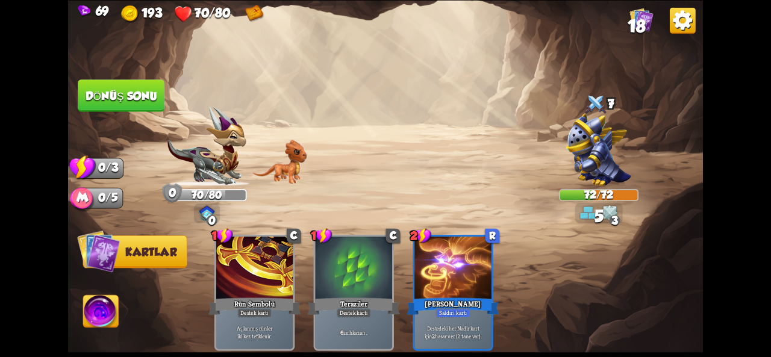
click at [130, 95] on font "Dönüş sonu" at bounding box center [121, 95] width 74 height 13
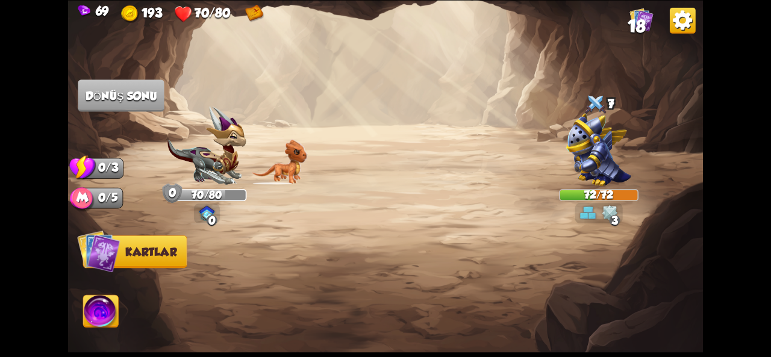
click at [224, 154] on div "Saldırmak için bir düşman seçin... O kartı oynayacak kadar dayanıklılığın yok .…" at bounding box center [385, 178] width 635 height 357
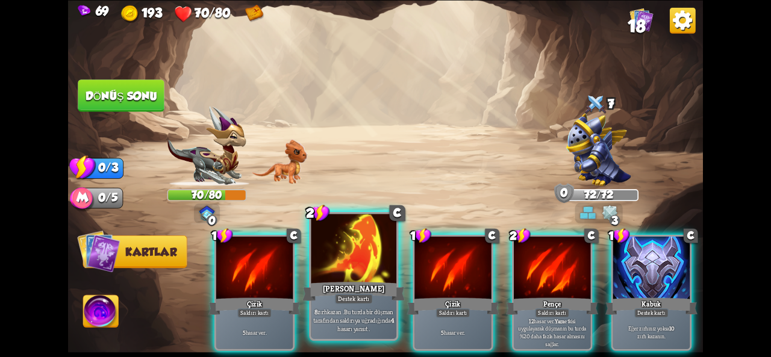
click at [369, 266] on div at bounding box center [354, 250] width 86 height 72
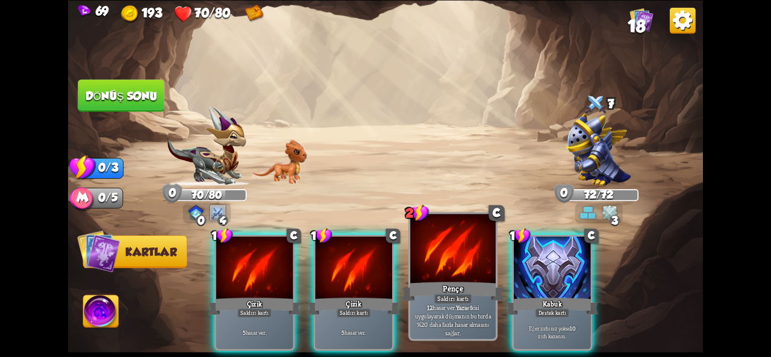
click at [462, 277] on div at bounding box center [453, 250] width 86 height 72
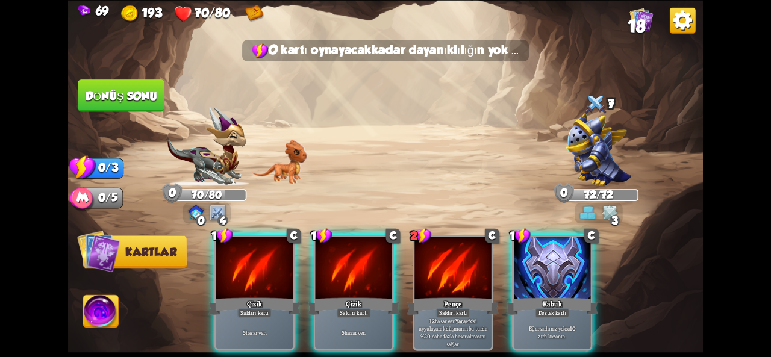
click at [106, 174] on div "0/3" at bounding box center [103, 168] width 41 height 21
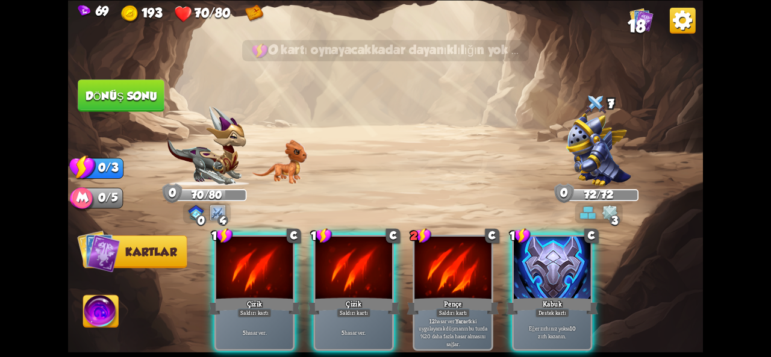
drag, startPoint x: 106, startPoint y: 172, endPoint x: 178, endPoint y: 213, distance: 83.1
click at [146, 196] on div "Saldırmak için bir düşman seçin... O kartı oynayacak kadar dayanıklılığın yok .…" at bounding box center [385, 178] width 635 height 357
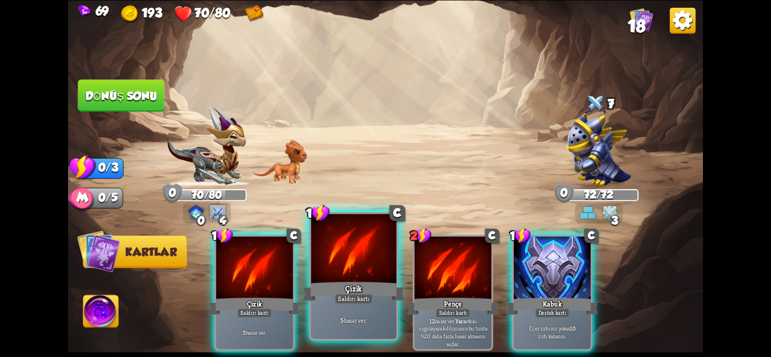
click at [339, 280] on div "Çizik" at bounding box center [354, 291] width 102 height 23
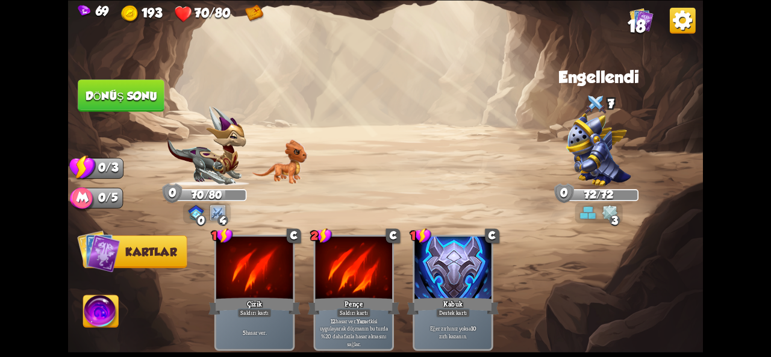
click at [121, 99] on font "Dönüş sonu" at bounding box center [121, 95] width 74 height 13
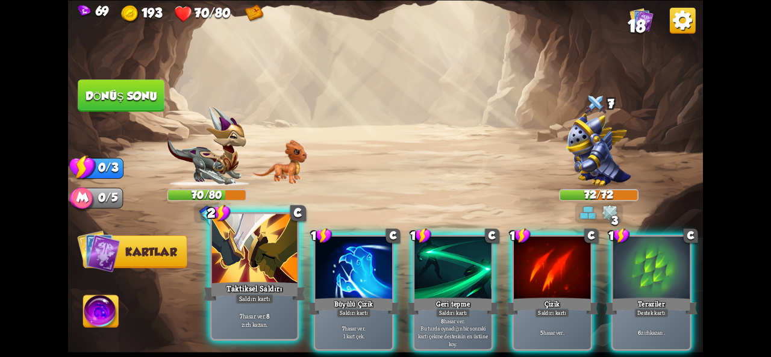
click at [264, 287] on font "Taktiksel Saldırı" at bounding box center [255, 288] width 56 height 10
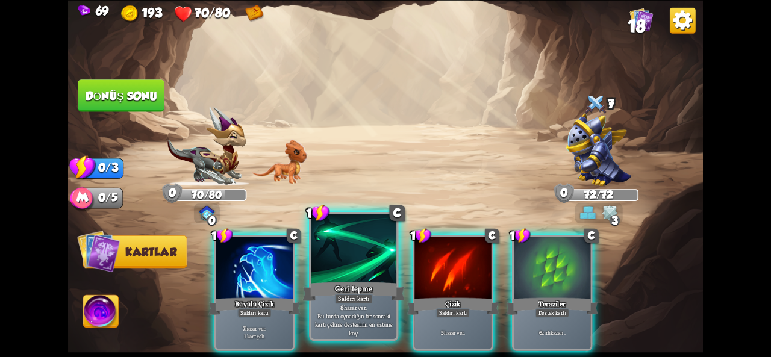
click at [341, 279] on div at bounding box center [354, 250] width 86 height 72
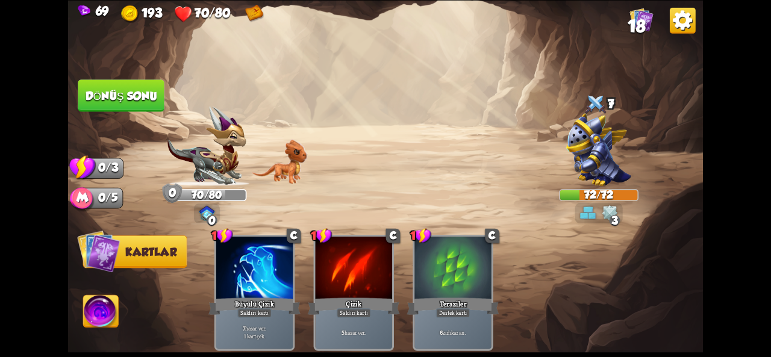
click at [120, 97] on font "Dönüş sonu" at bounding box center [122, 95] width 72 height 13
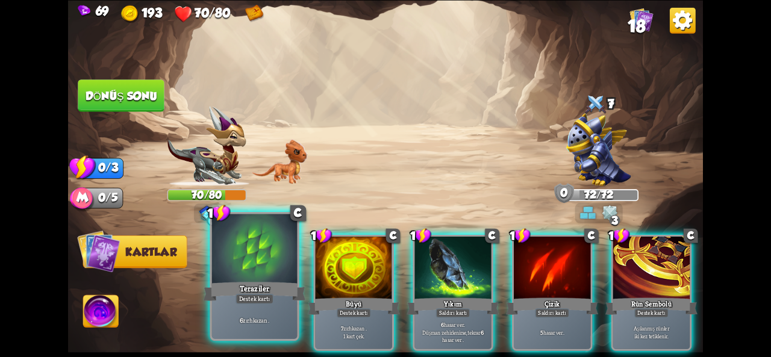
click at [262, 325] on div "6 zırh kazan ." at bounding box center [255, 320] width 86 height 37
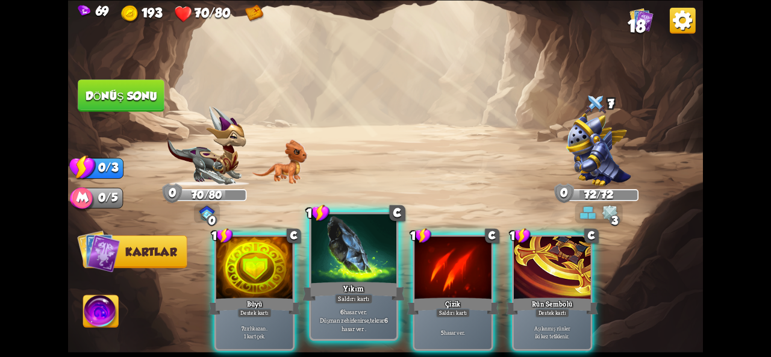
click at [330, 315] on p "6 hasar ver . Düşman zehirlenirse, tekrar 6 hasar ver ." at bounding box center [353, 320] width 81 height 25
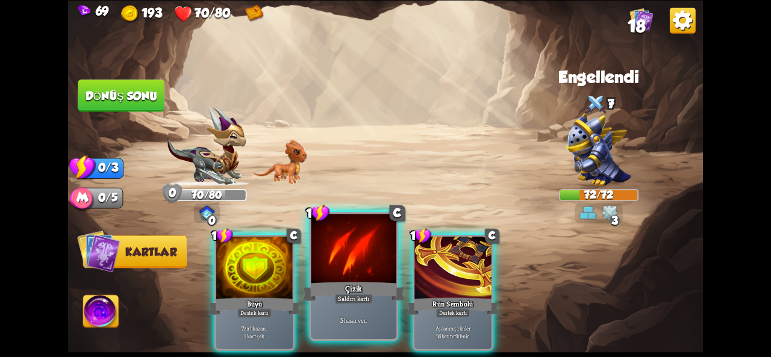
click at [330, 315] on div "5 hasar ver ." at bounding box center [354, 320] width 86 height 37
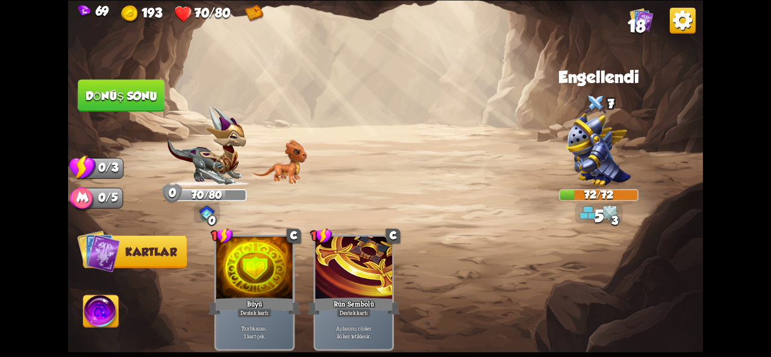
click at [106, 92] on font "Dönüş sonu" at bounding box center [122, 95] width 72 height 13
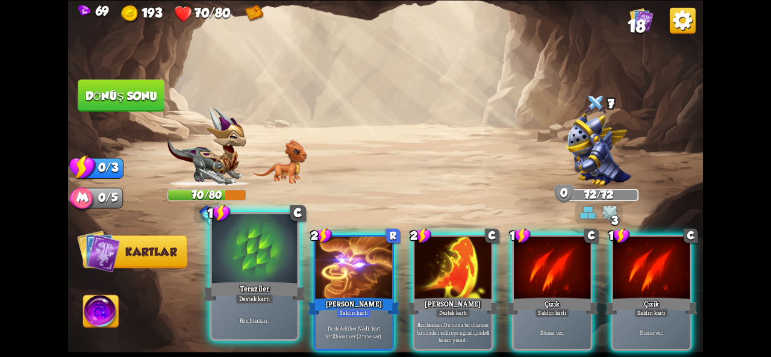
click at [247, 292] on font "Teraziler" at bounding box center [255, 288] width 30 height 10
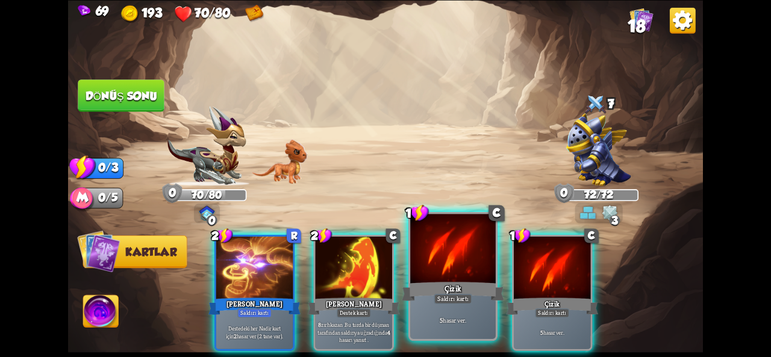
click at [452, 283] on font "Çizik" at bounding box center [453, 288] width 17 height 10
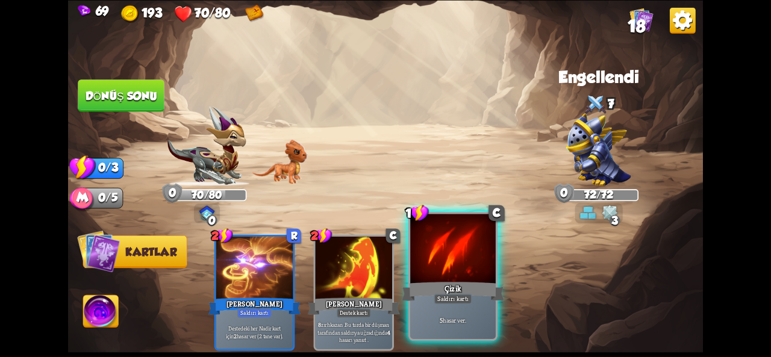
click at [448, 301] on font "Saldırı kartı" at bounding box center [453, 299] width 31 height 8
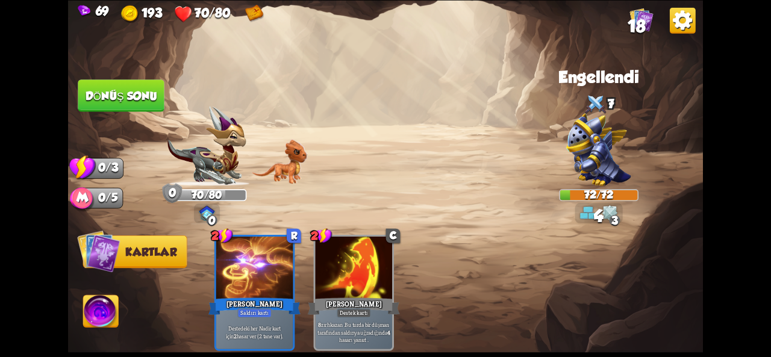
click at [115, 102] on button "Dönüş sonu" at bounding box center [121, 95] width 89 height 33
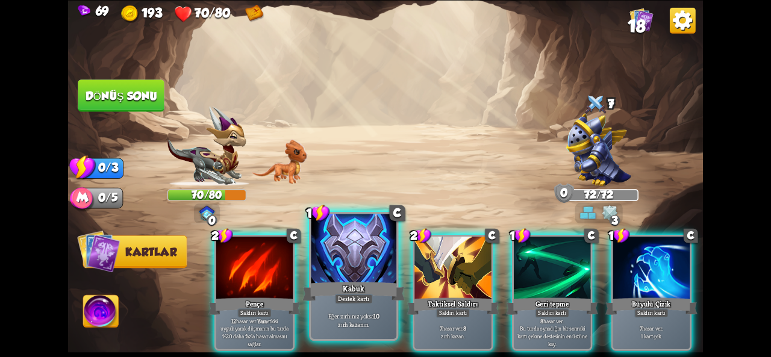
click at [351, 298] on font "Destek kartı" at bounding box center [353, 299] width 31 height 8
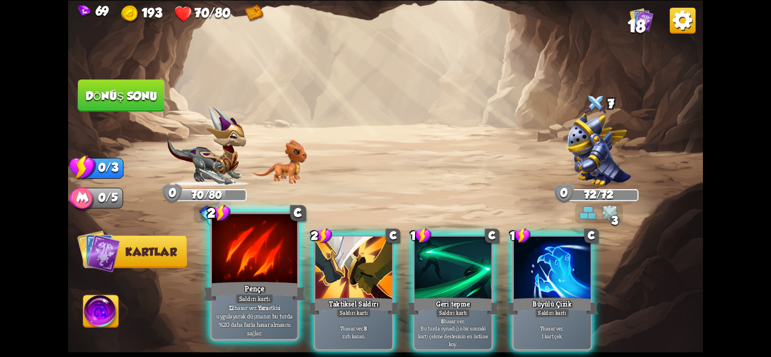
click at [221, 307] on p "12 hasar ver . Yara etkisi uygulayarak düşmanın bu turda %20 daha fazla hasar a…" at bounding box center [254, 321] width 81 height 34
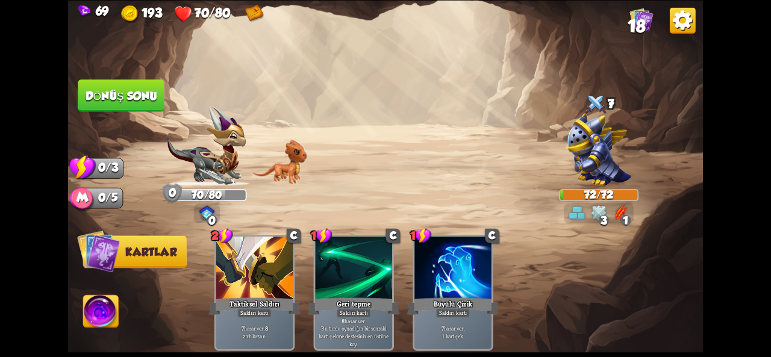
click at [143, 86] on button "Dönüş sonu" at bounding box center [121, 96] width 87 height 33
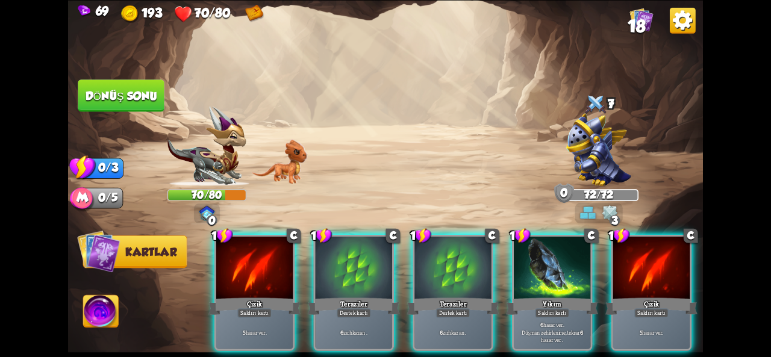
click at [254, 316] on div "5 hasar ver ." at bounding box center [254, 333] width 77 height 34
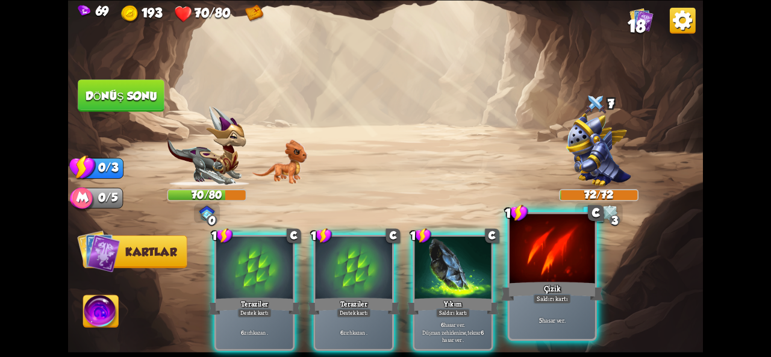
click at [530, 272] on div at bounding box center [553, 250] width 86 height 72
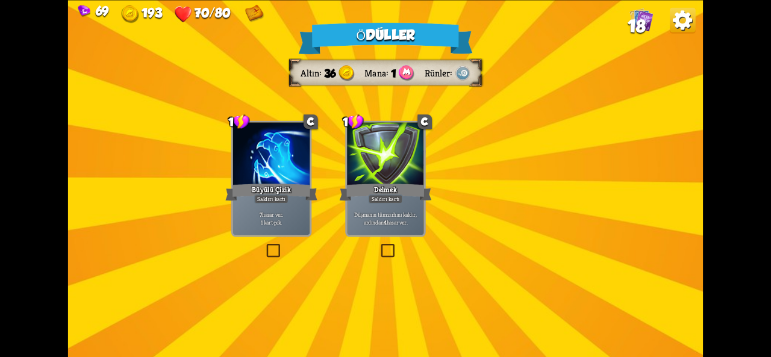
click at [407, 180] on img at bounding box center [390, 169] width 72 height 53
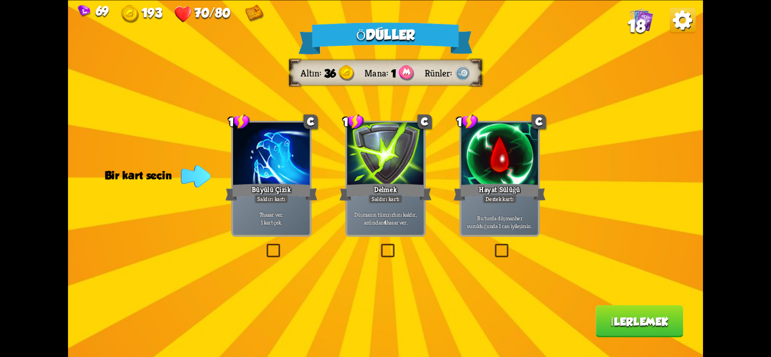
click at [394, 212] on font "Düşmanın tüm zırhını kaldır, ardından" at bounding box center [385, 217] width 62 height 15
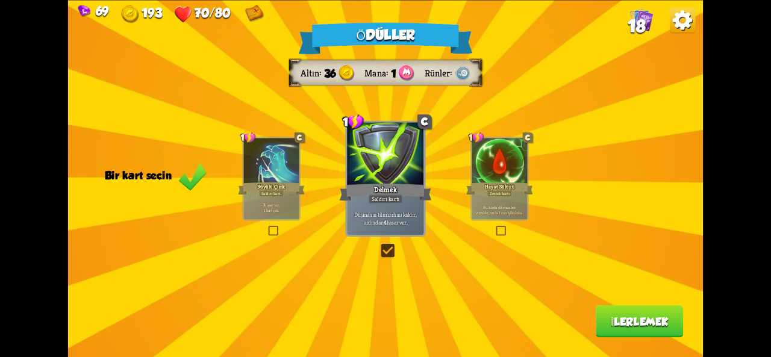
click at [627, 321] on font "İlerlemek" at bounding box center [640, 321] width 58 height 13
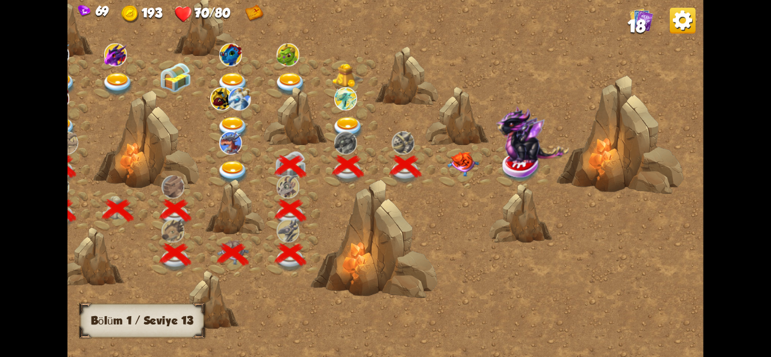
click at [461, 159] on img at bounding box center [463, 163] width 32 height 25
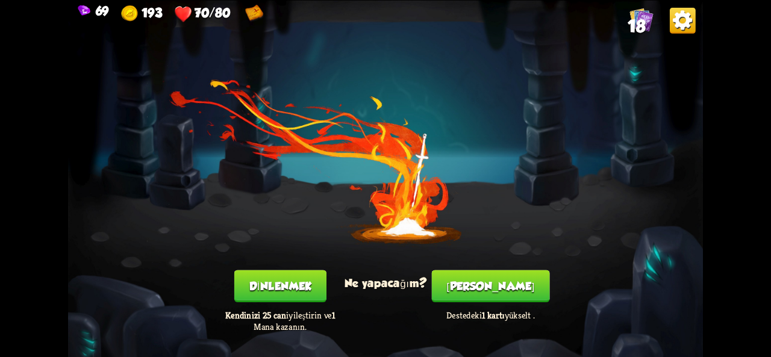
click at [296, 281] on font "Dinlenmek" at bounding box center [280, 286] width 62 height 13
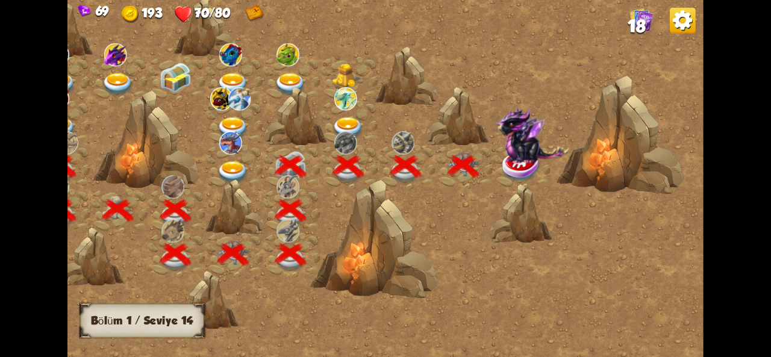
click at [351, 123] on img at bounding box center [348, 128] width 32 height 24
click at [350, 120] on img at bounding box center [348, 128] width 32 height 24
click at [342, 121] on img at bounding box center [348, 128] width 32 height 24
click at [337, 103] on img at bounding box center [345, 98] width 23 height 23
click at [337, 114] on div at bounding box center [349, 123] width 58 height 44
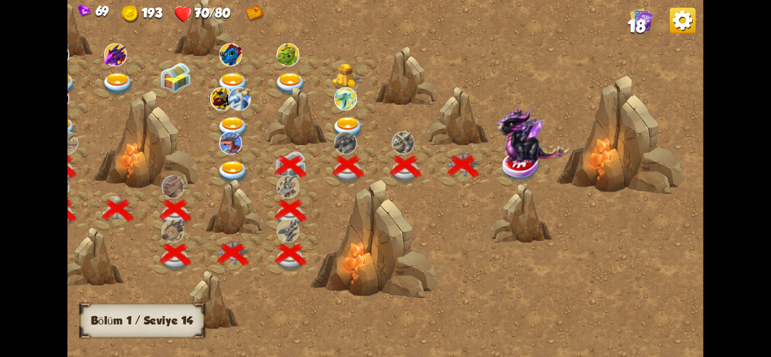
click at [337, 118] on img at bounding box center [348, 128] width 32 height 24
drag, startPoint x: 222, startPoint y: 135, endPoint x: 356, endPoint y: 180, distance: 140.6
click at [356, 180] on div at bounding box center [310, 184] width 786 height 371
drag, startPoint x: 313, startPoint y: 162, endPoint x: 416, endPoint y: 204, distance: 111.4
click at [416, 204] on div at bounding box center [310, 184] width 786 height 371
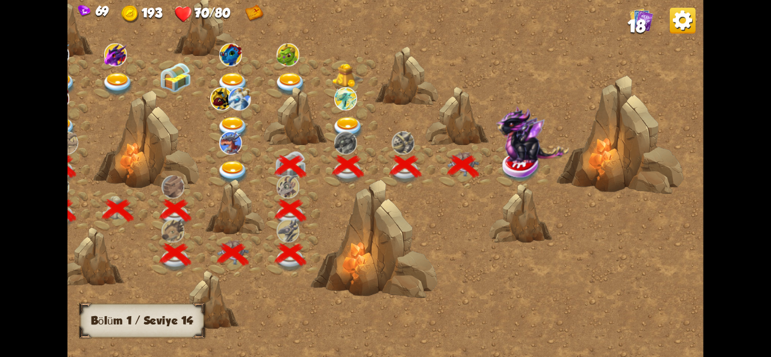
click at [522, 152] on img at bounding box center [532, 133] width 74 height 57
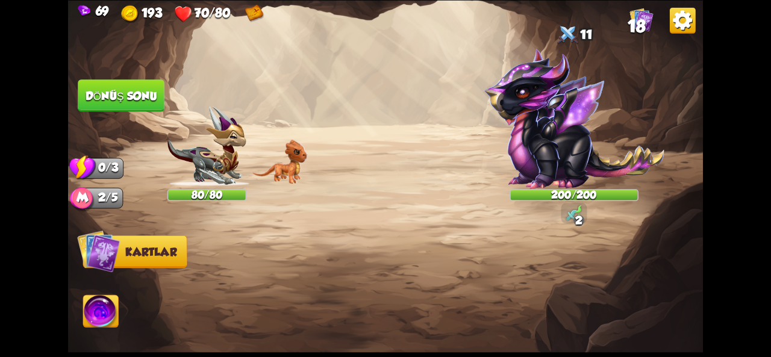
click at [535, 130] on img at bounding box center [574, 118] width 181 height 141
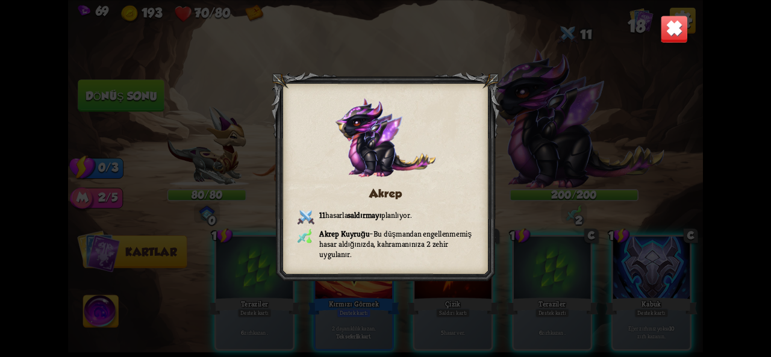
click at [484, 74] on div at bounding box center [386, 178] width 228 height 213
click at [668, 25] on img at bounding box center [674, 29] width 28 height 28
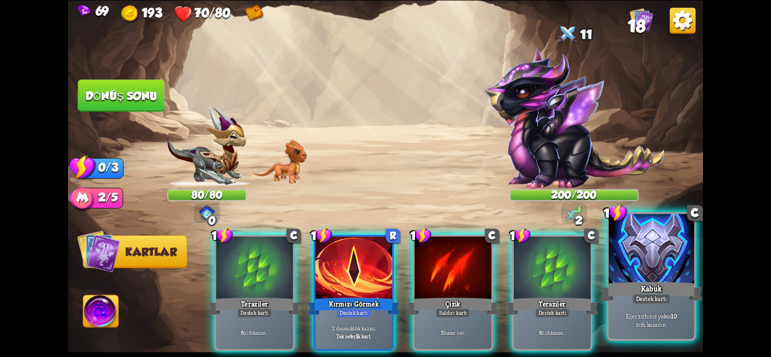
click at [659, 271] on div at bounding box center [652, 250] width 86 height 72
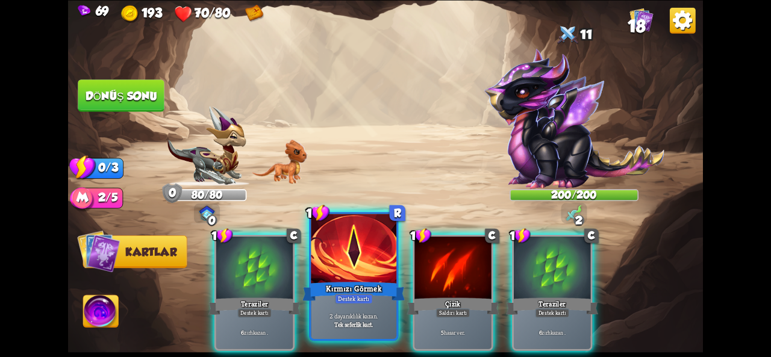
click at [363, 283] on div "Kırmızı Görmek" at bounding box center [354, 291] width 102 height 23
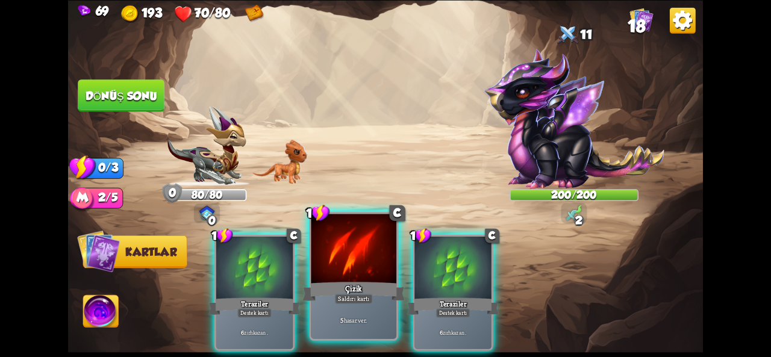
click at [358, 275] on div at bounding box center [354, 250] width 86 height 72
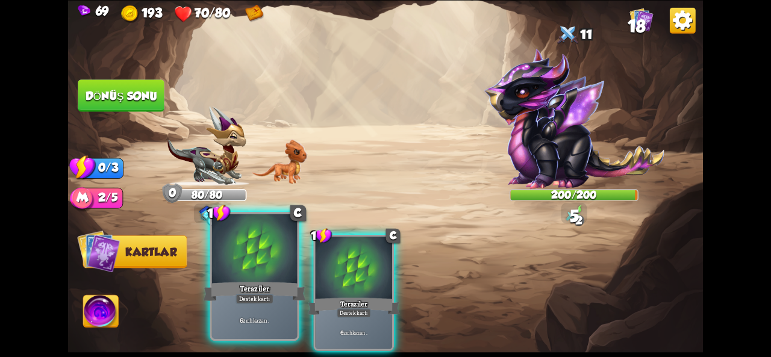
click at [259, 267] on div at bounding box center [255, 250] width 86 height 72
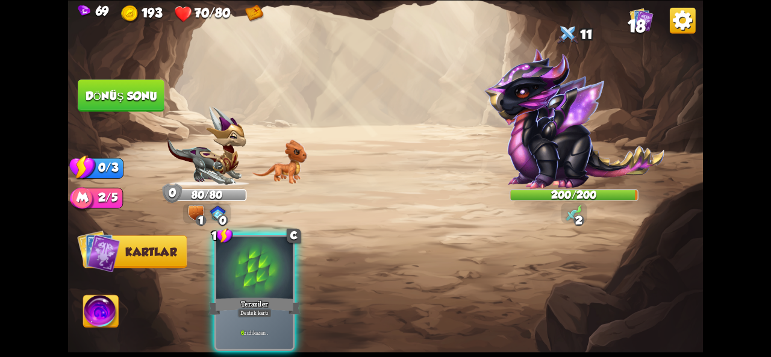
click at [147, 99] on font "Dönüş sonu" at bounding box center [122, 95] width 72 height 13
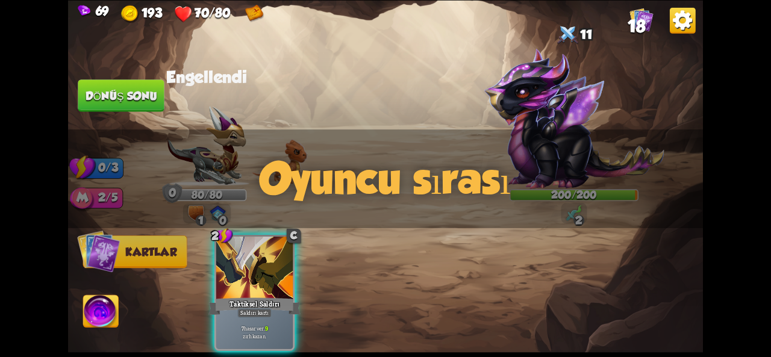
click at [97, 303] on img at bounding box center [101, 313] width 36 height 36
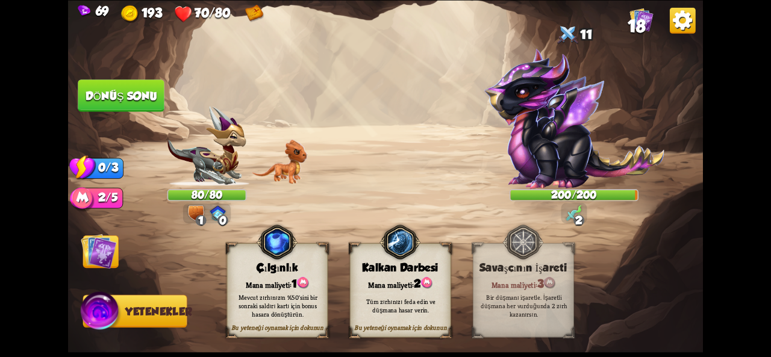
click at [98, 272] on img at bounding box center [385, 178] width 635 height 357
click at [99, 266] on img at bounding box center [99, 251] width 36 height 36
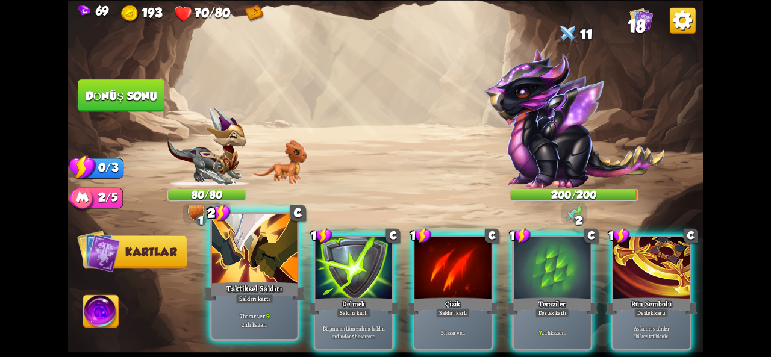
click at [262, 283] on div "Taktiksel Saldırı" at bounding box center [255, 291] width 102 height 23
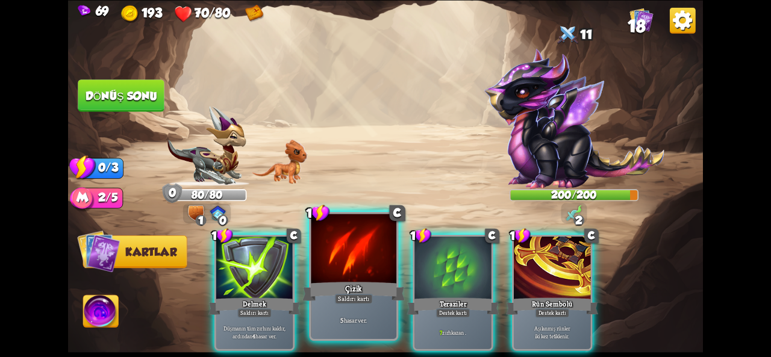
click at [366, 321] on font "hasar ver" at bounding box center [355, 320] width 22 height 8
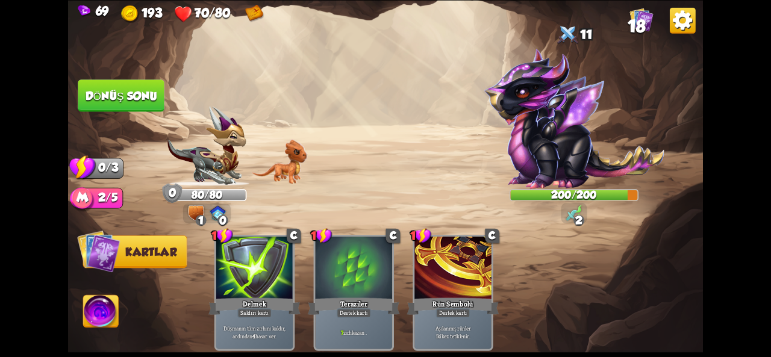
click at [115, 105] on button "Dönüş sonu" at bounding box center [121, 96] width 87 height 33
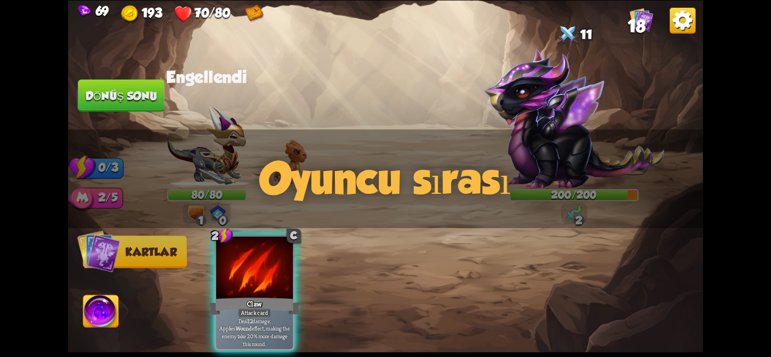
click at [570, 143] on div "Oyuncu sırası" at bounding box center [385, 179] width 635 height 99
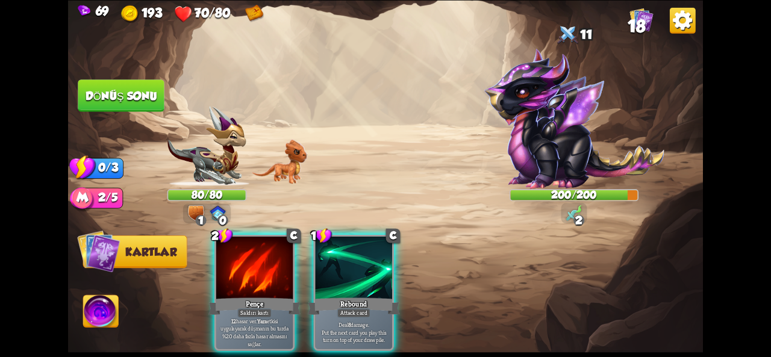
click at [533, 132] on div "Oyuncu sırası" at bounding box center [385, 179] width 635 height 99
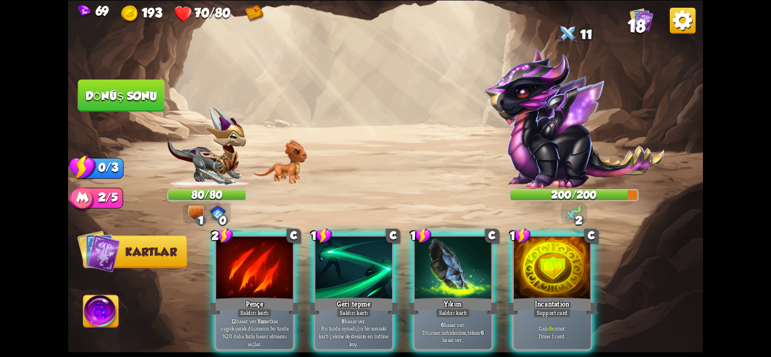
click at [535, 110] on img at bounding box center [574, 118] width 181 height 141
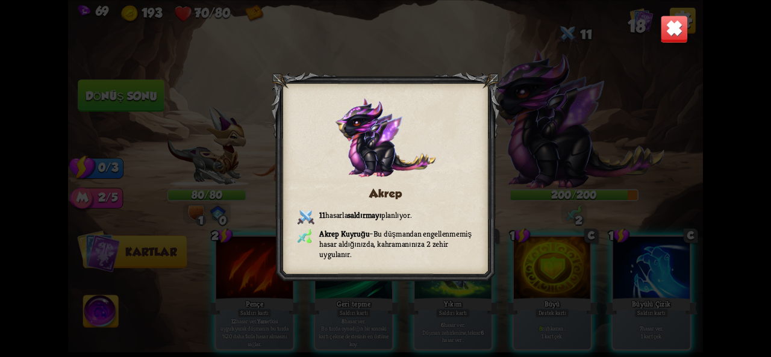
click at [674, 36] on img at bounding box center [674, 29] width 28 height 28
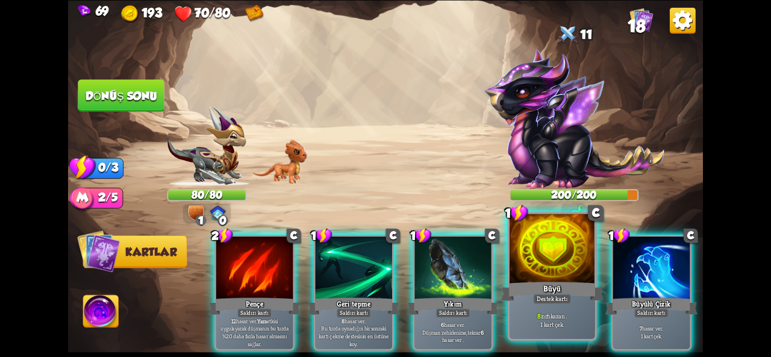
click at [542, 265] on div at bounding box center [553, 250] width 86 height 72
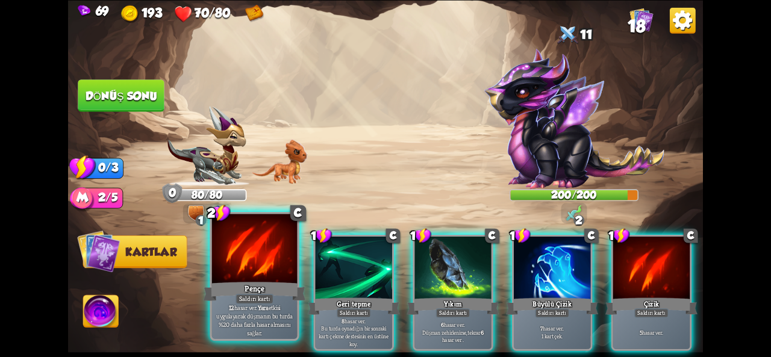
click at [300, 299] on div "Pençe" at bounding box center [255, 291] width 102 height 23
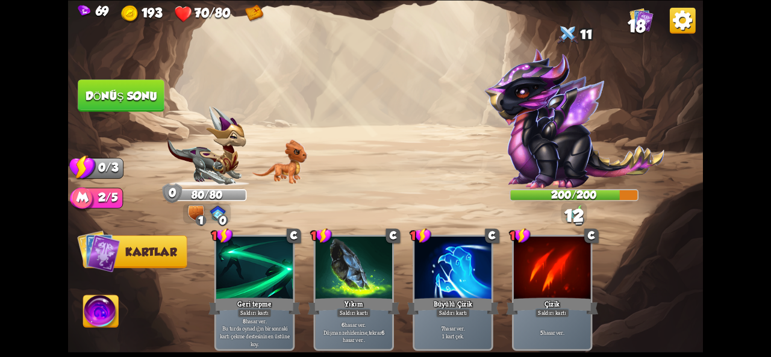
click at [134, 95] on font "Dönüş sonu" at bounding box center [122, 95] width 72 height 13
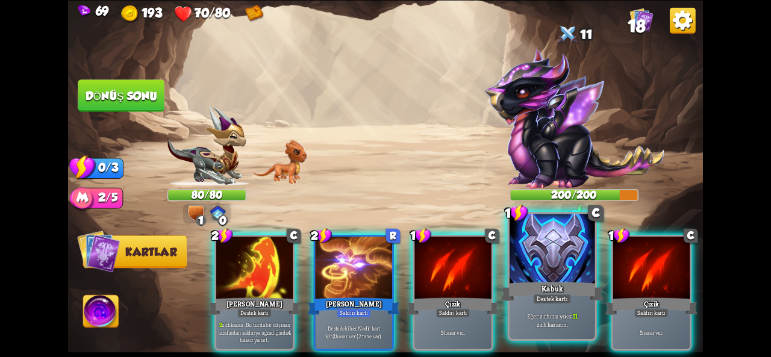
click at [540, 314] on font "Eğer zırhınız yoksa" at bounding box center [550, 316] width 46 height 8
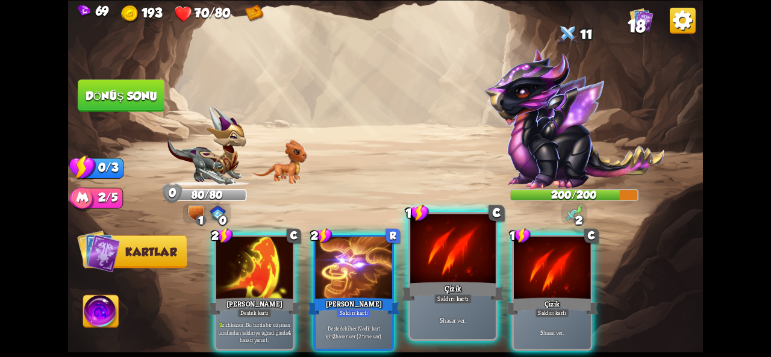
click at [441, 330] on div "5 hasar ver ." at bounding box center [453, 320] width 86 height 37
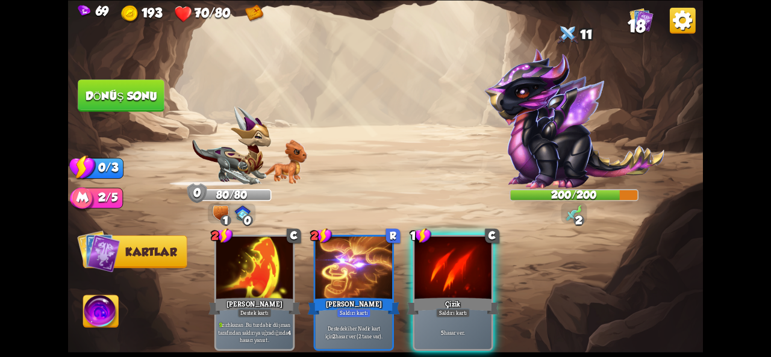
click at [441, 330] on div "5 hasar ver ." at bounding box center [453, 333] width 77 height 34
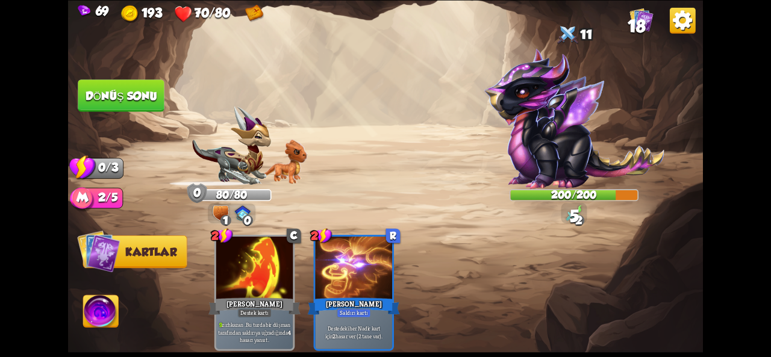
click at [115, 92] on font "Dönüş sonu" at bounding box center [121, 95] width 73 height 13
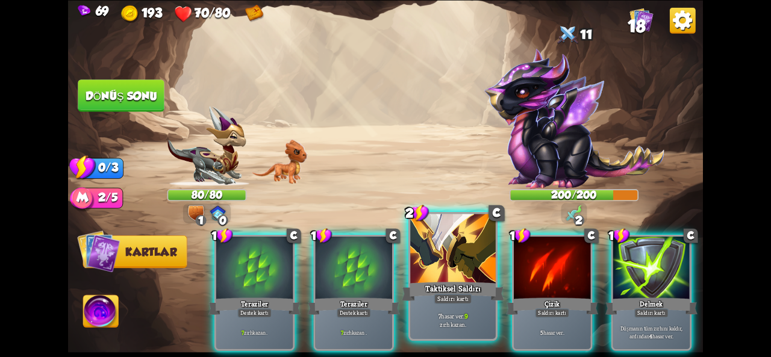
click at [438, 275] on div at bounding box center [453, 250] width 86 height 72
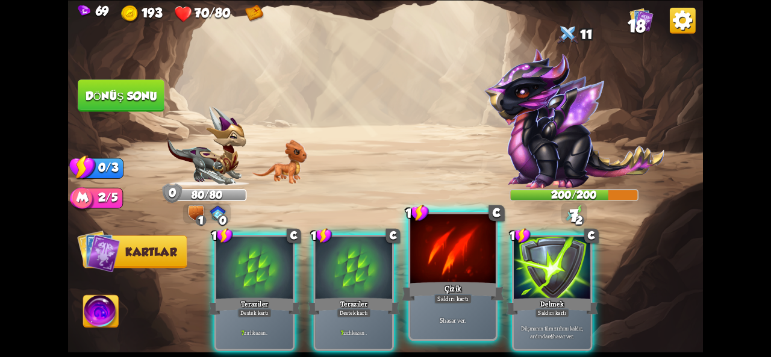
click at [416, 280] on div "Çizik" at bounding box center [453, 291] width 102 height 23
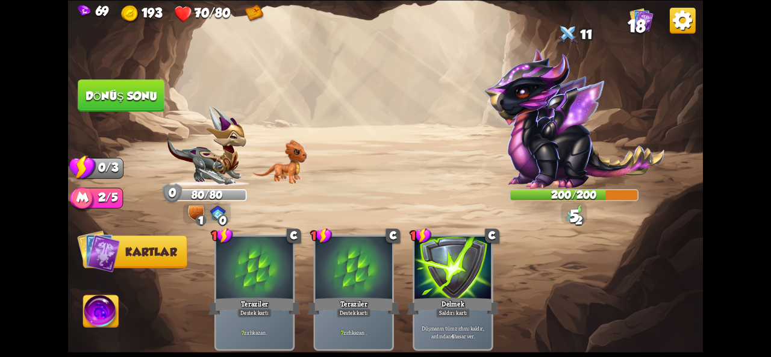
click at [145, 93] on font "Dönüş sonu" at bounding box center [121, 95] width 74 height 13
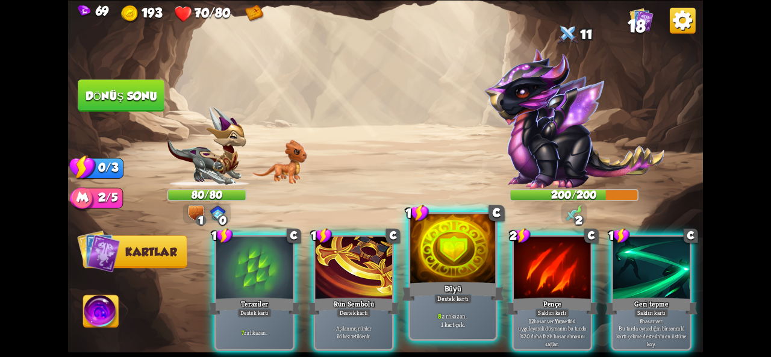
click at [452, 281] on div "Büyü" at bounding box center [453, 291] width 102 height 23
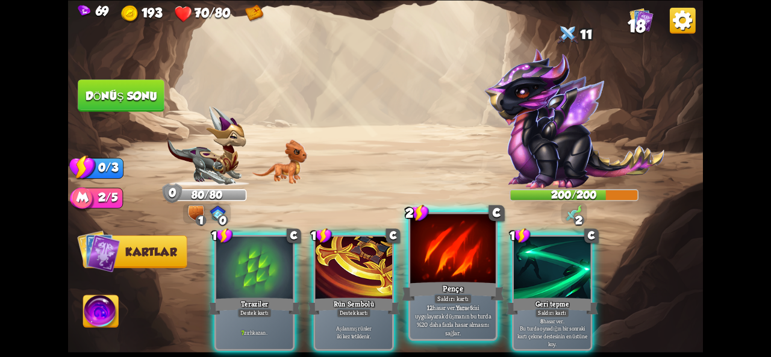
click at [464, 286] on div "Pençe" at bounding box center [453, 291] width 102 height 23
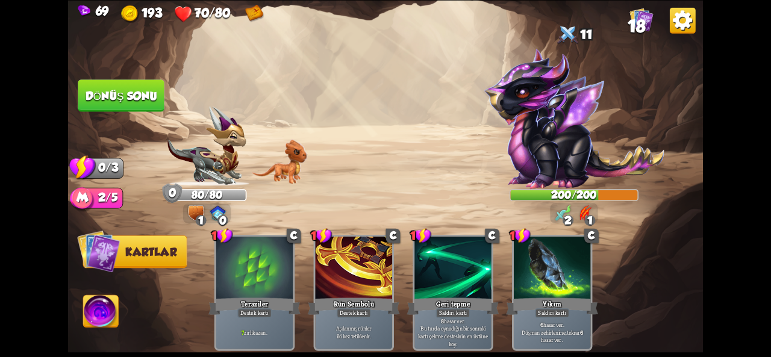
click at [122, 110] on button "Dönüş sonu" at bounding box center [121, 96] width 87 height 33
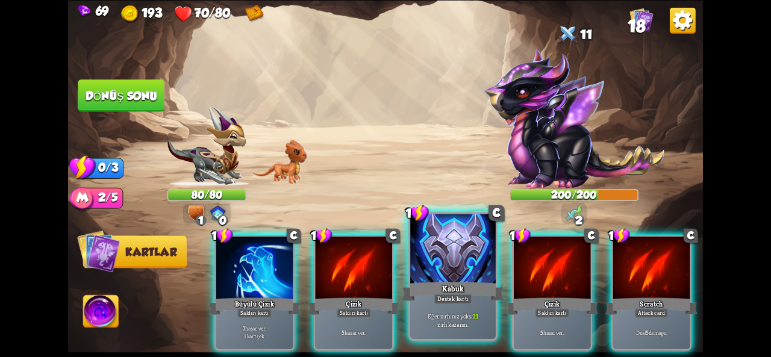
click at [444, 303] on font "Destek kartı" at bounding box center [453, 299] width 31 height 8
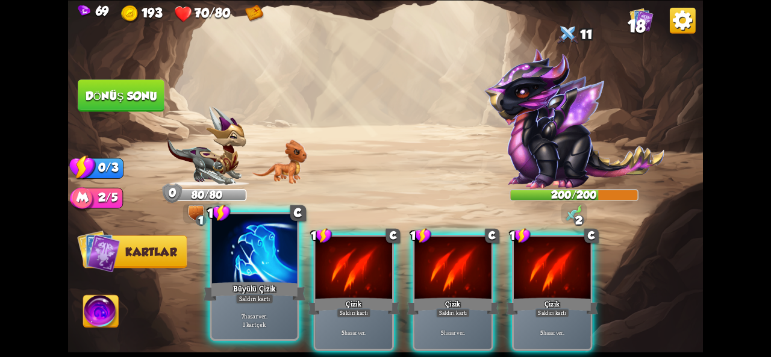
click at [227, 288] on div "Büyülü Çizik" at bounding box center [255, 291] width 102 height 23
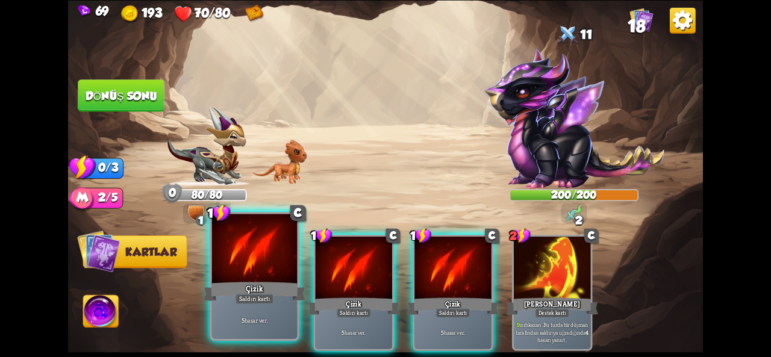
click at [280, 278] on div at bounding box center [255, 250] width 86 height 72
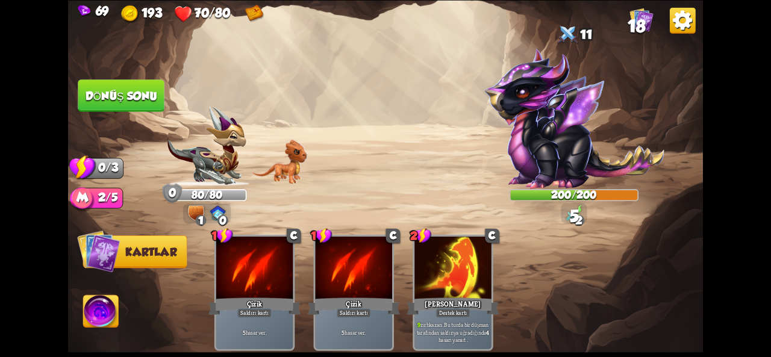
click at [116, 91] on font "Dönüş sonu" at bounding box center [121, 95] width 74 height 13
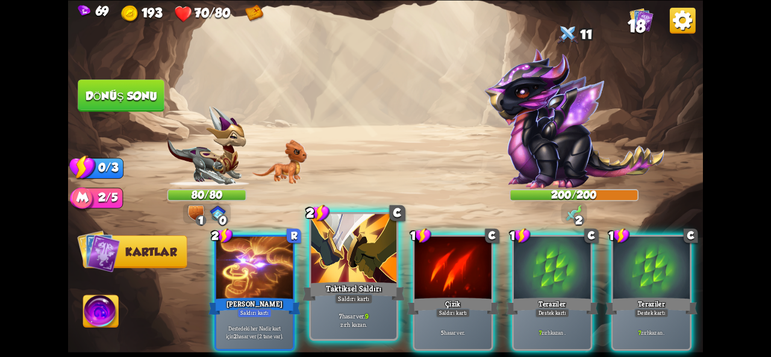
click at [344, 279] on div at bounding box center [354, 250] width 86 height 72
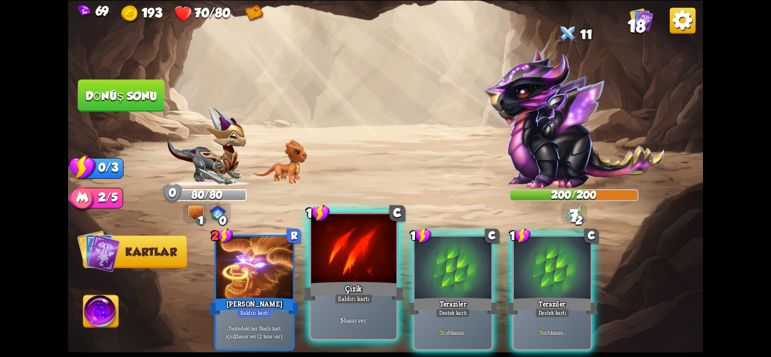
click at [346, 280] on div "Çizik" at bounding box center [354, 291] width 102 height 23
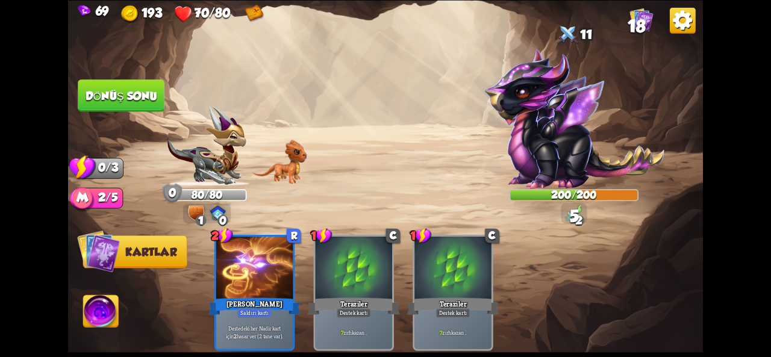
click at [139, 97] on font "Dönüş sonu" at bounding box center [122, 95] width 72 height 13
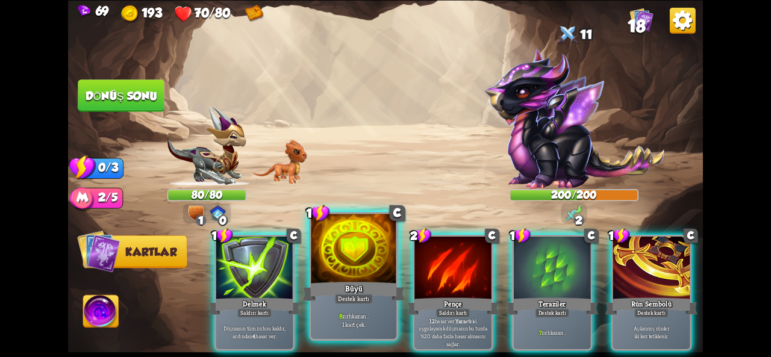
click at [356, 309] on div "8 zırh kazan . 1 kart çek." at bounding box center [354, 320] width 86 height 37
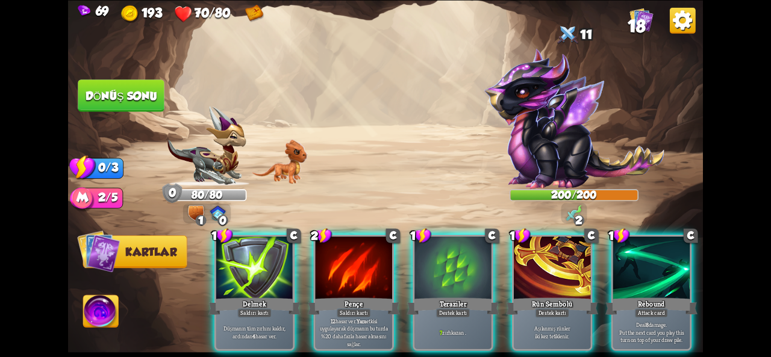
drag, startPoint x: 363, startPoint y: 302, endPoint x: 357, endPoint y: 307, distance: 8.2
click at [357, 317] on font "." at bounding box center [356, 321] width 1 height 8
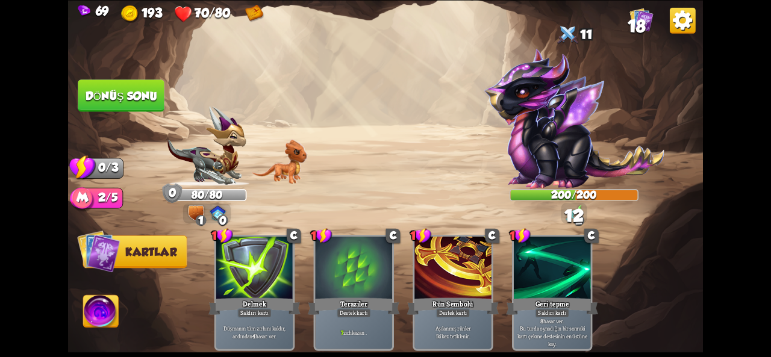
click at [110, 93] on font "Dönüş sonu" at bounding box center [122, 95] width 72 height 13
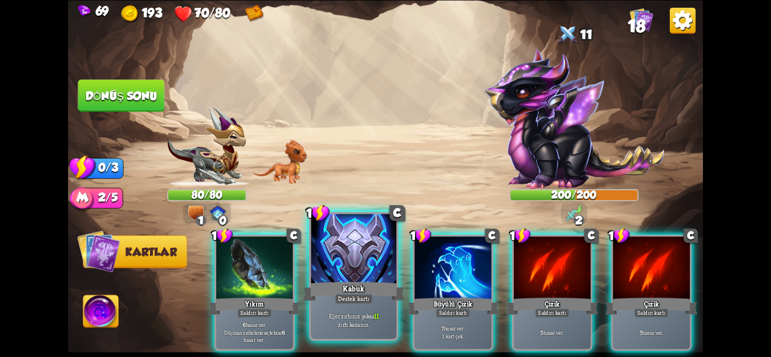
click at [341, 273] on div at bounding box center [354, 250] width 86 height 72
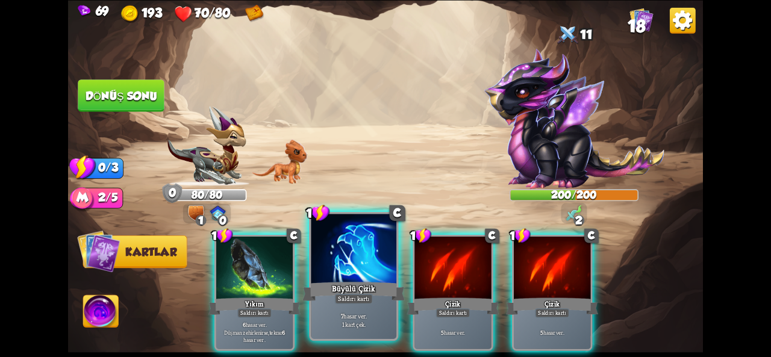
click at [337, 278] on div at bounding box center [354, 250] width 86 height 72
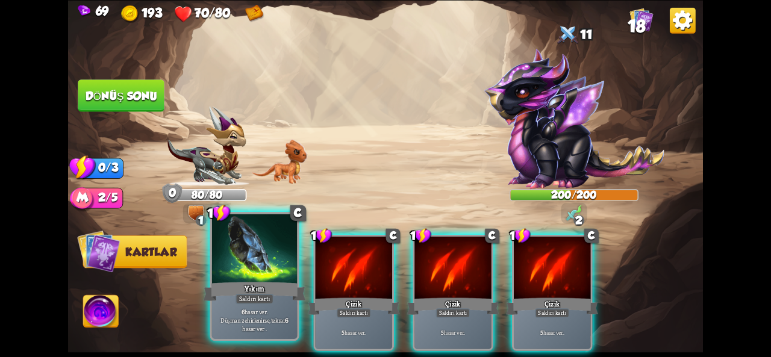
click at [248, 266] on div at bounding box center [255, 250] width 86 height 72
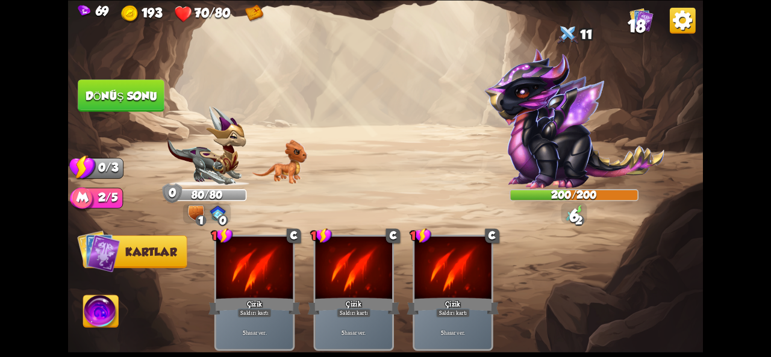
click at [136, 101] on font "Dönüş sonu" at bounding box center [121, 95] width 74 height 13
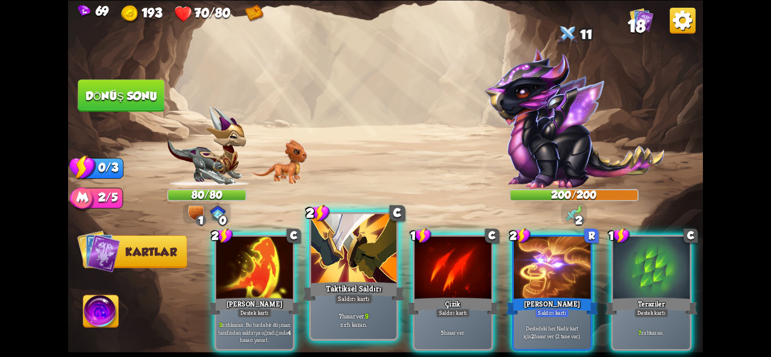
click at [334, 296] on div "Taktiksel Saldırı" at bounding box center [354, 291] width 102 height 23
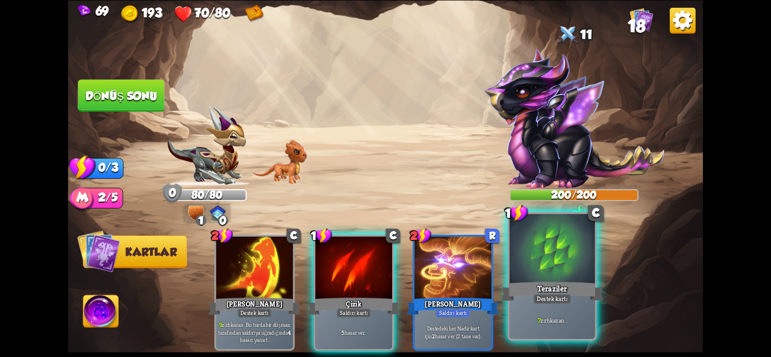
click at [546, 278] on div at bounding box center [553, 250] width 86 height 72
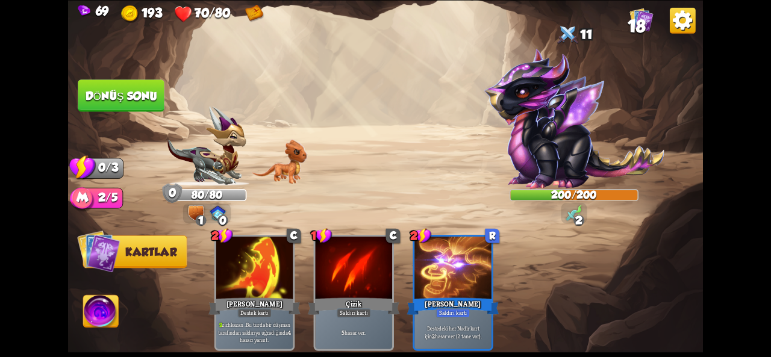
click at [142, 104] on button "Dönüş sonu" at bounding box center [121, 96] width 87 height 33
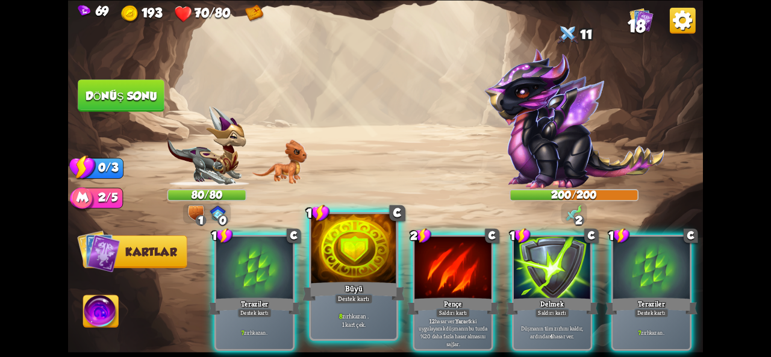
click at [350, 259] on div at bounding box center [354, 250] width 86 height 72
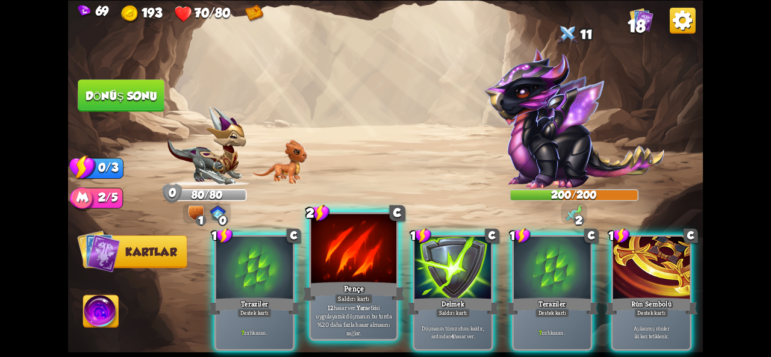
click at [356, 278] on div at bounding box center [354, 250] width 86 height 72
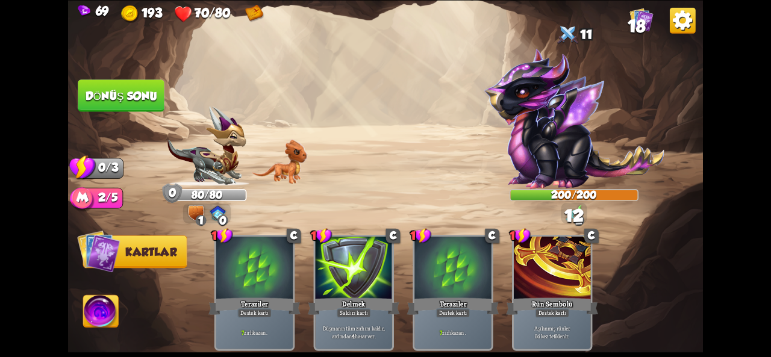
click at [110, 96] on font "Dönüş sonu" at bounding box center [121, 95] width 74 height 13
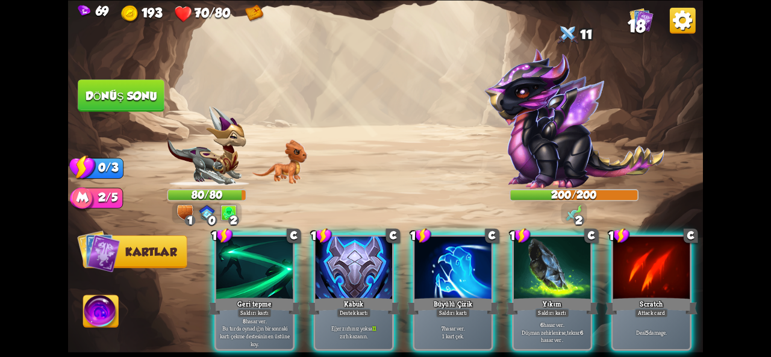
click at [217, 167] on div "Saldırmak için bir düşman seçin... O kartı oynayacak kadar dayanıklılığın yok .…" at bounding box center [385, 178] width 635 height 357
click at [217, 167] on img at bounding box center [208, 146] width 80 height 80
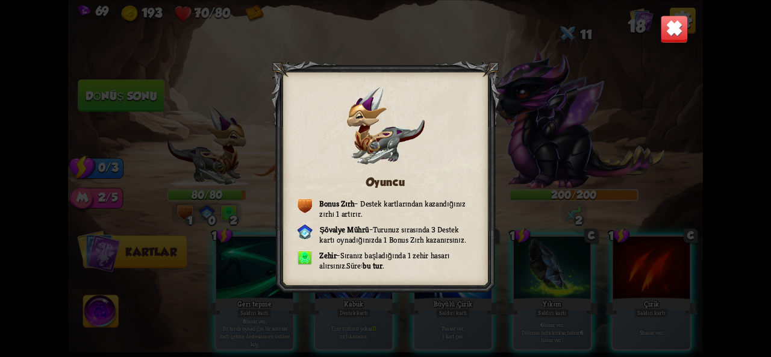
click at [665, 25] on img at bounding box center [674, 29] width 28 height 28
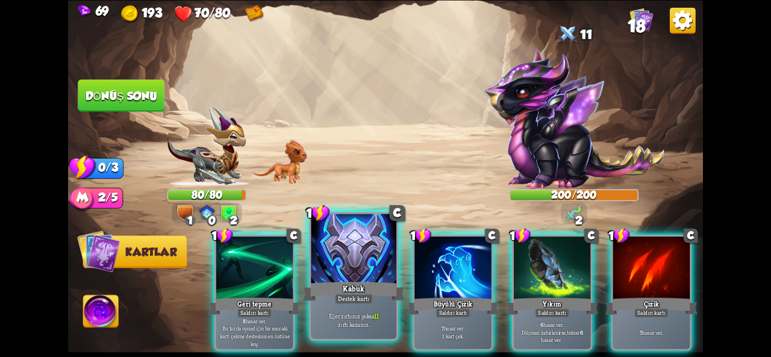
click at [352, 290] on font "Kabuk" at bounding box center [354, 288] width 22 height 10
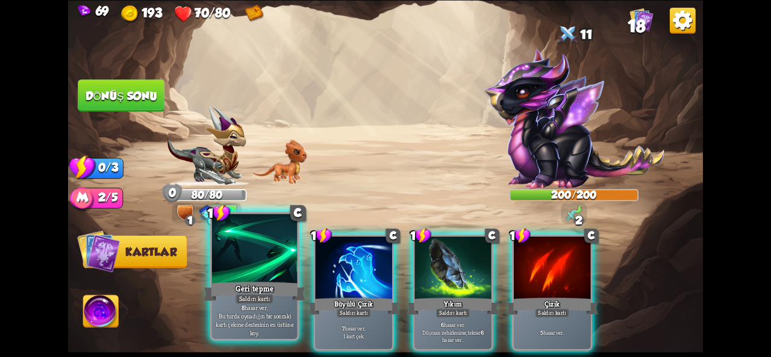
click at [272, 295] on div "Saldırı kartı" at bounding box center [255, 299] width 38 height 10
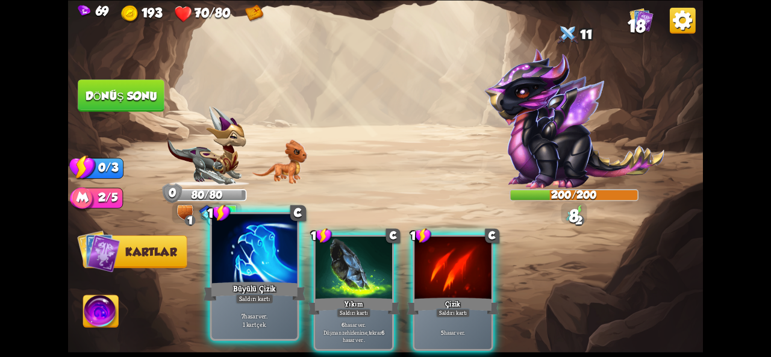
click at [254, 310] on div "7 hasar ver . 1 kart çek." at bounding box center [255, 320] width 86 height 37
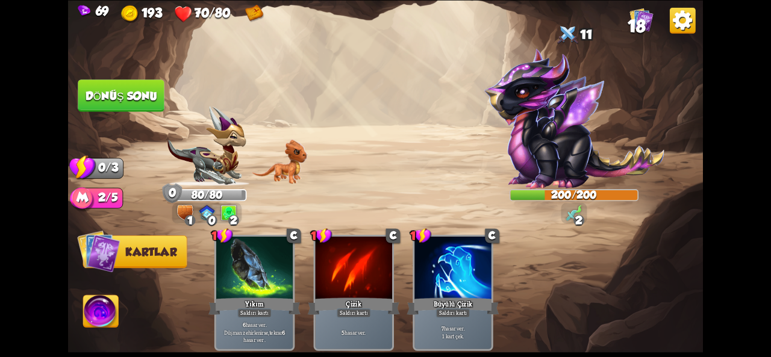
click at [131, 108] on button "Dönüş sonu" at bounding box center [121, 96] width 87 height 33
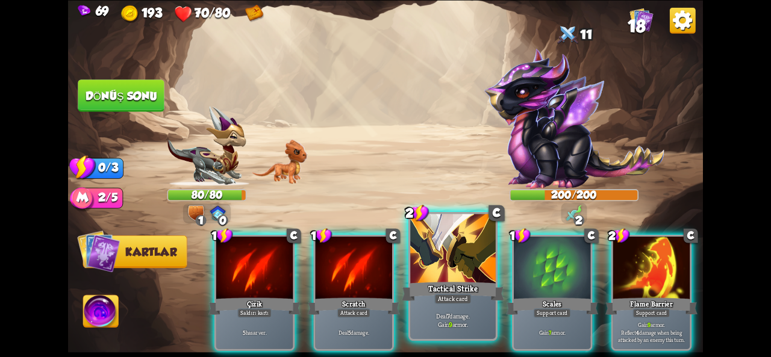
click at [431, 259] on div at bounding box center [453, 250] width 86 height 72
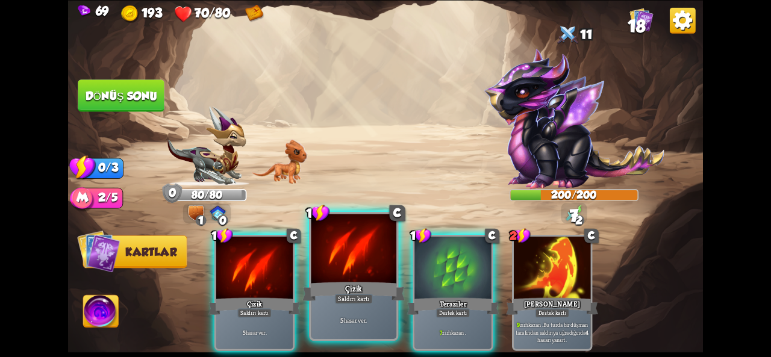
click at [341, 265] on div at bounding box center [354, 250] width 86 height 72
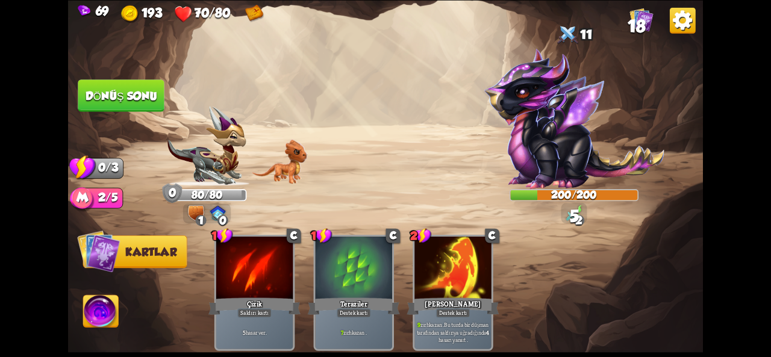
click at [126, 103] on button "Dönüş sonu" at bounding box center [121, 96] width 87 height 33
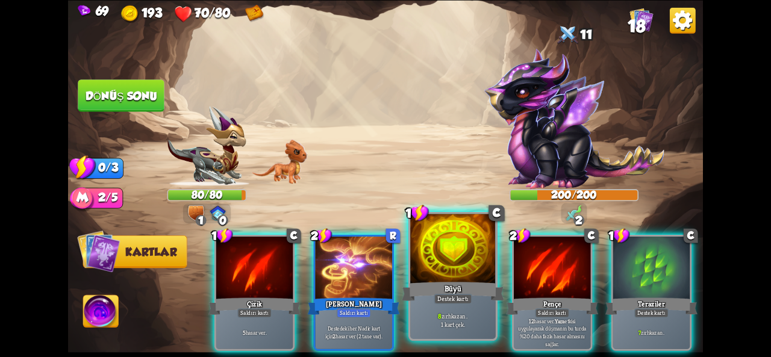
click at [442, 282] on div "Büyü" at bounding box center [453, 291] width 102 height 23
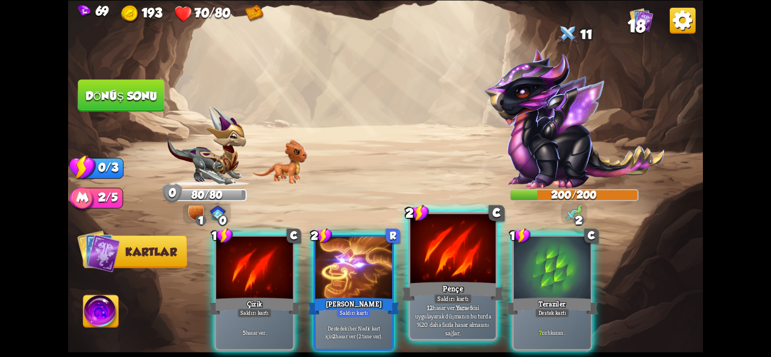
click at [442, 286] on div "Pençe" at bounding box center [453, 291] width 102 height 23
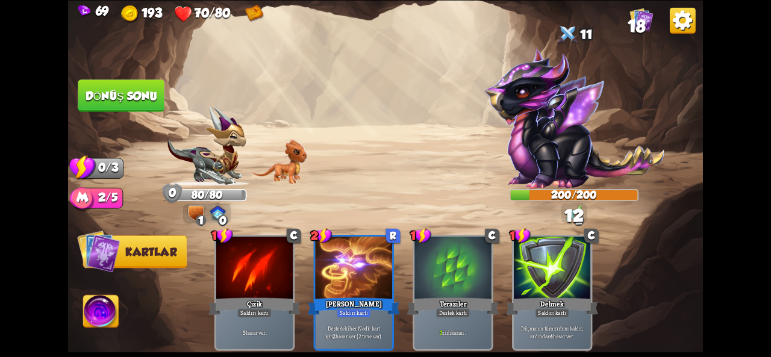
click at [134, 91] on font "Dönüş sonu" at bounding box center [122, 95] width 72 height 13
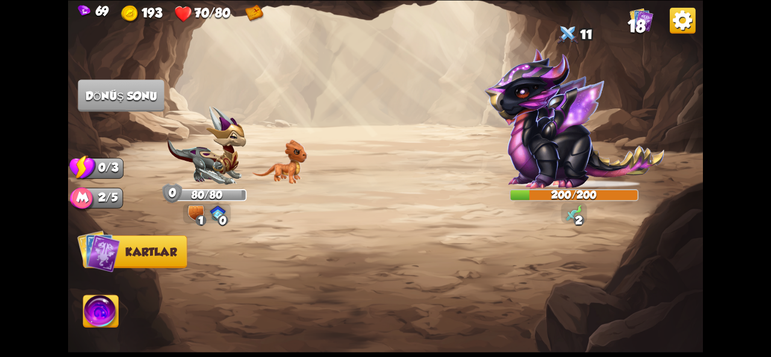
click at [90, 321] on img at bounding box center [101, 313] width 36 height 36
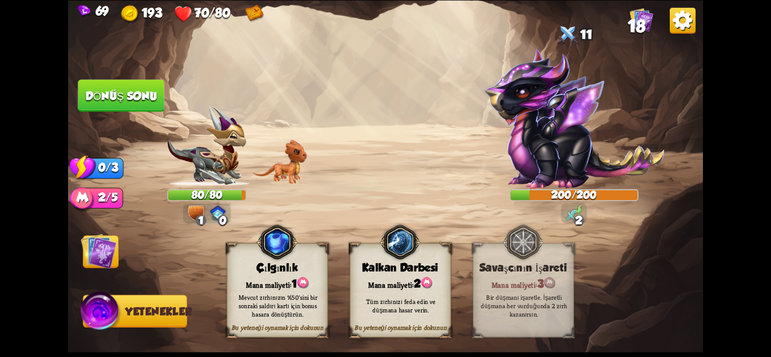
click at [95, 254] on img at bounding box center [99, 251] width 36 height 36
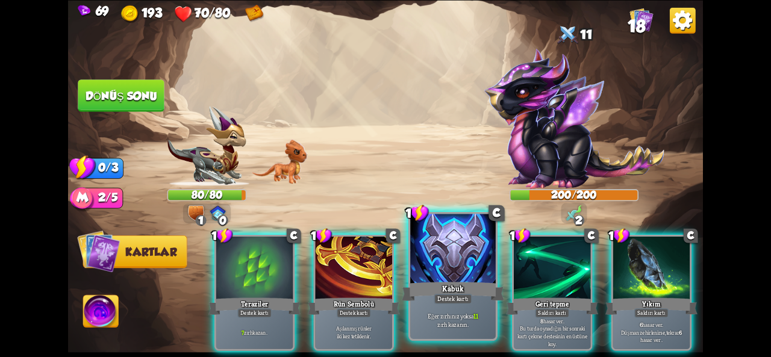
click at [456, 269] on div at bounding box center [453, 250] width 86 height 72
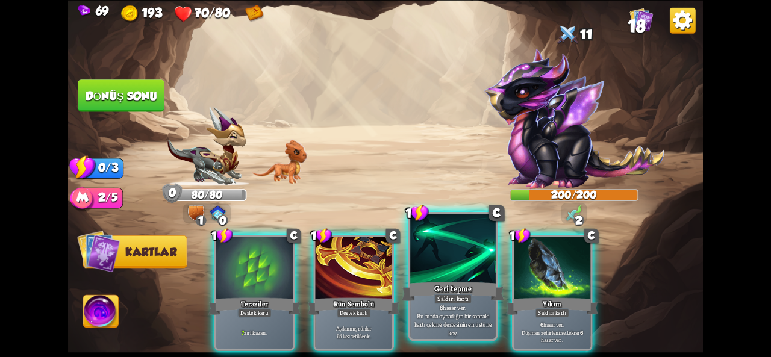
click at [457, 283] on div "Geri tepme" at bounding box center [453, 291] width 102 height 23
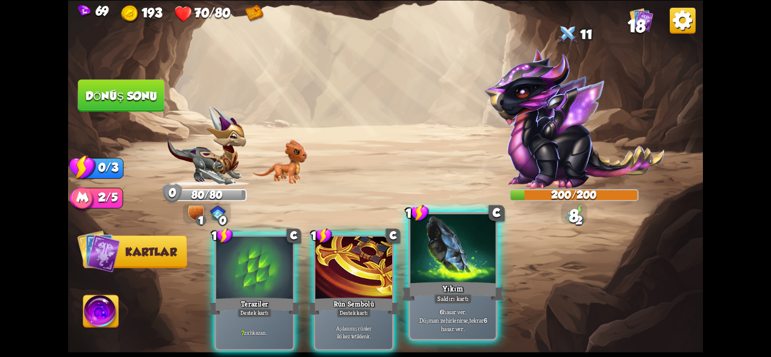
click at [424, 266] on div at bounding box center [453, 250] width 86 height 72
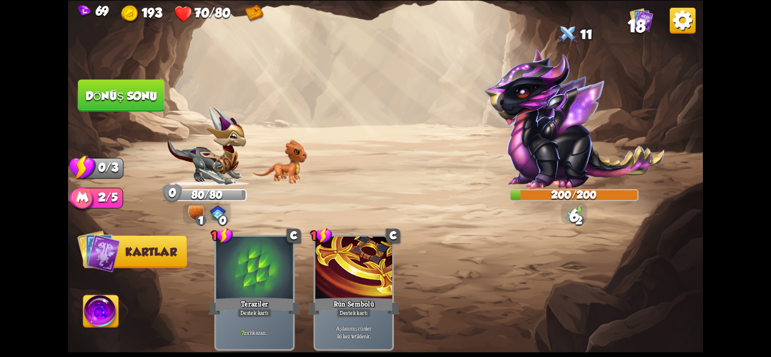
click at [133, 109] on button "Dönüş sonu" at bounding box center [121, 96] width 87 height 33
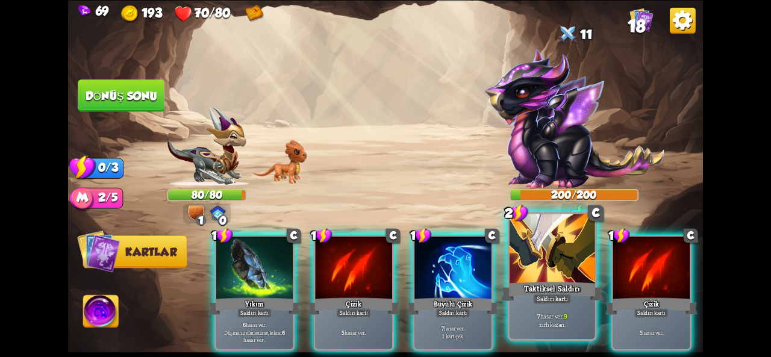
click at [525, 259] on div at bounding box center [553, 250] width 86 height 72
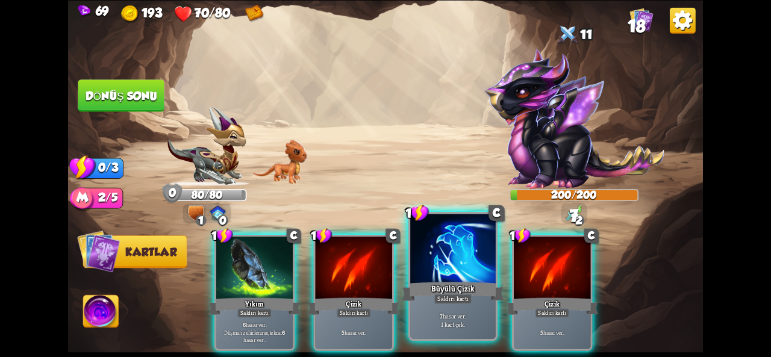
click at [422, 279] on div at bounding box center [453, 250] width 86 height 72
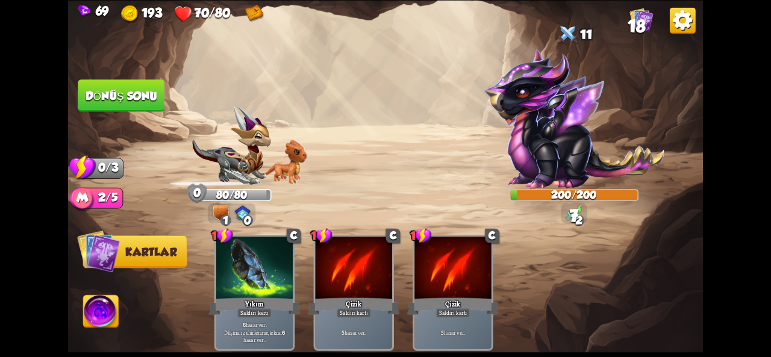
click at [134, 91] on font "Dönüş sonu" at bounding box center [122, 95] width 72 height 13
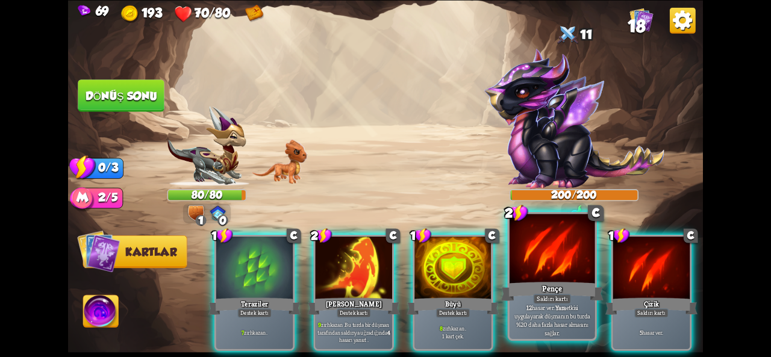
click at [545, 259] on div at bounding box center [553, 250] width 86 height 72
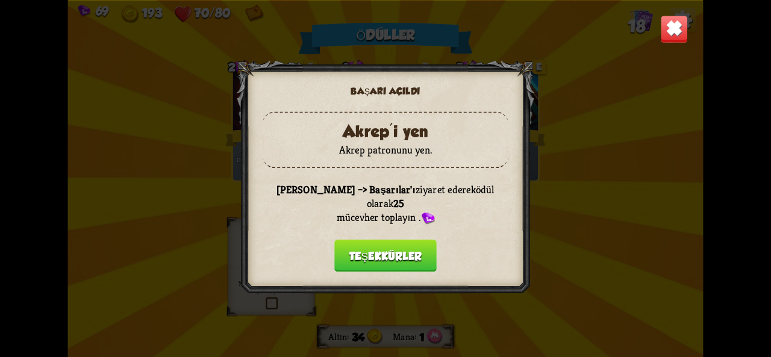
click at [370, 249] on font "Teşekkürler" at bounding box center [386, 255] width 73 height 13
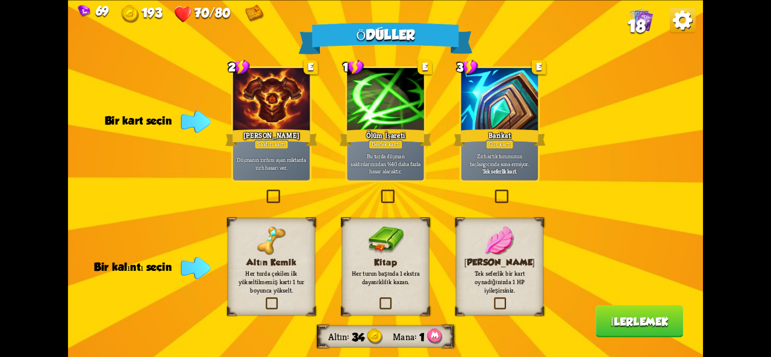
click at [510, 174] on font "Tek seferlik kart." at bounding box center [500, 172] width 35 height 8
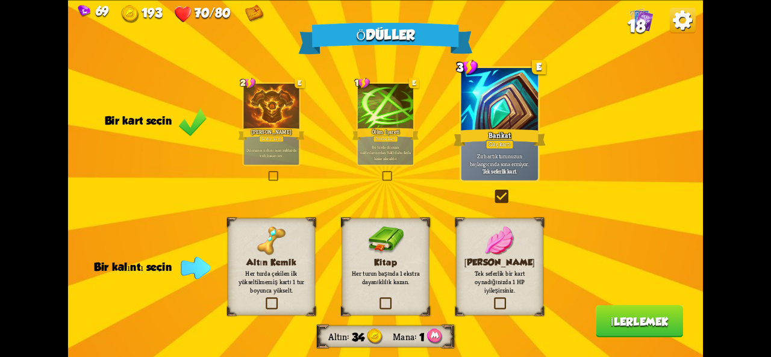
click at [331, 289] on div "Ödüller Altın 34 Mana 1 Bir kart seçin 2 E Demir Bakire Saldırı kartı Düşmanın …" at bounding box center [385, 178] width 635 height 357
click at [389, 289] on div "Kitap Her turun başında 1 ekstra dayanıklılık kazan." at bounding box center [385, 266] width 87 height 97
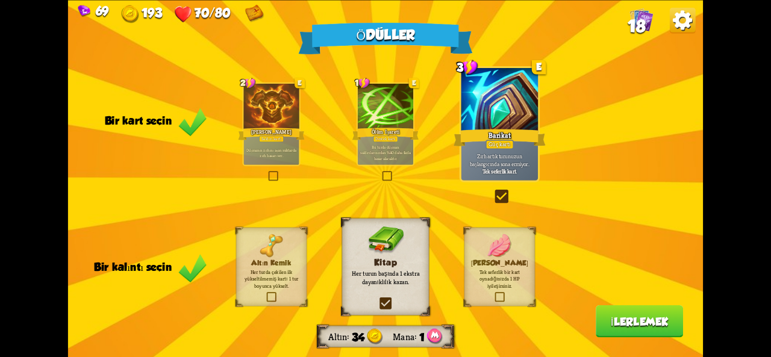
click at [659, 319] on font "İlerlemek" at bounding box center [640, 321] width 58 height 13
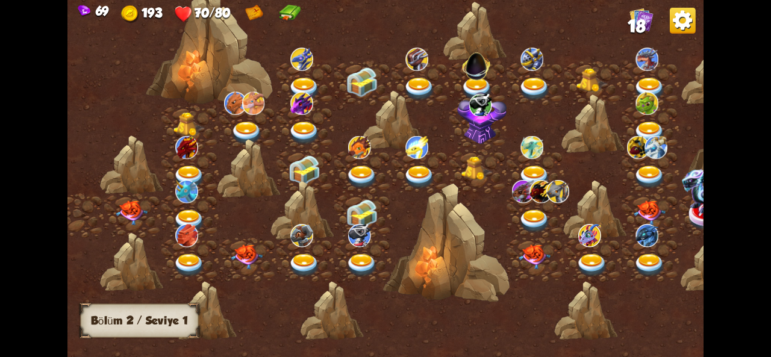
scroll to position [0, 0]
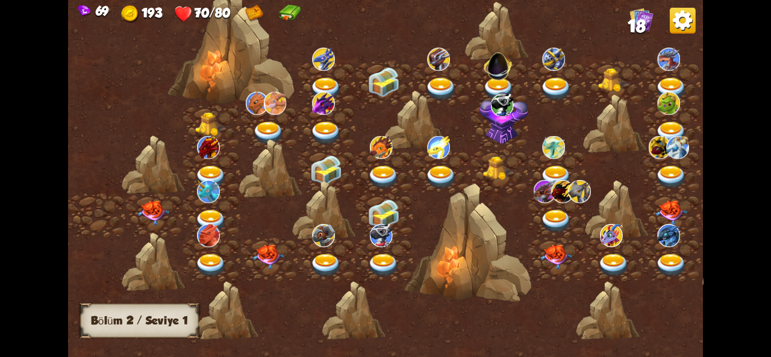
click at [157, 216] on img at bounding box center [153, 212] width 32 height 25
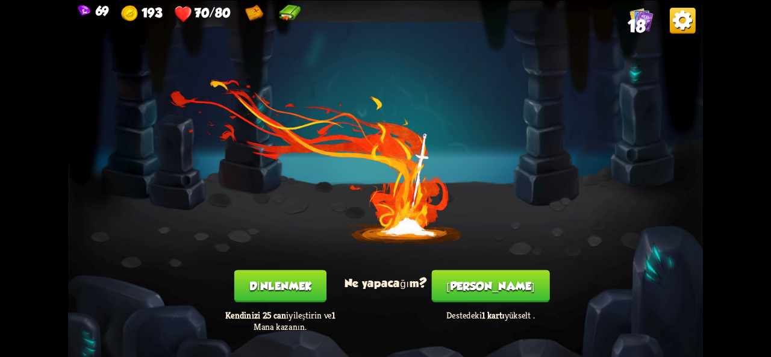
click at [295, 277] on button "Dinlenmek" at bounding box center [280, 286] width 92 height 33
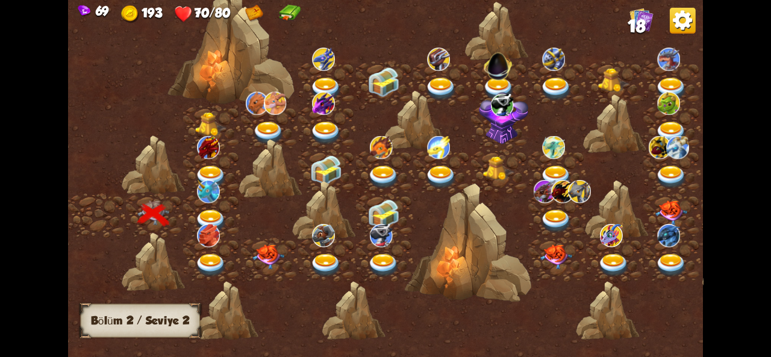
click at [204, 212] on img at bounding box center [211, 221] width 32 height 24
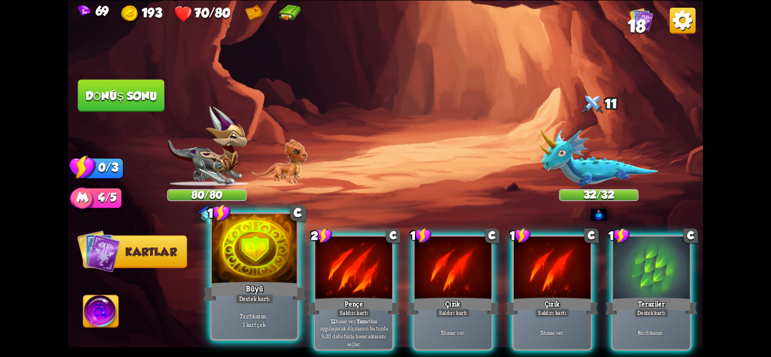
click at [253, 253] on div at bounding box center [255, 250] width 86 height 72
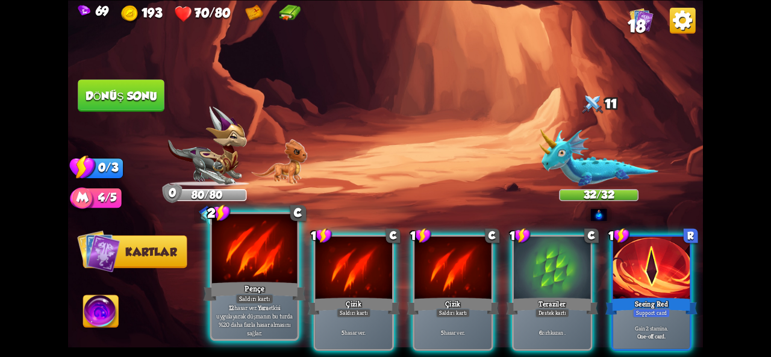
click at [271, 258] on div at bounding box center [255, 250] width 86 height 72
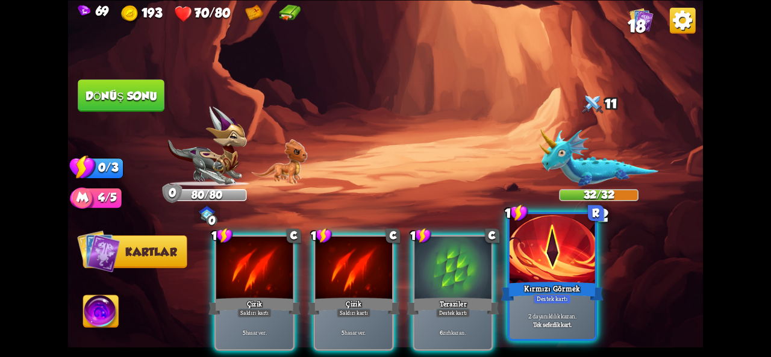
click at [536, 290] on font "Kırmızı Görmek" at bounding box center [552, 288] width 56 height 10
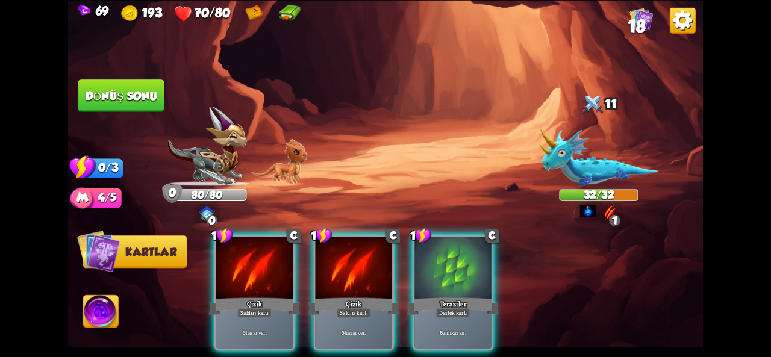
click at [126, 94] on font "Dönüş sonu" at bounding box center [122, 95] width 72 height 13
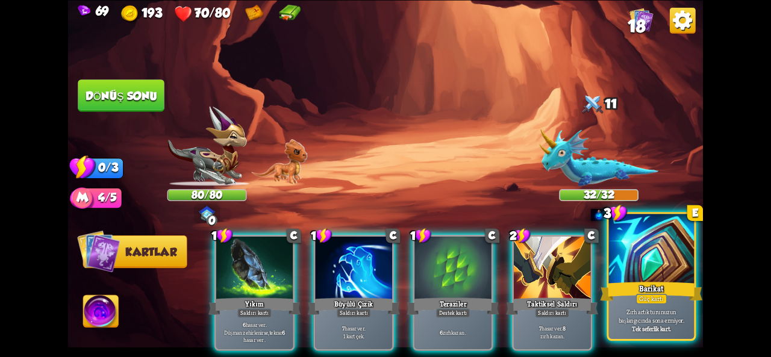
click at [662, 309] on font "Zırh artık turunuzun başlangıcında sona ermiyor." at bounding box center [652, 316] width 66 height 17
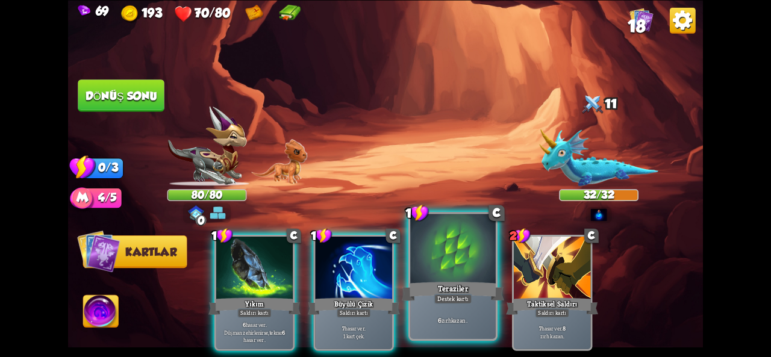
click at [453, 296] on font "Destek kartı" at bounding box center [453, 299] width 31 height 8
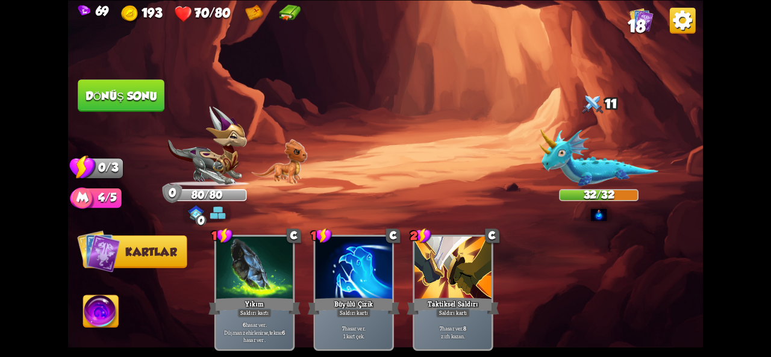
click at [134, 97] on font "Dönüş sonu" at bounding box center [122, 95] width 72 height 13
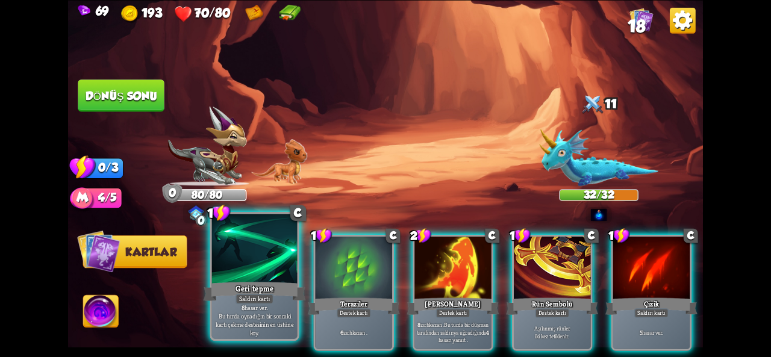
click at [262, 273] on div at bounding box center [255, 250] width 86 height 72
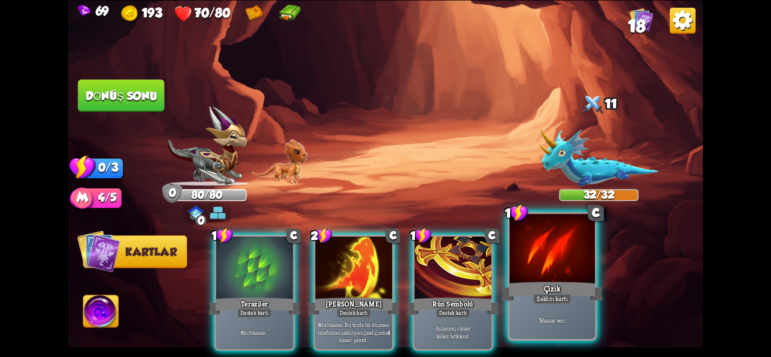
click at [551, 286] on font "Çizik" at bounding box center [552, 288] width 17 height 10
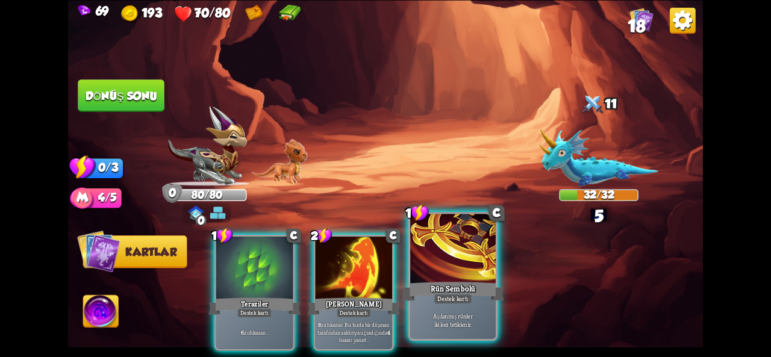
click at [456, 302] on font "Destek kartı" at bounding box center [453, 299] width 31 height 8
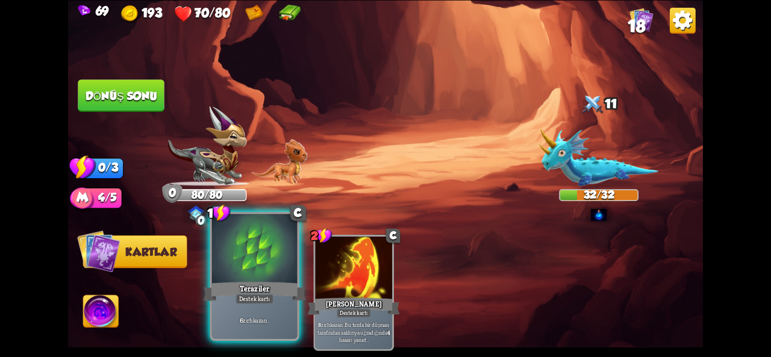
click at [230, 292] on div "Teraziler" at bounding box center [255, 291] width 102 height 23
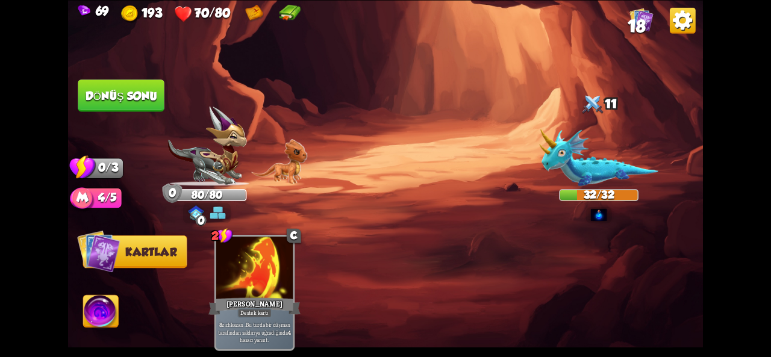
click at [122, 104] on button "Dönüş sonu" at bounding box center [121, 96] width 87 height 33
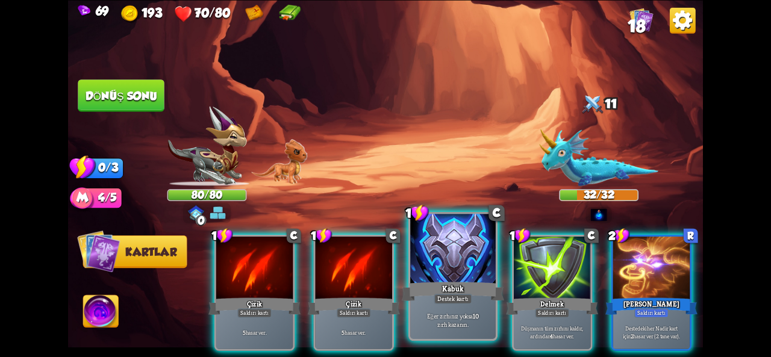
click at [443, 253] on div at bounding box center [453, 250] width 86 height 72
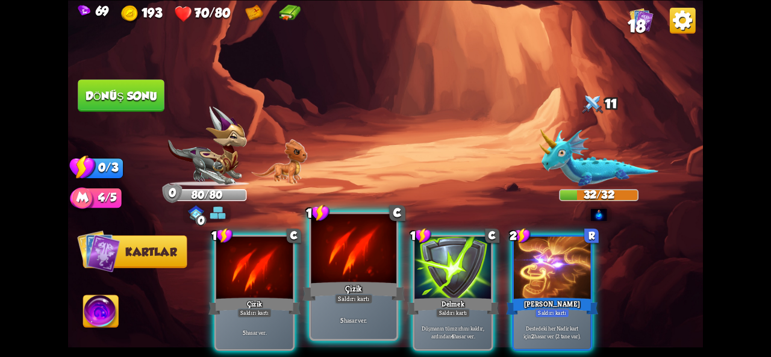
click at [354, 298] on font "Saldırı kartı" at bounding box center [353, 299] width 31 height 8
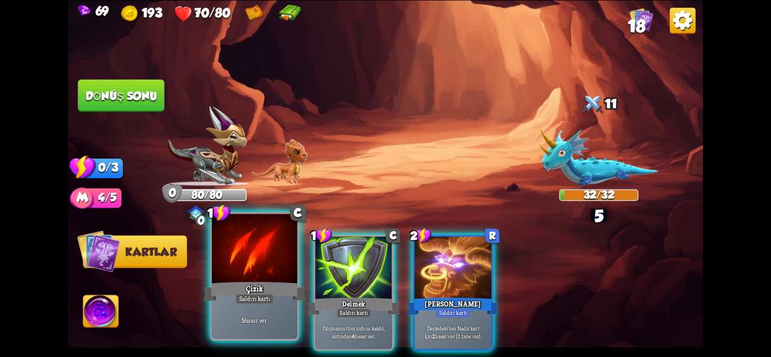
click at [256, 281] on div "Çizik" at bounding box center [255, 291] width 102 height 23
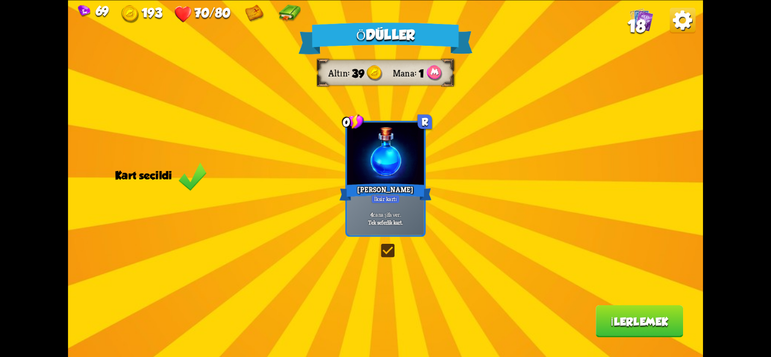
click at [648, 328] on button "İlerlemek" at bounding box center [639, 322] width 87 height 33
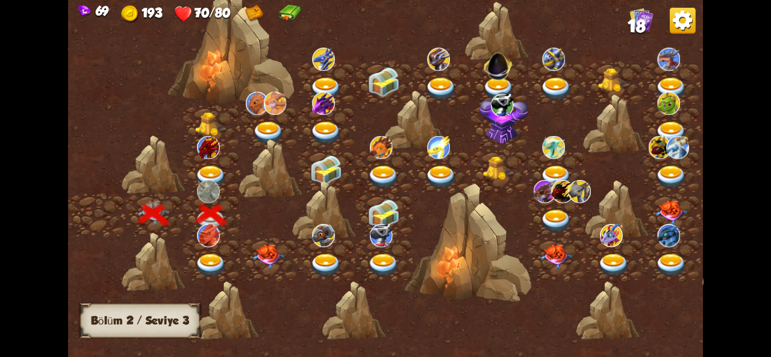
click at [205, 256] on img at bounding box center [211, 266] width 32 height 24
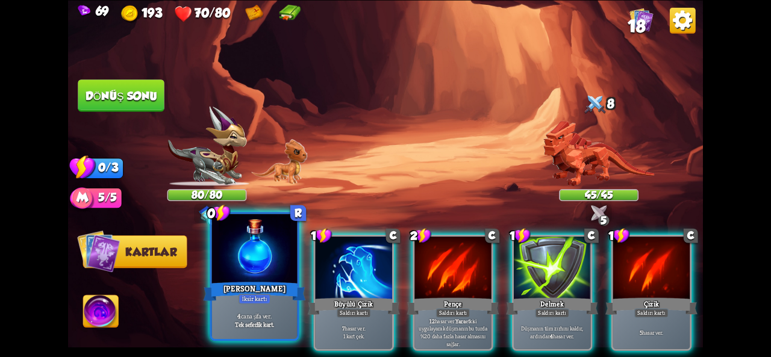
click at [263, 275] on div at bounding box center [255, 250] width 86 height 72
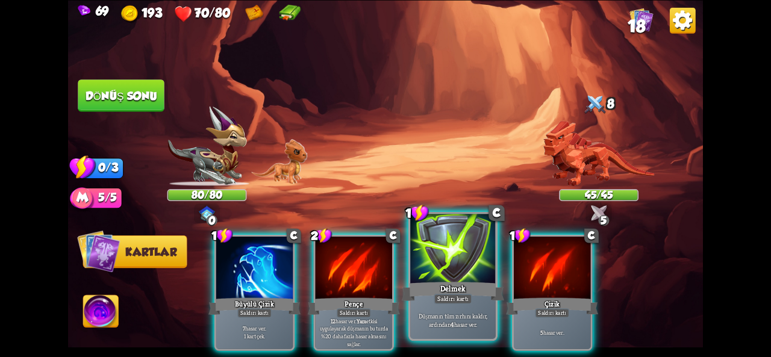
click at [447, 262] on div at bounding box center [453, 250] width 86 height 72
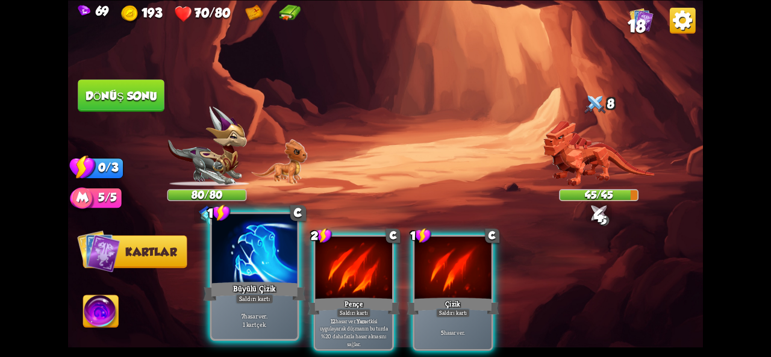
click at [260, 270] on div at bounding box center [255, 250] width 86 height 72
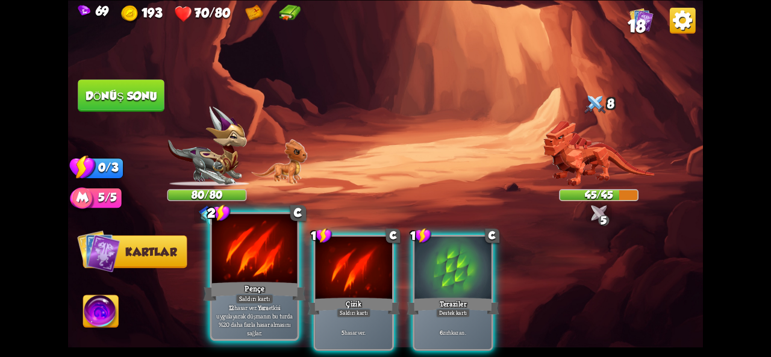
click at [249, 266] on div at bounding box center [255, 250] width 86 height 72
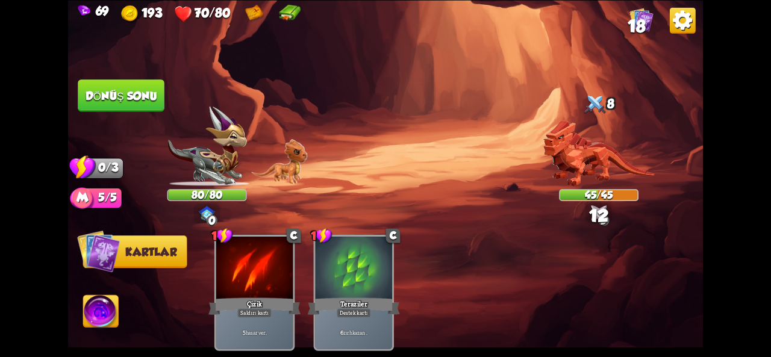
click at [120, 99] on font "Dönüş sonu" at bounding box center [121, 95] width 72 height 13
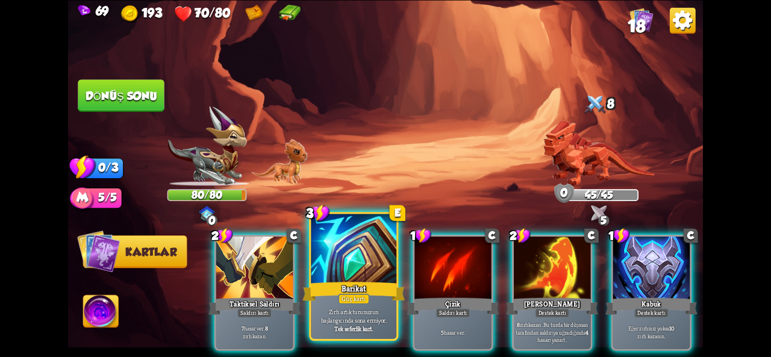
click at [344, 253] on div at bounding box center [354, 250] width 86 height 72
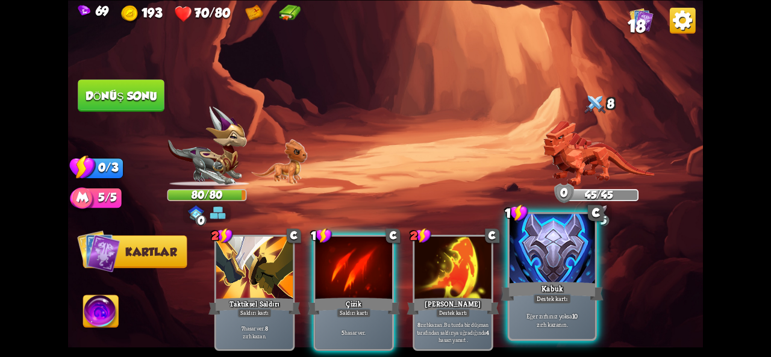
click at [540, 272] on div at bounding box center [553, 250] width 86 height 72
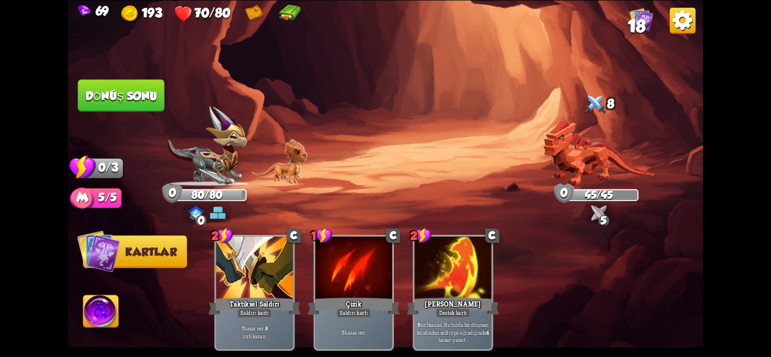
click at [90, 101] on font "Dönüş sonu" at bounding box center [122, 95] width 72 height 13
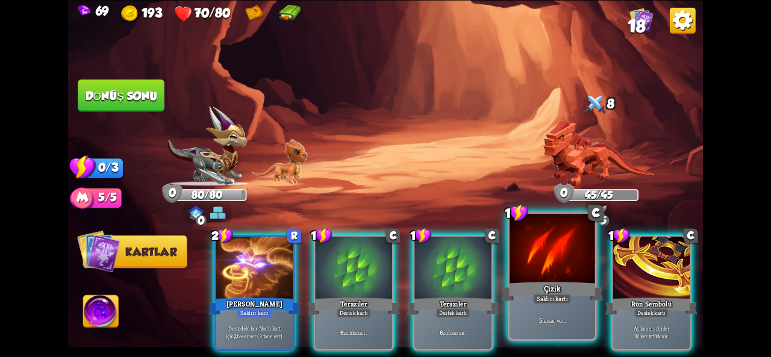
click at [528, 273] on div at bounding box center [553, 250] width 86 height 72
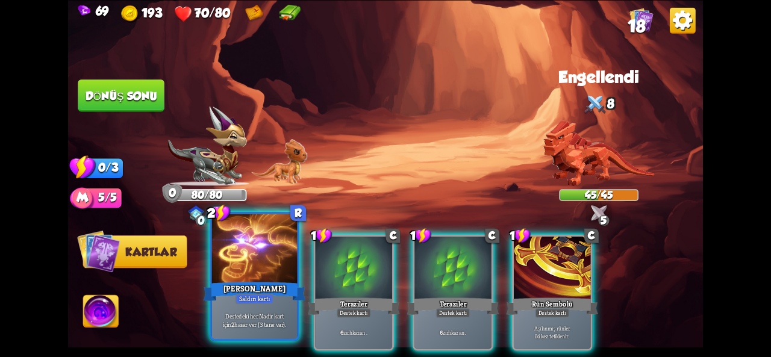
click at [246, 274] on div at bounding box center [255, 250] width 86 height 72
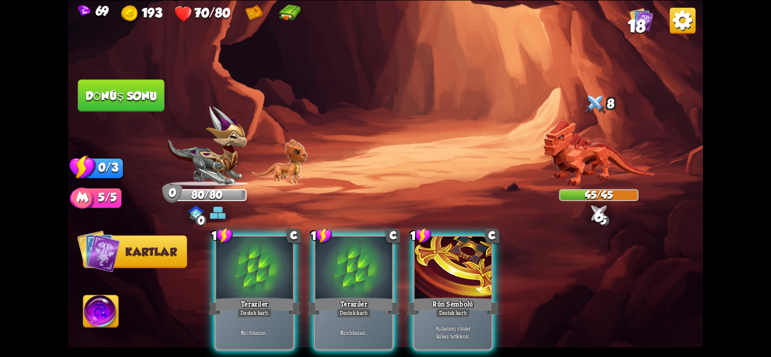
click at [157, 140] on img at bounding box center [385, 178] width 635 height 357
click at [147, 103] on button "Dönüş sonu" at bounding box center [121, 96] width 87 height 33
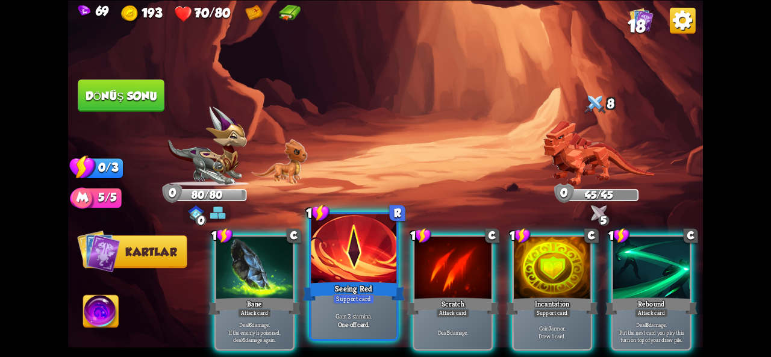
click at [365, 270] on div at bounding box center [354, 250] width 86 height 72
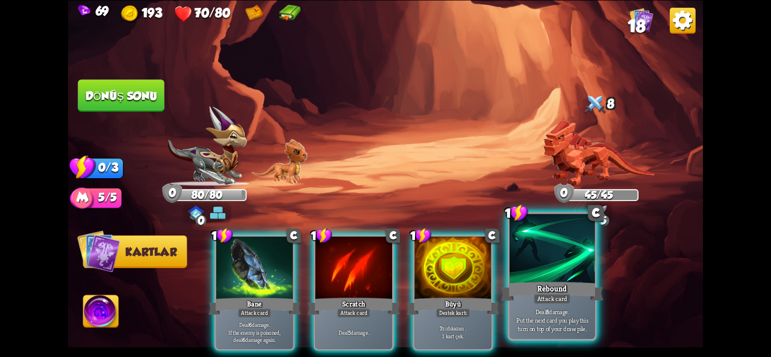
click at [527, 260] on div at bounding box center [553, 250] width 86 height 72
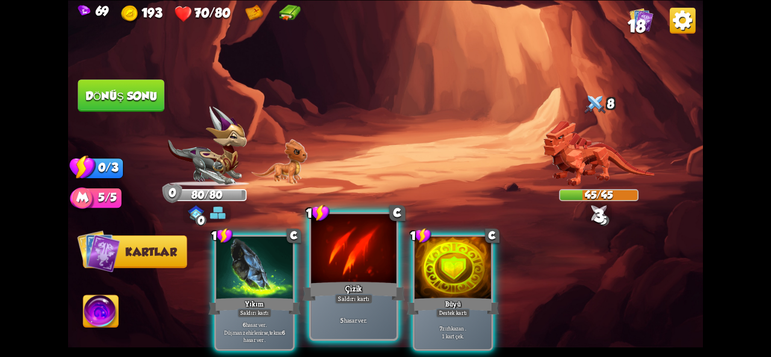
click at [325, 257] on div at bounding box center [354, 250] width 86 height 72
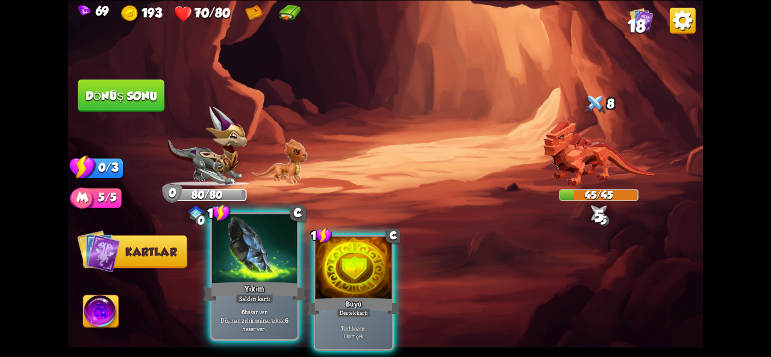
click at [274, 284] on div "Yıkım" at bounding box center [255, 291] width 102 height 23
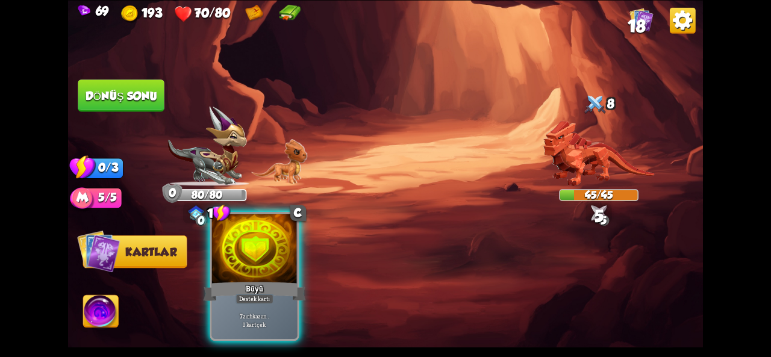
click at [235, 253] on div at bounding box center [255, 250] width 86 height 72
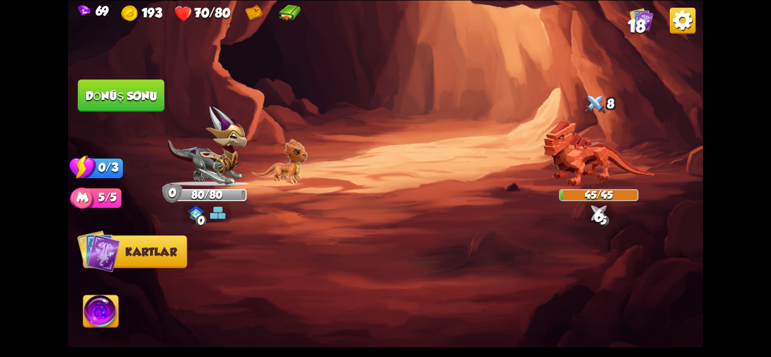
click at [127, 102] on button "Dönüş sonu" at bounding box center [121, 96] width 87 height 33
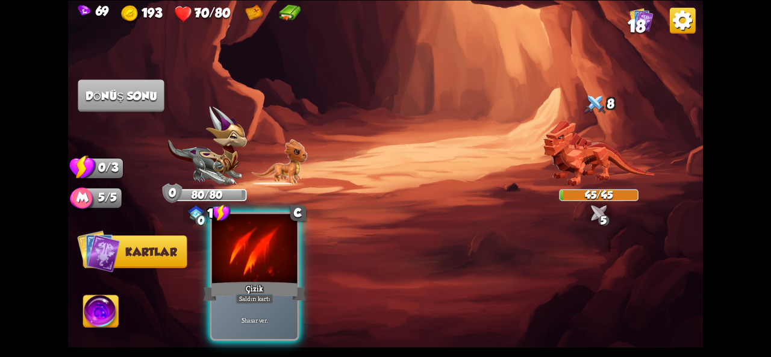
click at [240, 279] on div at bounding box center [255, 250] width 86 height 72
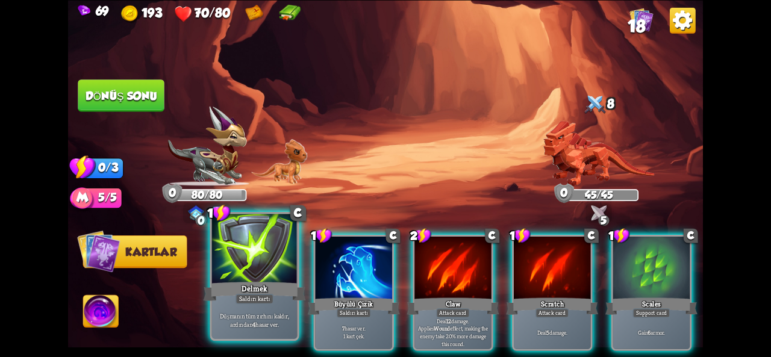
click at [265, 266] on div at bounding box center [255, 250] width 86 height 72
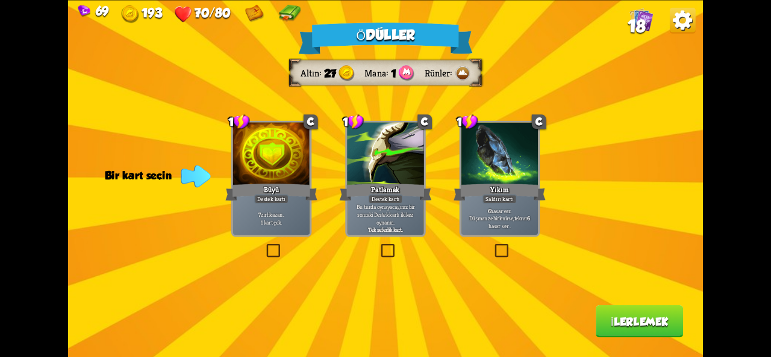
click at [379, 246] on label at bounding box center [379, 246] width 0 height 0
click at [0, 0] on input "checkbox" at bounding box center [0, 0] width 0 height 0
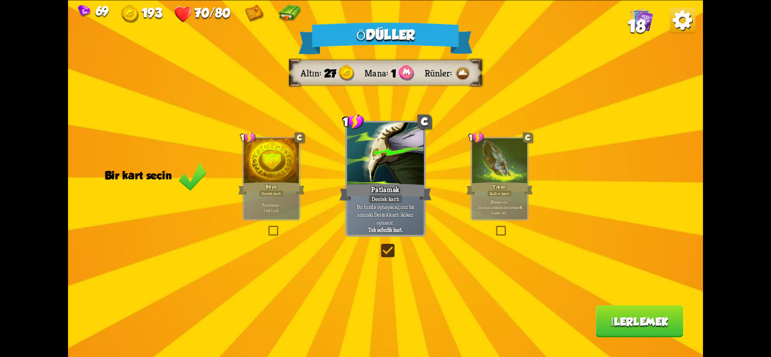
click at [621, 318] on font "İlerlemek" at bounding box center [640, 321] width 58 height 13
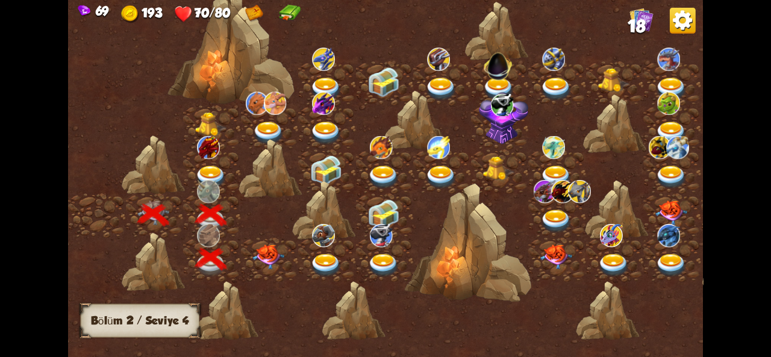
click at [257, 260] on img at bounding box center [269, 256] width 32 height 25
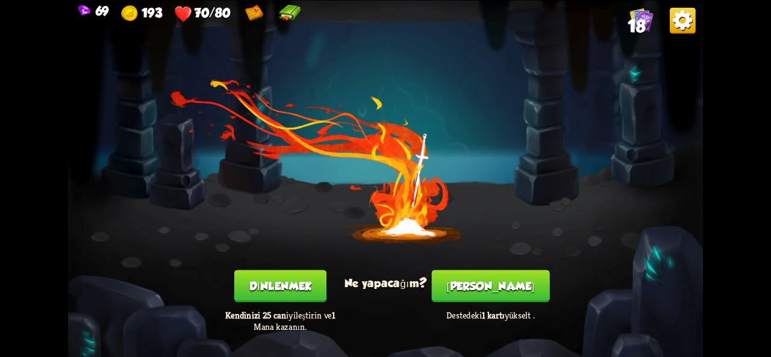
click at [486, 295] on button "Smith" at bounding box center [491, 286] width 118 height 33
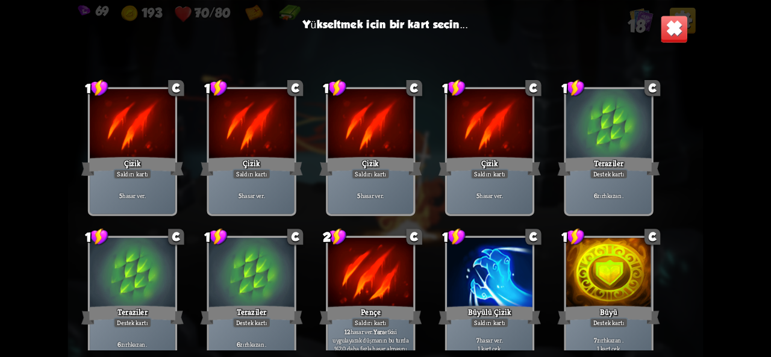
drag, startPoint x: 366, startPoint y: 288, endPoint x: 630, endPoint y: 183, distance: 284.2
click at [606, 191] on div "1 C Çizik Saldırı kartı 5 hasar ver . 1 C Çizik Saldırı kartı 5 hasar ver . 1 C…" at bounding box center [385, 203] width 635 height 293
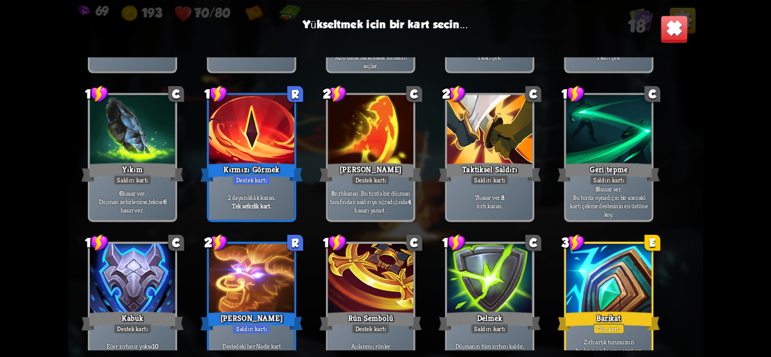
scroll to position [350, 0]
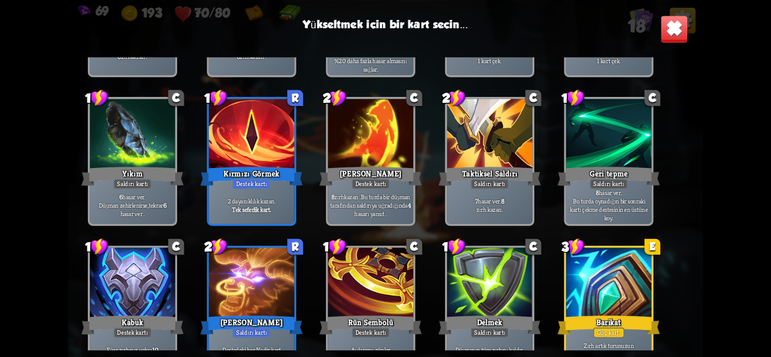
click at [256, 162] on div at bounding box center [252, 135] width 86 height 72
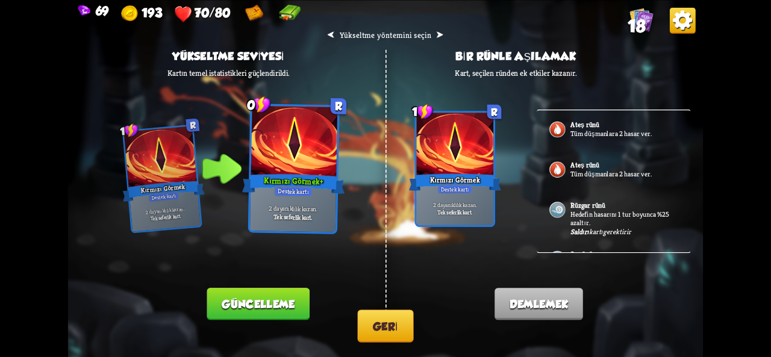
click at [574, 146] on div "Ateş rünü Tüm düşmanlara 2 hasar ver." at bounding box center [614, 130] width 154 height 40
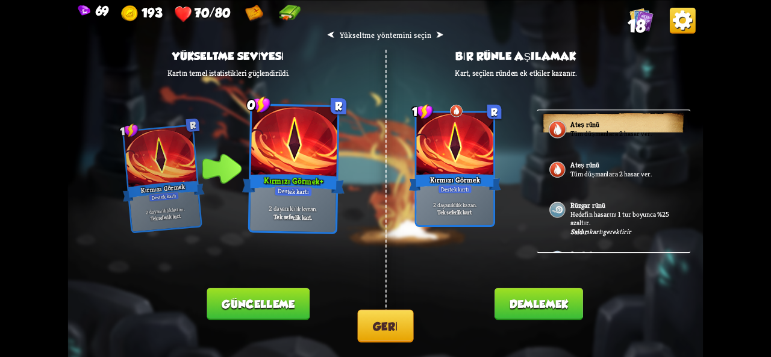
click at [568, 142] on div "Ateş rünü Tüm düşmanlara 2 hasar ver." at bounding box center [614, 130] width 154 height 40
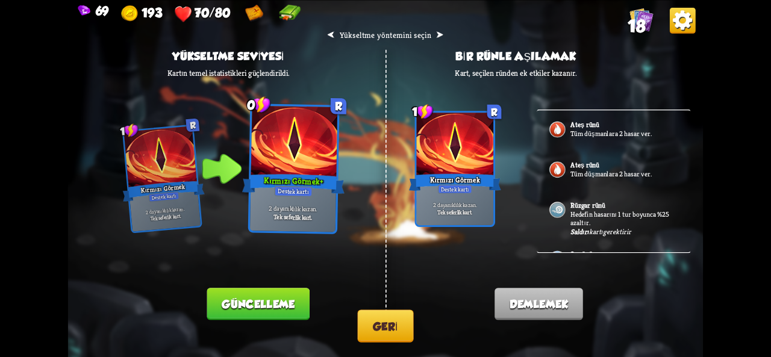
click at [624, 122] on div "Ateş rünü Tüm düşmanlara 2 hasar ver." at bounding box center [614, 130] width 154 height 40
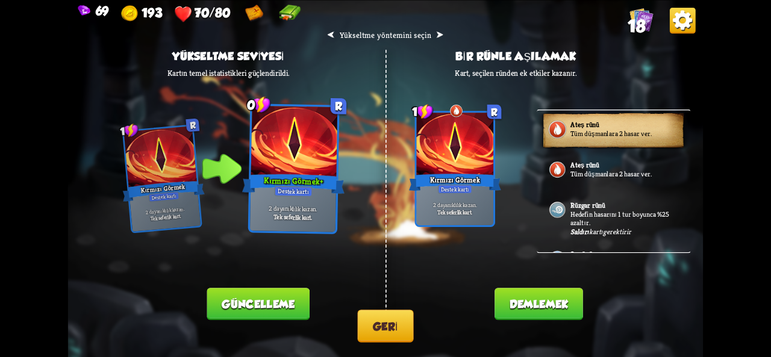
click at [621, 133] on font "Tüm düşmanlara 2 hasar ver." at bounding box center [611, 133] width 81 height 9
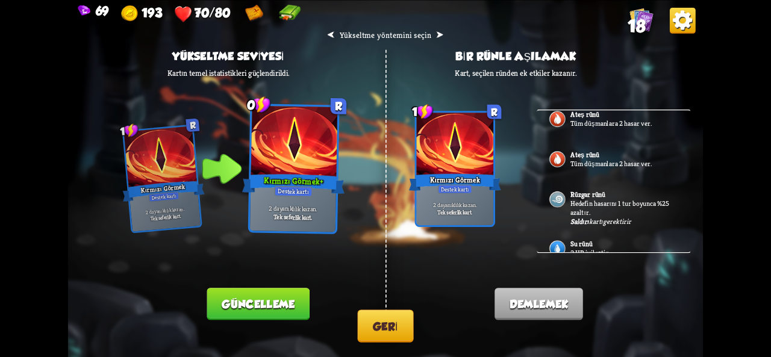
scroll to position [0, 0]
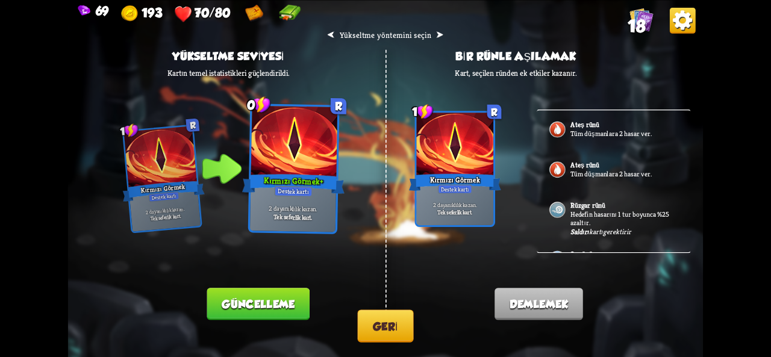
drag, startPoint x: 664, startPoint y: 118, endPoint x: 543, endPoint y: 99, distance: 122.6
click at [543, 99] on div "⮜ Yükseltme yöntemini seçin ⮞ Yükseltme seviyesi Kartın temel istatistikleri gü…" at bounding box center [385, 178] width 635 height 357
click at [388, 324] on font "Geri" at bounding box center [385, 326] width 25 height 13
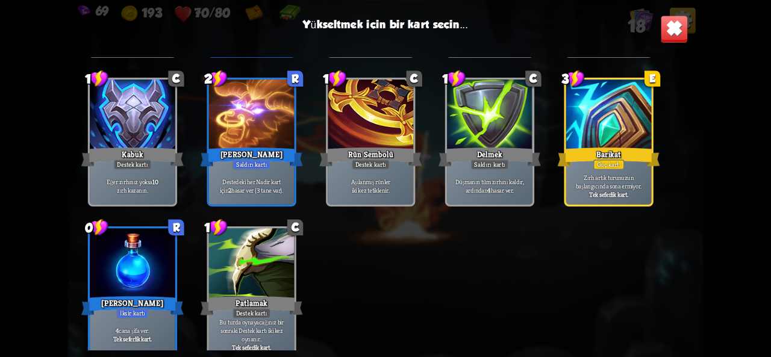
scroll to position [560, 0]
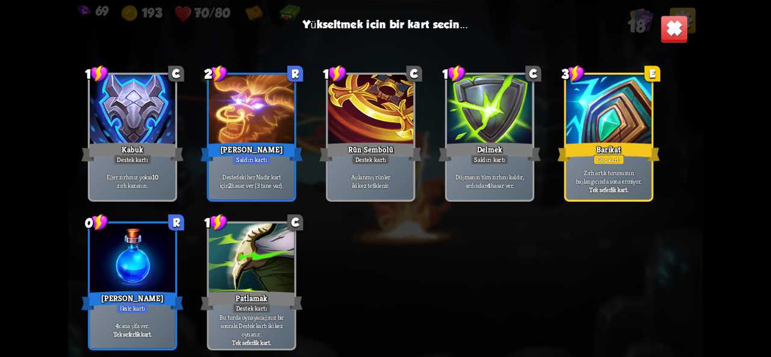
click at [613, 175] on font "Zırh artık turunuzun başlangıcında sona ermiyor." at bounding box center [609, 176] width 66 height 17
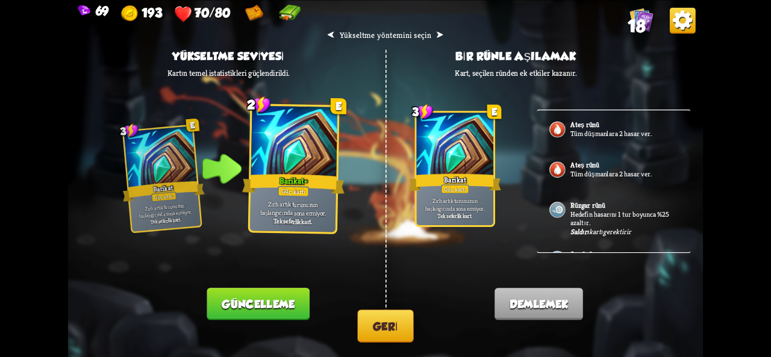
click at [378, 318] on button "Geri" at bounding box center [386, 326] width 56 height 33
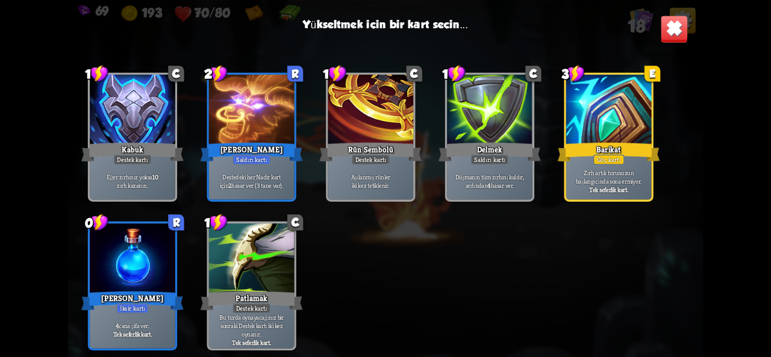
click at [145, 199] on div "Eğer zırhınız yoksa 10 zırh kazanın ." at bounding box center [133, 180] width 86 height 37
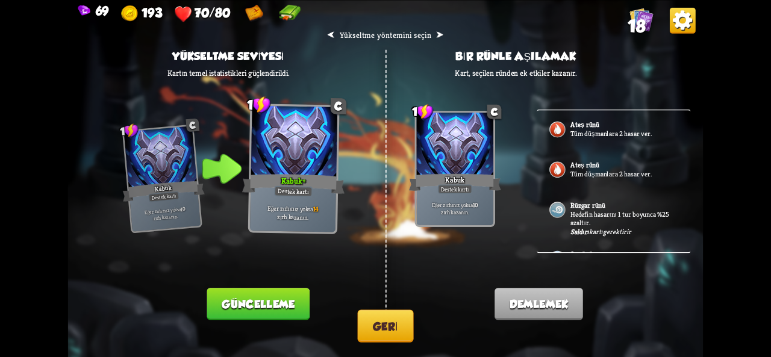
click at [253, 316] on button "Güncelleme" at bounding box center [258, 304] width 102 height 33
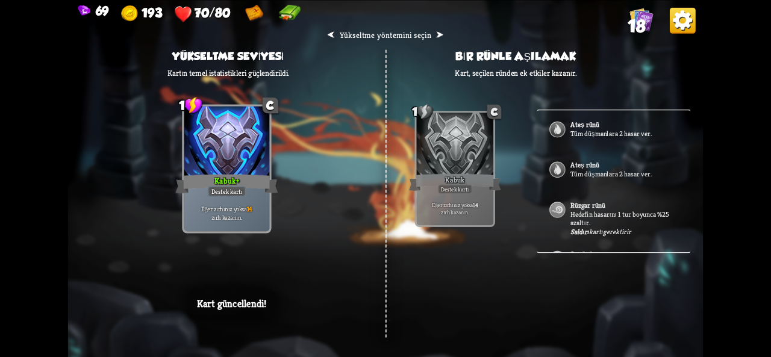
click at [591, 143] on div "Ateş rünü Tüm düşmanlara 2 hasar ver." at bounding box center [614, 130] width 154 height 40
click at [592, 130] on font "Tüm düşmanlara 2 hasar ver." at bounding box center [611, 133] width 81 height 9
click at [587, 169] on font "Tüm düşmanlara 2 hasar ver." at bounding box center [611, 173] width 81 height 9
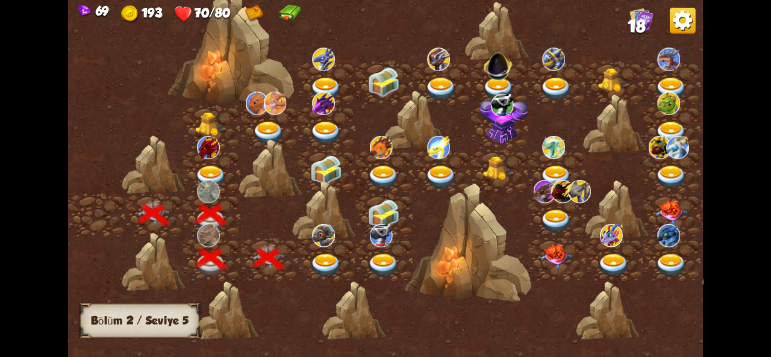
click at [319, 266] on img at bounding box center [326, 266] width 32 height 24
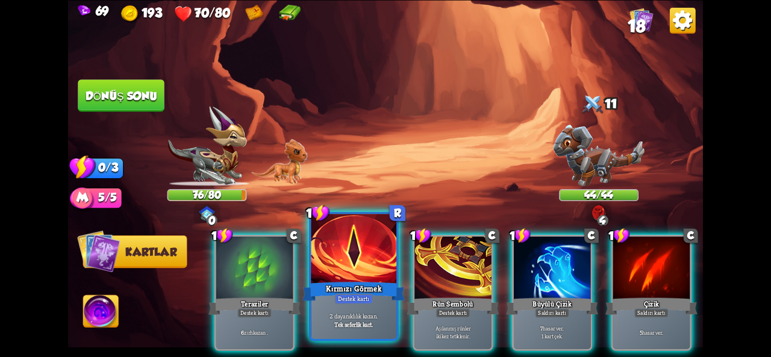
click at [348, 275] on div at bounding box center [354, 250] width 86 height 72
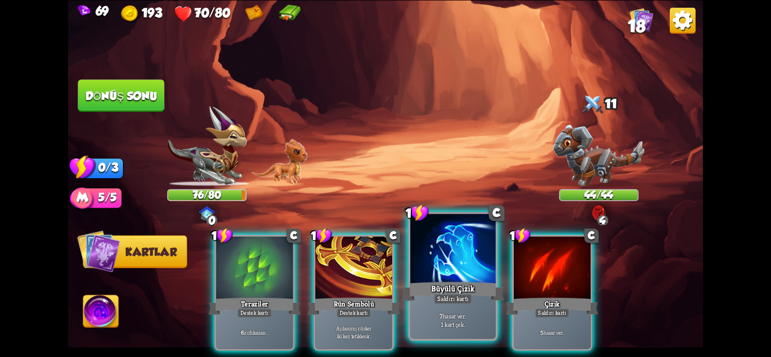
click at [438, 286] on font "Büyülü Çizik" at bounding box center [452, 288] width 43 height 10
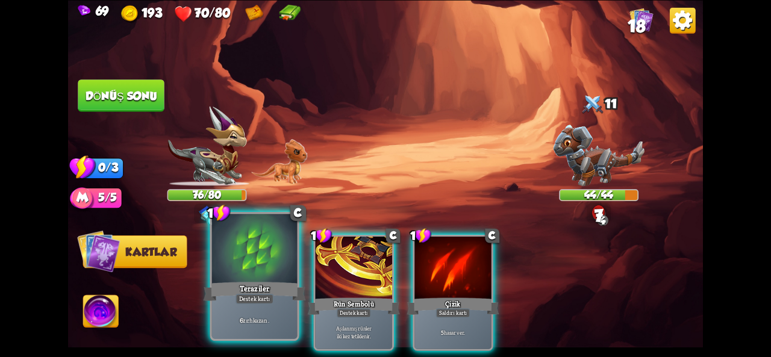
click at [244, 302] on font "Destek kartı" at bounding box center [254, 299] width 31 height 8
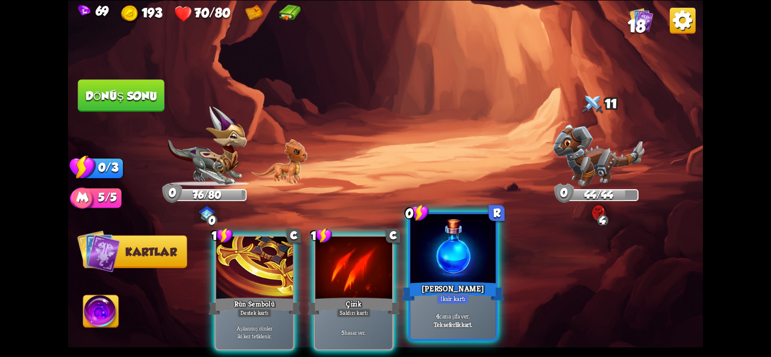
click at [416, 275] on div at bounding box center [453, 250] width 86 height 72
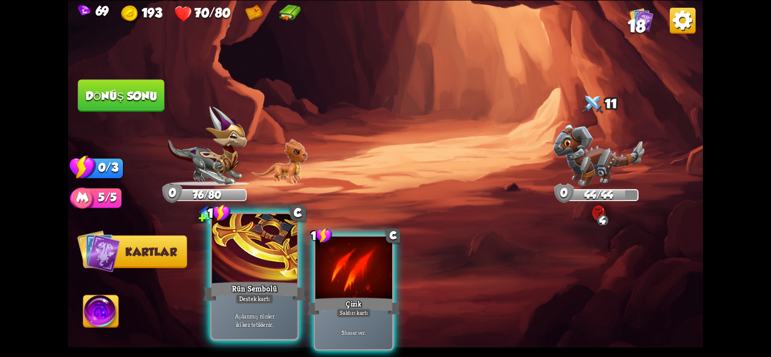
click at [252, 272] on div at bounding box center [255, 250] width 86 height 72
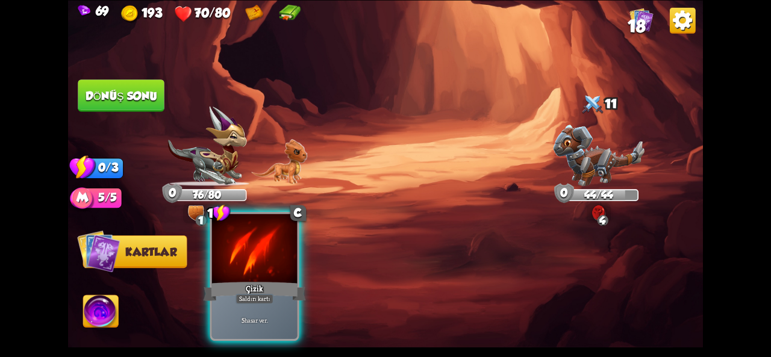
click at [253, 281] on div "Çizik" at bounding box center [255, 291] width 102 height 23
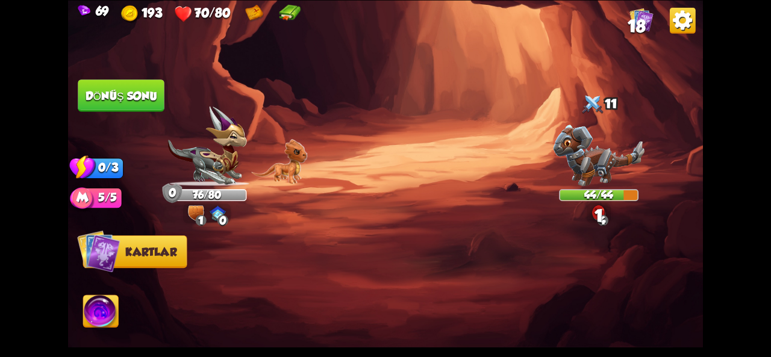
click at [125, 102] on button "Dönüş sonu" at bounding box center [121, 96] width 87 height 33
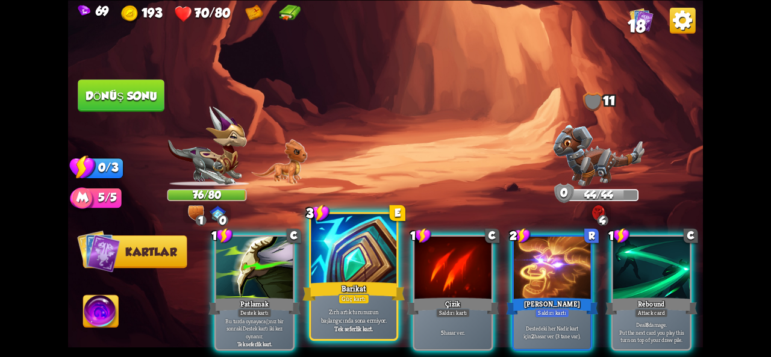
click at [370, 249] on div at bounding box center [354, 250] width 86 height 72
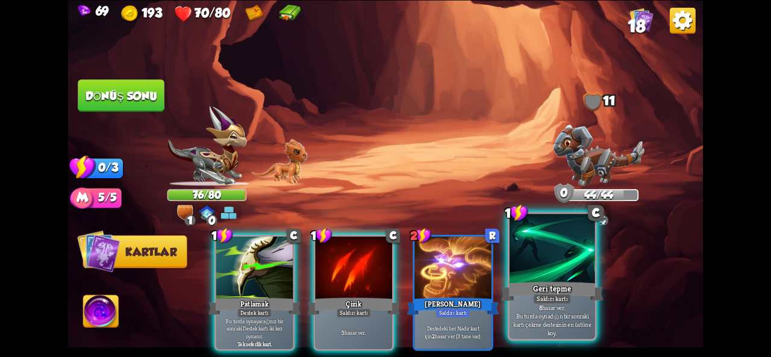
click at [546, 278] on div at bounding box center [553, 250] width 86 height 72
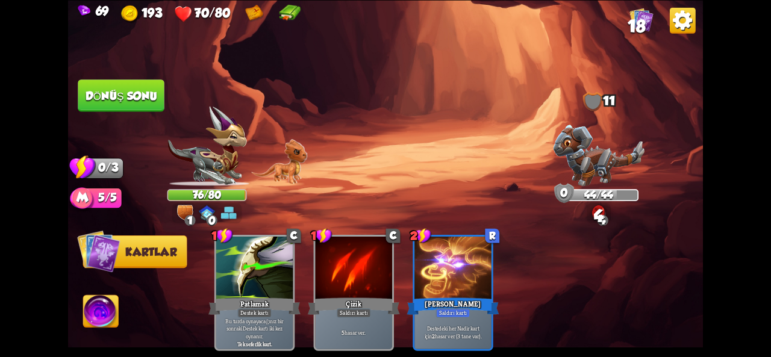
click at [139, 99] on font "Dönüş sonu" at bounding box center [121, 95] width 73 height 13
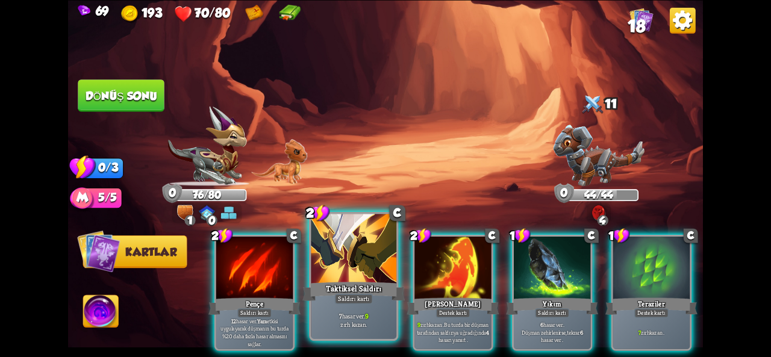
click at [360, 292] on font "Taktiksel Saldırı" at bounding box center [354, 288] width 56 height 10
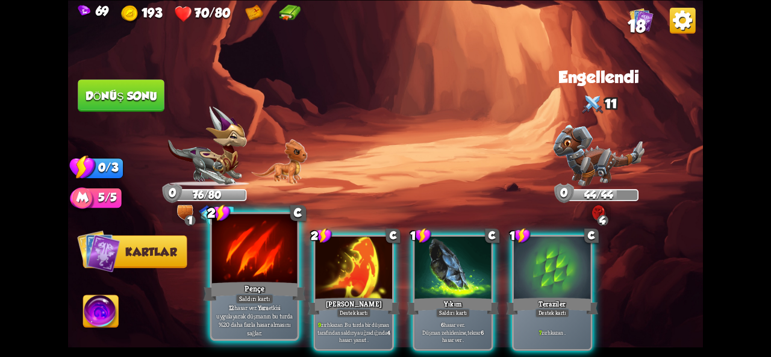
click at [228, 284] on div "Pençe" at bounding box center [255, 291] width 102 height 23
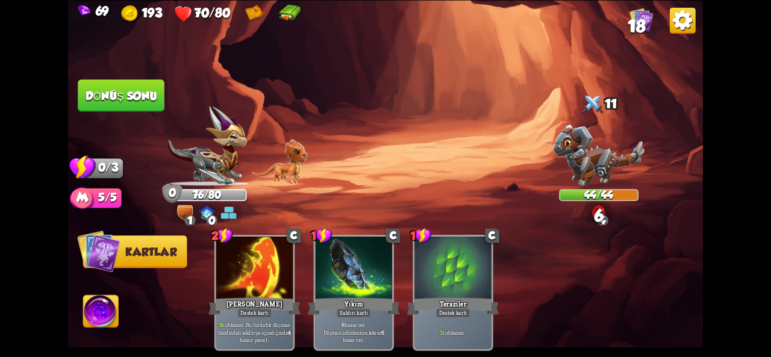
drag, startPoint x: 474, startPoint y: 258, endPoint x: 283, endPoint y: 164, distance: 212.9
click at [283, 164] on div "Saldırmak için bir düşman seçin... O kartı oynayacak kadar dayanıklılığın yok .…" at bounding box center [385, 178] width 635 height 357
click at [120, 106] on button "Dönüş sonu" at bounding box center [121, 95] width 88 height 33
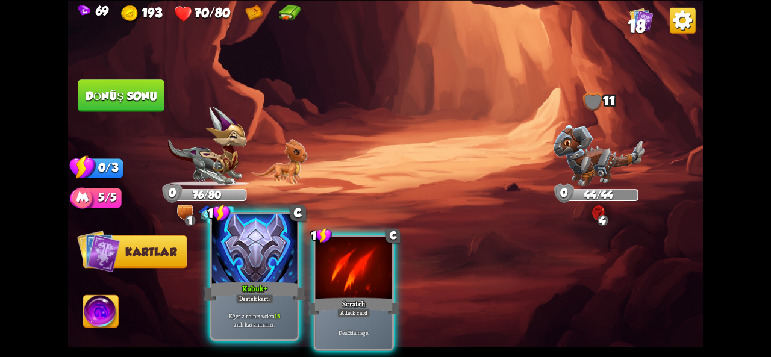
click at [237, 278] on div at bounding box center [255, 250] width 86 height 72
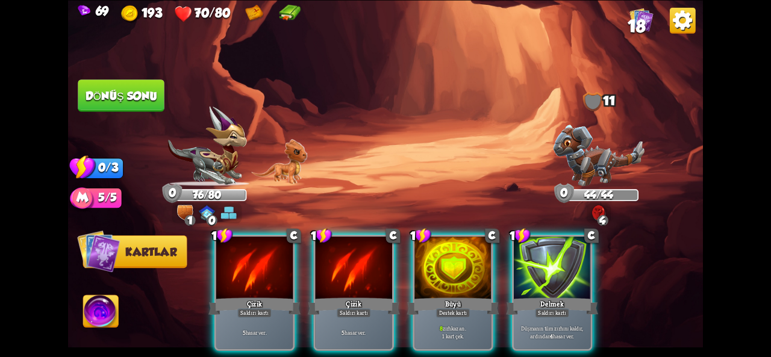
drag, startPoint x: 380, startPoint y: 251, endPoint x: 541, endPoint y: 209, distance: 165.9
click at [541, 209] on div "1 C Çizik Saldırı kartı 5 hasar ver . 1 C Çizik Saldırı kartı 5 hasar ver . 1 C…" at bounding box center [449, 277] width 508 height 159
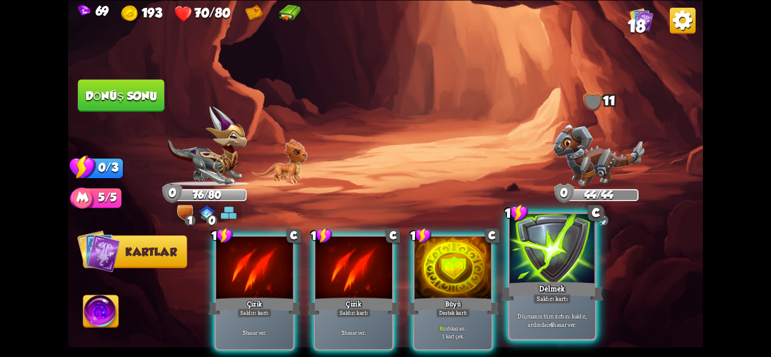
click at [539, 248] on div at bounding box center [553, 250] width 86 height 72
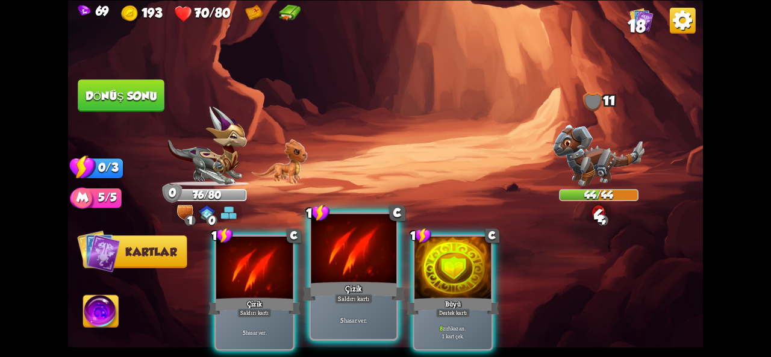
click at [330, 255] on div at bounding box center [354, 250] width 86 height 72
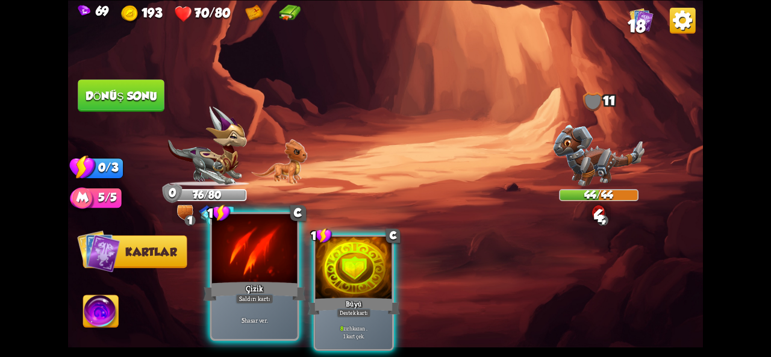
click at [246, 277] on div at bounding box center [255, 250] width 86 height 72
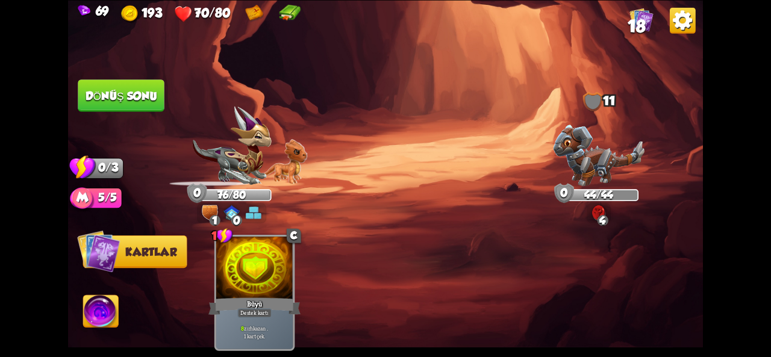
click at [120, 107] on button "Dönüş sonu" at bounding box center [121, 96] width 87 height 33
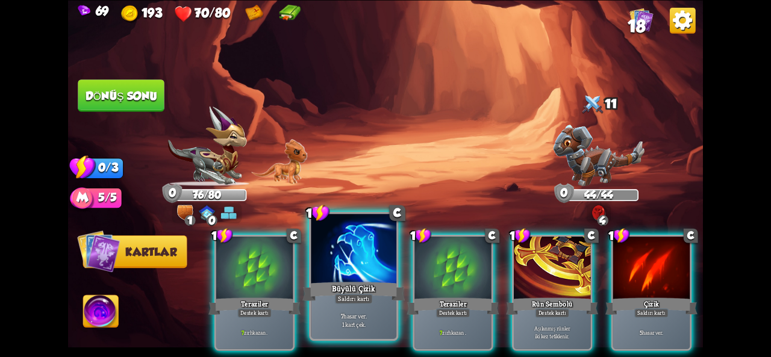
click at [365, 278] on div at bounding box center [354, 250] width 86 height 72
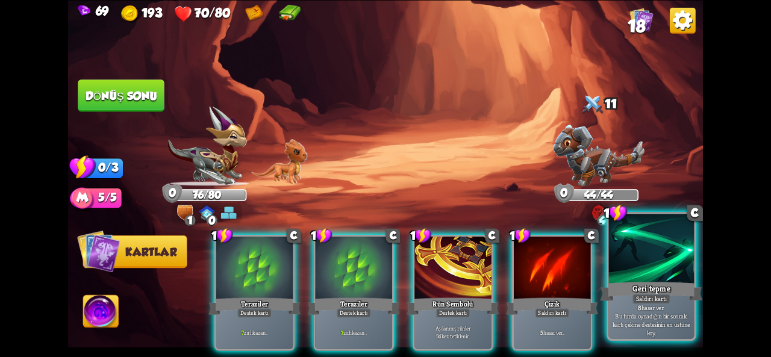
click at [651, 264] on div at bounding box center [652, 250] width 86 height 72
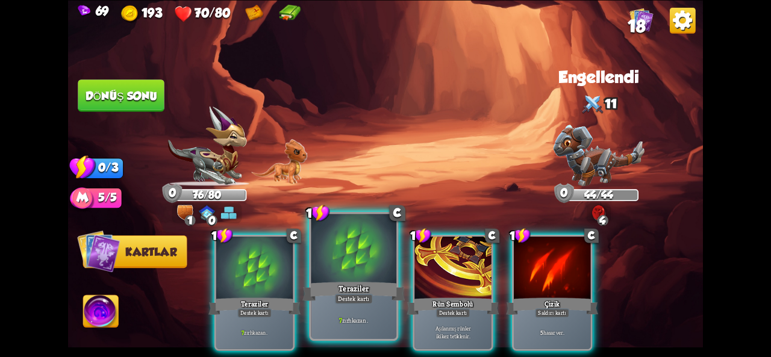
click at [350, 292] on font "Teraziler" at bounding box center [354, 288] width 30 height 10
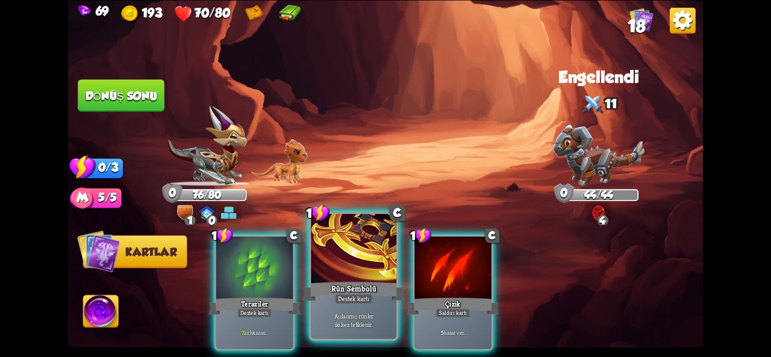
click at [371, 296] on div "Destek kartı" at bounding box center [354, 299] width 38 height 10
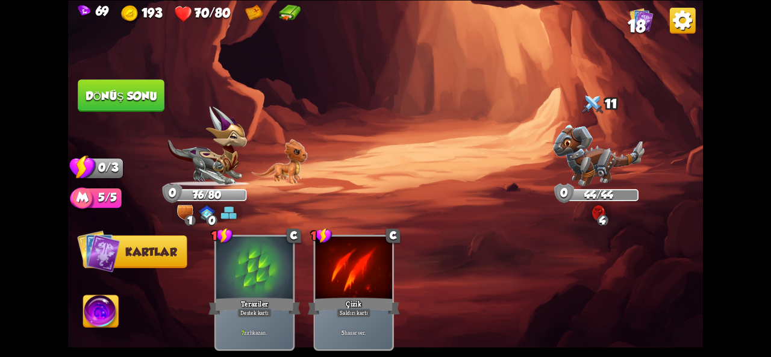
click at [133, 92] on font "Dönüş sonu" at bounding box center [122, 95] width 72 height 13
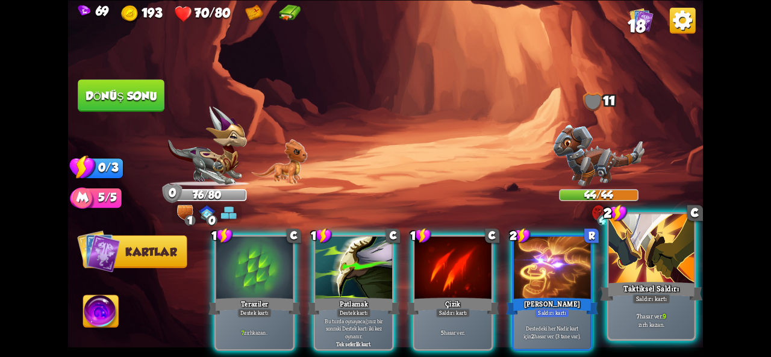
click at [664, 265] on div at bounding box center [652, 250] width 86 height 72
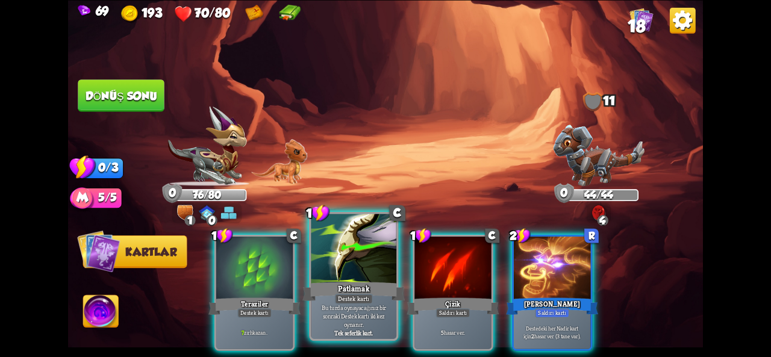
click at [323, 259] on div at bounding box center [354, 250] width 86 height 72
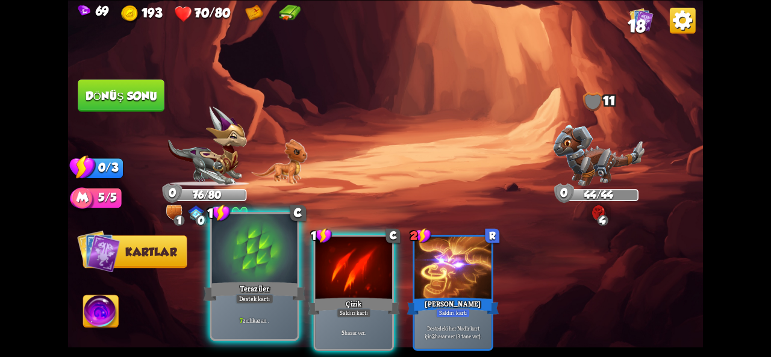
click at [233, 289] on div "Teraziler" at bounding box center [255, 291] width 102 height 23
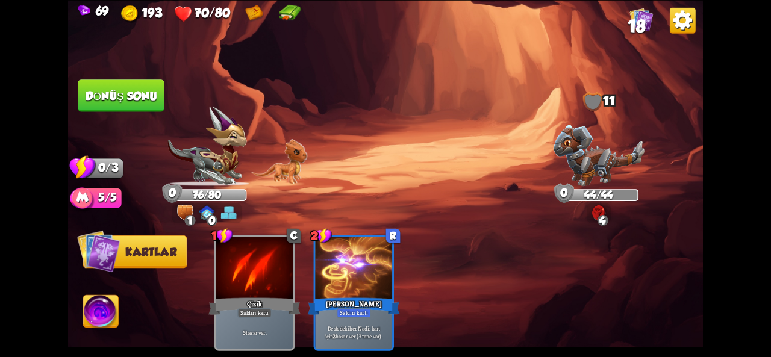
click at [114, 90] on font "Dönüş sonu" at bounding box center [122, 95] width 72 height 13
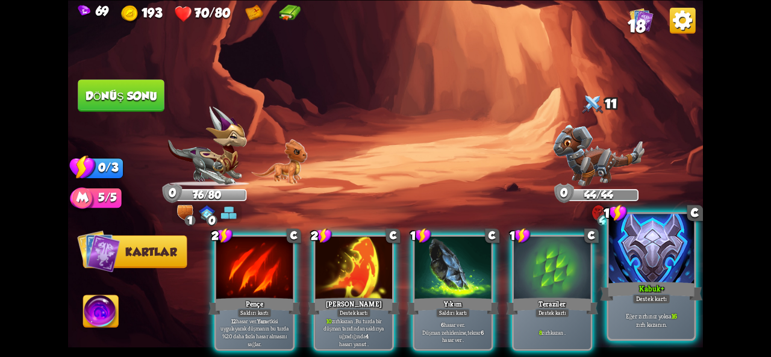
click at [643, 273] on div at bounding box center [652, 250] width 86 height 72
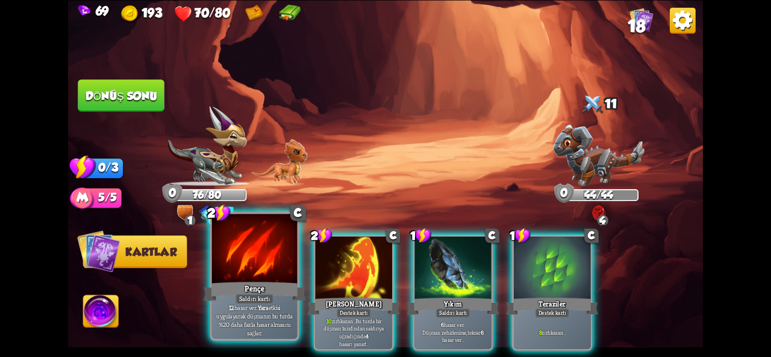
click at [252, 275] on div at bounding box center [255, 250] width 86 height 72
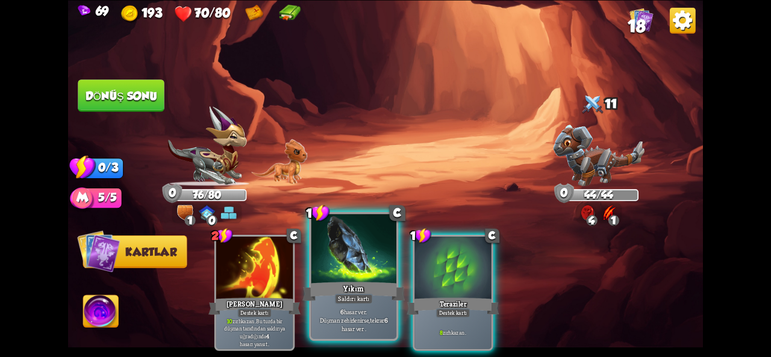
click at [339, 319] on font "Düşman zehirlenirse," at bounding box center [345, 320] width 50 height 8
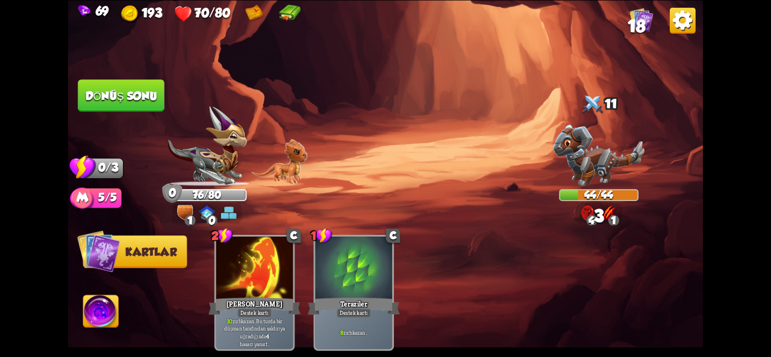
click at [105, 102] on button "Dönüş sonu" at bounding box center [120, 95] width 87 height 33
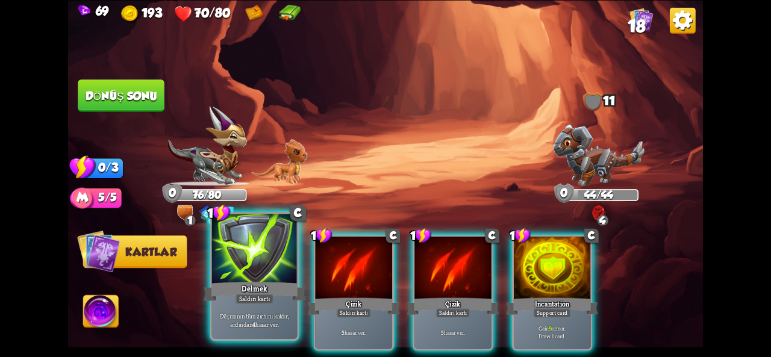
click at [244, 263] on div at bounding box center [255, 250] width 86 height 72
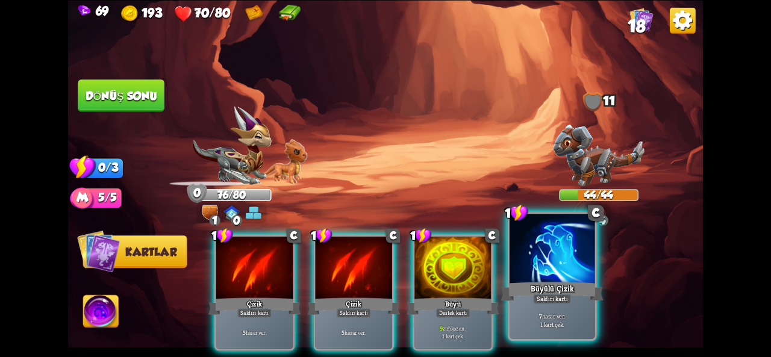
click at [551, 280] on div "Büyülü Çizik" at bounding box center [552, 291] width 102 height 23
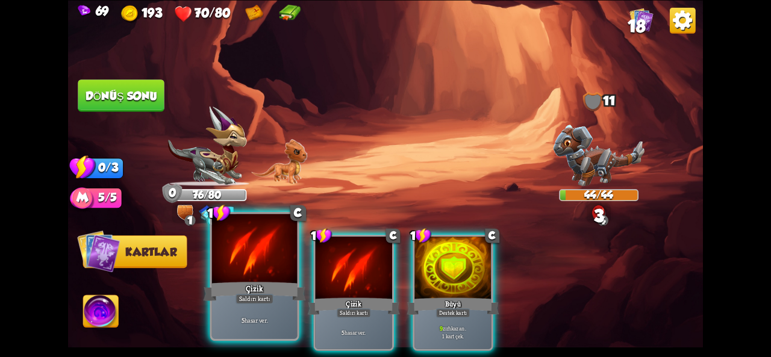
click at [253, 269] on div at bounding box center [255, 250] width 86 height 72
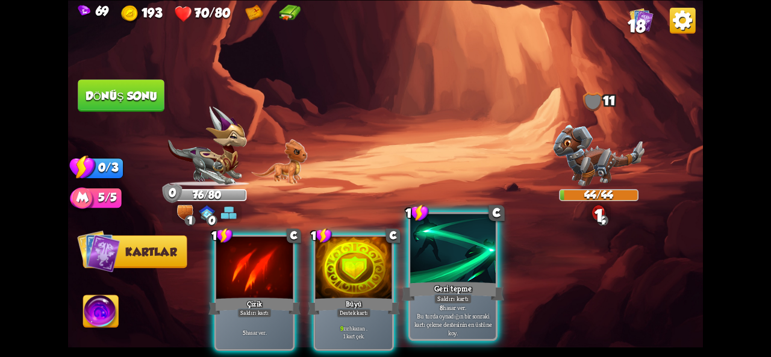
click at [460, 287] on font "Geri tepme" at bounding box center [453, 288] width 38 height 10
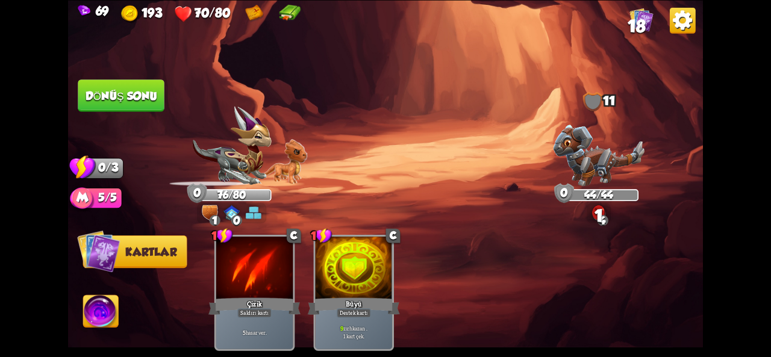
click at [122, 95] on font "Dönüş sonu" at bounding box center [122, 95] width 72 height 13
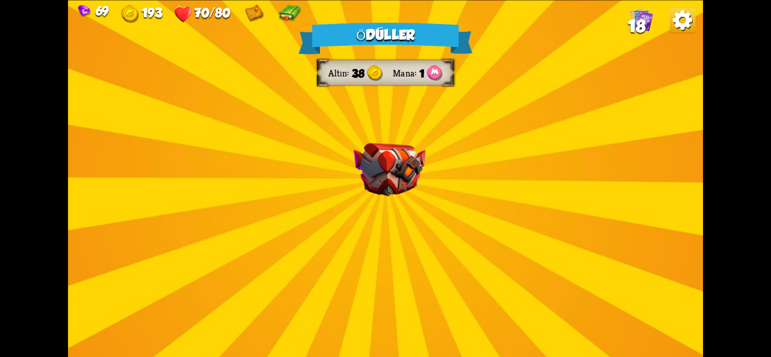
click at [397, 212] on div "Ödüller Altın 38 Mana 1 Bir kart seçin 1 C Kükürt Saldırı kartı 6 hasar ver . 1…" at bounding box center [385, 178] width 635 height 357
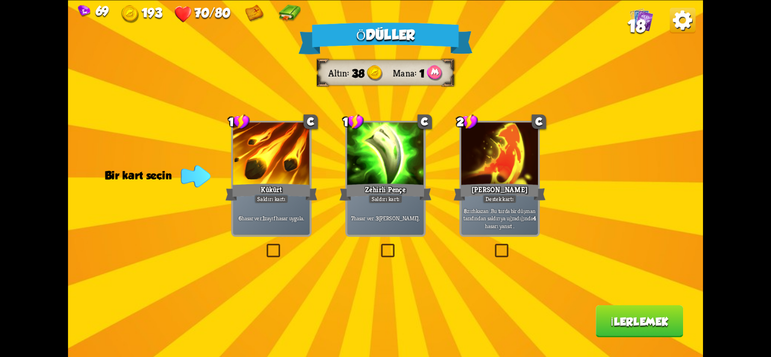
click at [351, 177] on div at bounding box center [385, 154] width 77 height 64
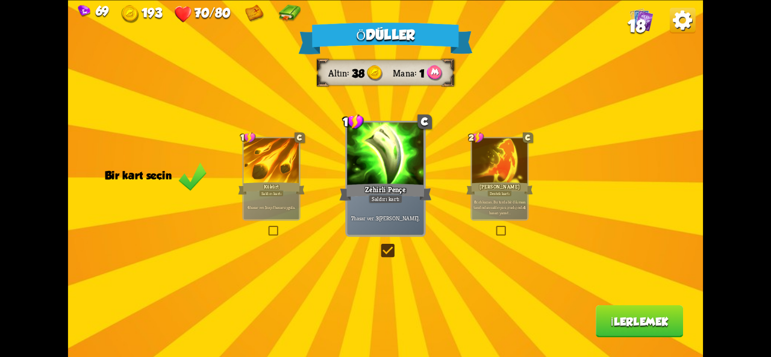
click at [613, 322] on font "İlerlemek" at bounding box center [640, 321] width 58 height 13
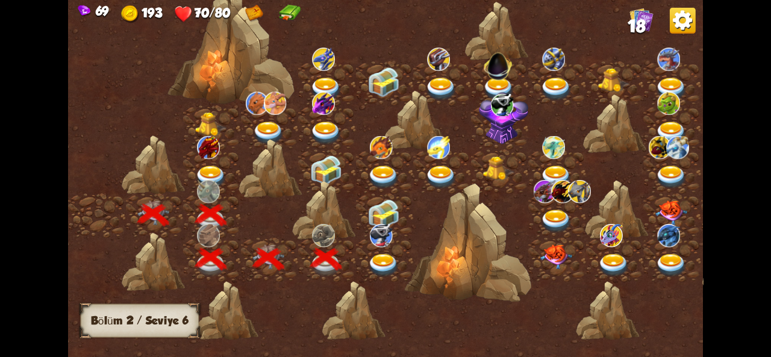
click at [370, 265] on img at bounding box center [384, 266] width 32 height 24
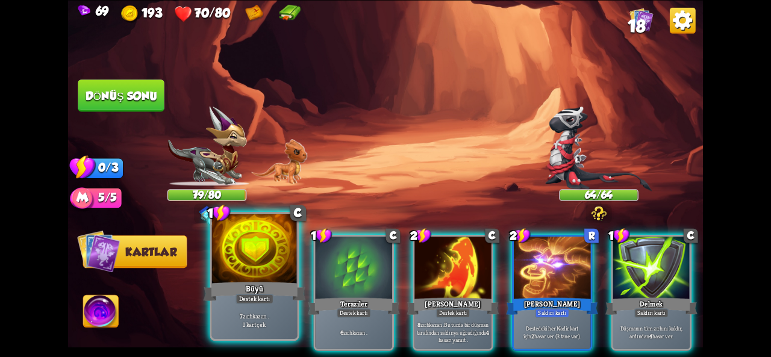
click at [256, 268] on div at bounding box center [255, 250] width 86 height 72
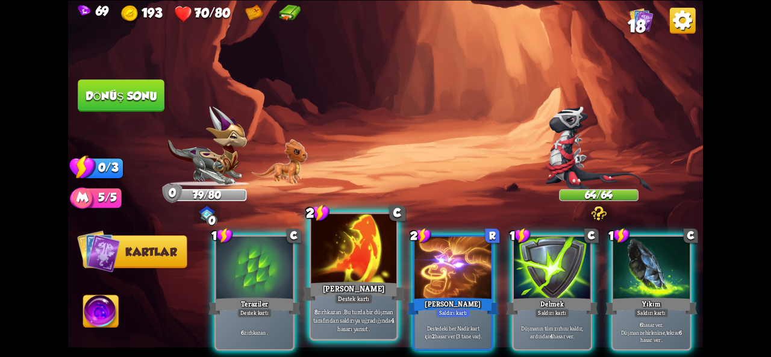
click at [350, 297] on font "Destek kartı" at bounding box center [353, 299] width 31 height 8
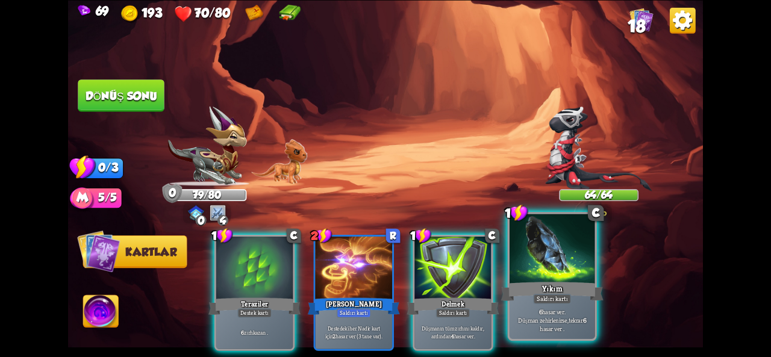
click at [534, 307] on div "6 hasar ver . Düşman zehirlenirse, tekrar 6 hasar ver ." at bounding box center [553, 320] width 86 height 37
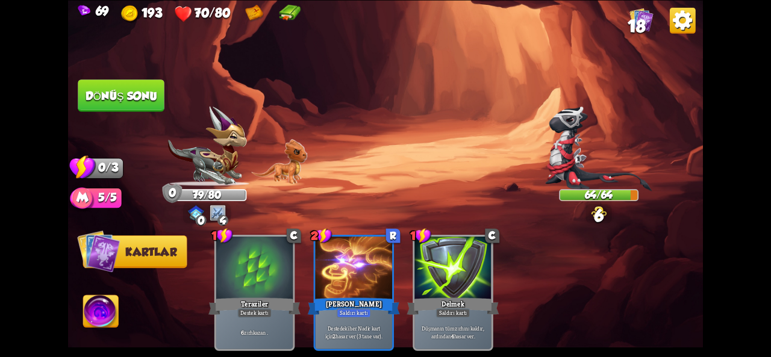
click at [117, 98] on font "Dönüş sonu" at bounding box center [122, 95] width 72 height 13
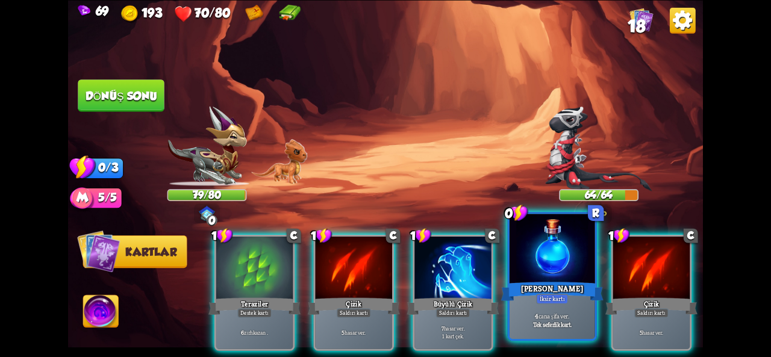
click at [543, 284] on font "Su İksiri" at bounding box center [552, 288] width 62 height 10
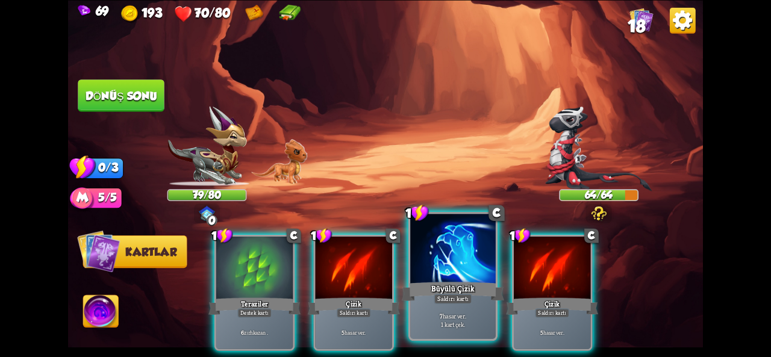
click at [439, 262] on div at bounding box center [453, 250] width 86 height 72
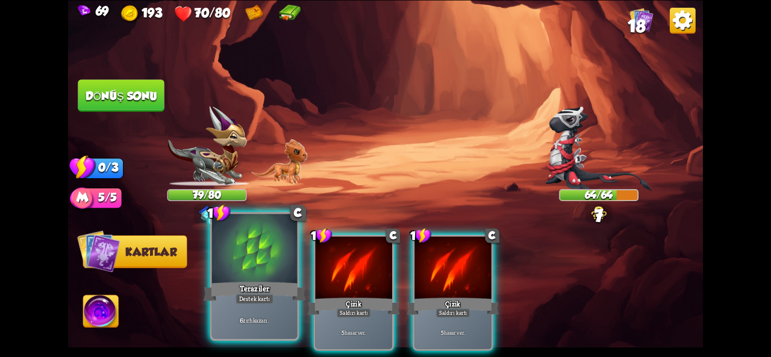
click at [228, 300] on div "Teraziler" at bounding box center [255, 291] width 102 height 23
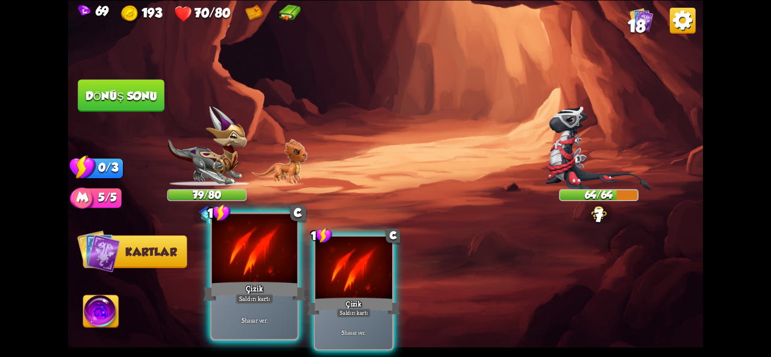
click at [264, 284] on div "Çizik" at bounding box center [255, 291] width 102 height 23
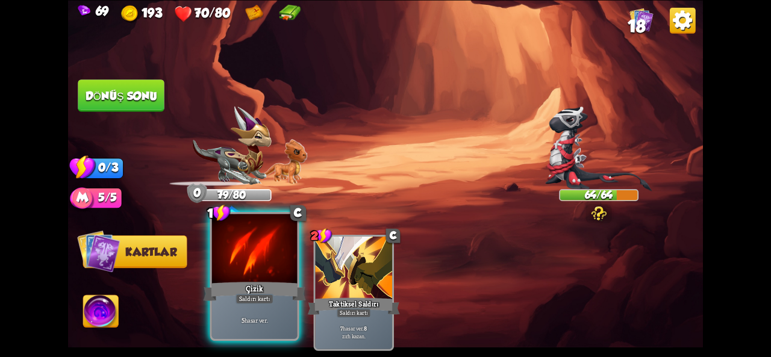
click at [226, 295] on div "Çizik" at bounding box center [255, 291] width 102 height 23
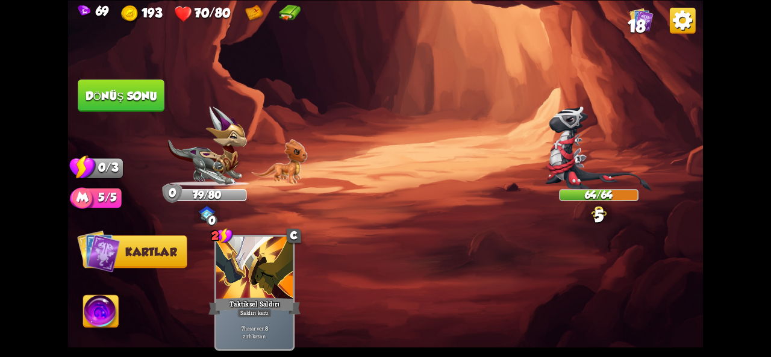
click at [109, 102] on button "Dönüş sonu" at bounding box center [121, 96] width 87 height 33
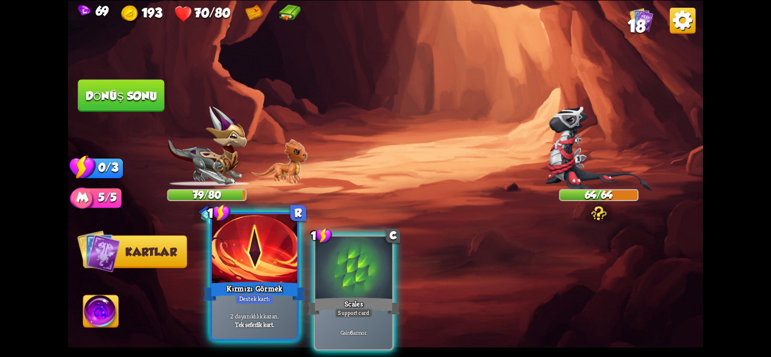
click at [247, 270] on div at bounding box center [255, 250] width 86 height 72
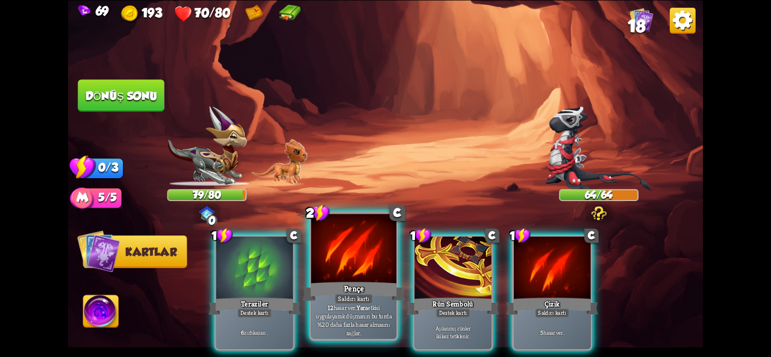
click at [329, 279] on div at bounding box center [354, 250] width 86 height 72
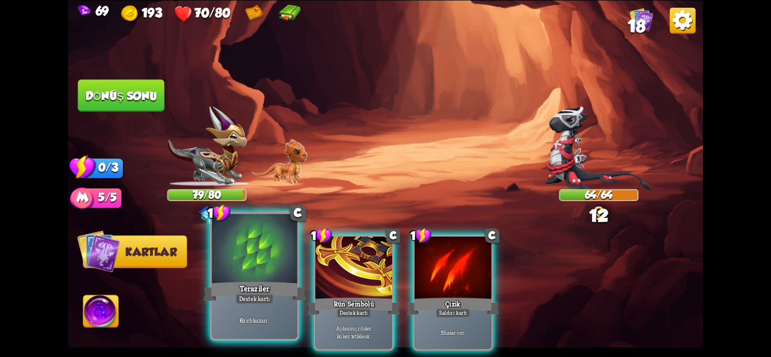
click at [263, 287] on font "Teraziler" at bounding box center [255, 288] width 30 height 10
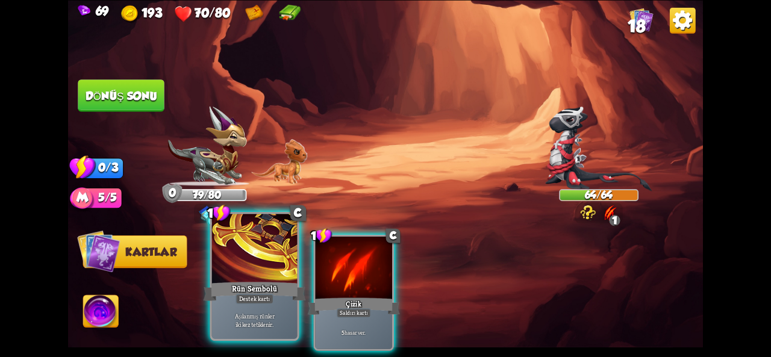
click at [240, 272] on div at bounding box center [255, 250] width 86 height 72
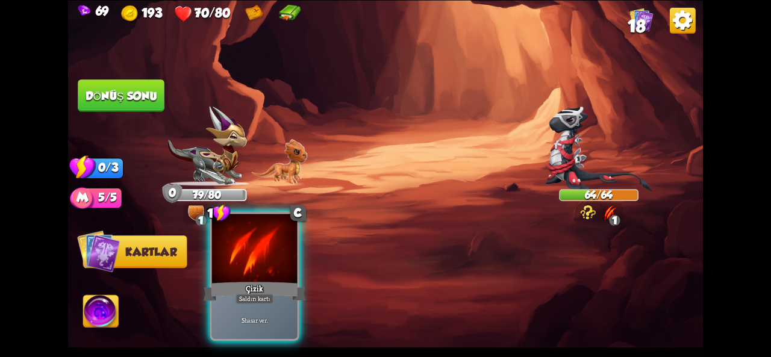
click at [235, 286] on div "Çizik" at bounding box center [255, 291] width 102 height 23
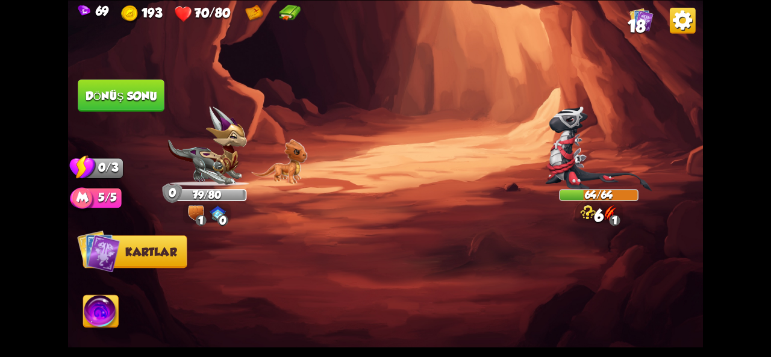
click at [130, 91] on font "Dönüş sonu" at bounding box center [122, 95] width 72 height 13
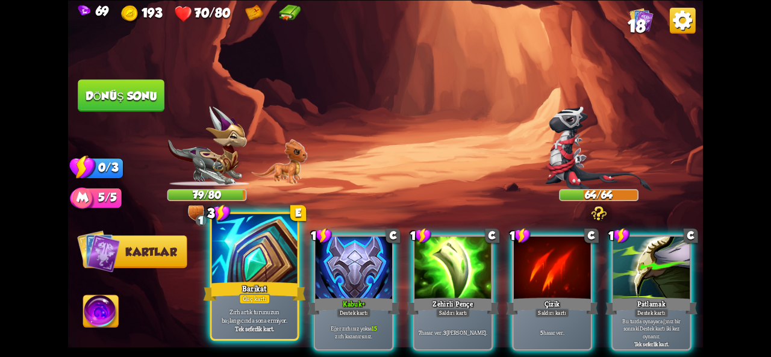
click at [267, 276] on div at bounding box center [255, 250] width 86 height 72
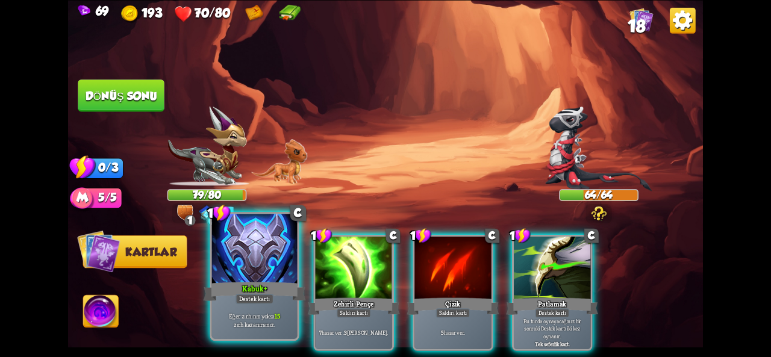
click at [235, 280] on div "Kabuk+" at bounding box center [255, 291] width 102 height 23
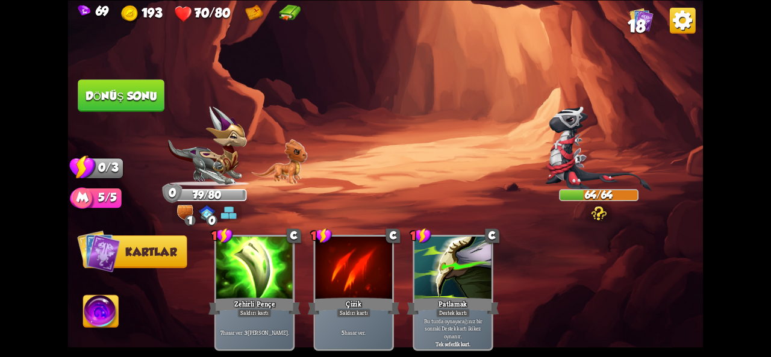
drag, startPoint x: 119, startPoint y: 86, endPoint x: 115, endPoint y: 95, distance: 10.2
click at [115, 96] on button "Dönüş sonu" at bounding box center [121, 95] width 89 height 33
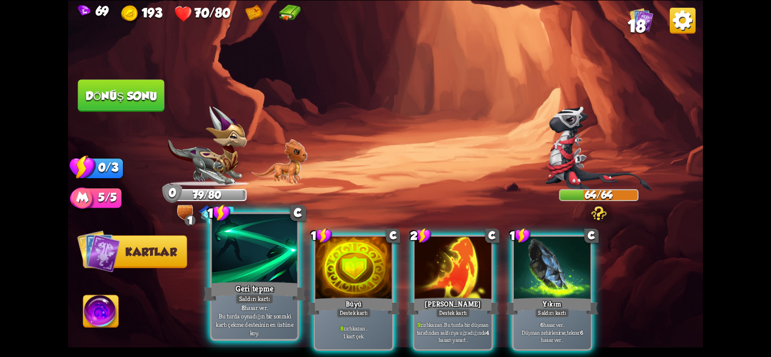
click at [262, 268] on div at bounding box center [255, 250] width 86 height 72
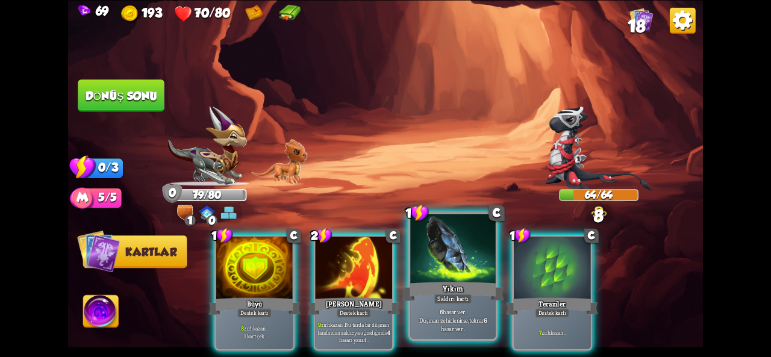
click at [449, 278] on div at bounding box center [453, 250] width 86 height 72
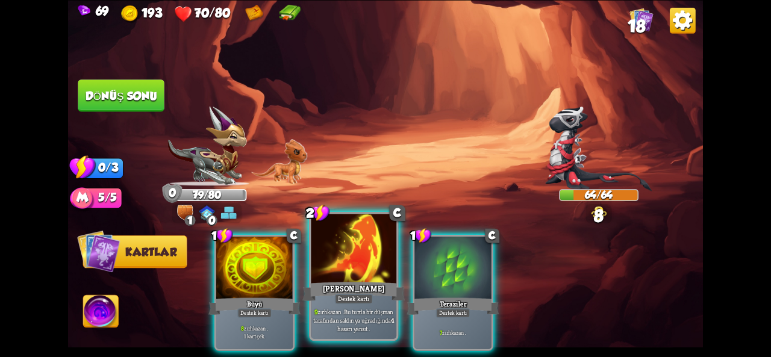
click at [338, 287] on font "Alev Bariyeri" at bounding box center [354, 288] width 62 height 10
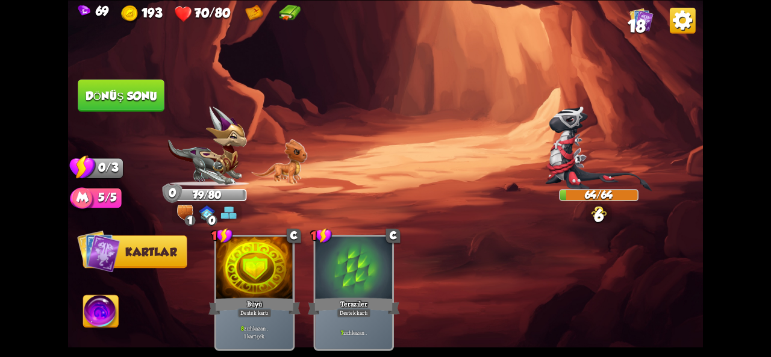
click at [149, 108] on button "Dönüş sonu" at bounding box center [121, 96] width 87 height 33
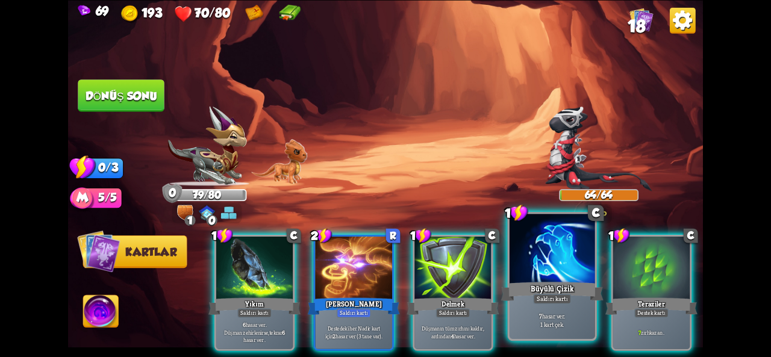
click at [556, 295] on font "Saldırı kartı" at bounding box center [552, 299] width 31 height 8
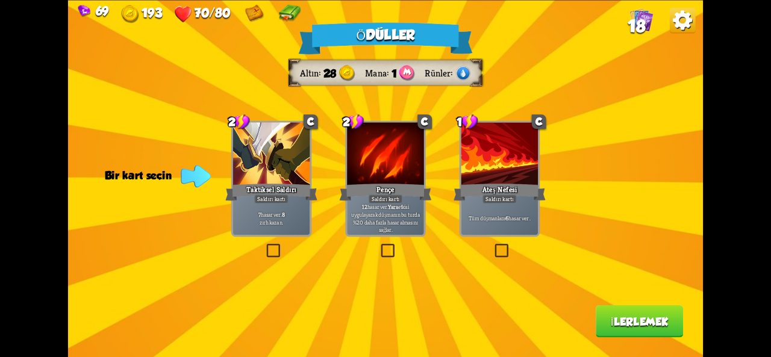
click at [119, 104] on div "Ödüller Altın 28 Mana 1 Rünler Bir kart seçin 2 C Taktiksel Saldırı Saldırı kar…" at bounding box center [385, 178] width 635 height 357
click at [470, 159] on div at bounding box center [500, 154] width 77 height 64
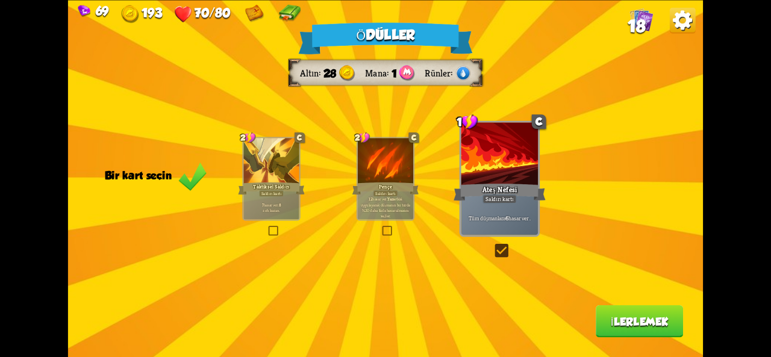
click at [642, 321] on font "İlerlemek" at bounding box center [640, 321] width 58 height 13
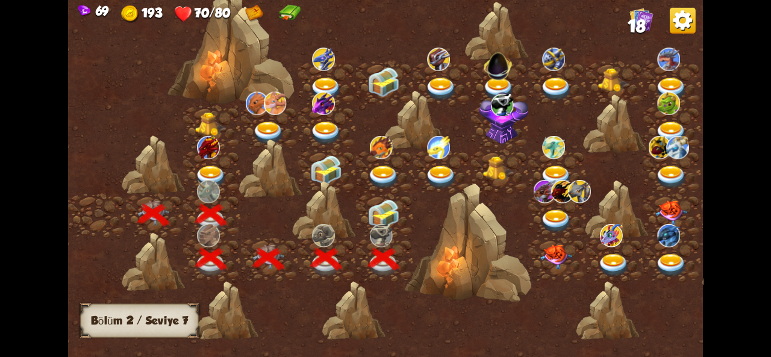
click at [386, 215] on img at bounding box center [384, 214] width 32 height 30
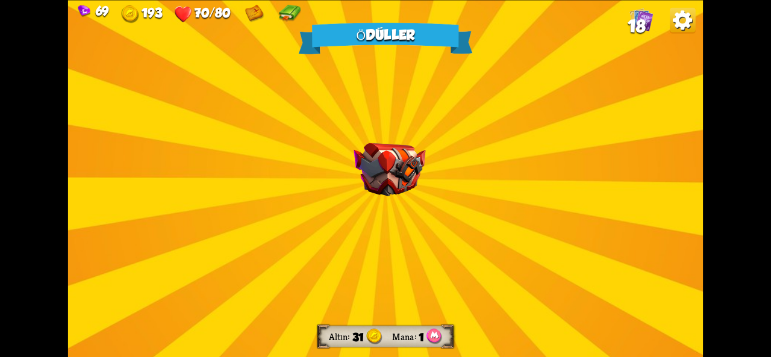
click at [384, 186] on img at bounding box center [390, 169] width 72 height 53
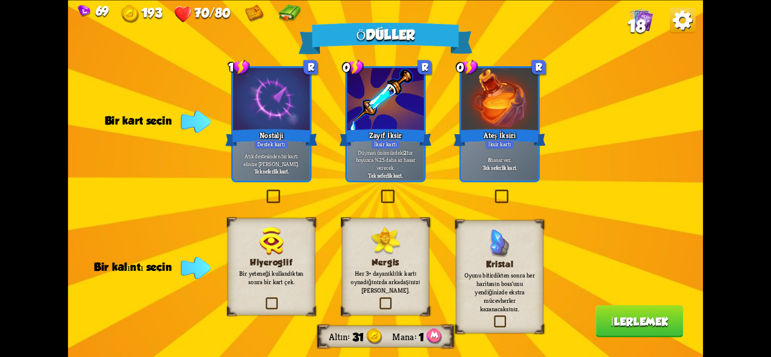
click at [370, 140] on div "Zayıf İksir" at bounding box center [386, 137] width 92 height 20
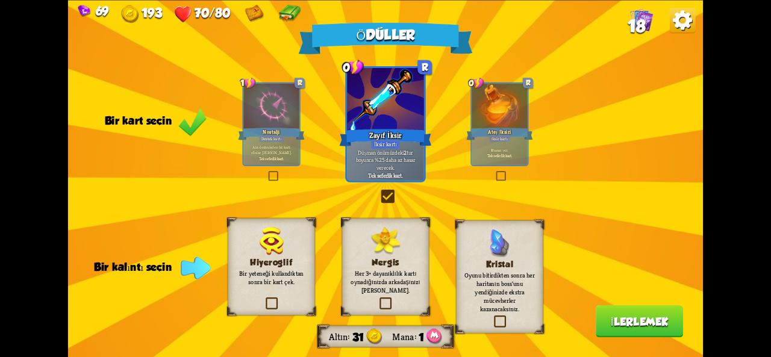
click at [513, 300] on font "Oyunu bitirdikten sonra her haritanın boss'unu yendiğinizde ekstra mücevherler …" at bounding box center [500, 292] width 71 height 42
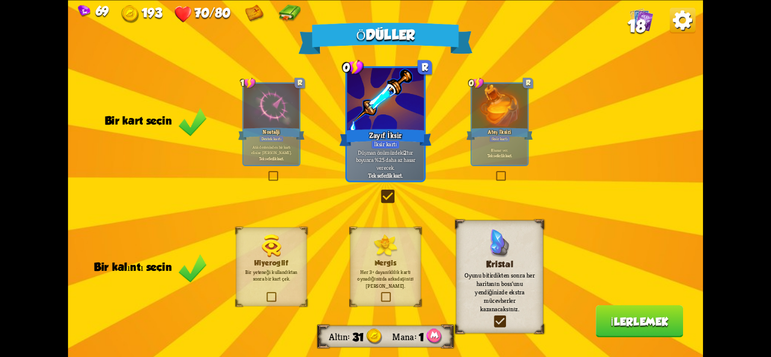
click at [633, 319] on font "İlerlemek" at bounding box center [640, 321] width 58 height 13
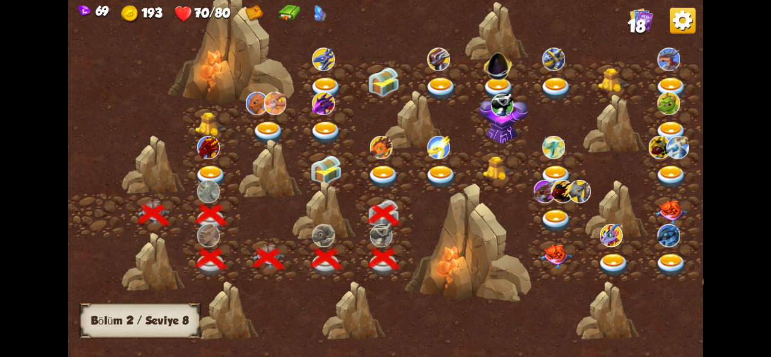
click at [377, 174] on img at bounding box center [384, 177] width 32 height 24
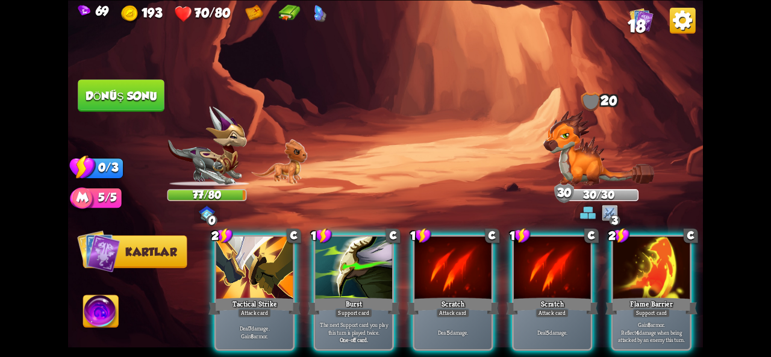
click at [586, 86] on img at bounding box center [385, 178] width 635 height 357
click at [365, 74] on img at bounding box center [385, 178] width 635 height 357
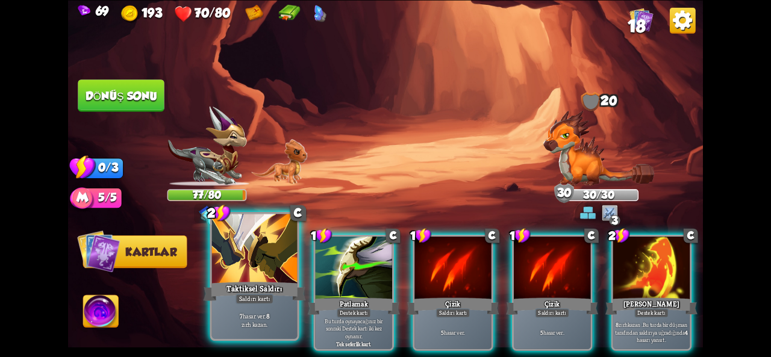
click at [243, 259] on div at bounding box center [255, 250] width 86 height 72
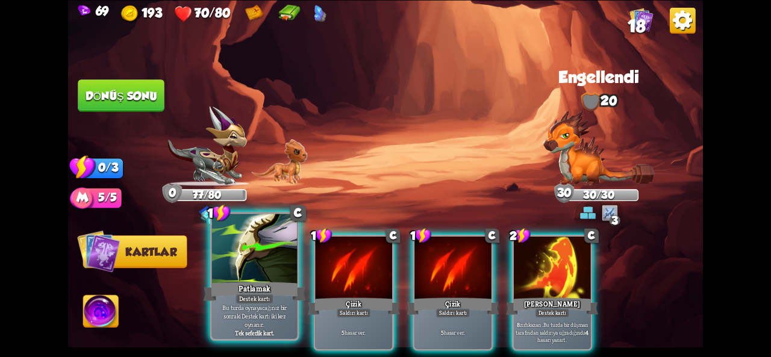
click at [243, 259] on div at bounding box center [255, 250] width 86 height 72
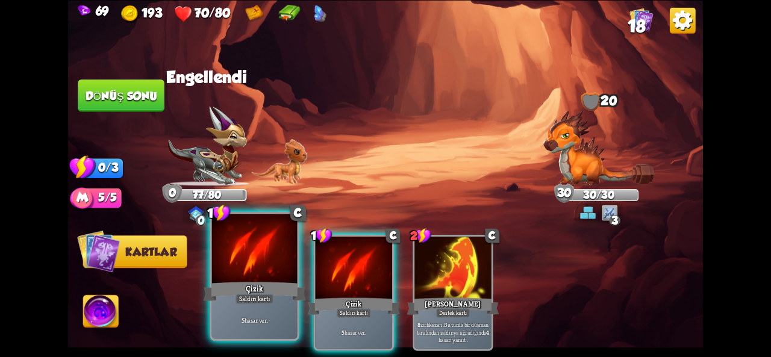
click at [248, 285] on font "Çizik" at bounding box center [254, 288] width 17 height 10
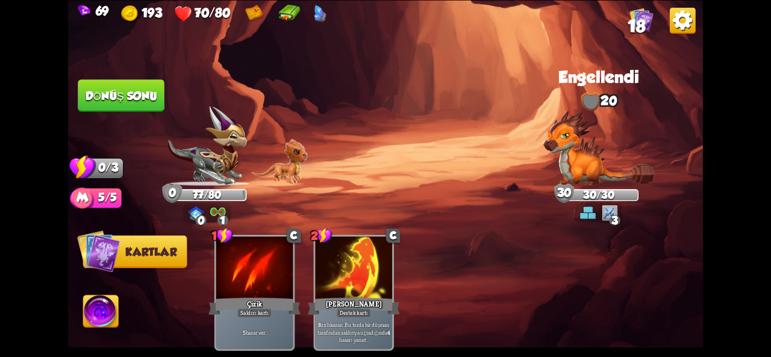
click at [113, 95] on font "Dönüş sonu" at bounding box center [122, 95] width 72 height 13
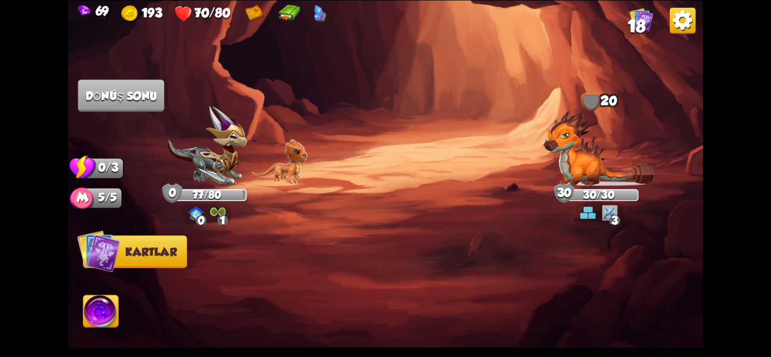
click at [0, 0] on div "Oyuncu sırası" at bounding box center [0, 0] width 0 height 0
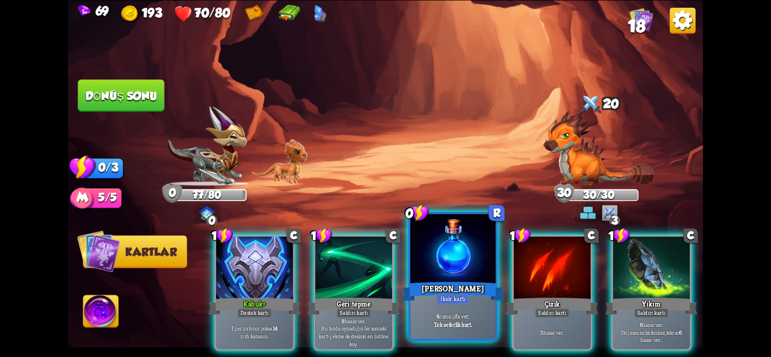
click at [436, 287] on div "Su İksiri" at bounding box center [453, 291] width 102 height 23
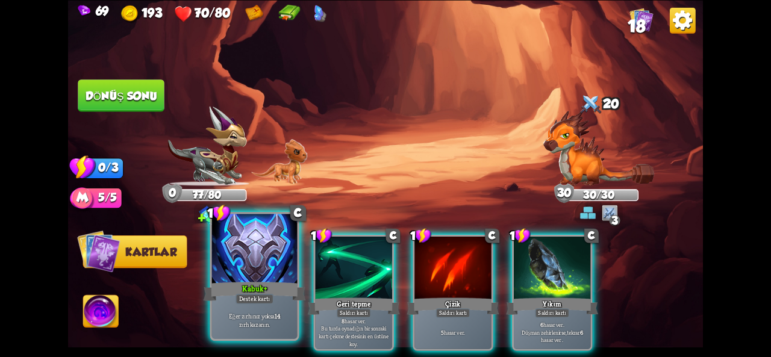
click at [239, 274] on div at bounding box center [255, 250] width 86 height 72
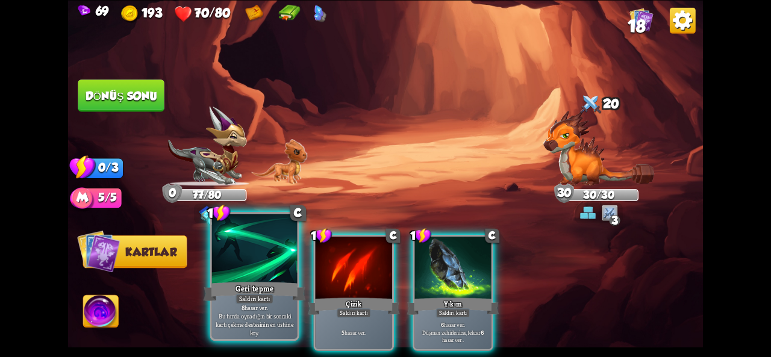
click at [237, 304] on p "8 hasar ver . Bu turda oynadığın bir sonraki kartı çekme destesinin en üstüne k…" at bounding box center [254, 321] width 81 height 34
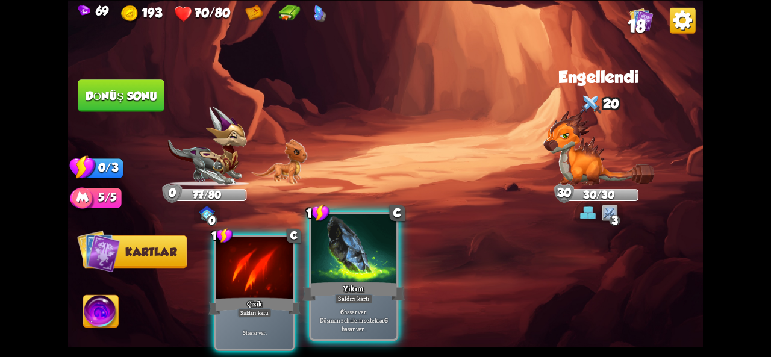
click at [350, 274] on div at bounding box center [354, 250] width 86 height 72
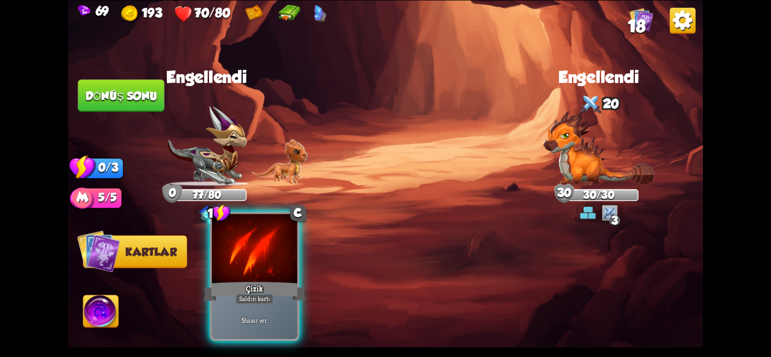
click at [240, 249] on div at bounding box center [255, 250] width 86 height 72
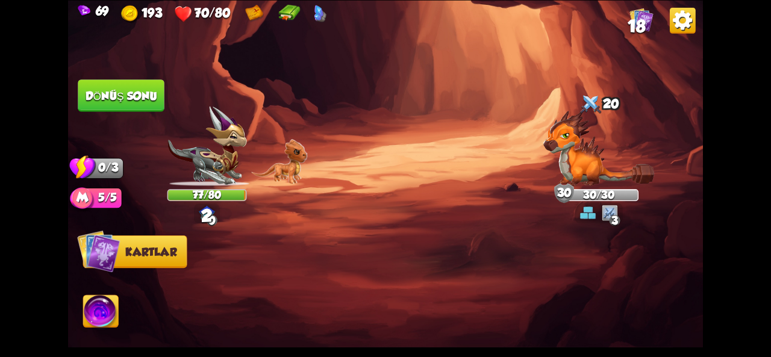
drag, startPoint x: 128, startPoint y: 98, endPoint x: 196, endPoint y: 147, distance: 83.8
click at [194, 146] on div "Saldırmak için bir düşman seçin... O kartı oynayacak kadar dayanıklılığın yok .…" at bounding box center [385, 178] width 635 height 357
click at [139, 99] on font "Dönüş sonu" at bounding box center [122, 95] width 72 height 13
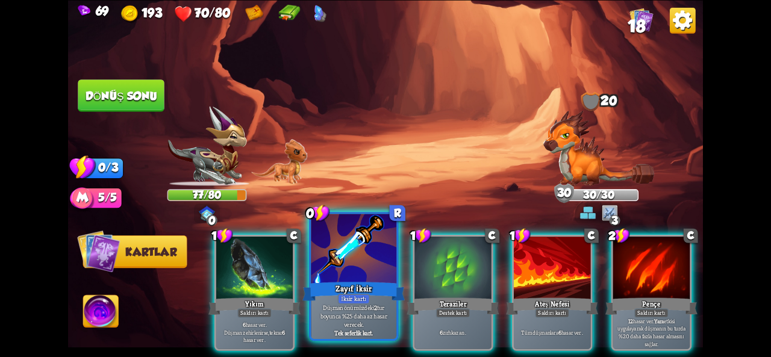
click at [349, 266] on div at bounding box center [354, 250] width 86 height 72
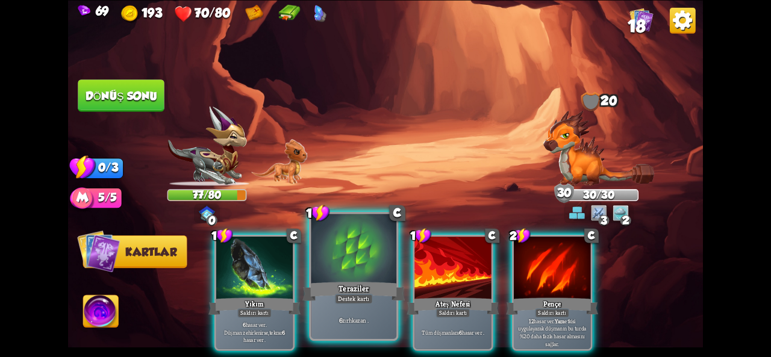
click at [380, 256] on div at bounding box center [354, 250] width 86 height 72
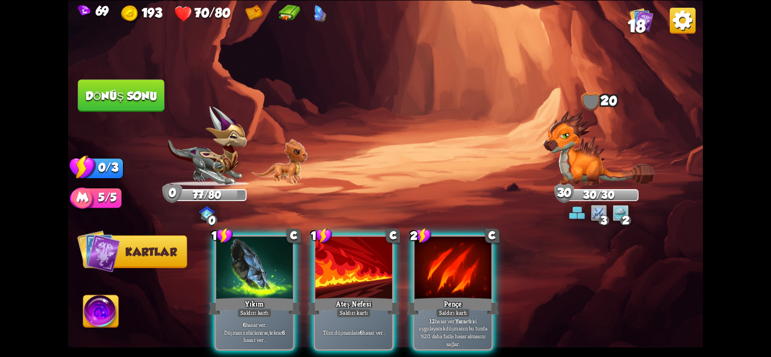
click at [145, 101] on font "Dönüş sonu" at bounding box center [121, 95] width 73 height 13
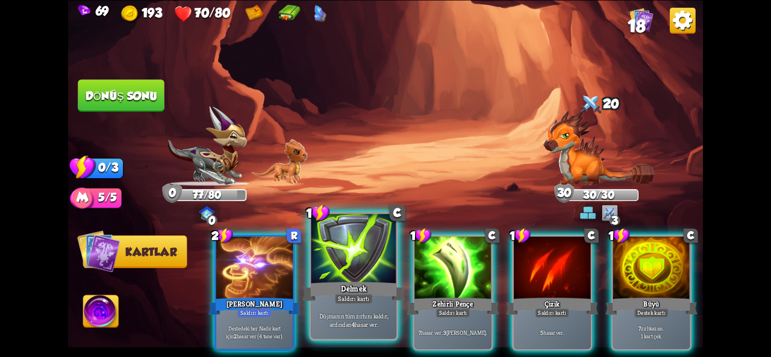
click at [358, 268] on div at bounding box center [354, 250] width 86 height 72
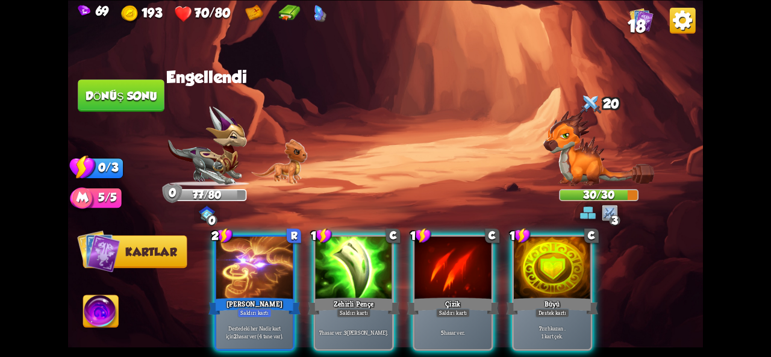
click at [359, 268] on div at bounding box center [354, 269] width 77 height 64
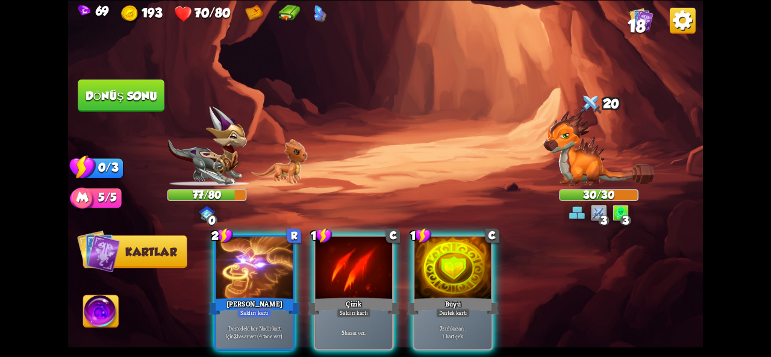
click at [356, 253] on div at bounding box center [354, 269] width 77 height 64
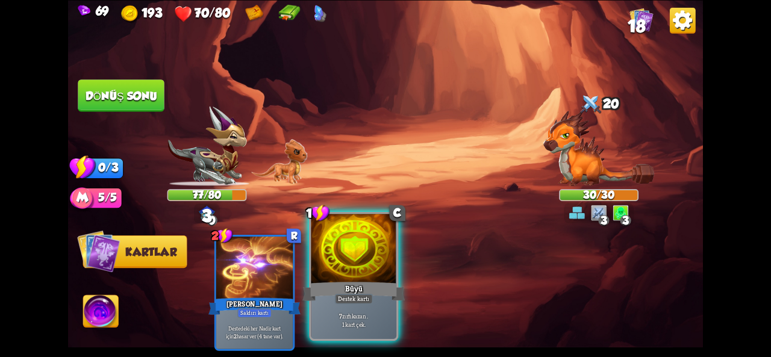
click at [330, 279] on div at bounding box center [354, 250] width 86 height 72
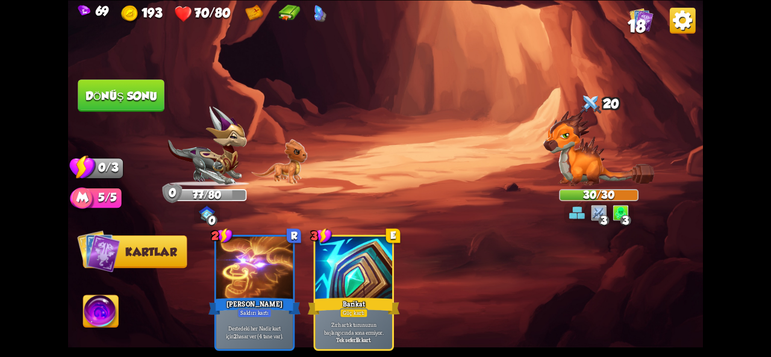
click at [142, 93] on font "Dönüş sonu" at bounding box center [121, 95] width 74 height 13
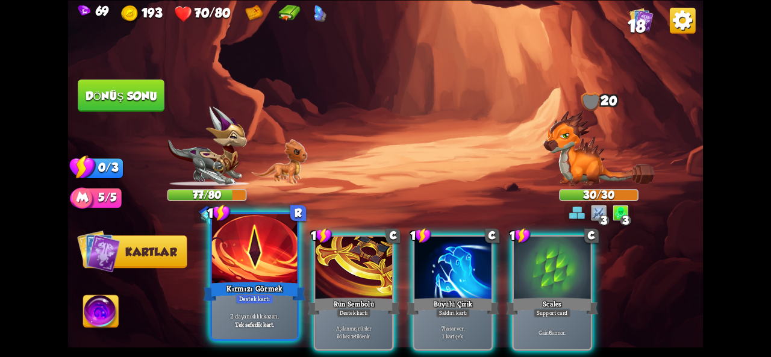
click at [261, 272] on div at bounding box center [255, 250] width 86 height 72
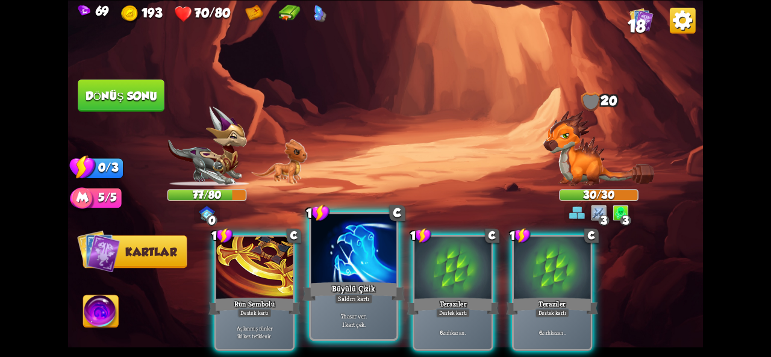
click at [345, 283] on div "Büyülü Çizik" at bounding box center [354, 291] width 102 height 23
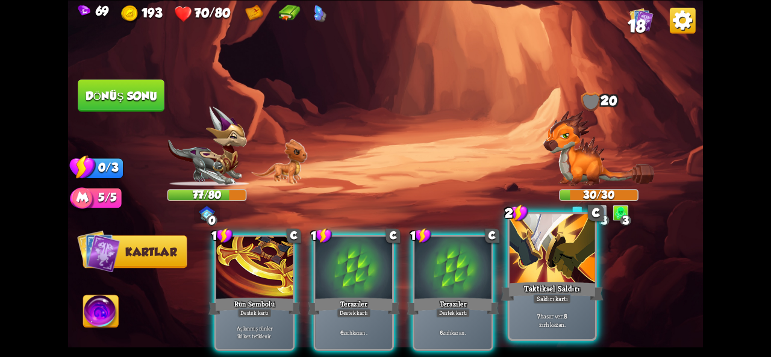
click at [550, 265] on div at bounding box center [553, 250] width 86 height 72
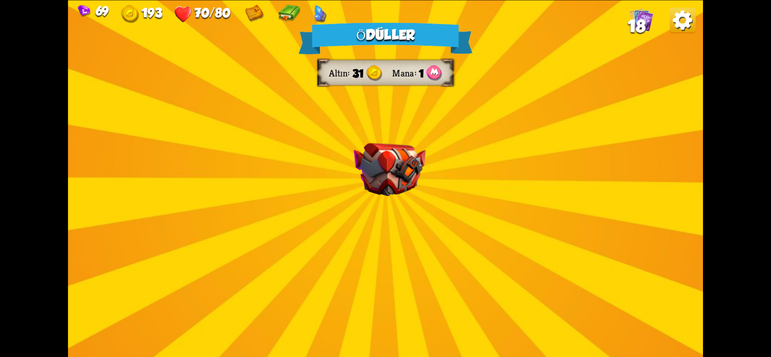
click at [374, 246] on div "Ödüller Altın 31 Mana 1 Bir kart seçin 3 C Tokmak Saldırı kartı 20 hasar ver . …" at bounding box center [385, 178] width 635 height 357
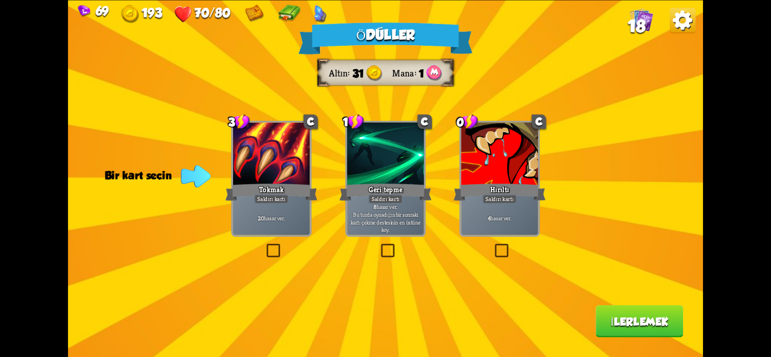
click at [263, 189] on font "Tokmak" at bounding box center [271, 190] width 25 height 10
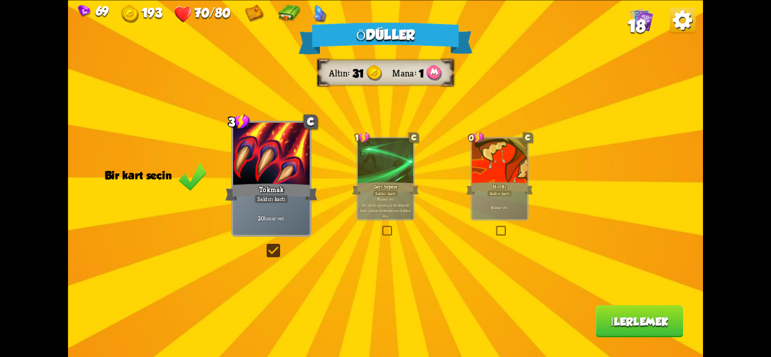
click at [610, 319] on button "İlerlemek" at bounding box center [639, 322] width 87 height 33
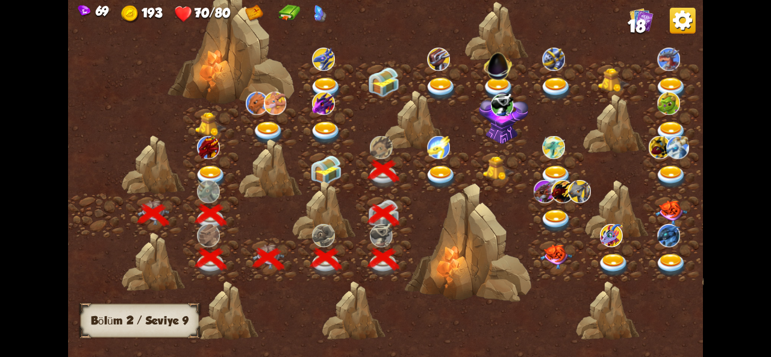
click at [346, 181] on div at bounding box center [323, 210] width 63 height 60
click at [326, 160] on img at bounding box center [326, 170] width 32 height 30
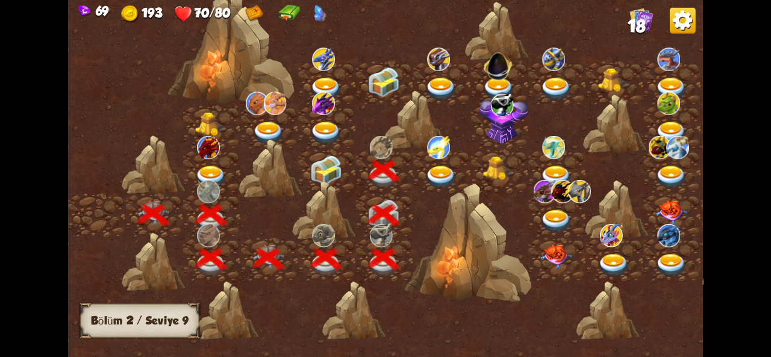
click at [326, 160] on img at bounding box center [326, 170] width 32 height 30
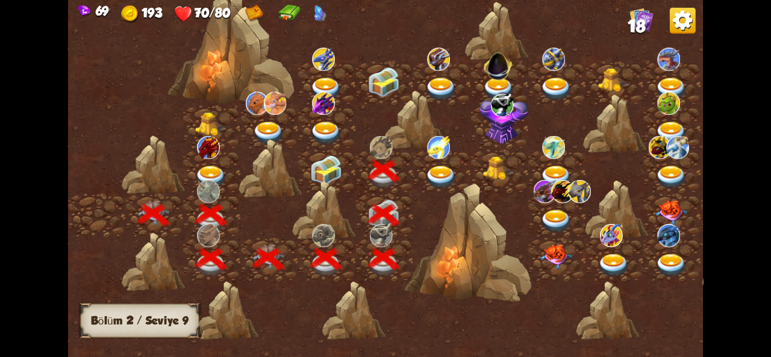
click at [326, 160] on img at bounding box center [326, 170] width 32 height 30
click at [507, 166] on img at bounding box center [499, 168] width 32 height 24
click at [494, 169] on img at bounding box center [499, 168] width 32 height 24
click at [499, 122] on img at bounding box center [503, 118] width 49 height 52
click at [489, 134] on img at bounding box center [503, 118] width 49 height 52
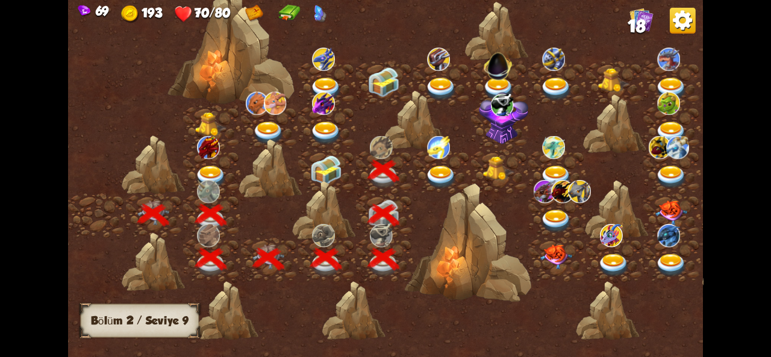
click at [489, 134] on img at bounding box center [503, 118] width 49 height 52
click at [510, 98] on img at bounding box center [502, 104] width 23 height 23
click at [507, 102] on img at bounding box center [502, 104] width 23 height 23
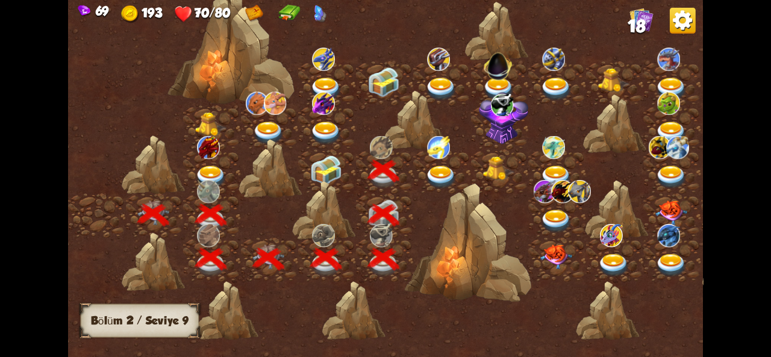
click at [507, 102] on img at bounding box center [502, 104] width 23 height 23
drag, startPoint x: 507, startPoint y: 102, endPoint x: 321, endPoint y: 148, distance: 192.3
click at [321, 148] on div at bounding box center [461, 184] width 786 height 371
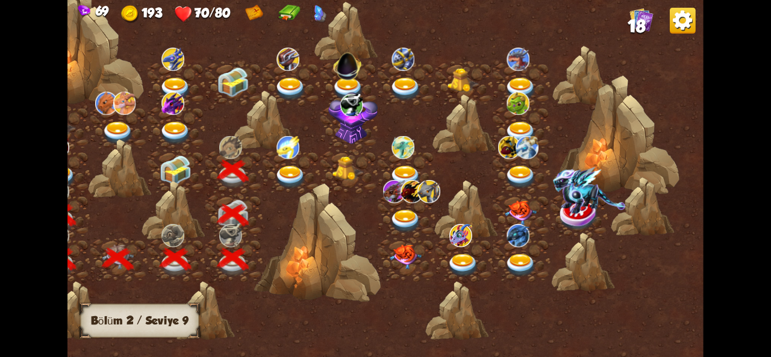
scroll to position [0, 0]
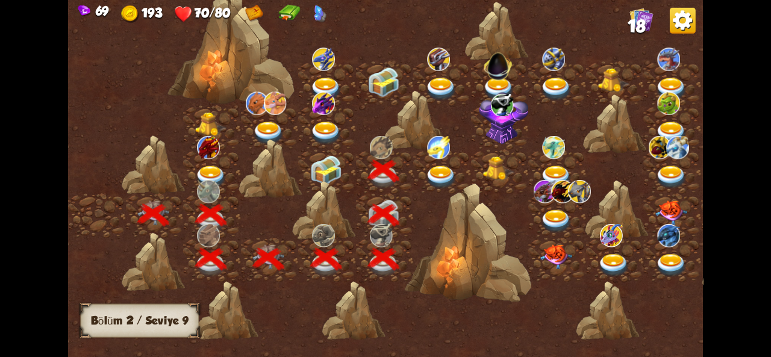
click at [678, 27] on img at bounding box center [683, 20] width 26 height 26
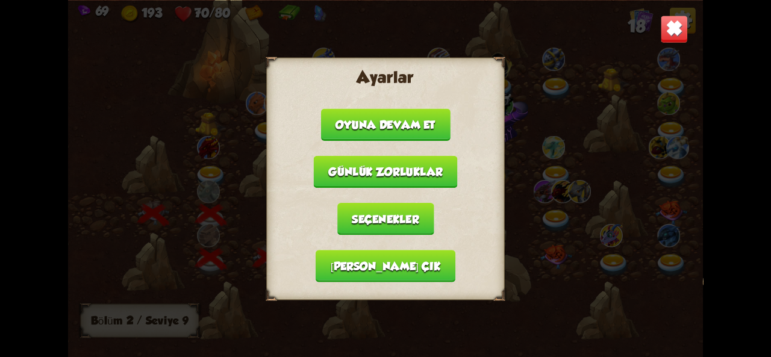
click at [399, 260] on font "Ana menüye çık" at bounding box center [386, 266] width 110 height 13
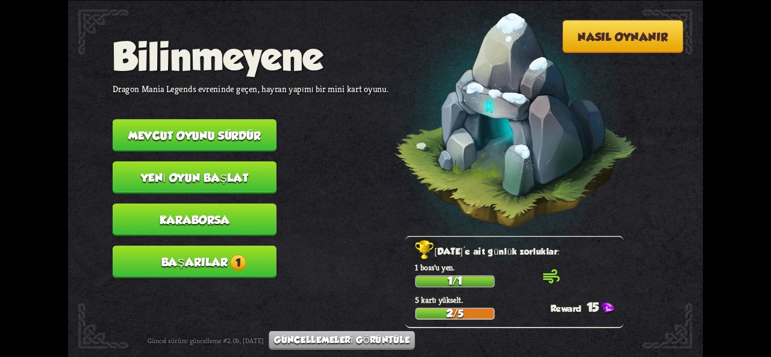
click at [222, 264] on font "Başarılar" at bounding box center [195, 262] width 67 height 13
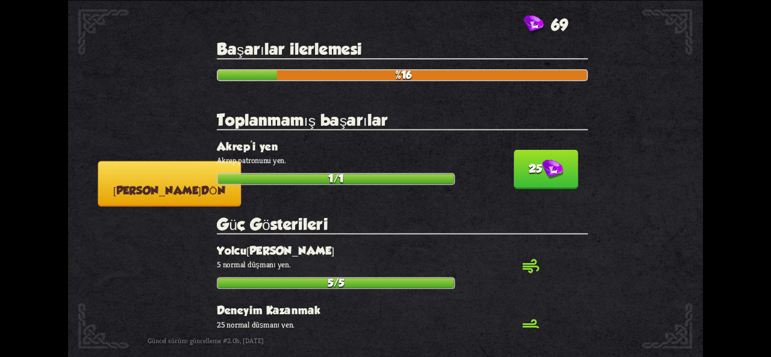
click at [553, 184] on button "25" at bounding box center [546, 169] width 64 height 39
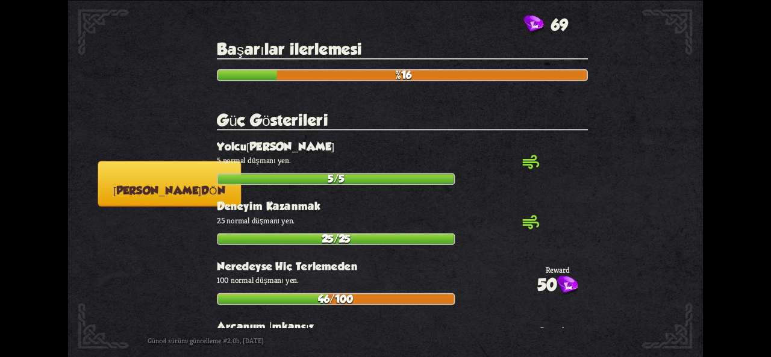
drag, startPoint x: 376, startPoint y: 222, endPoint x: 377, endPoint y: 150, distance: 71.7
click at [377, 150] on section "Güç Gösterileri kontrol_daire Yolculuk Başlıyor 5 normal düşmanı yen. 5/5 kontr…" at bounding box center [402, 358] width 371 height 495
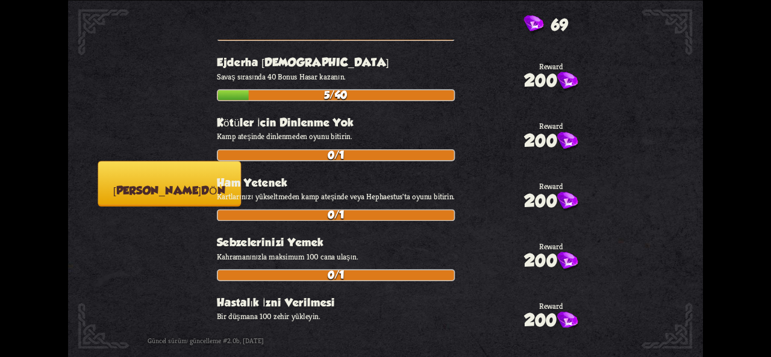
scroll to position [4349, 0]
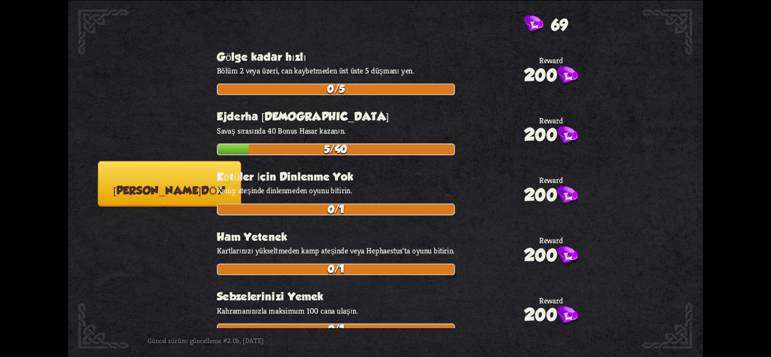
click at [140, 180] on button "Ana menüye dön" at bounding box center [169, 184] width 143 height 46
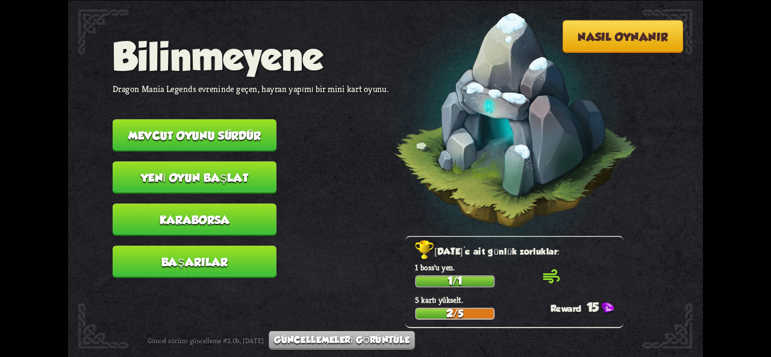
click at [192, 228] on button "Karaborsa" at bounding box center [195, 220] width 164 height 33
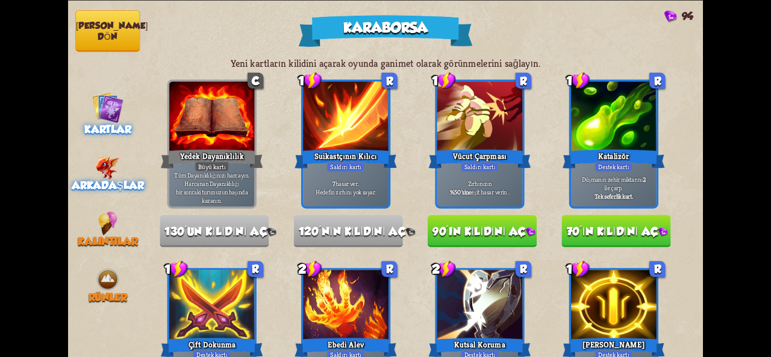
click at [111, 168] on img at bounding box center [108, 167] width 24 height 24
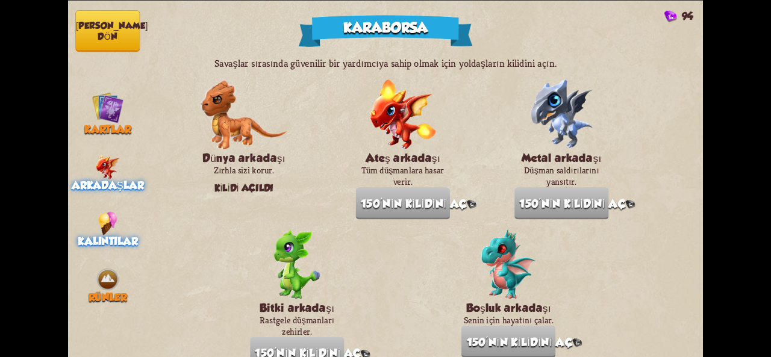
click at [102, 221] on img at bounding box center [107, 224] width 19 height 24
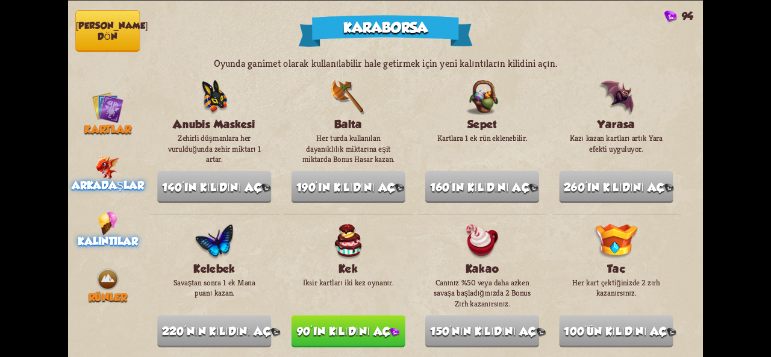
click at [118, 186] on font "Arkadaşlar" at bounding box center [108, 185] width 72 height 13
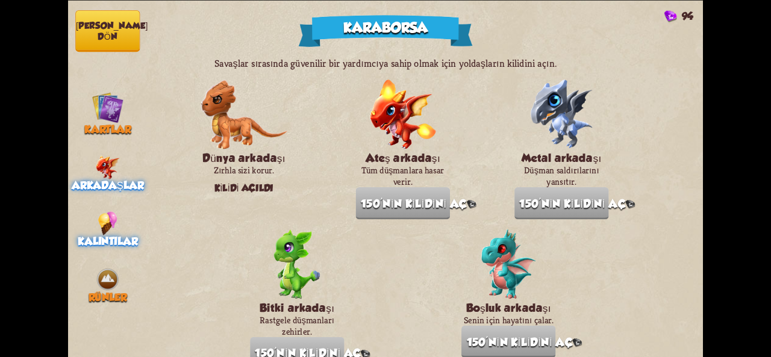
click at [99, 232] on img at bounding box center [107, 224] width 19 height 24
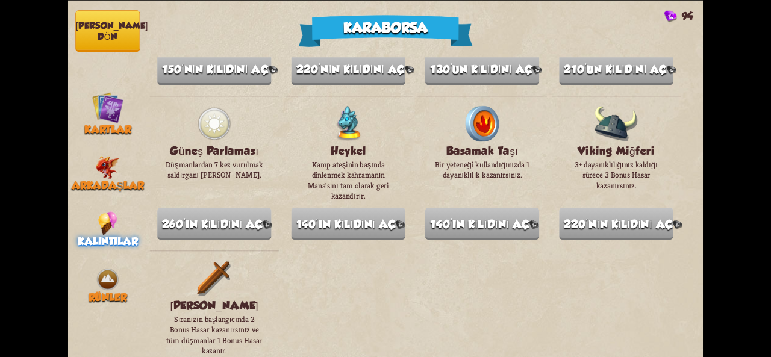
scroll to position [1415, 0]
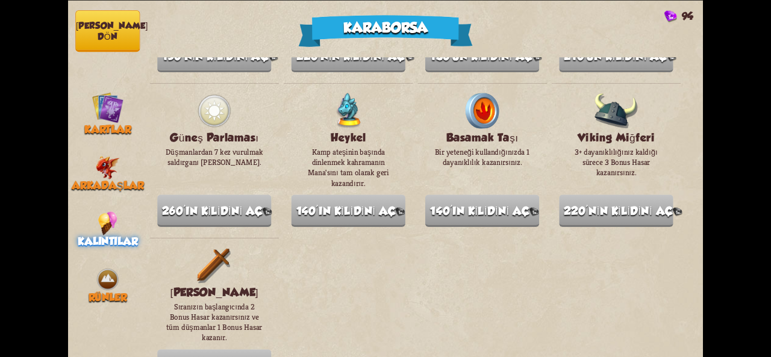
click at [97, 255] on nav "Ana menüye dön Kartlar Arkadaşlar Kalıntılar Rünler" at bounding box center [108, 178] width 80 height 357
click at [115, 284] on img at bounding box center [108, 280] width 24 height 24
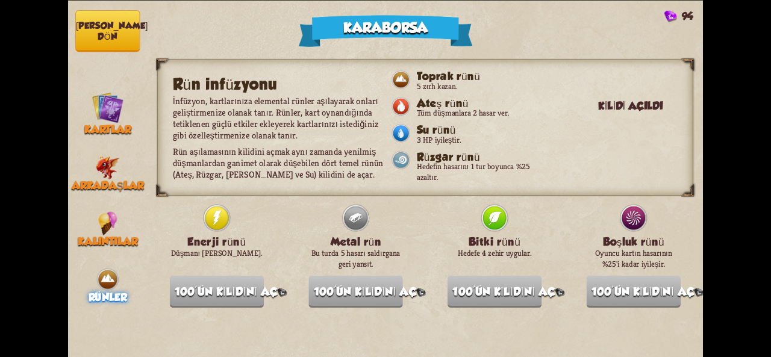
click at [228, 269] on div "Enerji rünü Düşmanı sersemletir. 100'ün kilidini aç" at bounding box center [217, 236] width 94 height 66
click at [85, 89] on nav "Ana menüye dön Kartlar Arkadaşlar Kalıntılar Rünler" at bounding box center [108, 178] width 80 height 357
click at [139, 107] on div "Kartlar" at bounding box center [108, 114] width 80 height 44
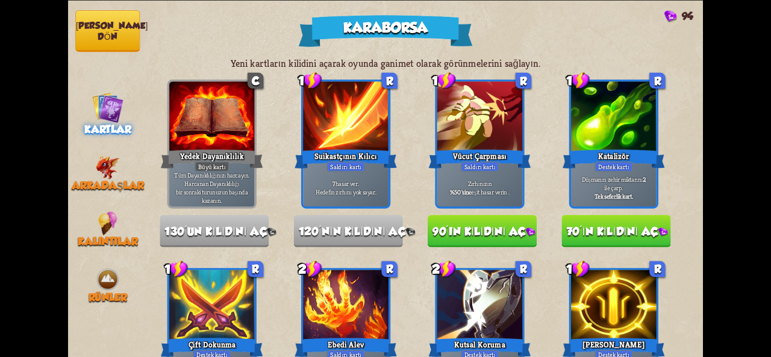
click at [115, 31] on font "Ana menüye dön" at bounding box center [112, 30] width 72 height 21
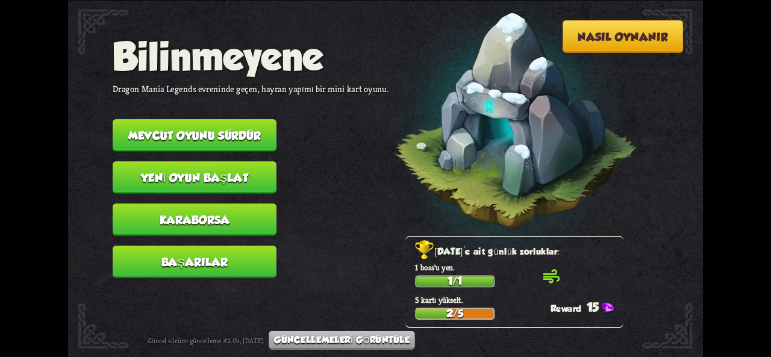
click at [469, 198] on img at bounding box center [500, 124] width 278 height 289
